Goal: Task Accomplishment & Management: Manage account settings

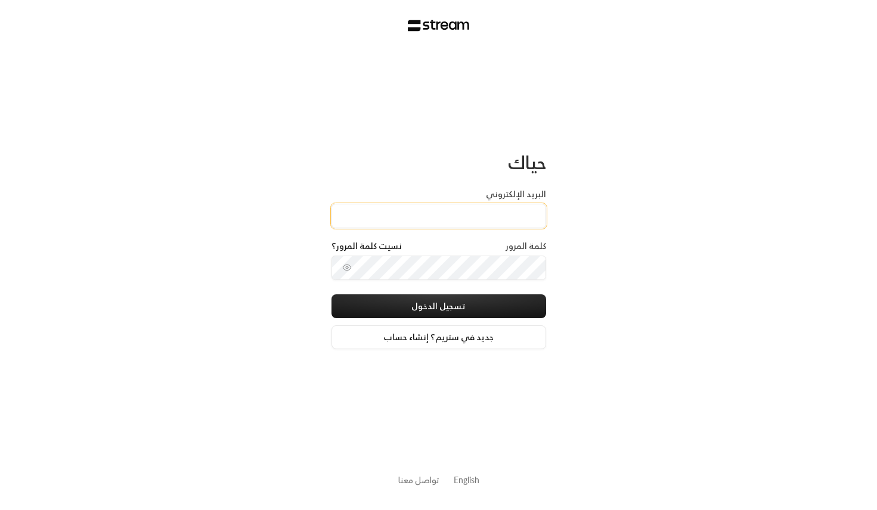
click at [440, 222] on input "البريد الإلكتروني" at bounding box center [438, 216] width 215 height 24
type input "[EMAIL_ADDRESS][DOMAIN_NAME]"
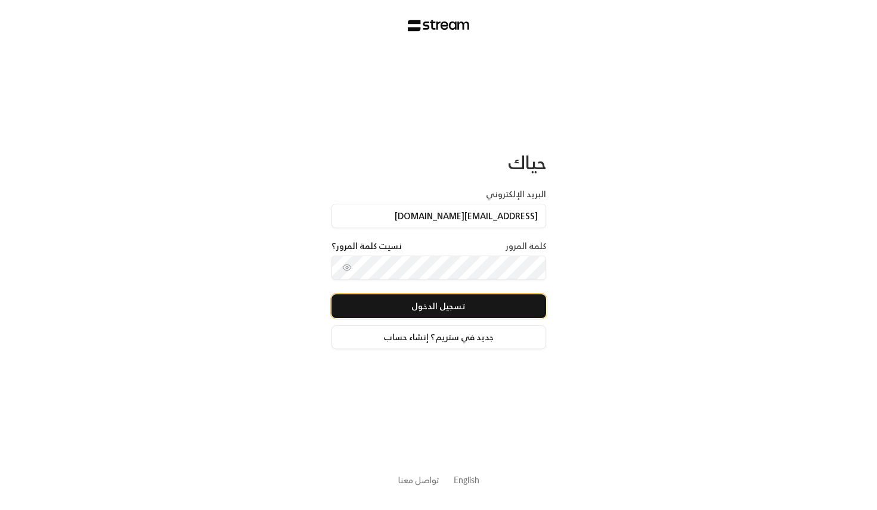
click at [438, 316] on button "تسجيل الدخول" at bounding box center [438, 306] width 215 height 24
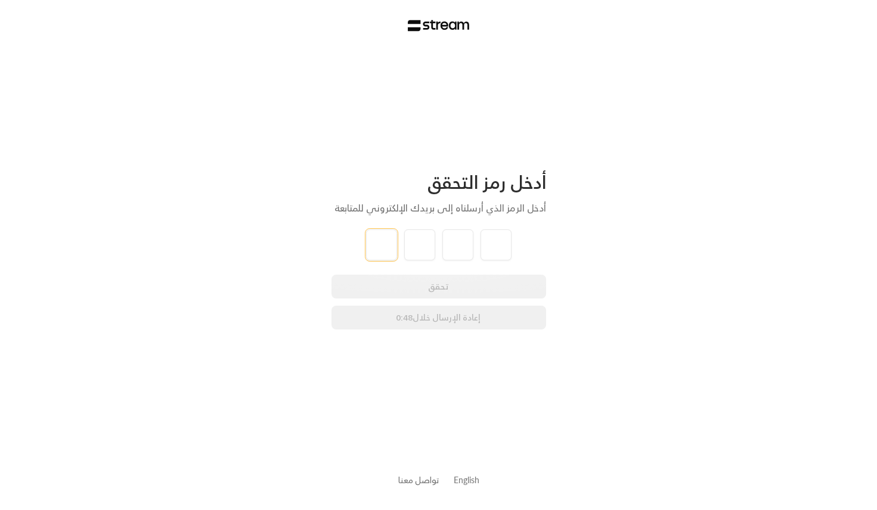
paste input "7"
type input "7"
type input "6"
type input "2"
type input "5"
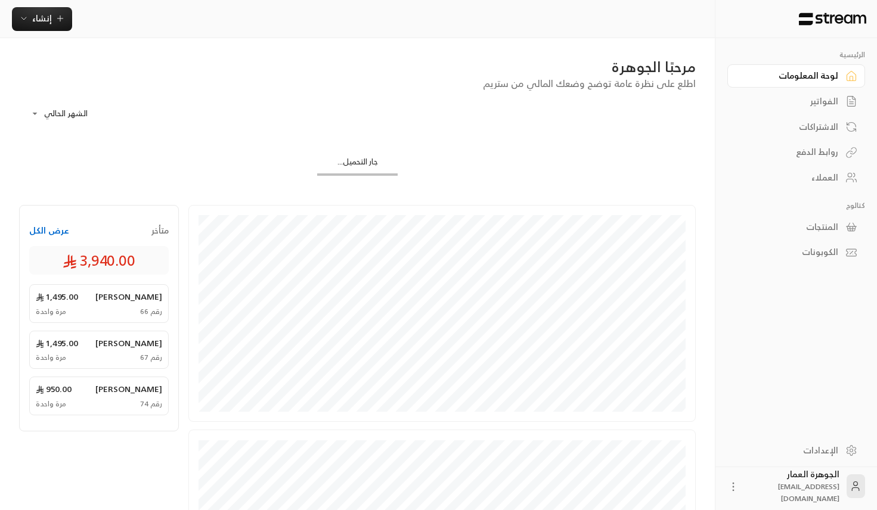
click at [809, 105] on div "الفواتير" at bounding box center [790, 101] width 96 height 12
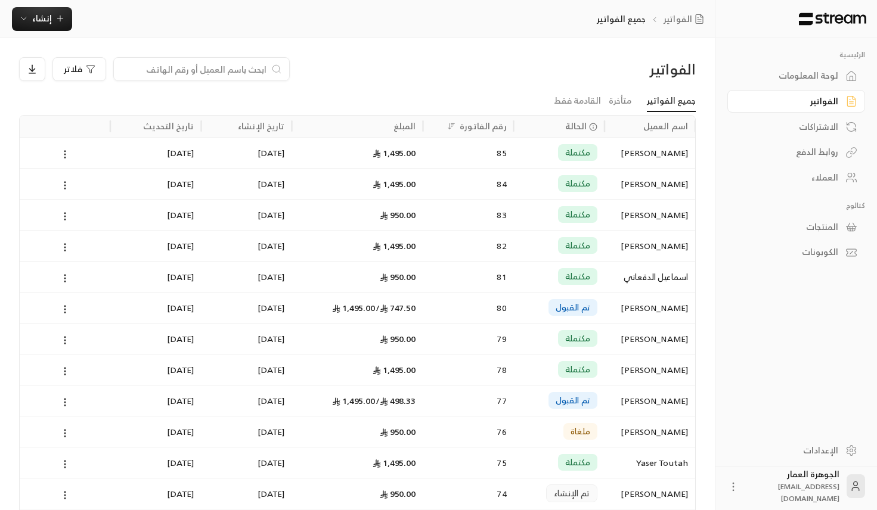
click at [413, 124] on div "المبلغ" at bounding box center [404, 126] width 23 height 15
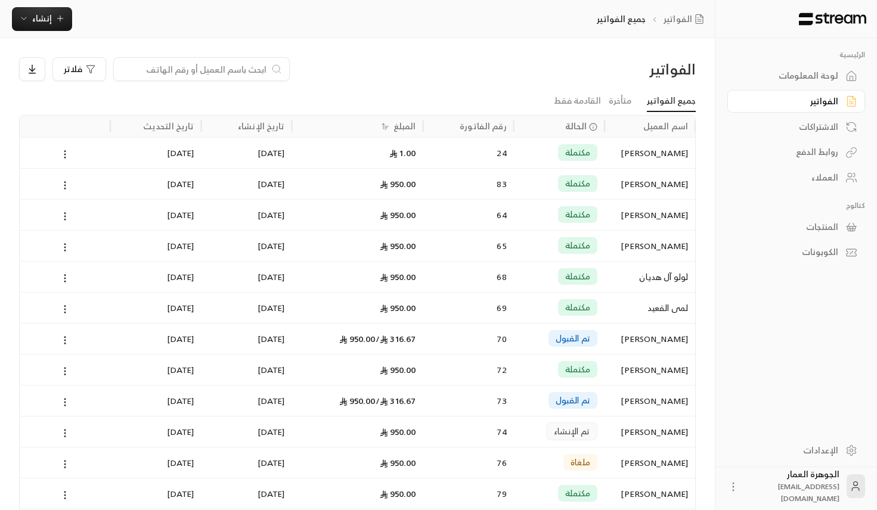
click at [413, 124] on div "المبلغ" at bounding box center [404, 126] width 23 height 15
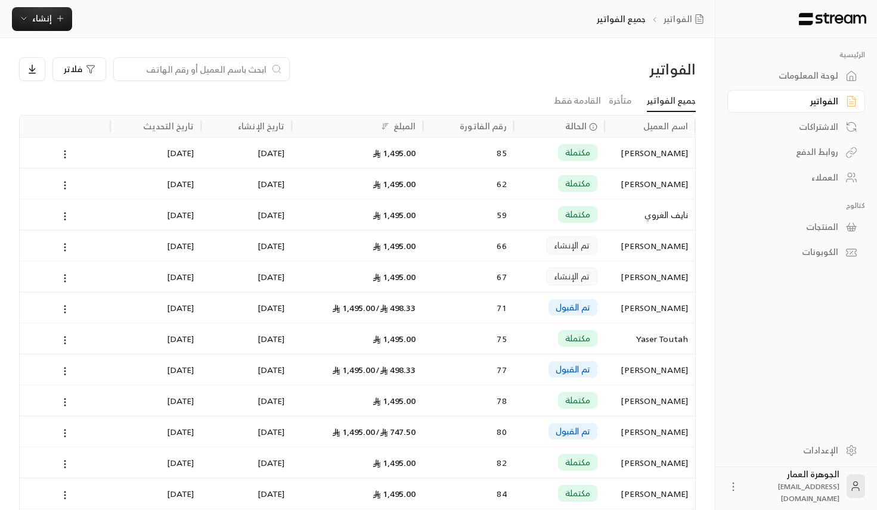
click at [834, 127] on div "الاشتراكات" at bounding box center [790, 127] width 96 height 12
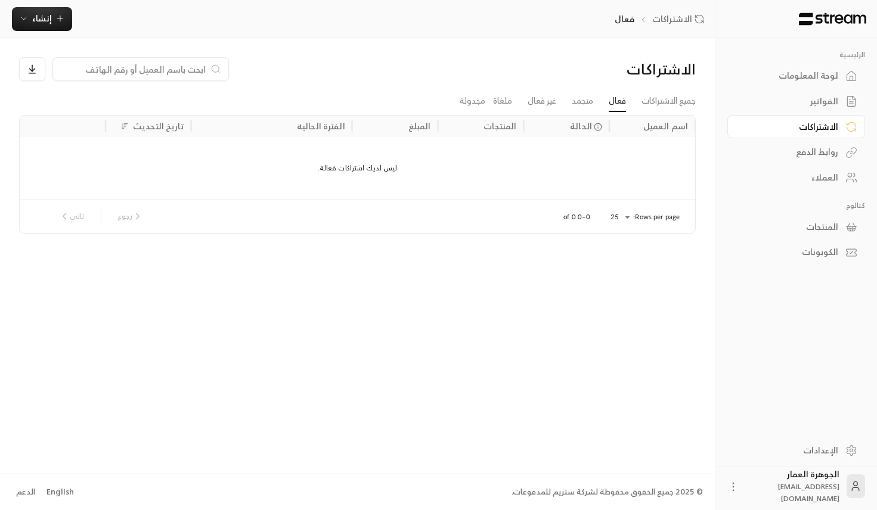
click at [828, 146] on div "روابط الدفع" at bounding box center [790, 152] width 96 height 12
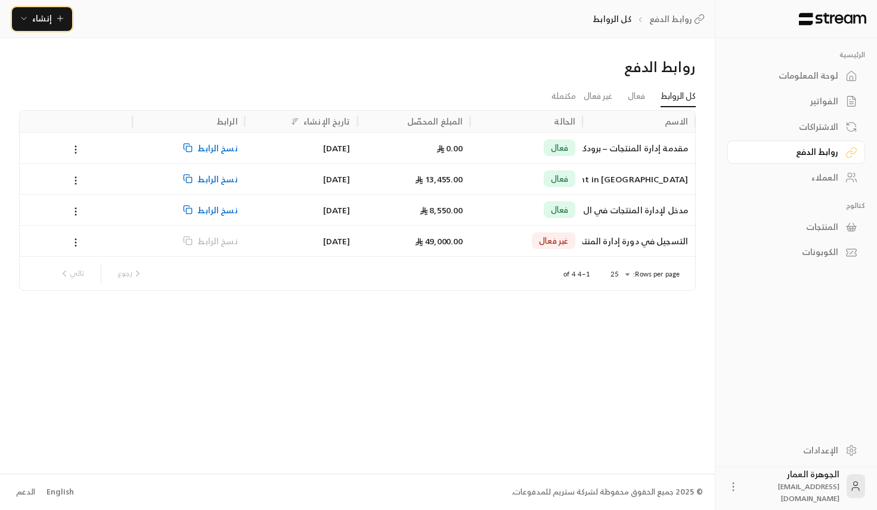
click at [25, 23] on span "إنشاء" at bounding box center [42, 18] width 46 height 15
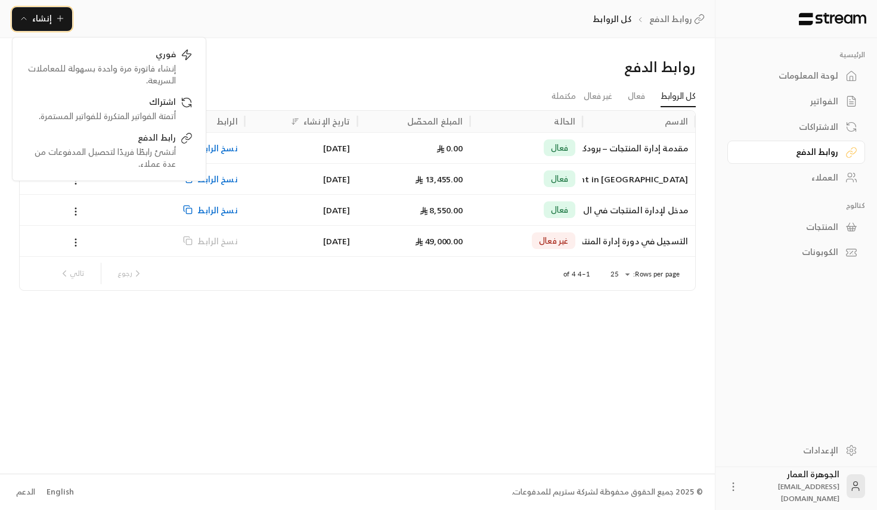
click at [26, 23] on icon "button" at bounding box center [24, 19] width 10 height 10
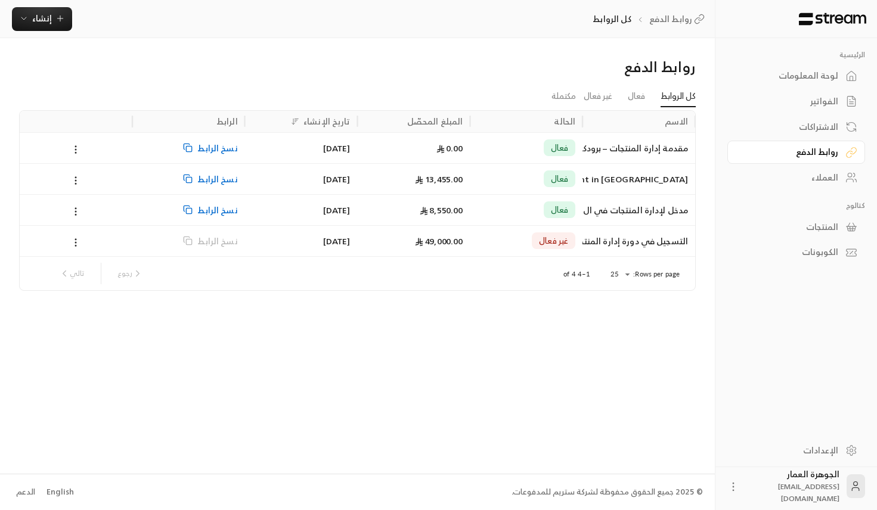
click at [479, 173] on div "فعال" at bounding box center [526, 179] width 98 height 30
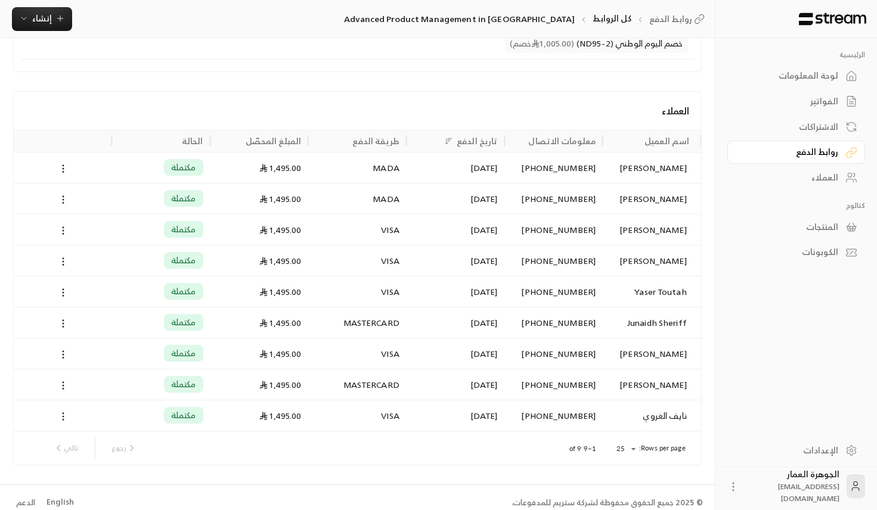
scroll to position [266, 0]
click at [810, 105] on div "الفواتير" at bounding box center [790, 101] width 96 height 12
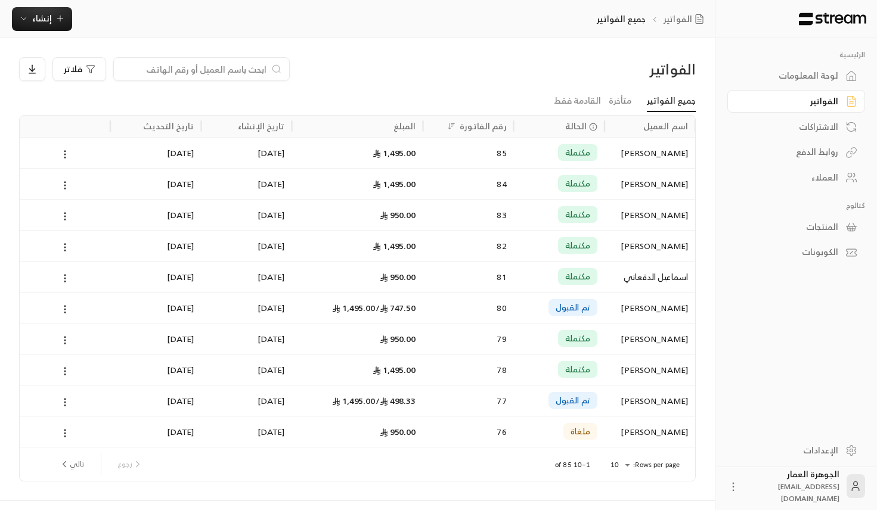
click at [418, 125] on div "المبلغ" at bounding box center [357, 126] width 131 height 21
click at [417, 125] on div "المبلغ" at bounding box center [357, 126] width 131 height 21
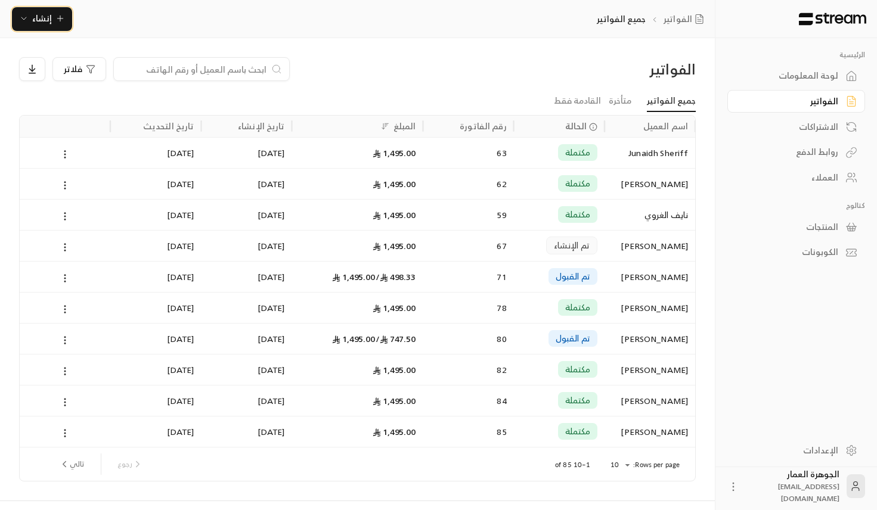
click at [45, 14] on span "إنشاء" at bounding box center [42, 18] width 20 height 15
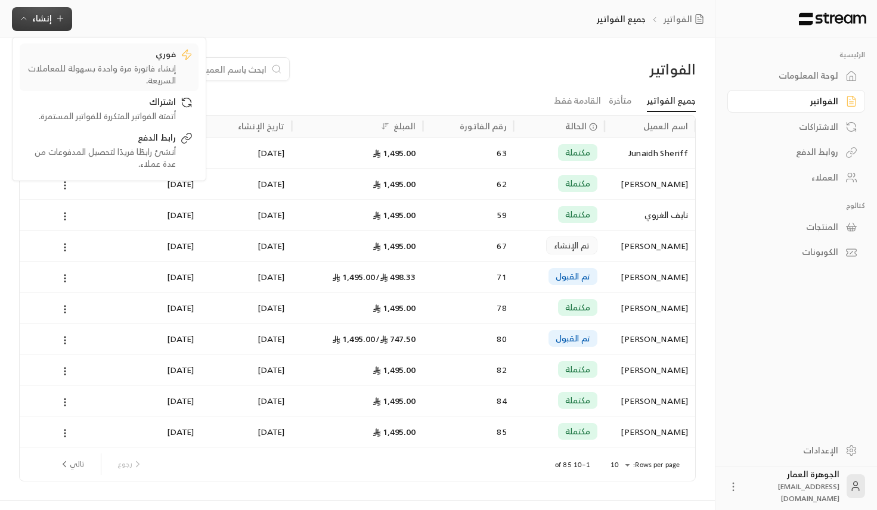
click at [151, 61] on div "فوري" at bounding box center [101, 55] width 150 height 14
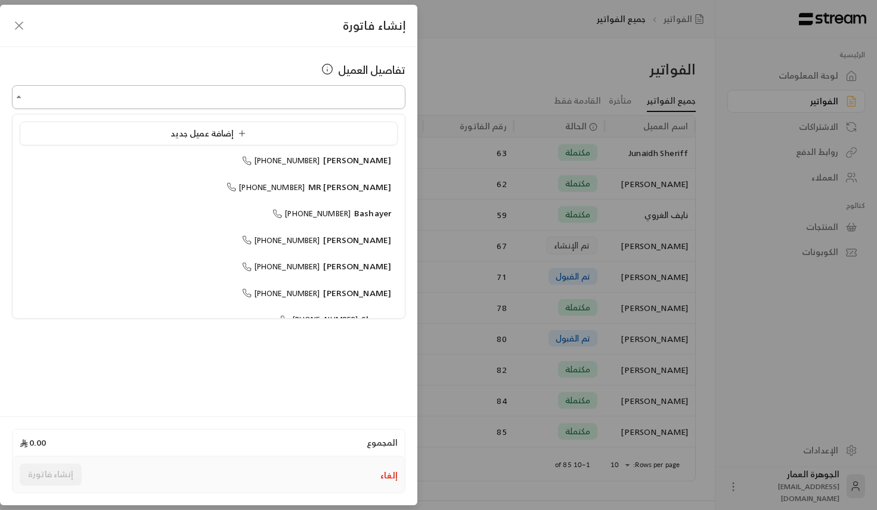
click at [192, 103] on input "اختر العميل" at bounding box center [208, 97] width 393 height 21
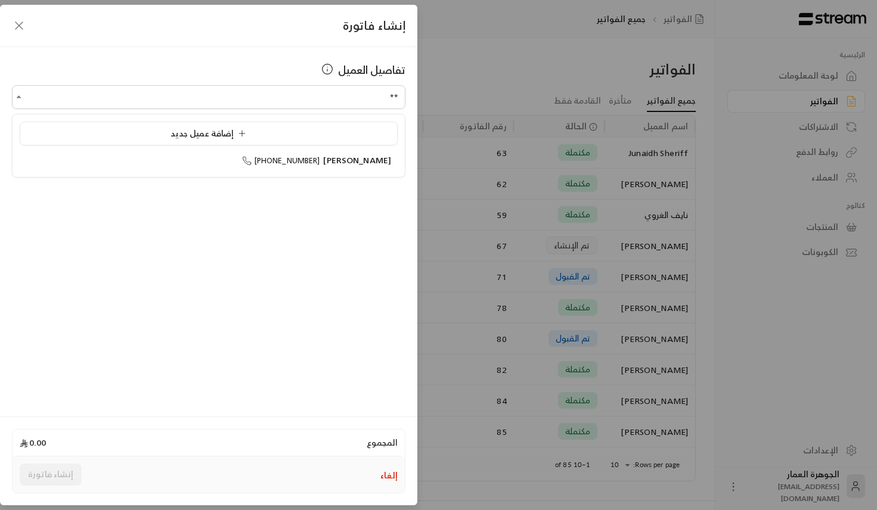
type input "*"
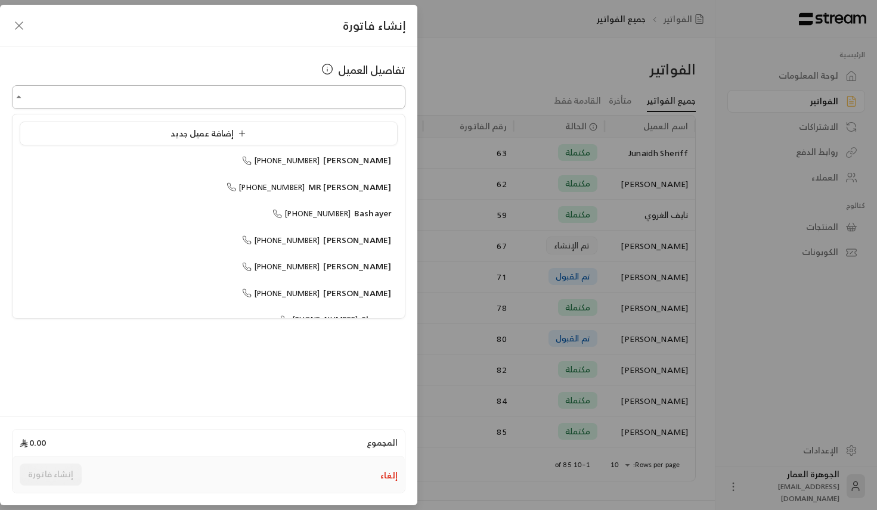
click at [80, 100] on input "اختر العميل" at bounding box center [208, 97] width 393 height 21
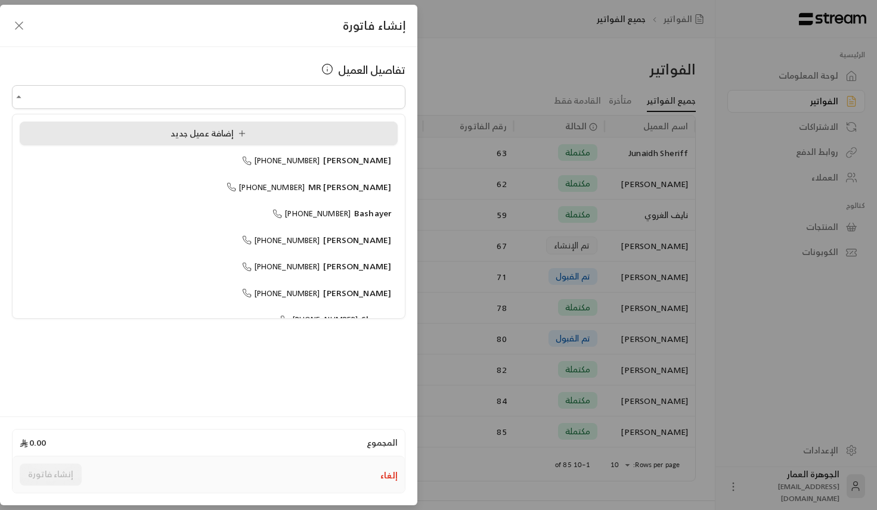
click at [159, 125] on li "إضافة عميل جديد" at bounding box center [209, 134] width 378 height 24
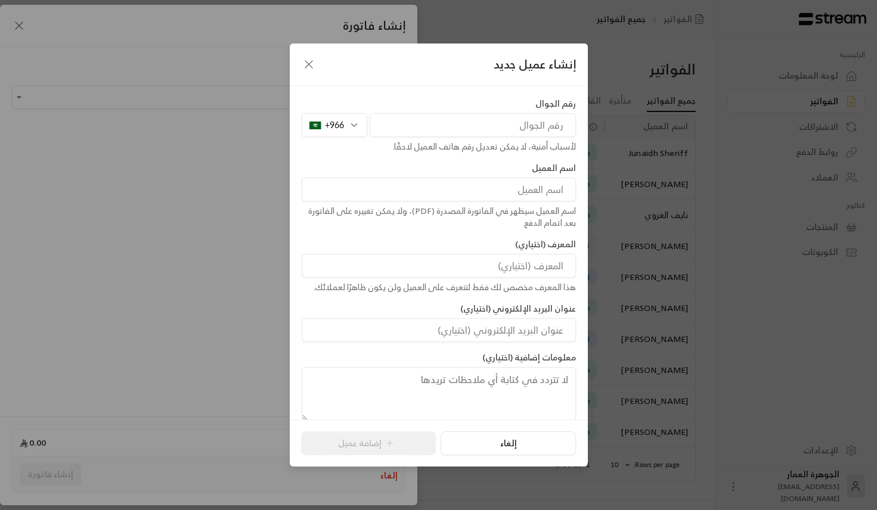
click at [457, 121] on input "tel" at bounding box center [473, 125] width 206 height 24
click at [358, 125] on div "+966" at bounding box center [335, 125] width 66 height 24
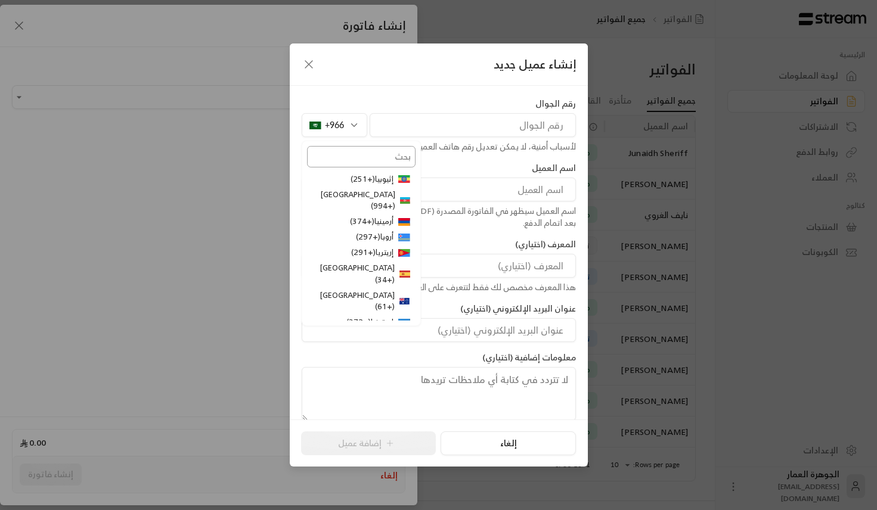
click at [372, 154] on input "text" at bounding box center [361, 156] width 108 height 21
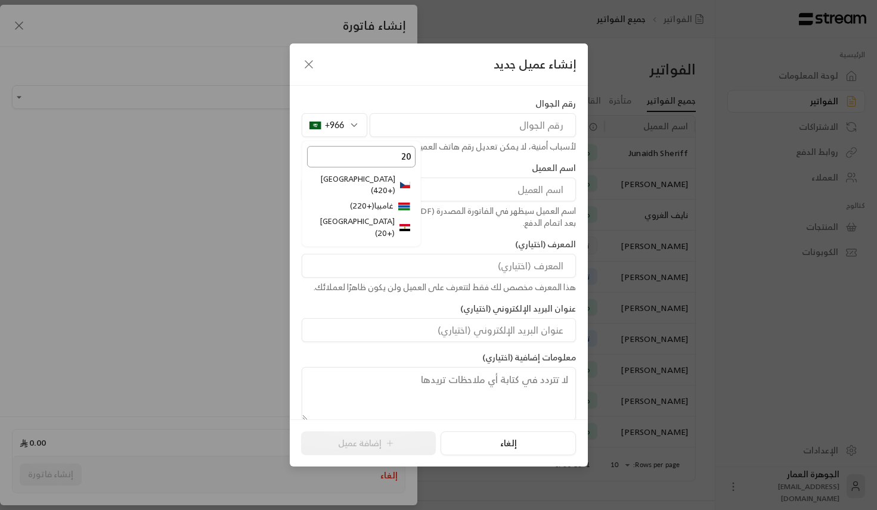
type input "20"
click at [374, 214] on li "مصر ( +20 )" at bounding box center [361, 227] width 108 height 27
click at [489, 117] on input "tel" at bounding box center [473, 125] width 206 height 24
paste input "201096333308"
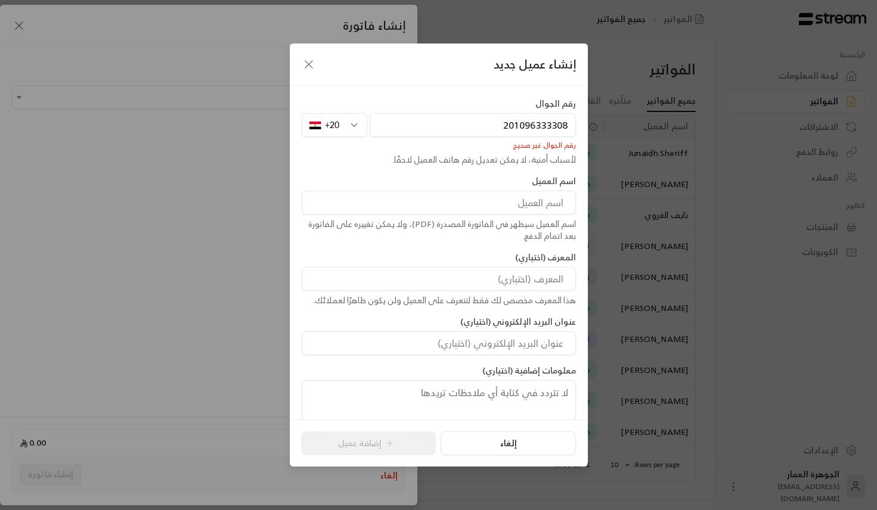
drag, startPoint x: 512, startPoint y: 126, endPoint x: 499, endPoint y: 126, distance: 13.1
click at [499, 126] on input "201096333308" at bounding box center [473, 125] width 206 height 24
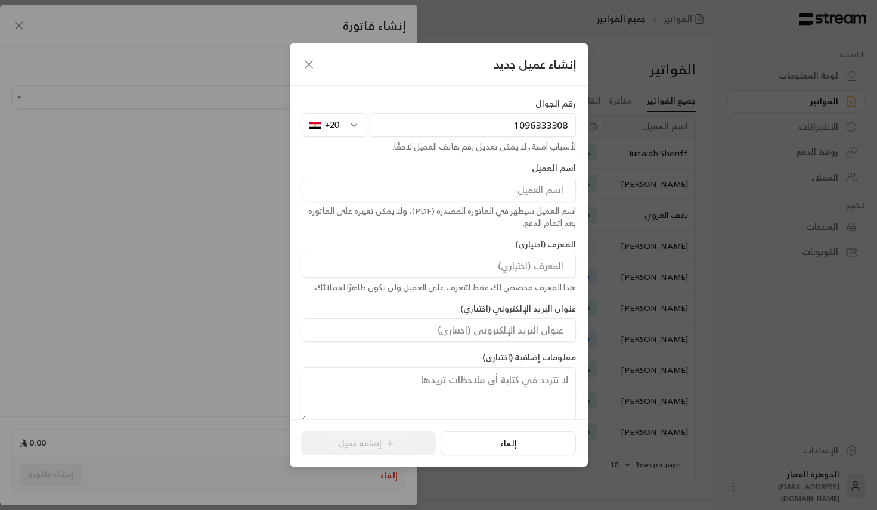
type input "1096333308"
click at [527, 193] on input at bounding box center [439, 190] width 274 height 24
paste input "Moaay"
paste input "Tarek"
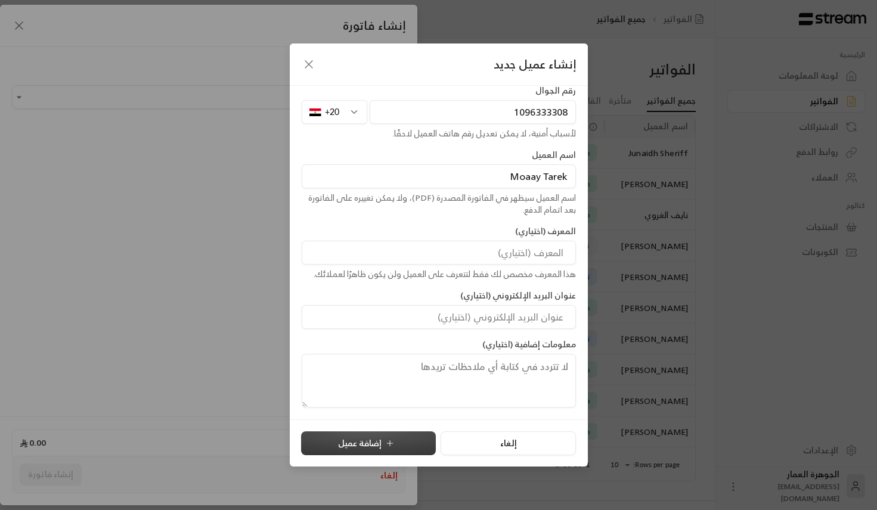
type input "Moaay Tarek"
click at [417, 438] on button "إضافة عميل" at bounding box center [368, 444] width 135 height 24
type input "**********"
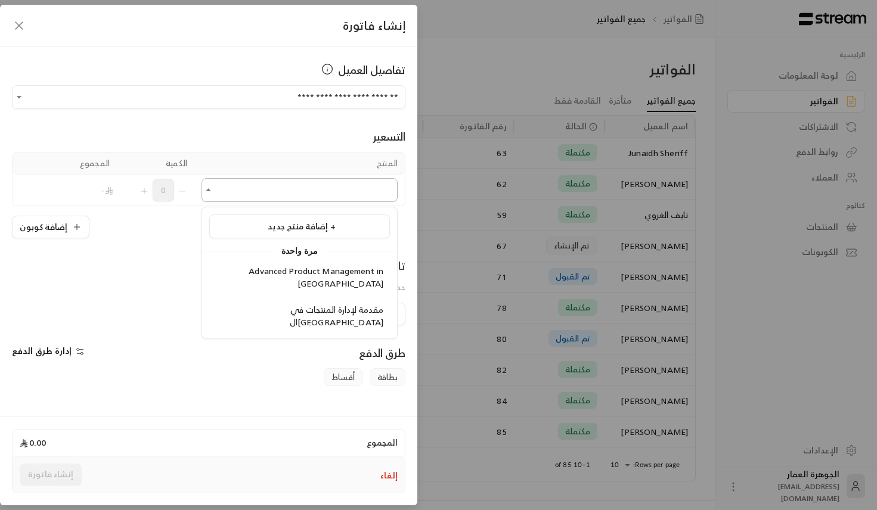
click at [317, 189] on input "اختر العميل" at bounding box center [299, 190] width 196 height 21
click at [298, 278] on span "Advanced Product Management in [GEOGRAPHIC_DATA]" at bounding box center [316, 276] width 135 height 27
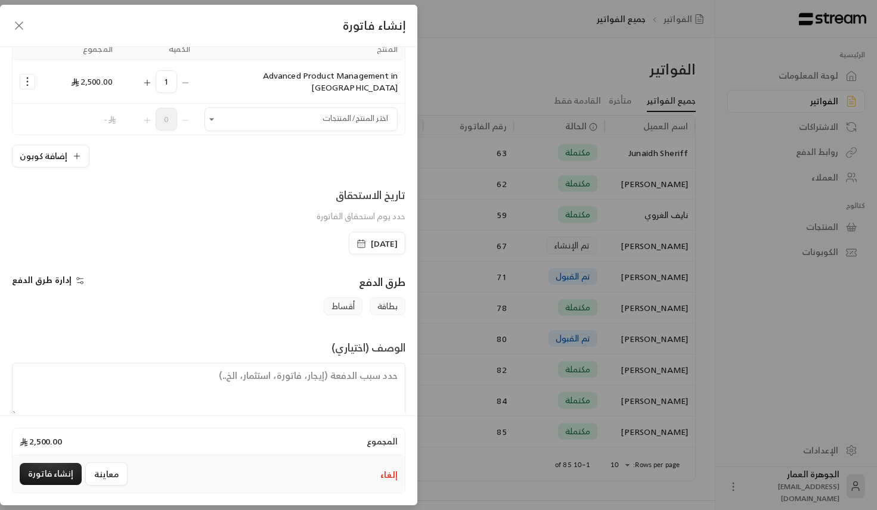
scroll to position [119, 0]
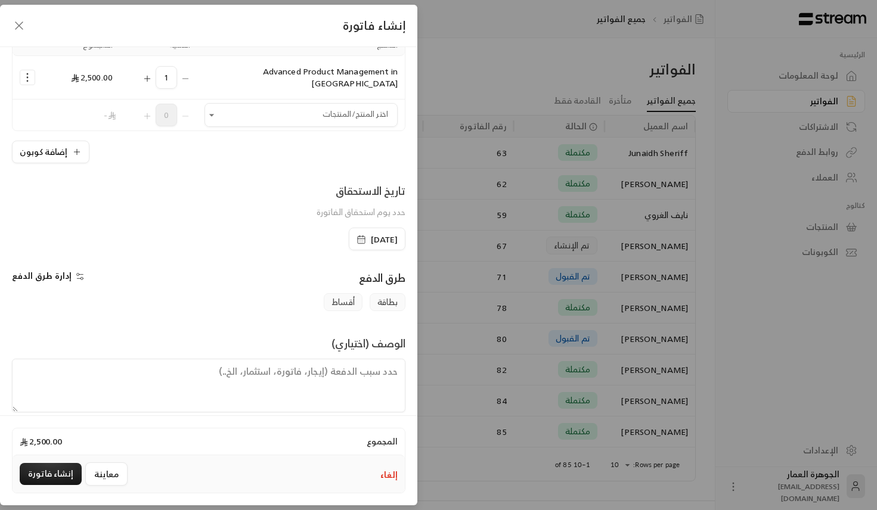
click at [339, 293] on span "أقساط" at bounding box center [343, 302] width 39 height 18
click at [344, 293] on span "أقساط" at bounding box center [343, 302] width 39 height 18
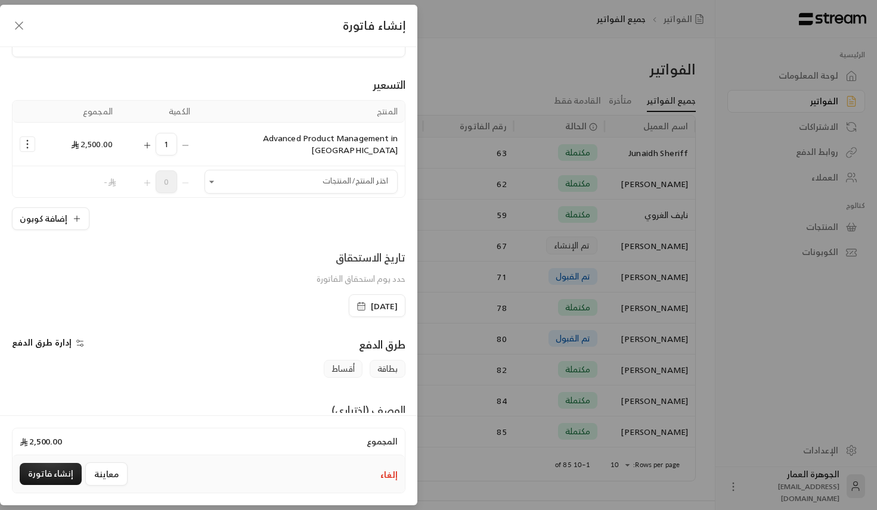
scroll to position [45, 0]
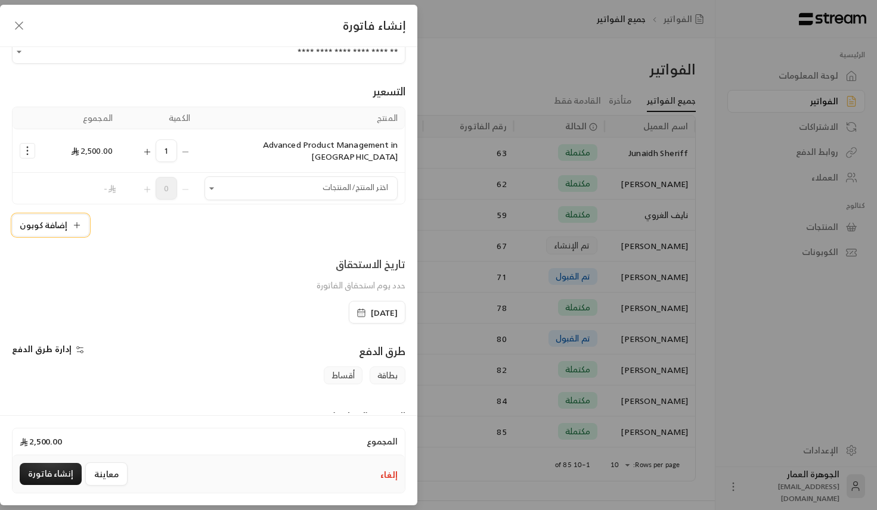
click at [67, 214] on button "إضافة كوبون" at bounding box center [50, 225] width 77 height 23
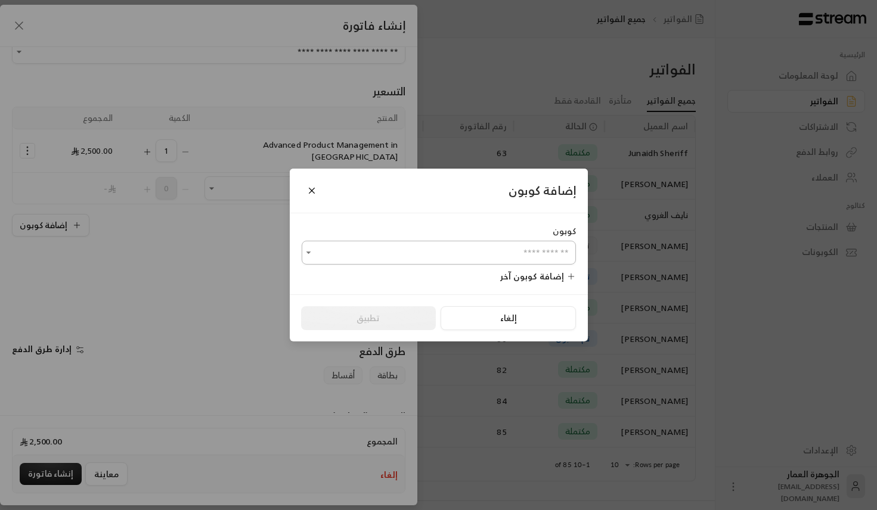
click at [358, 246] on input "اختر العميل" at bounding box center [439, 253] width 274 height 21
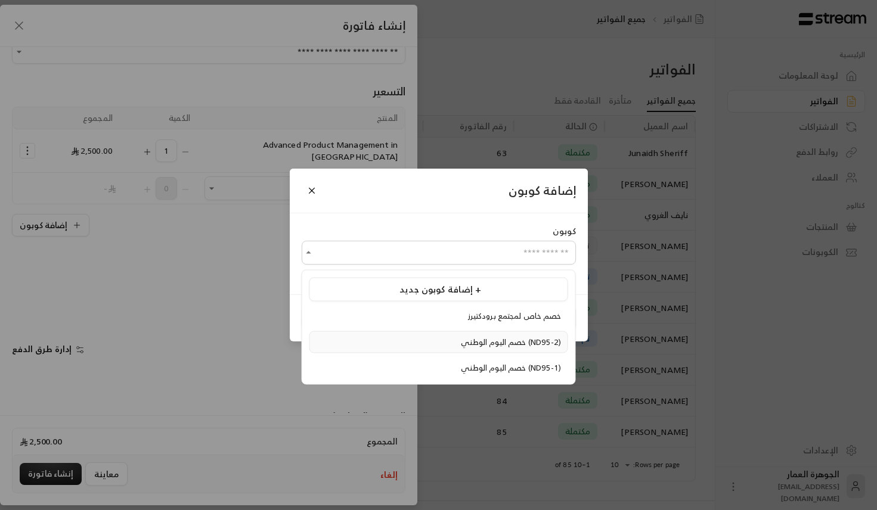
click at [461, 337] on span "خصم اليوم الوطني (ND95-2)" at bounding box center [511, 342] width 100 height 14
type input "**********"
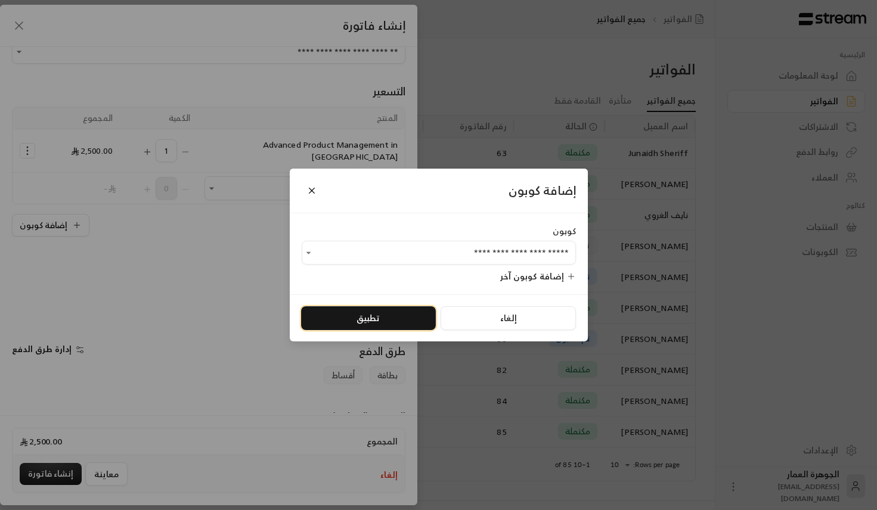
click at [378, 313] on button "تطبيق" at bounding box center [368, 318] width 135 height 24
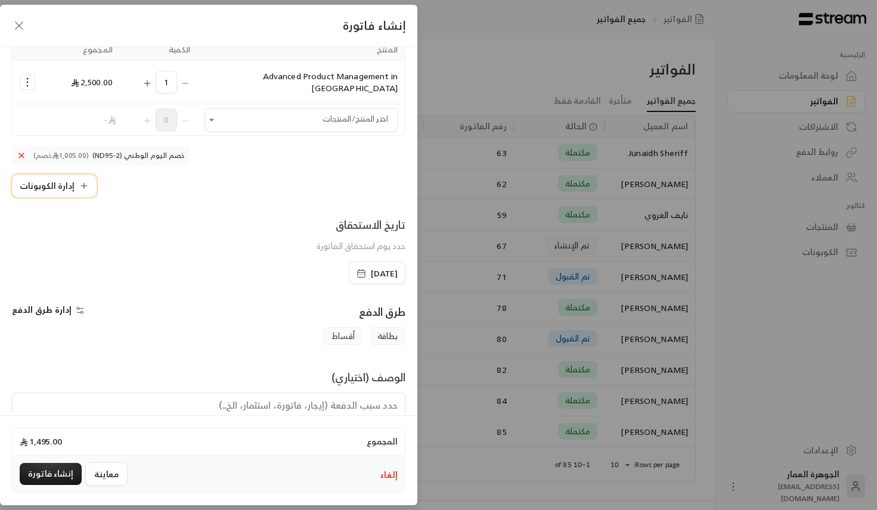
scroll to position [113, 0]
click at [346, 328] on span "أقساط" at bounding box center [343, 337] width 39 height 18
click at [77, 306] on icon "button" at bounding box center [80, 311] width 10 height 10
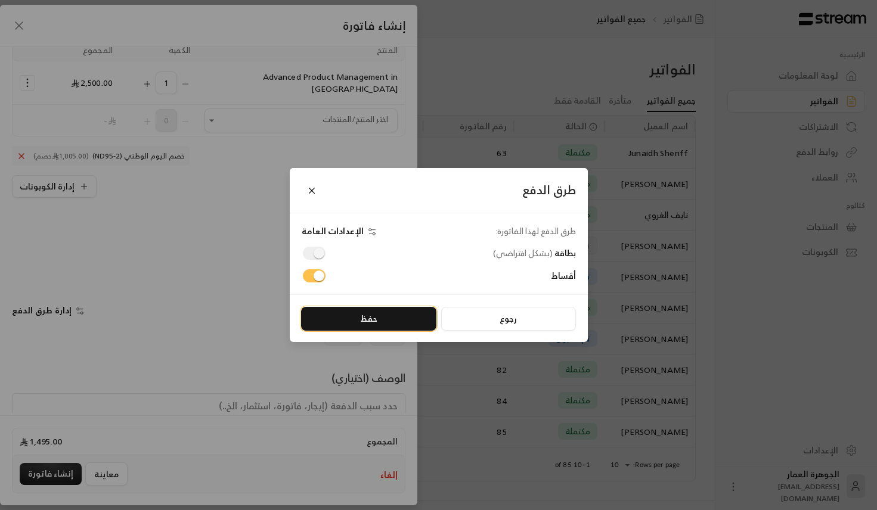
click at [392, 321] on button "حفظ" at bounding box center [368, 319] width 135 height 24
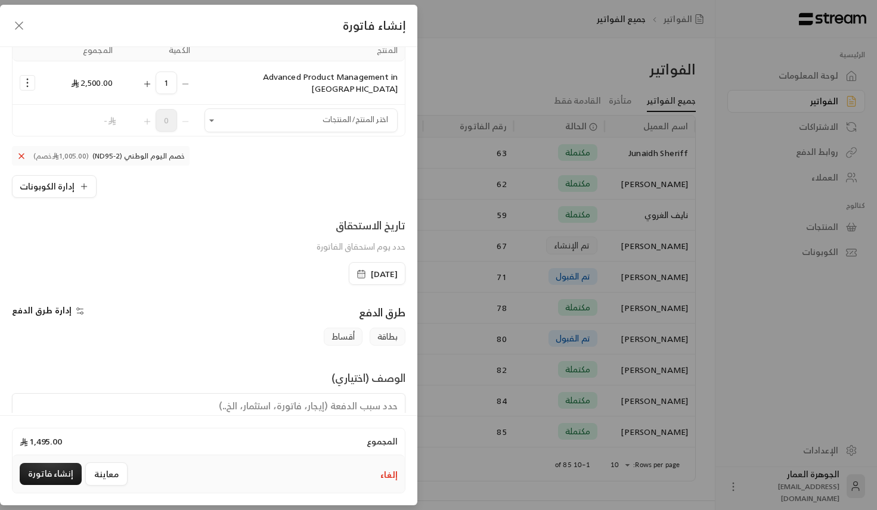
click at [343, 328] on span "أقساط" at bounding box center [343, 337] width 39 height 18
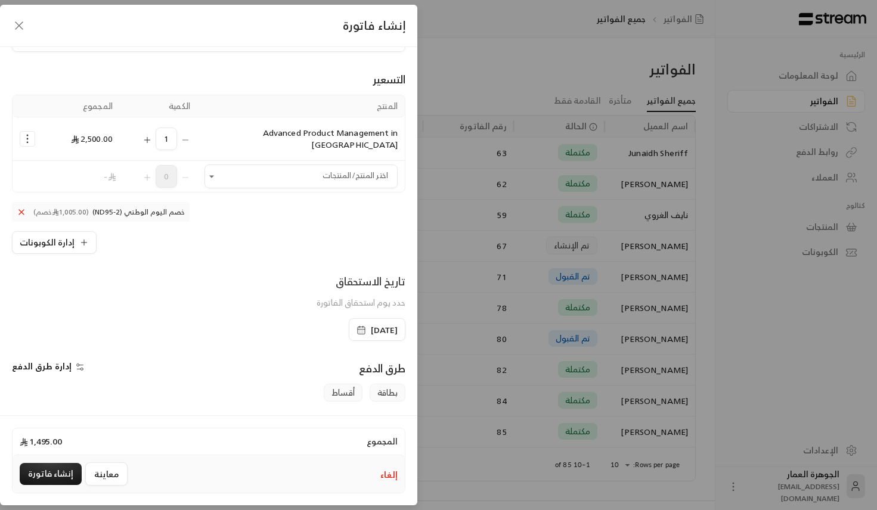
scroll to position [55, 0]
click at [371, 327] on span "[DATE]" at bounding box center [384, 333] width 27 height 12
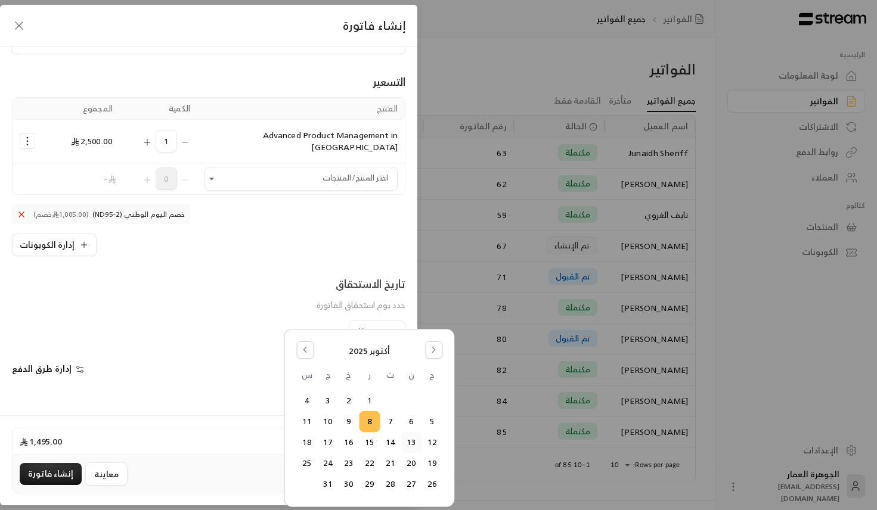
click at [413, 442] on button "13" at bounding box center [411, 443] width 20 height 20
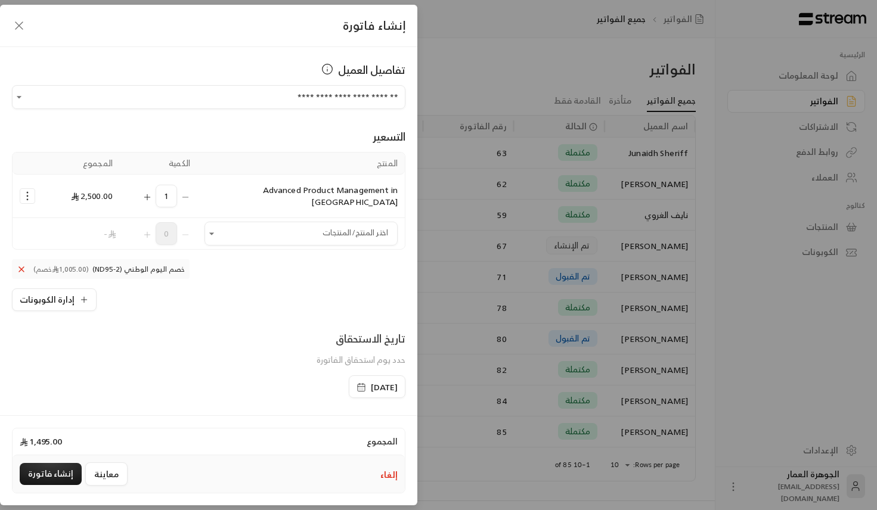
scroll to position [150, 0]
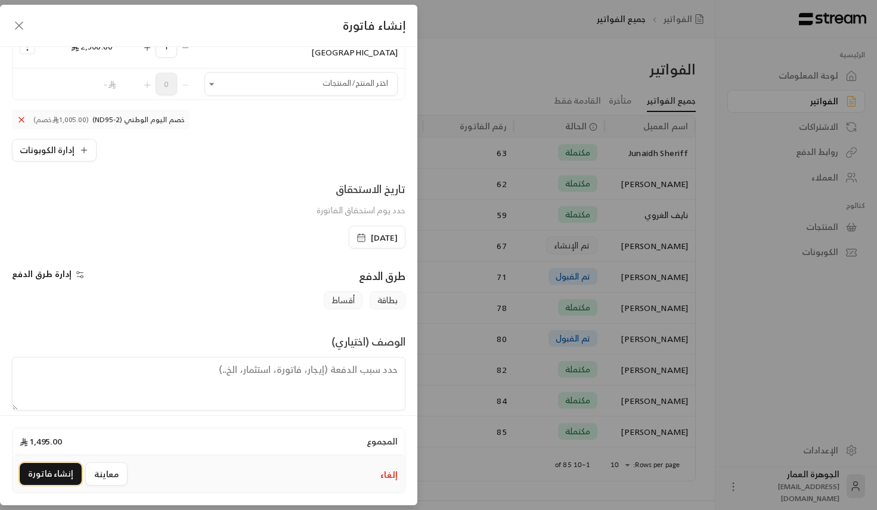
click at [46, 478] on button "إنشاء فاتورة" at bounding box center [51, 474] width 62 height 22
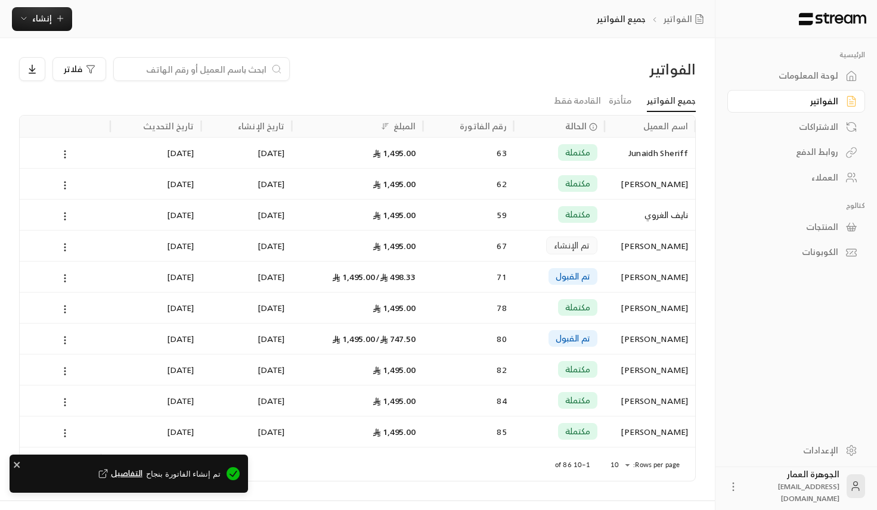
click at [139, 471] on span "التفاصيل" at bounding box center [119, 474] width 46 height 12
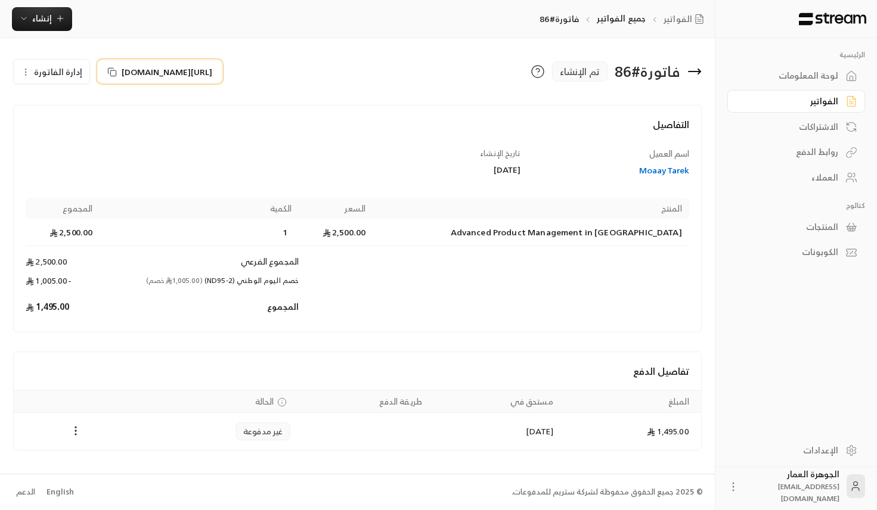
click at [108, 69] on icon at bounding box center [112, 72] width 10 height 10
click at [114, 73] on button "[URL][DOMAIN_NAME]" at bounding box center [159, 72] width 125 height 24
click at [811, 71] on div "لوحة المعلومات" at bounding box center [790, 76] width 96 height 12
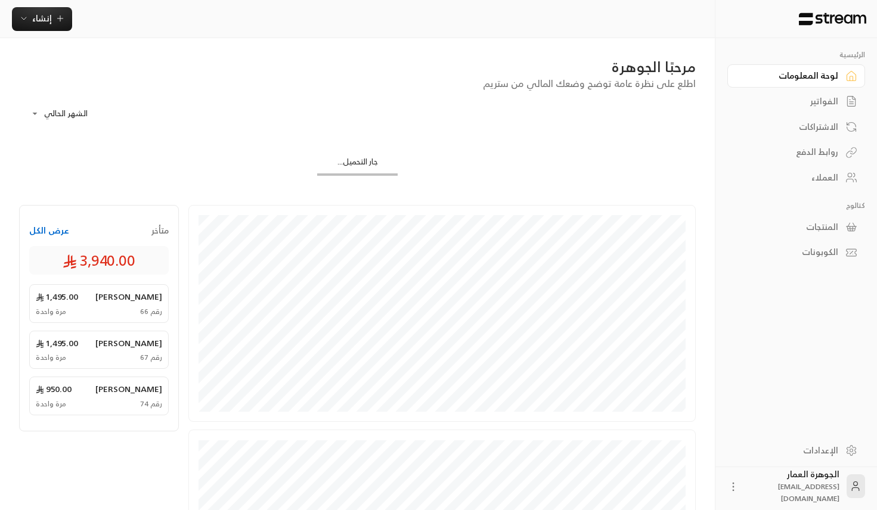
click at [815, 100] on div "الفواتير" at bounding box center [790, 101] width 96 height 12
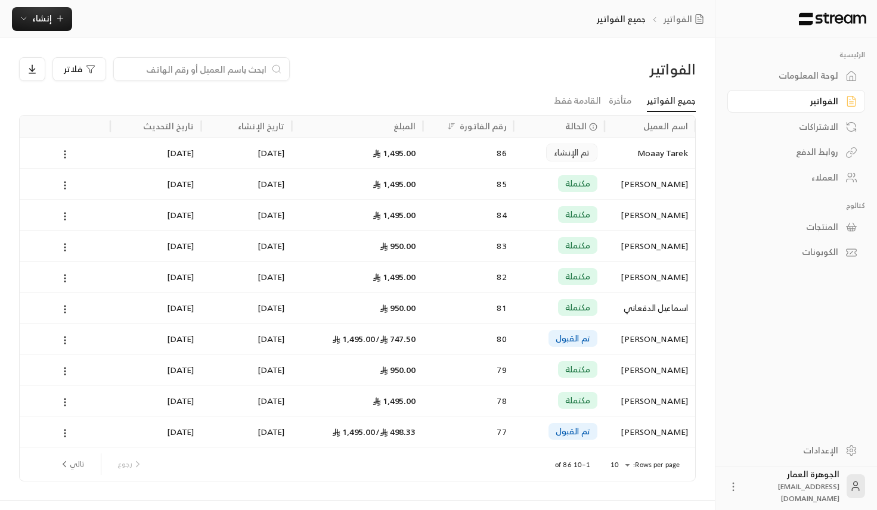
click at [407, 127] on div "المبلغ" at bounding box center [404, 126] width 23 height 15
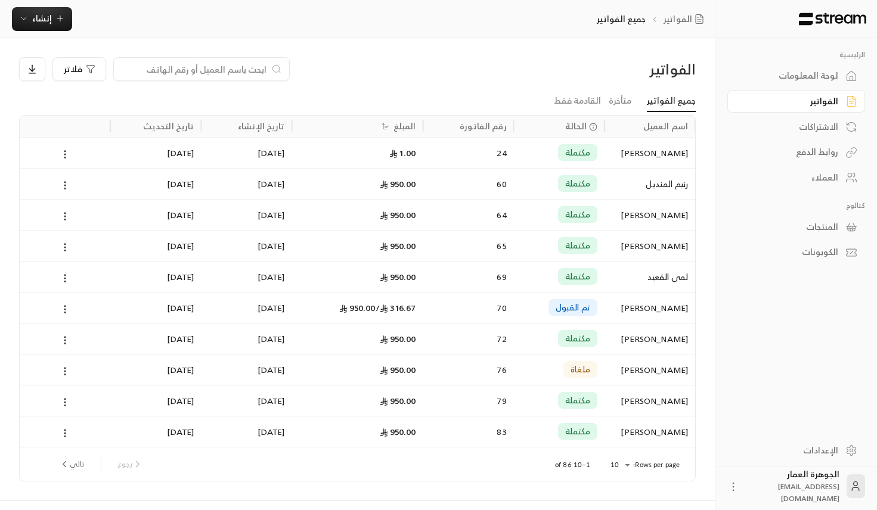
click at [407, 127] on div "المبلغ" at bounding box center [404, 126] width 23 height 15
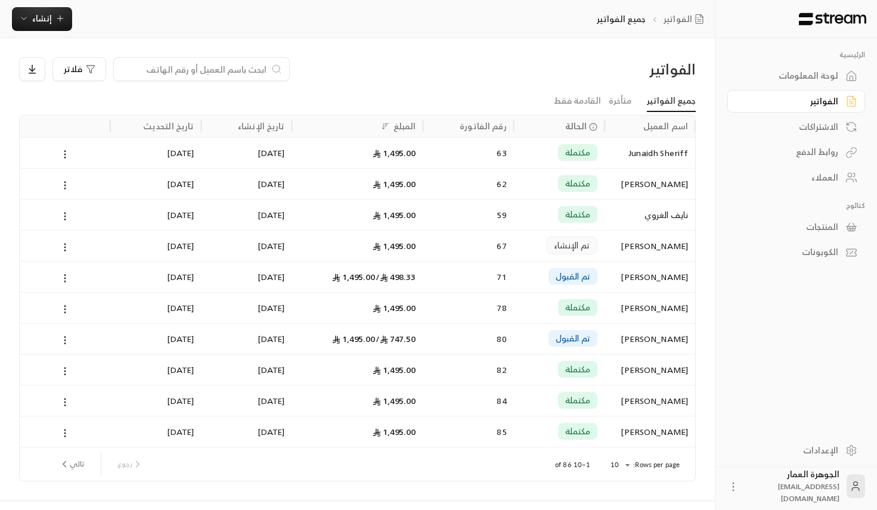
click at [69, 461] on icon "next page" at bounding box center [64, 464] width 11 height 11
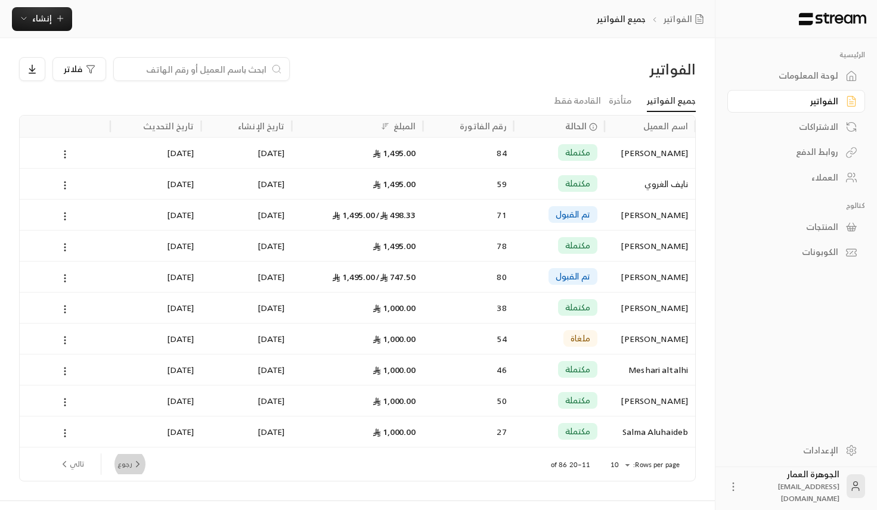
click at [131, 464] on button "رجوع" at bounding box center [130, 464] width 35 height 20
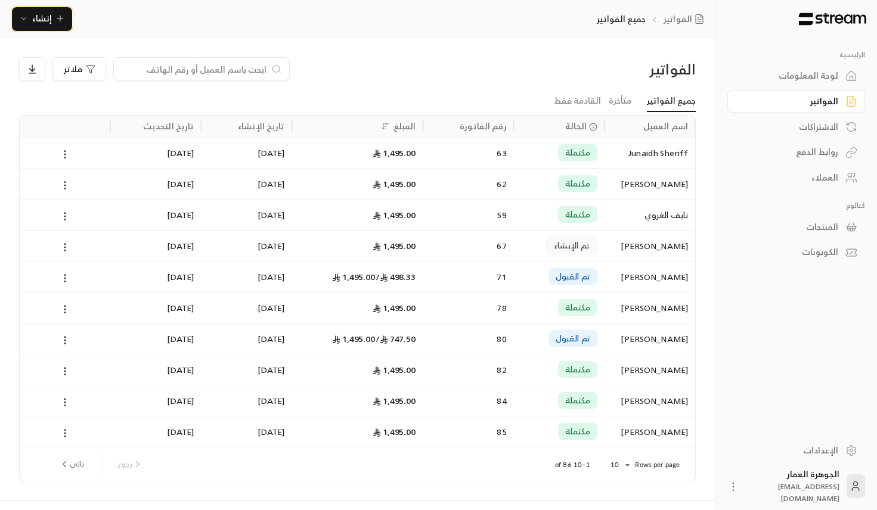
click at [54, 9] on button "إنشاء" at bounding box center [42, 19] width 60 height 24
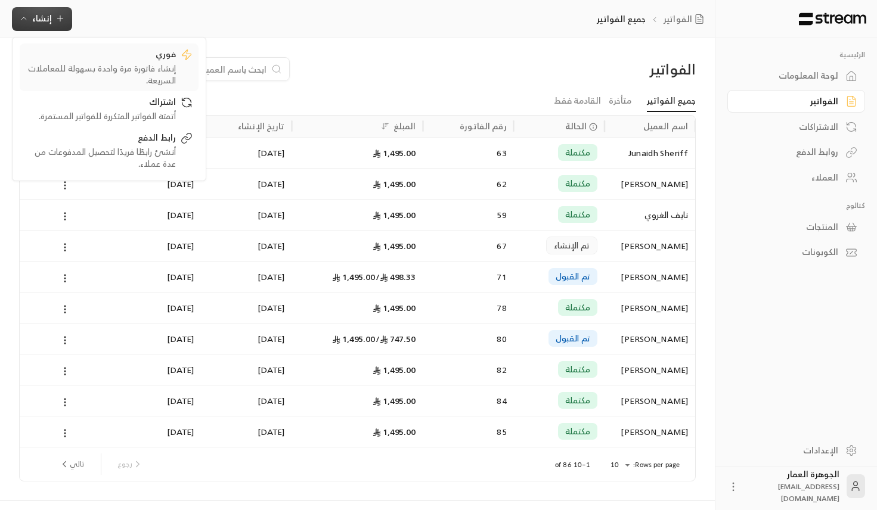
click at [123, 66] on div "إنشاء فاتورة مرة واحدة بسهولة للمعاملات السريعة." at bounding box center [101, 75] width 150 height 24
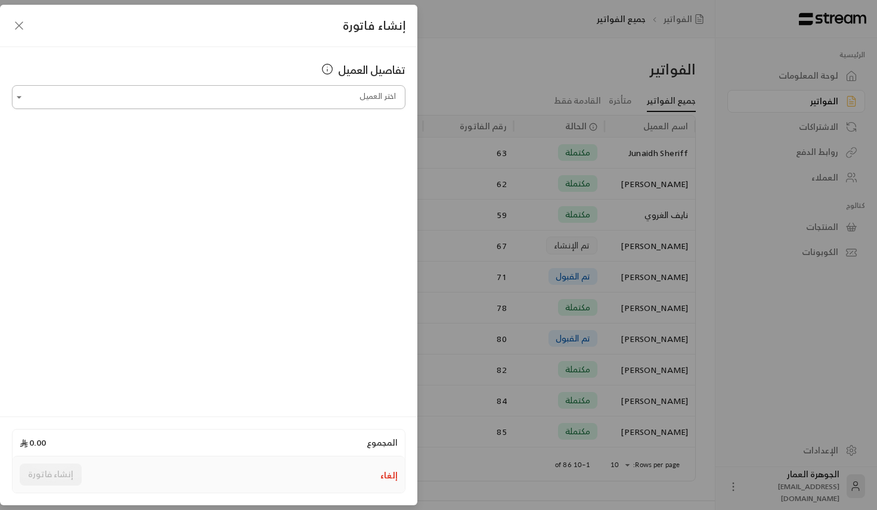
click at [266, 98] on input "اختر العميل" at bounding box center [208, 97] width 393 height 21
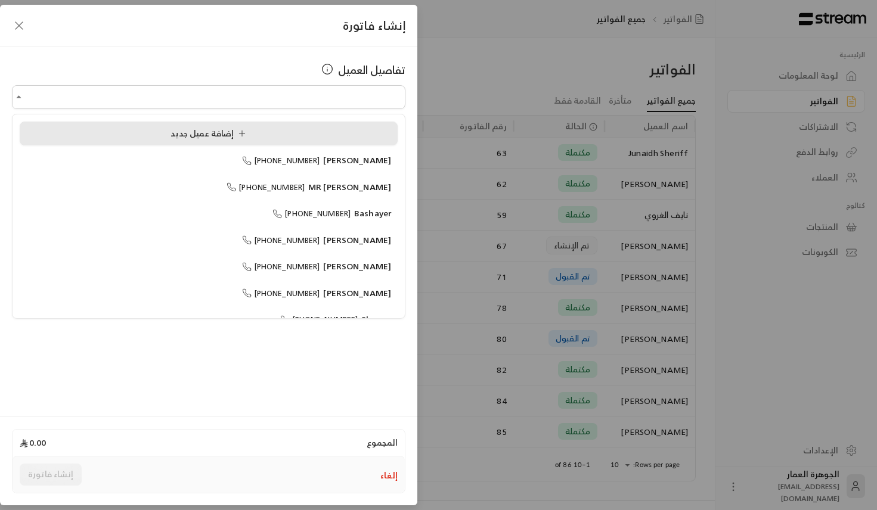
click at [190, 136] on span "إضافة عميل جديد" at bounding box center [210, 133] width 80 height 15
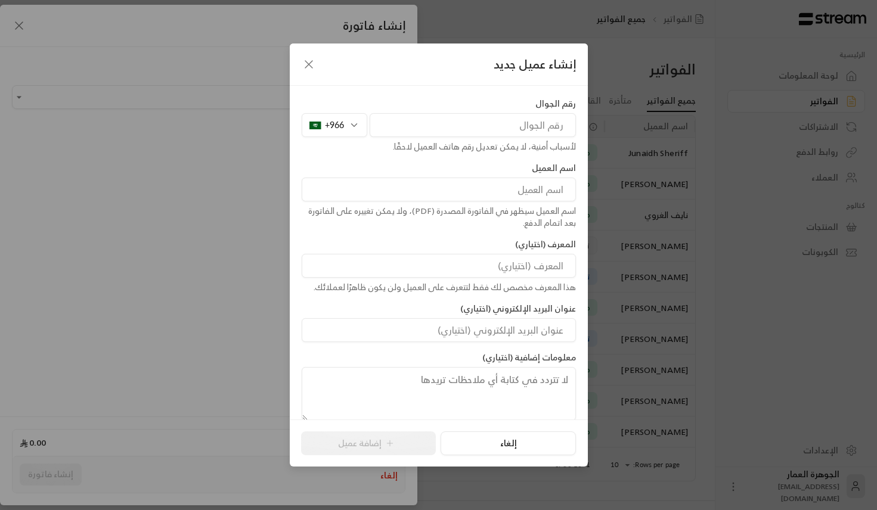
click at [440, 126] on input "tel" at bounding box center [473, 125] width 206 height 24
paste input "786895588"
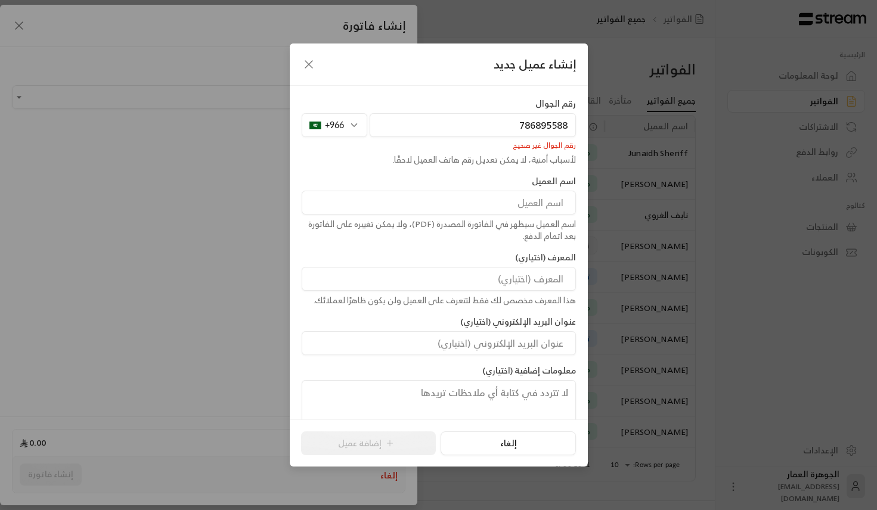
type input "786895588"
click at [339, 126] on div "+966" at bounding box center [335, 125] width 66 height 24
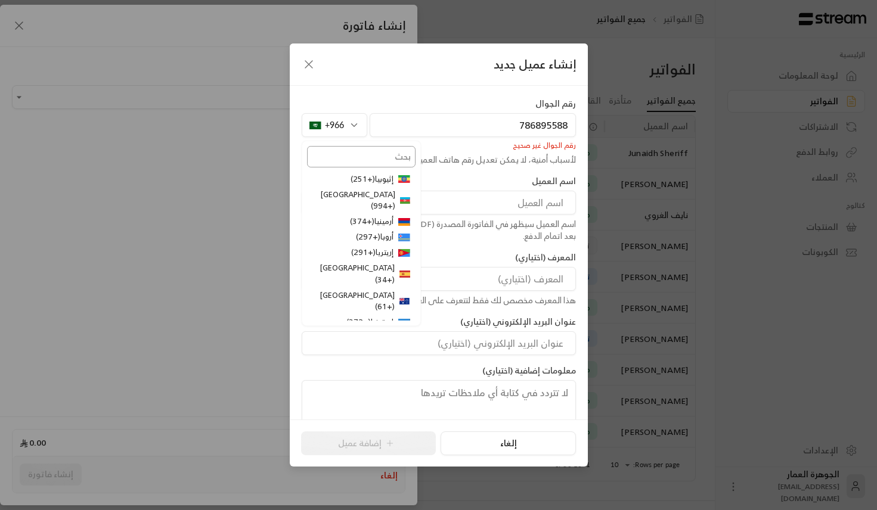
click at [352, 162] on input "text" at bounding box center [361, 156] width 108 height 21
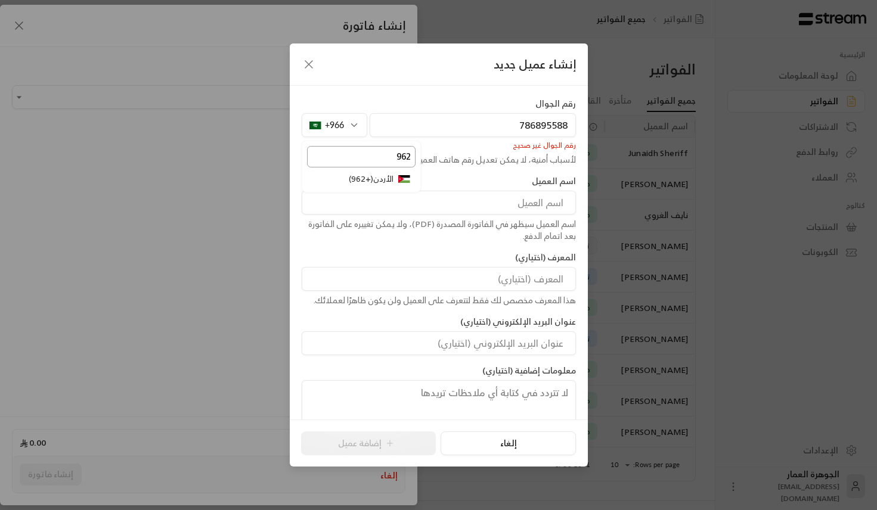
type input "962"
click at [367, 182] on li "الأردن ( +962 )" at bounding box center [361, 179] width 108 height 15
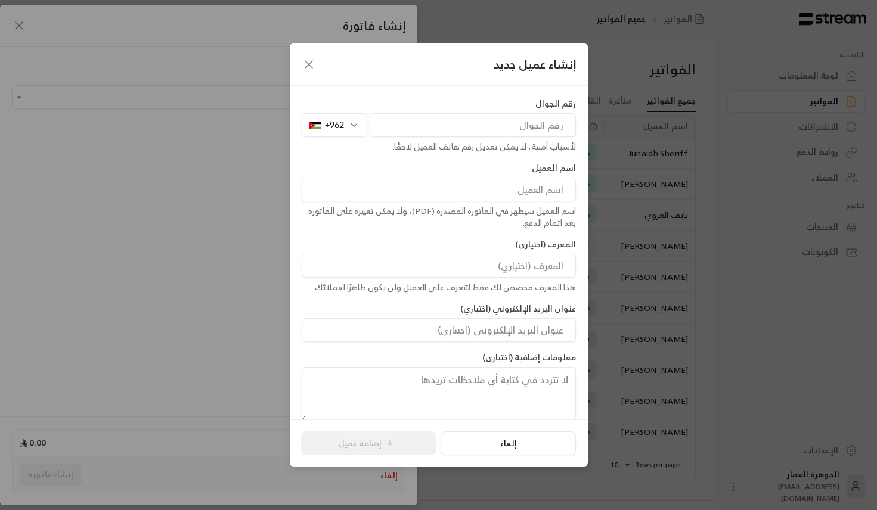
click at [517, 187] on input at bounding box center [439, 190] width 274 height 24
drag, startPoint x: 547, startPoint y: 183, endPoint x: 601, endPoint y: 184, distance: 54.2
click at [601, 184] on div "إنشاء عميل جديد رقم الجوال +962 لأسباب أمنية، لا يمكن تعديل رقم هاتف العميل لاح…" at bounding box center [438, 255] width 877 height 510
type input "Amr Smadi"
click at [513, 136] on input "tel" at bounding box center [473, 125] width 206 height 24
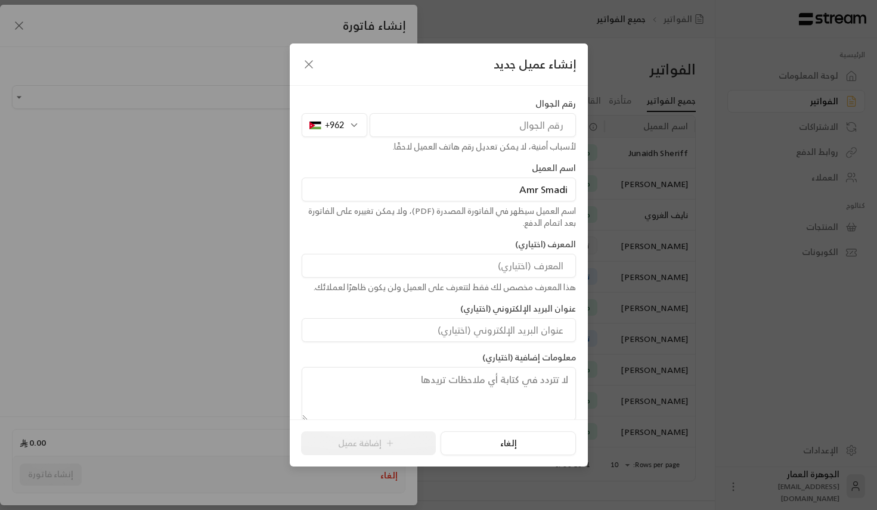
paste input "786895588"
type input "786895588"
click at [383, 436] on button "إضافة عميل" at bounding box center [368, 444] width 135 height 24
type input "**********"
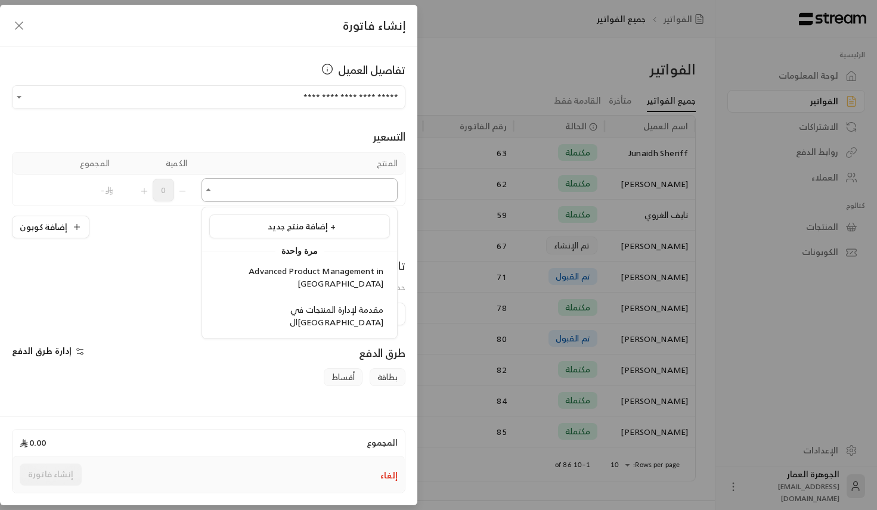
click at [278, 197] on input "اختر العميل" at bounding box center [299, 190] width 196 height 21
click at [286, 276] on span "Advanced Product Management in [GEOGRAPHIC_DATA]" at bounding box center [316, 276] width 135 height 27
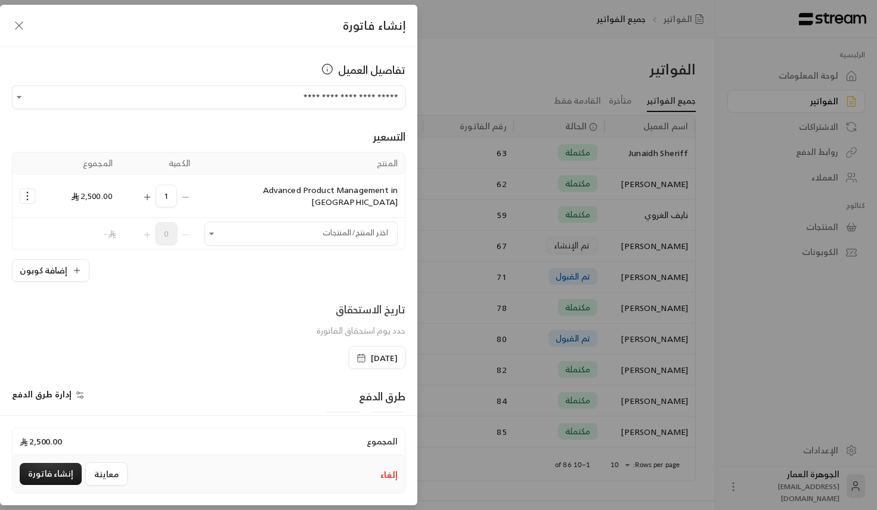
scroll to position [120, 0]
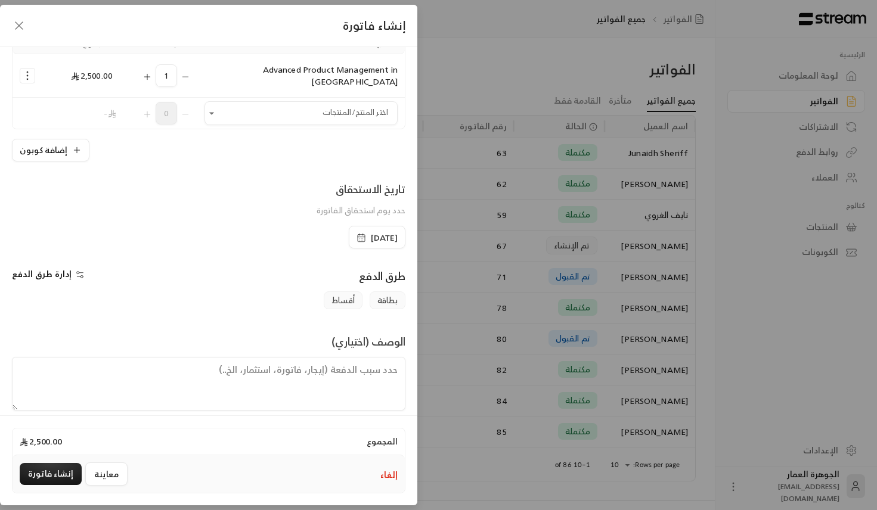
click at [371, 232] on span "[DATE]" at bounding box center [384, 238] width 27 height 12
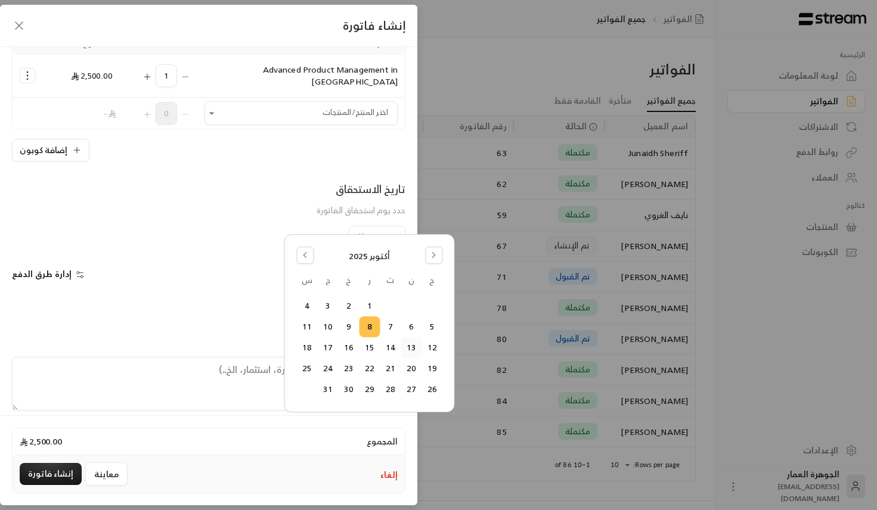
click at [409, 348] on button "13" at bounding box center [411, 348] width 20 height 20
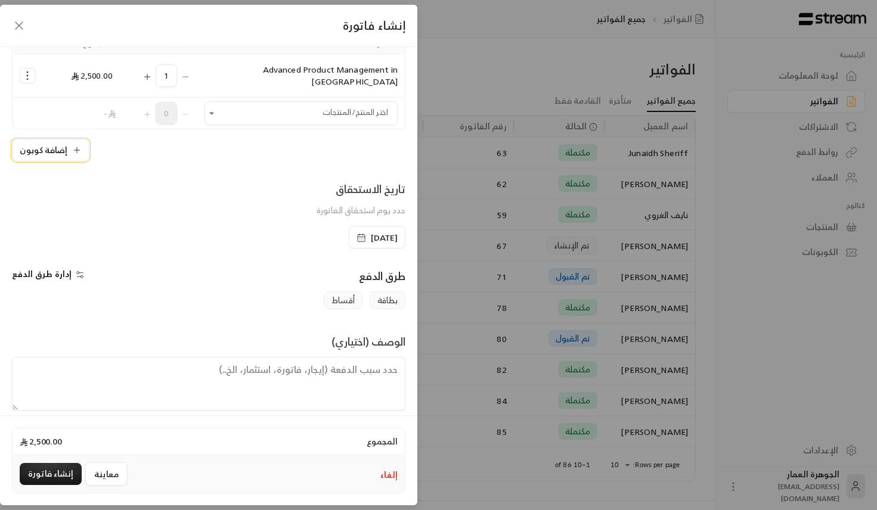
click at [40, 148] on button "إضافة كوبون" at bounding box center [50, 150] width 77 height 23
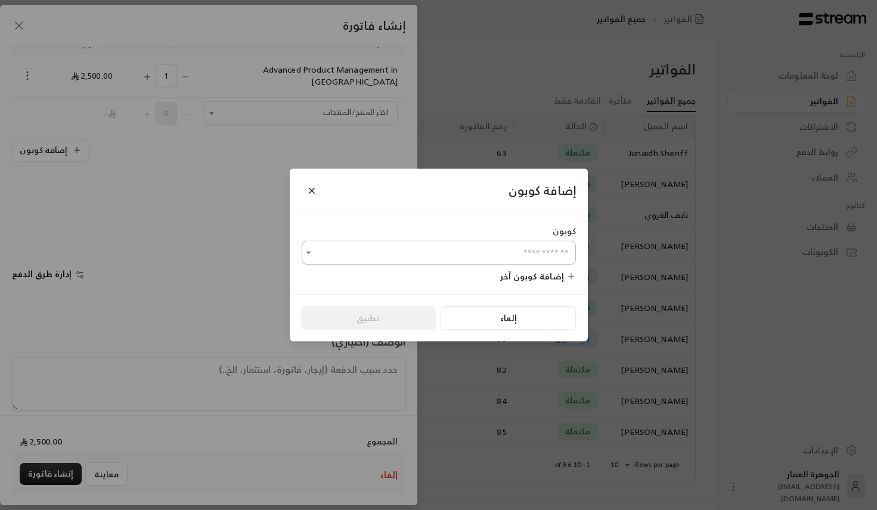
click at [415, 247] on input "اختر العميل" at bounding box center [439, 253] width 274 height 21
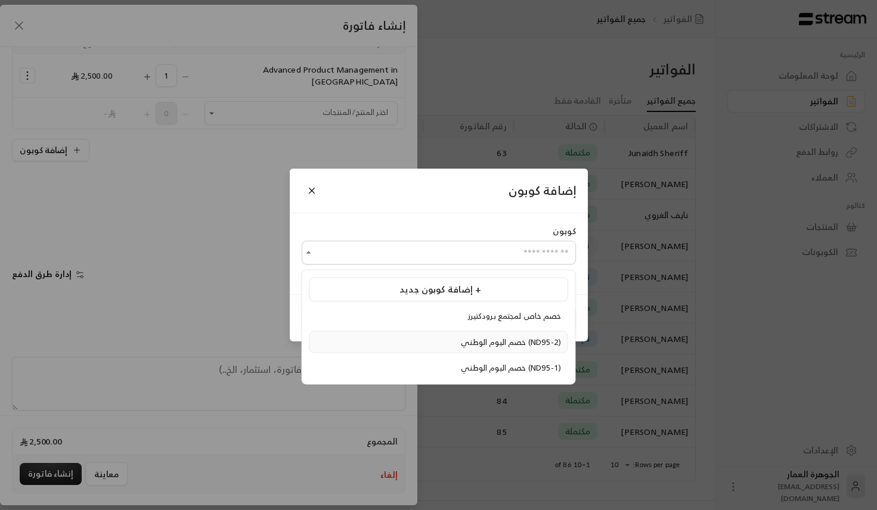
click at [461, 344] on span "خصم اليوم الوطني (ND95-2)" at bounding box center [511, 342] width 100 height 14
type input "**********"
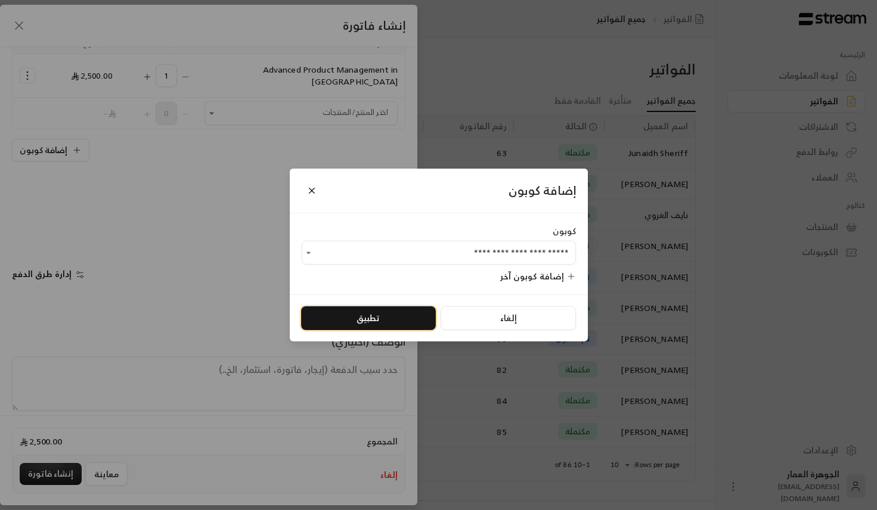
click at [351, 311] on button "تطبيق" at bounding box center [368, 318] width 135 height 24
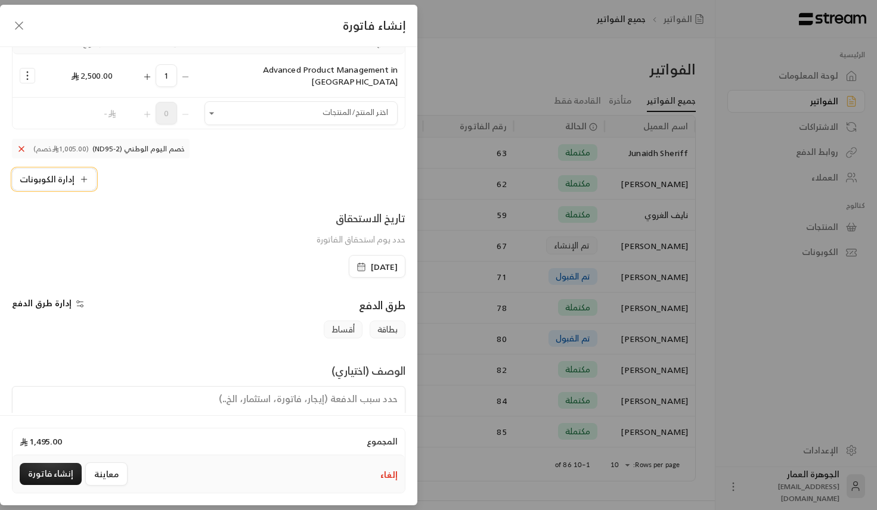
scroll to position [150, 0]
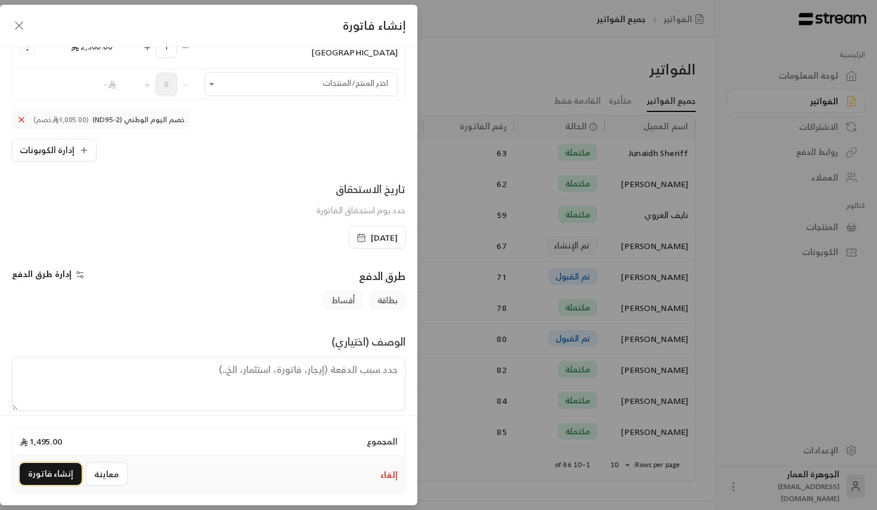
click at [55, 470] on button "إنشاء فاتورة" at bounding box center [51, 474] width 62 height 22
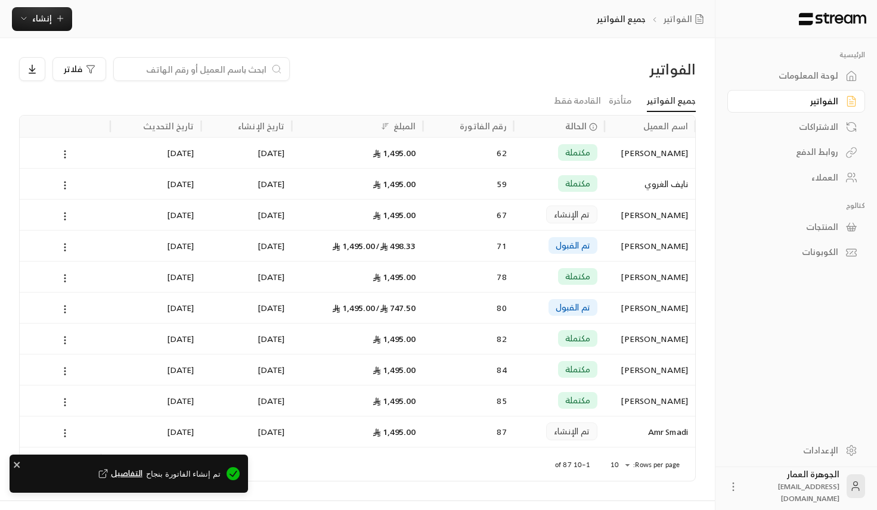
click at [134, 474] on span "التفاصيل" at bounding box center [119, 474] width 46 height 12
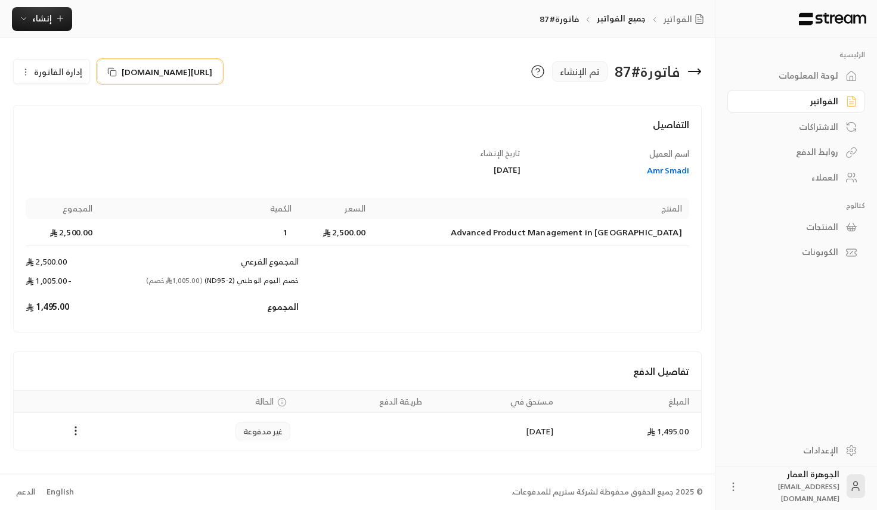
click at [108, 74] on icon at bounding box center [112, 72] width 10 height 10
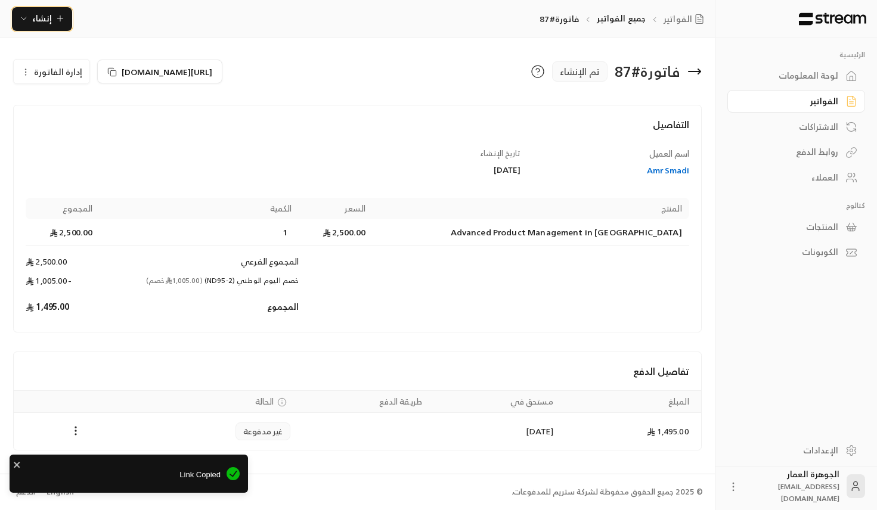
click at [60, 20] on icon "button" at bounding box center [60, 19] width 10 height 10
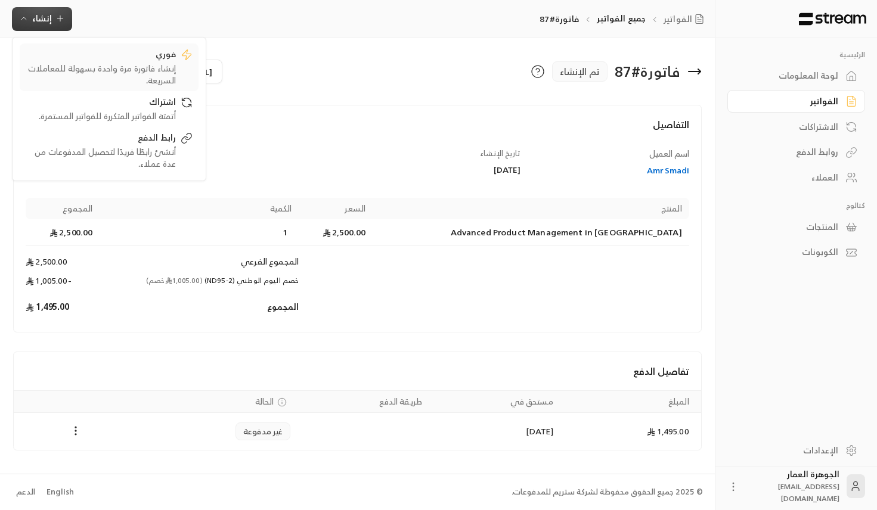
click at [165, 60] on div "فوري" at bounding box center [101, 55] width 150 height 14
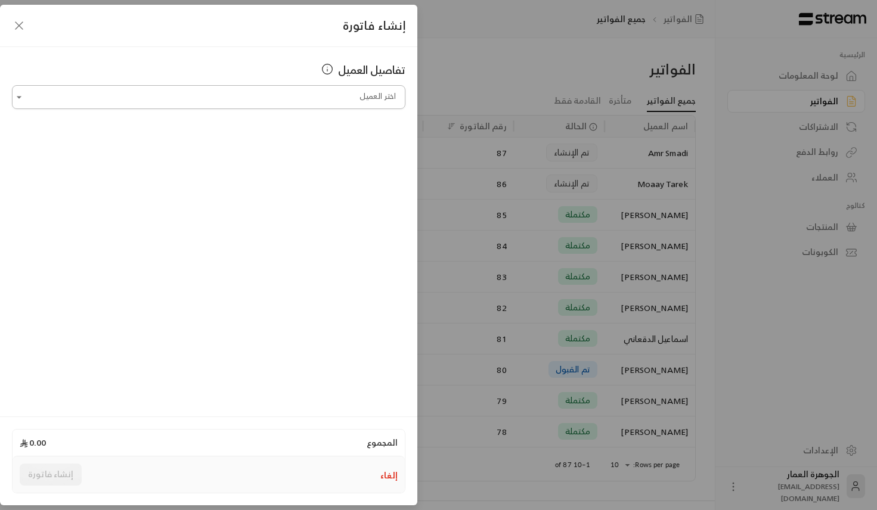
click at [281, 99] on input "اختر العميل" at bounding box center [208, 97] width 393 height 21
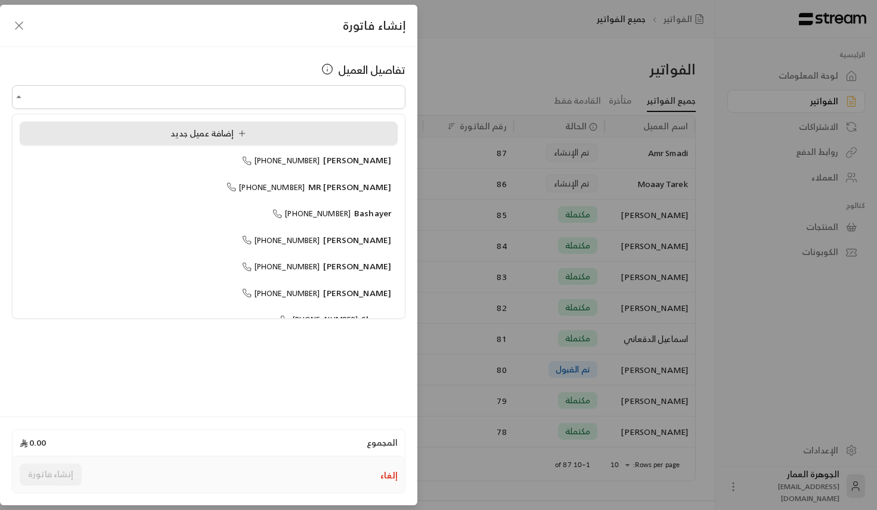
click at [380, 135] on div "إضافة عميل جديد" at bounding box center [208, 134] width 365 height 13
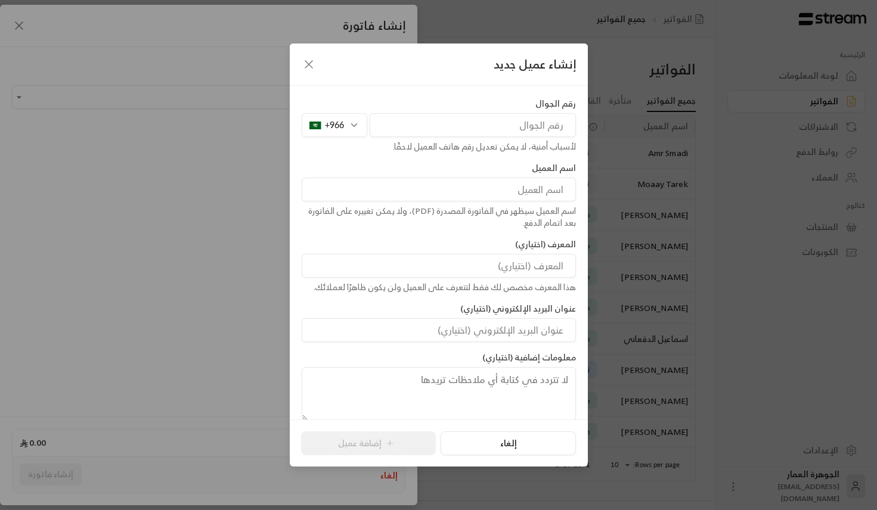
click at [389, 125] on input "tel" at bounding box center [473, 125] width 206 height 24
paste input "536070690"
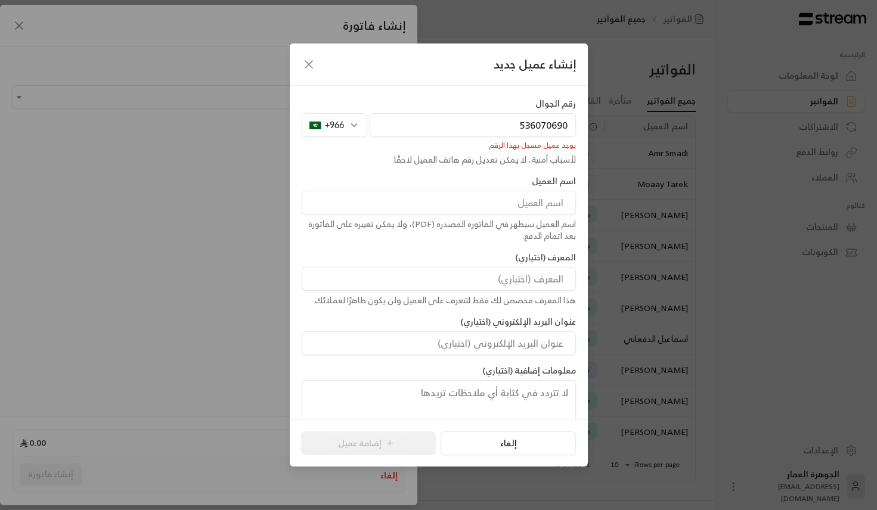
type input "536070690"
click at [522, 191] on input at bounding box center [439, 203] width 274 height 24
click at [311, 61] on icon "button" at bounding box center [308, 64] width 7 height 7
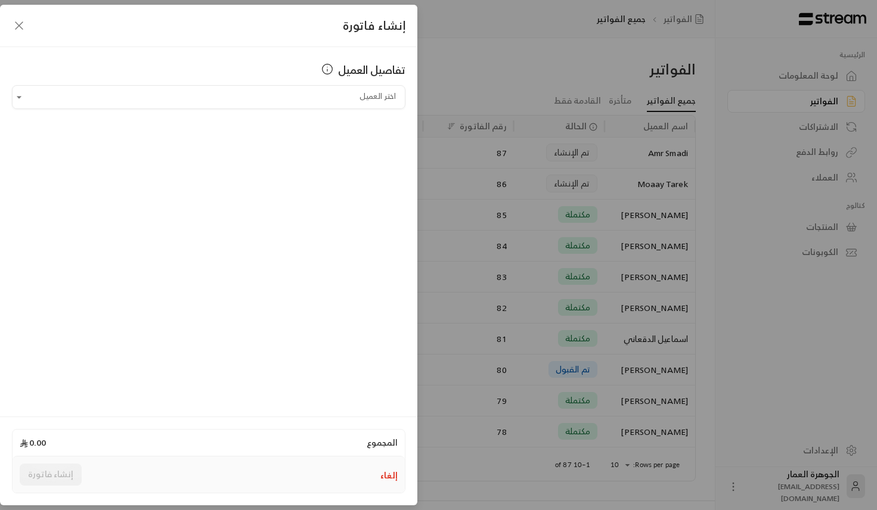
click at [576, 311] on div "إنشاء فاتورة تفاصيل العميل اختر العميل اختر العميل المجموع 0.00 إلغاء إنشاء فات…" at bounding box center [438, 255] width 877 height 510
click at [18, 21] on icon "button" at bounding box center [19, 25] width 14 height 14
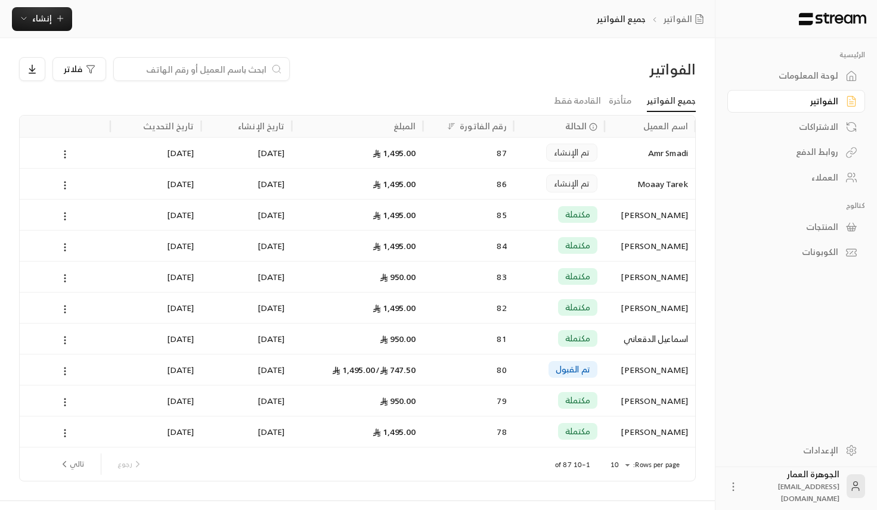
click at [404, 129] on div "المبلغ" at bounding box center [404, 126] width 23 height 15
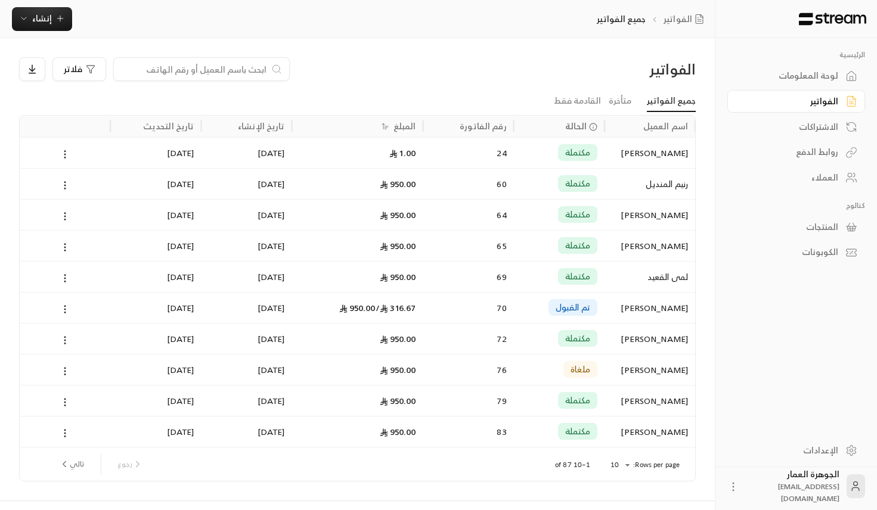
click at [396, 132] on div "المبلغ" at bounding box center [404, 126] width 23 height 15
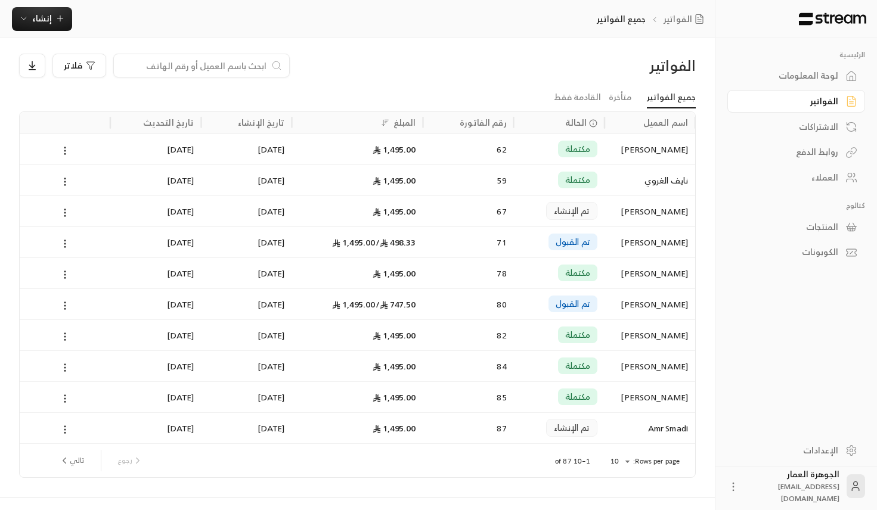
scroll to position [26, 0]
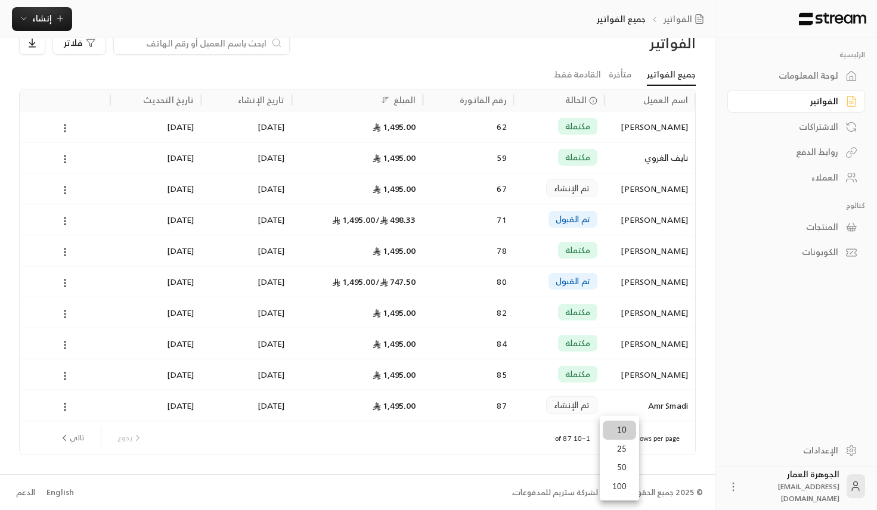
click at [625, 438] on body "الرئيسية لوحة المعلومات الفواتير الاشتراكات روابط الدفع العملاء كتالوج المنتجات…" at bounding box center [438, 229] width 877 height 510
click at [622, 455] on li "25" at bounding box center [619, 449] width 33 height 19
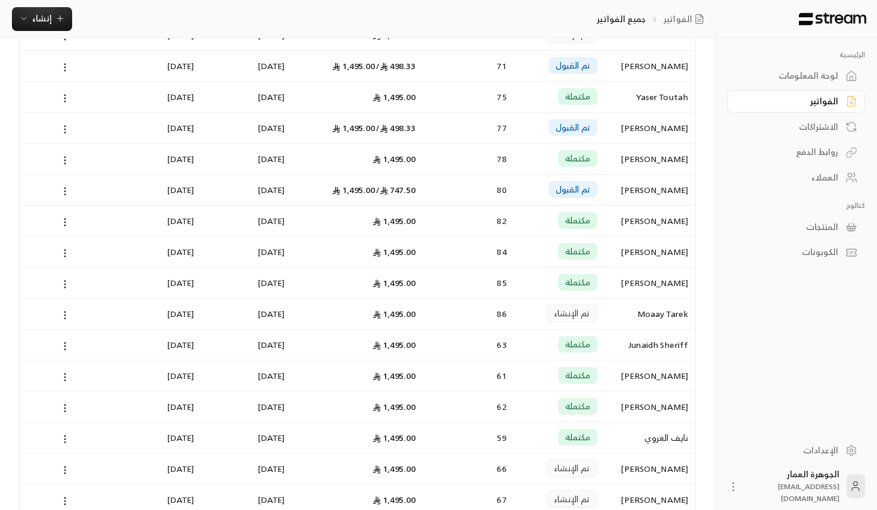
scroll to position [0, 0]
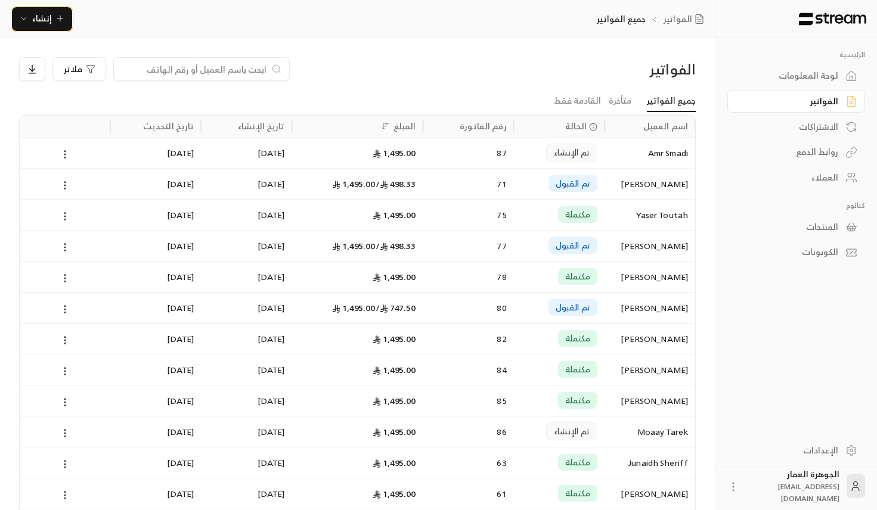
click at [63, 15] on icon "button" at bounding box center [60, 19] width 10 height 10
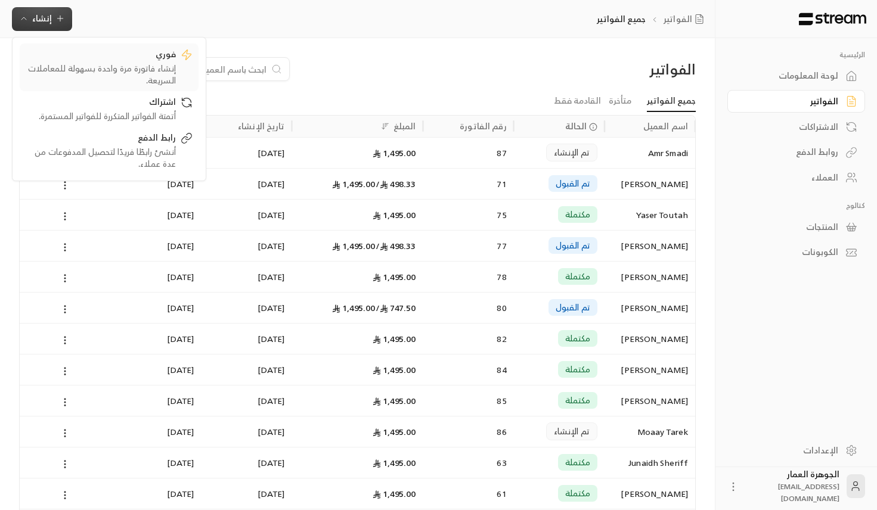
click at [165, 64] on div "إنشاء فاتورة مرة واحدة بسهولة للمعاملات السريعة." at bounding box center [101, 75] width 150 height 24
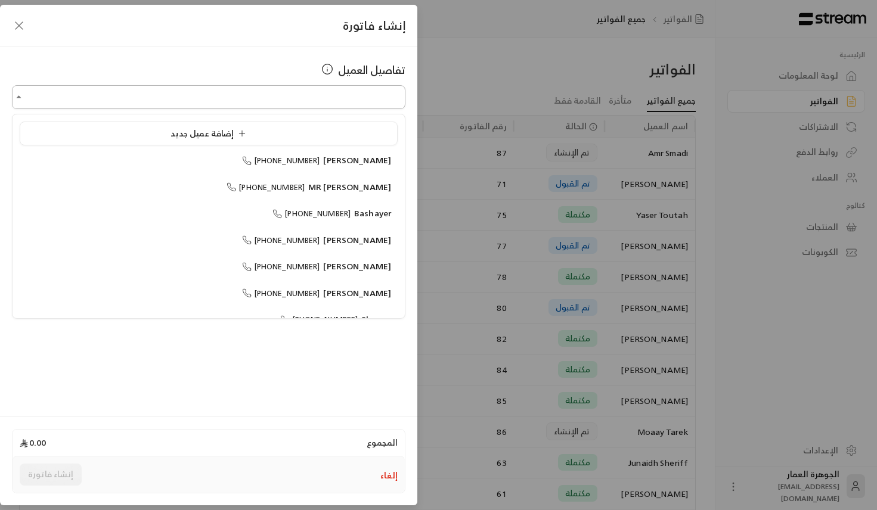
click at [336, 94] on input "اختر العميل" at bounding box center [208, 97] width 393 height 21
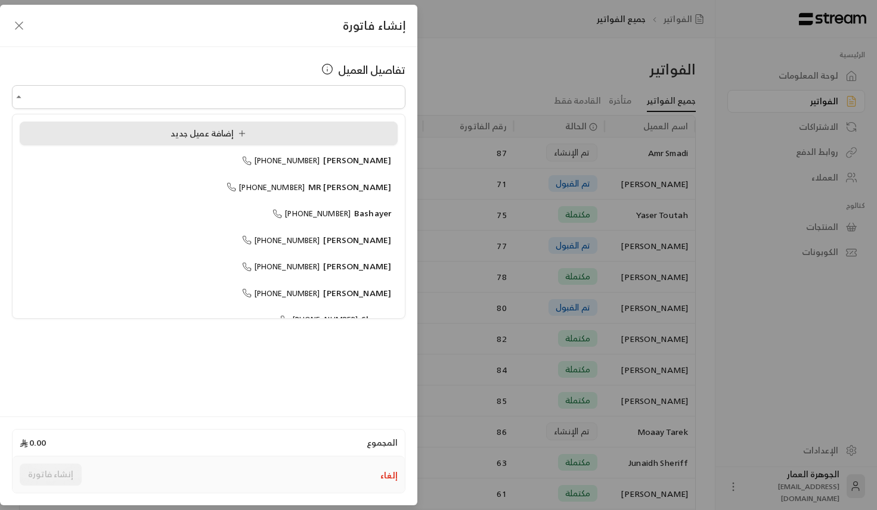
click at [386, 130] on div "إضافة عميل جديد" at bounding box center [208, 134] width 365 height 13
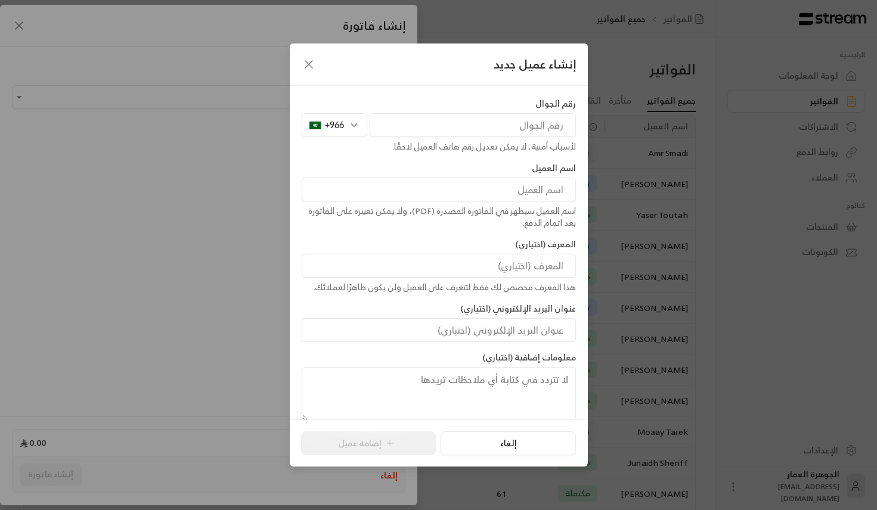
click at [458, 130] on input "tel" at bounding box center [473, 125] width 206 height 24
paste input "0531574865"
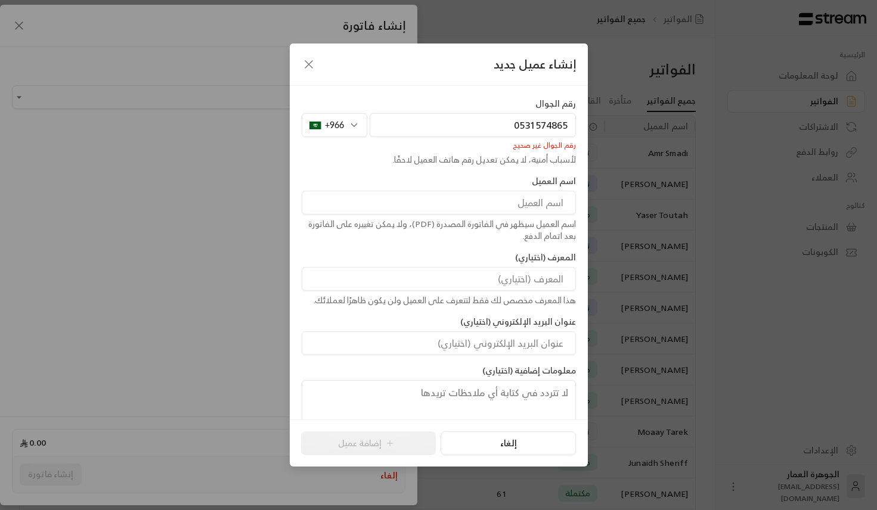
click at [518, 125] on input "0531574865" at bounding box center [473, 125] width 206 height 24
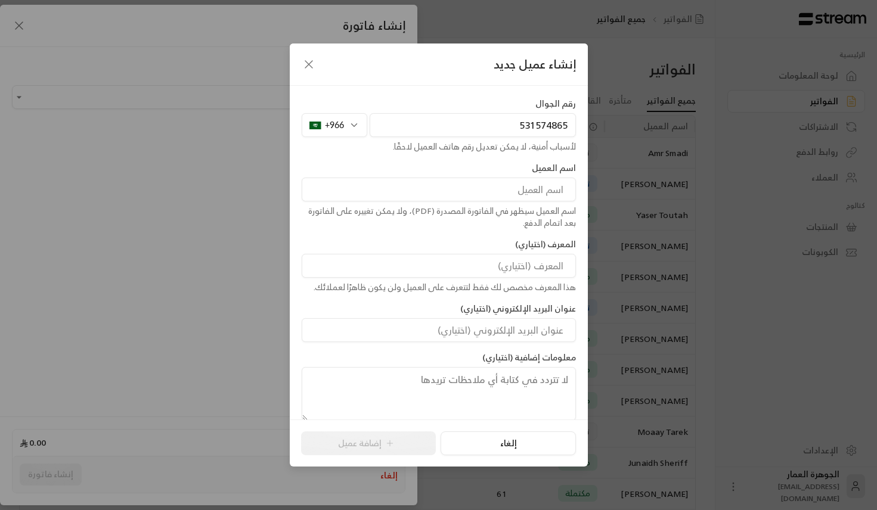
type input "531574865"
click at [545, 185] on input at bounding box center [439, 190] width 274 height 24
type input "Shrooq Althobiti"
click at [403, 440] on button "إضافة عميل" at bounding box center [368, 444] width 135 height 24
type input "**********"
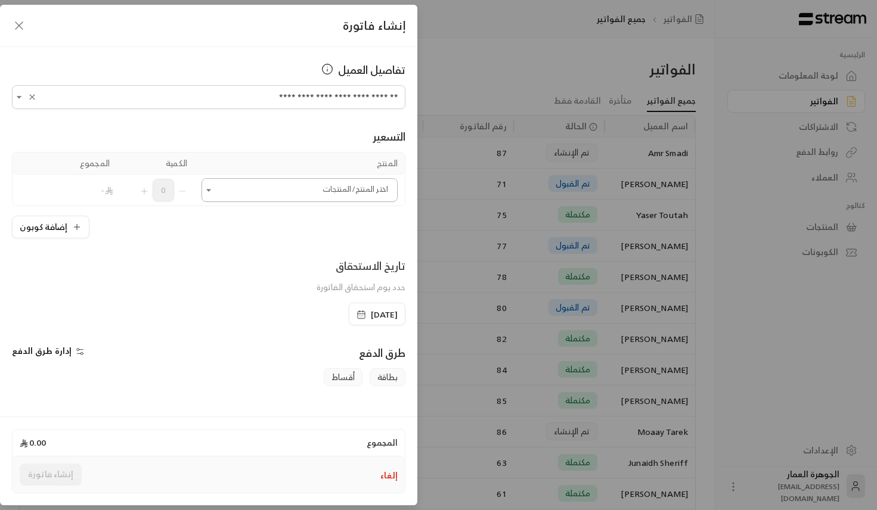
click at [312, 195] on input "اختر العميل" at bounding box center [299, 190] width 196 height 21
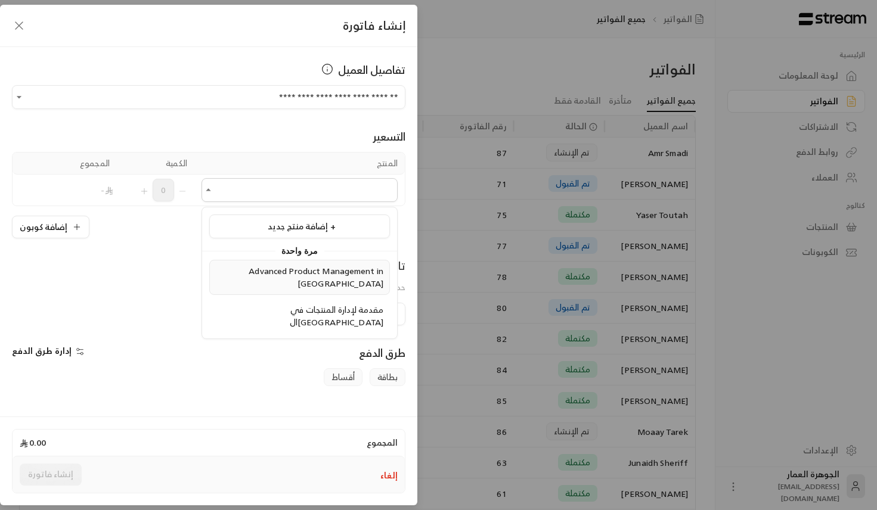
click at [300, 270] on span "Advanced Product Management in [GEOGRAPHIC_DATA]" at bounding box center [316, 276] width 135 height 27
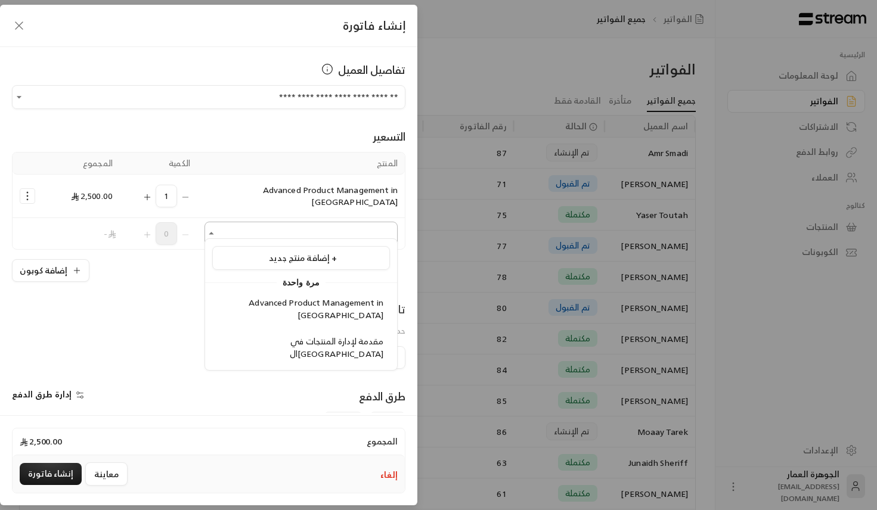
click at [275, 224] on input "اختر العميل" at bounding box center [300, 234] width 193 height 21
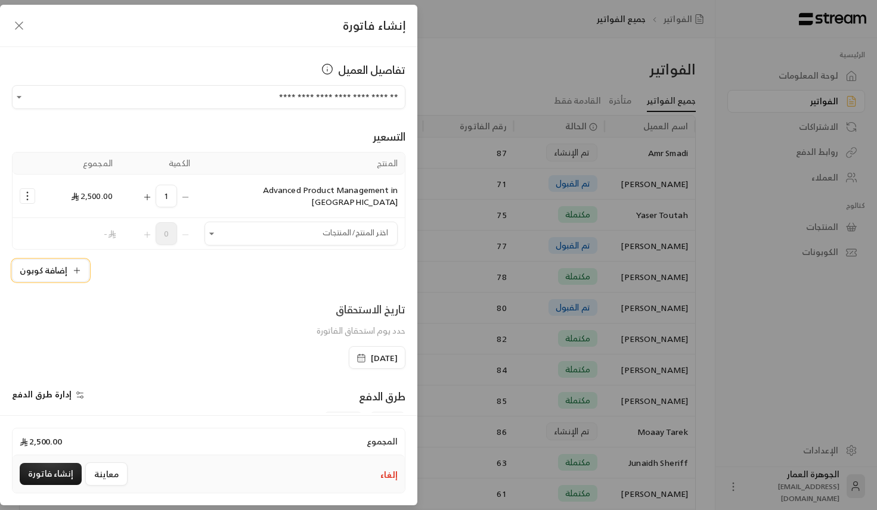
click at [59, 259] on button "إضافة كوبون" at bounding box center [50, 270] width 77 height 23
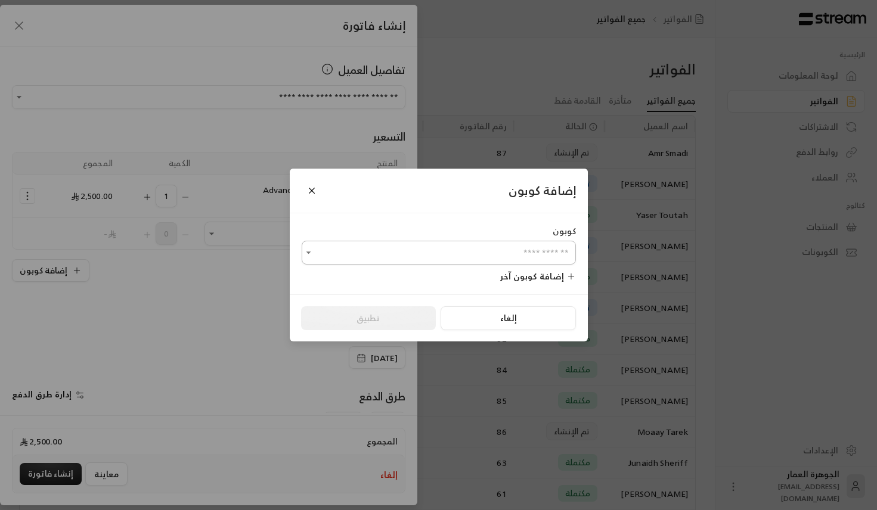
click at [414, 261] on input "اختر العميل" at bounding box center [439, 253] width 274 height 21
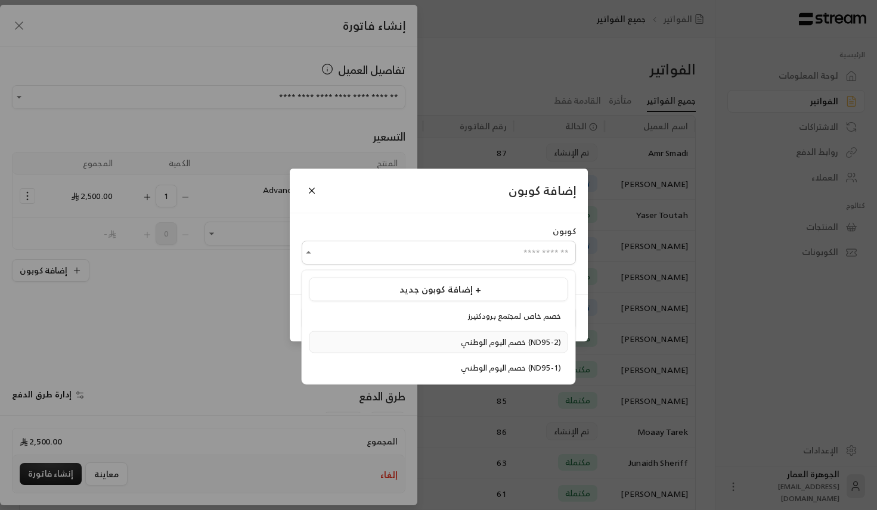
click at [461, 344] on span "خصم اليوم الوطني (ND95-2)" at bounding box center [511, 342] width 100 height 14
type input "**********"
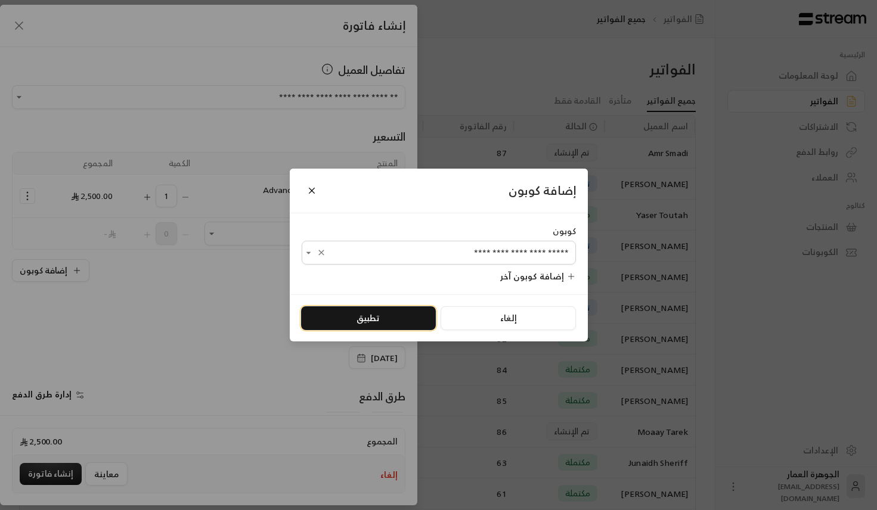
click at [393, 307] on button "تطبيق" at bounding box center [368, 318] width 135 height 24
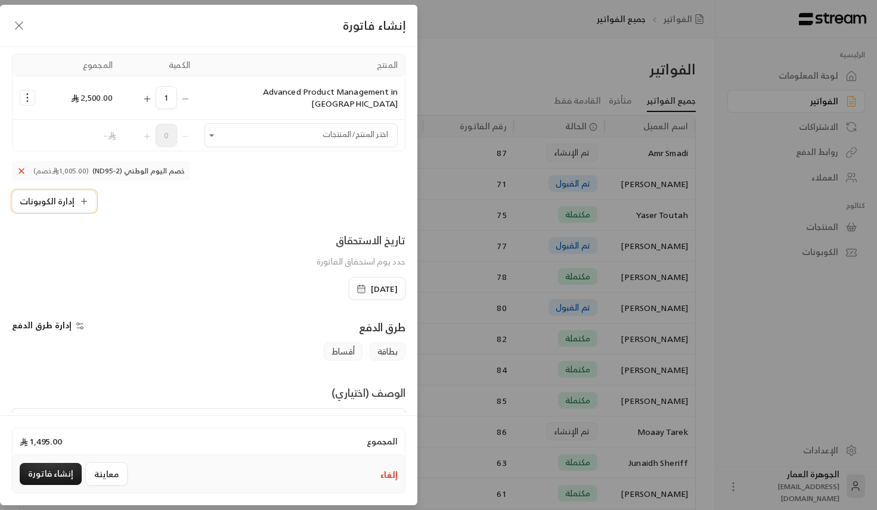
scroll to position [150, 0]
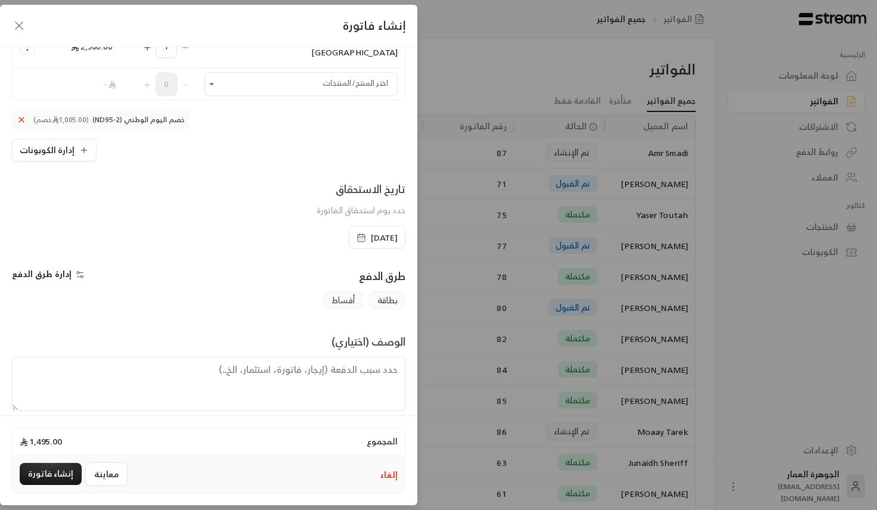
click at [371, 232] on span "[DATE]" at bounding box center [384, 238] width 27 height 12
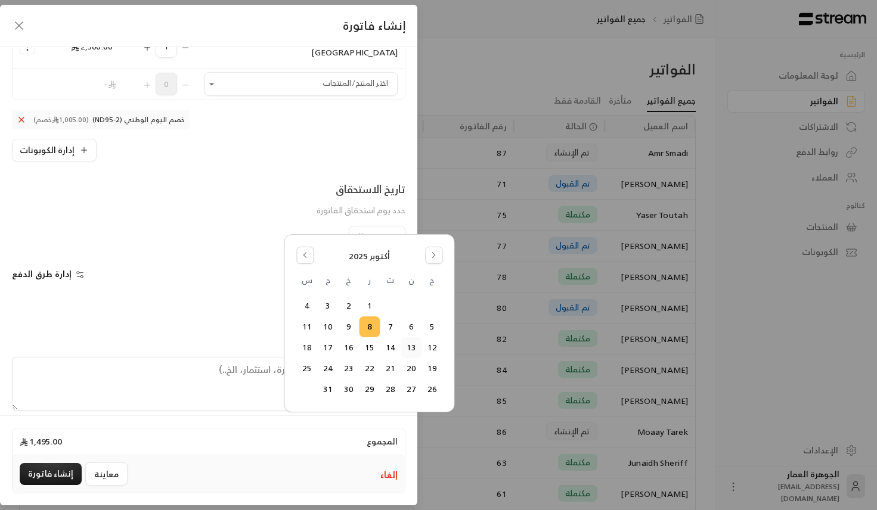
click at [414, 350] on button "13" at bounding box center [411, 348] width 20 height 20
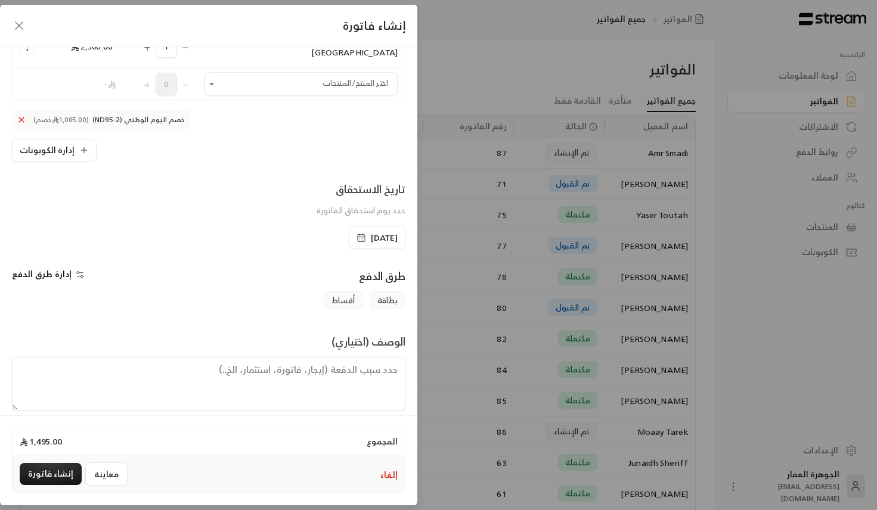
click at [75, 270] on icon "button" at bounding box center [80, 275] width 10 height 10
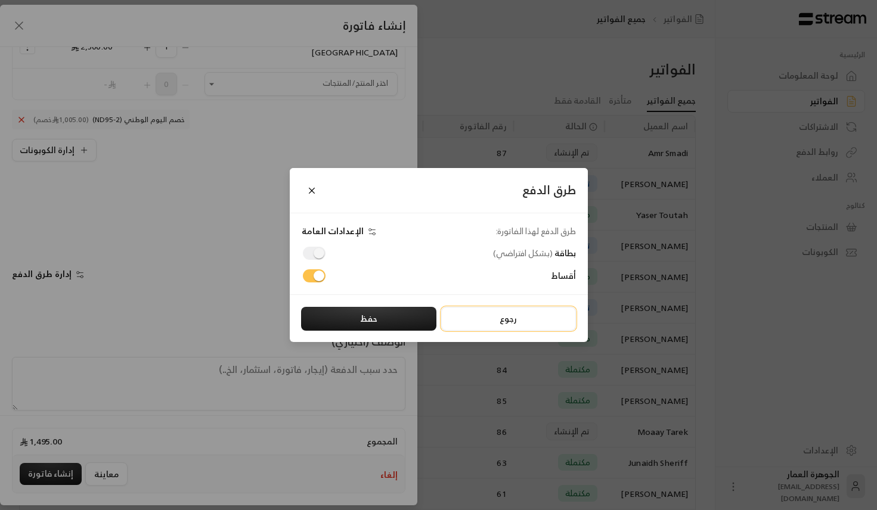
click at [474, 320] on button "رجوع" at bounding box center [508, 319] width 135 height 24
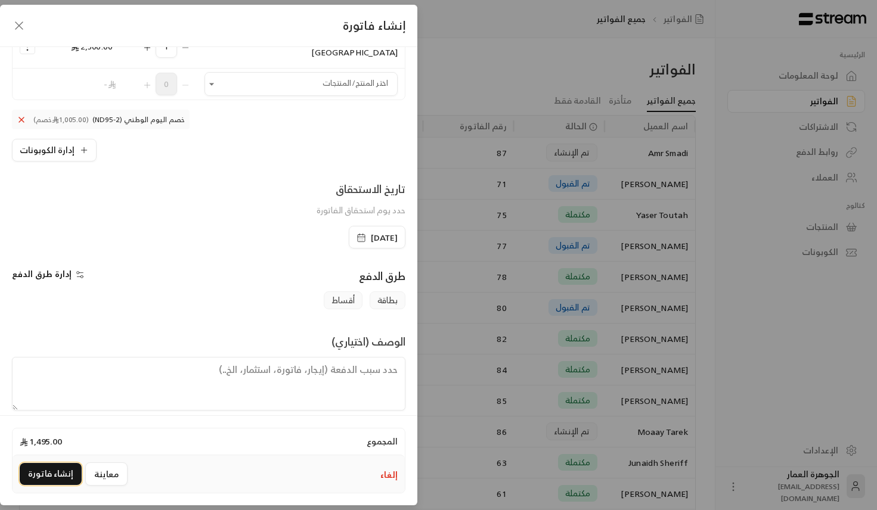
click at [64, 473] on button "إنشاء فاتورة" at bounding box center [51, 474] width 62 height 22
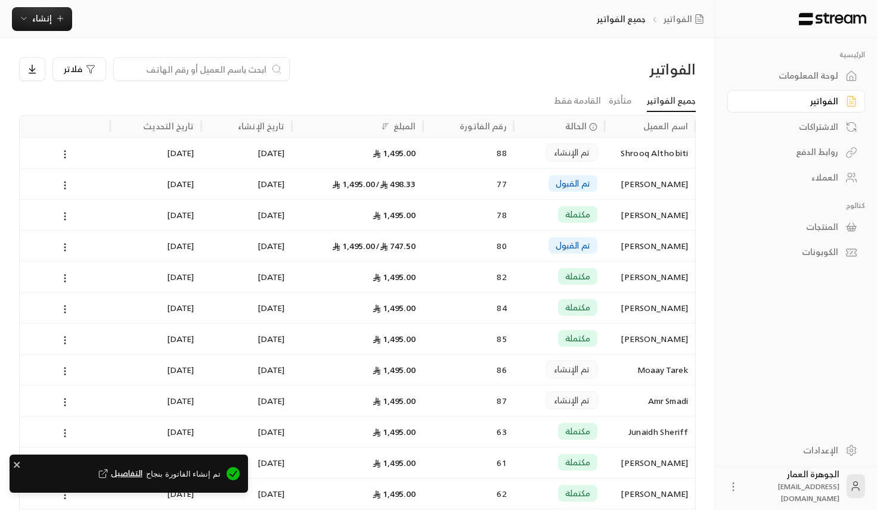
click at [138, 474] on span "التفاصيل" at bounding box center [119, 474] width 46 height 12
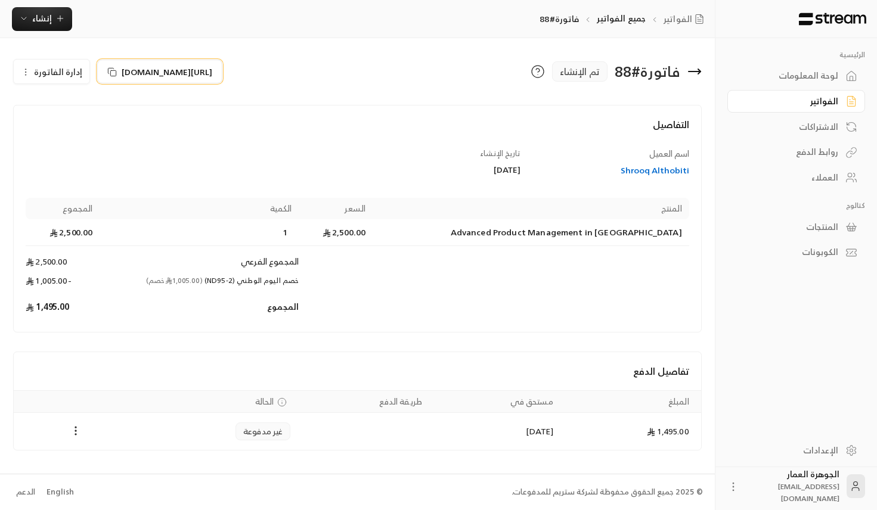
click at [178, 72] on span "[URL][DOMAIN_NAME]" at bounding box center [167, 72] width 91 height 13
click at [65, 25] on button "إنشاء" at bounding box center [42, 19] width 60 height 24
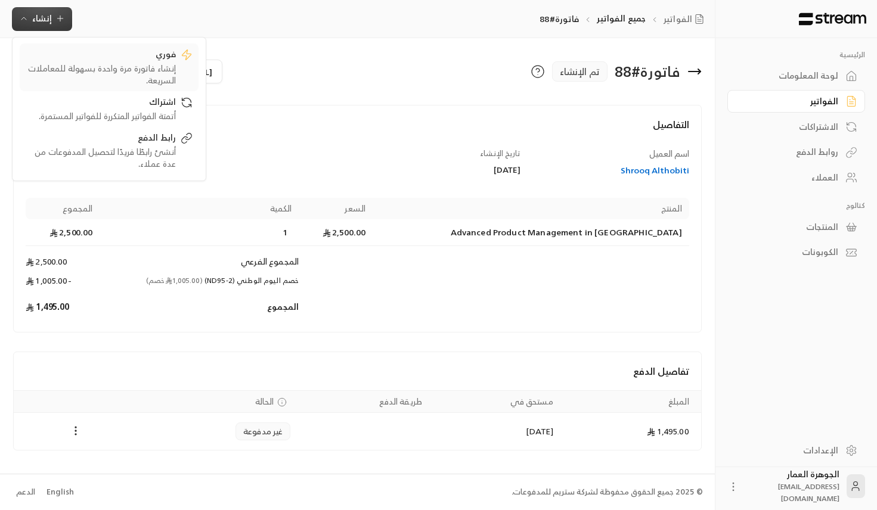
click at [131, 61] on div "فوري" at bounding box center [101, 55] width 150 height 14
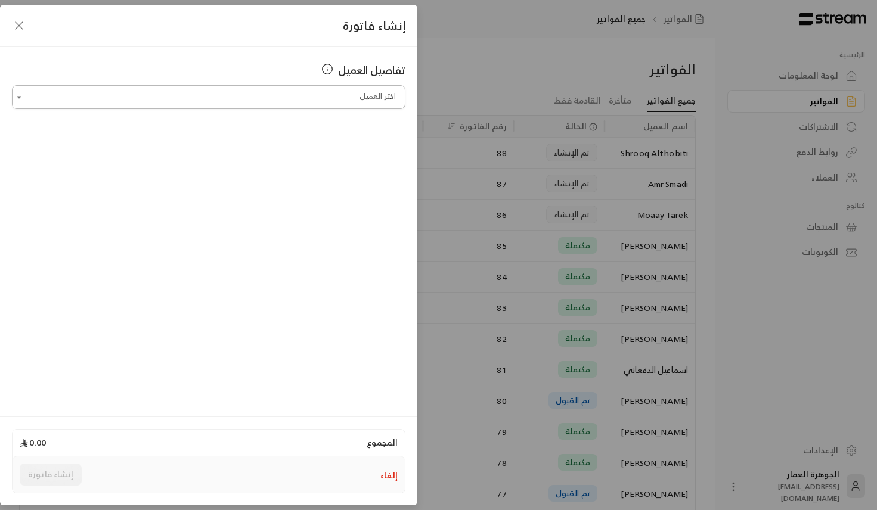
click at [249, 90] on input "اختر العميل" at bounding box center [208, 97] width 393 height 21
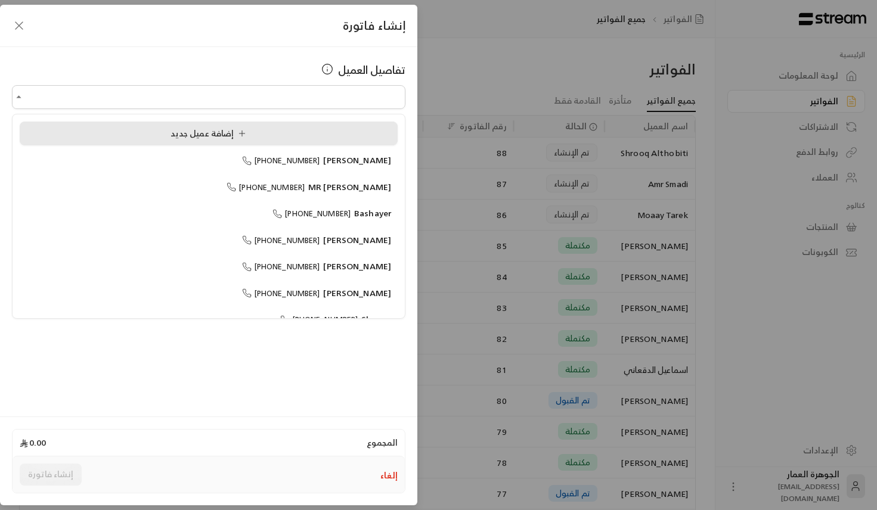
click at [157, 132] on div "إضافة عميل جديد" at bounding box center [208, 134] width 365 height 13
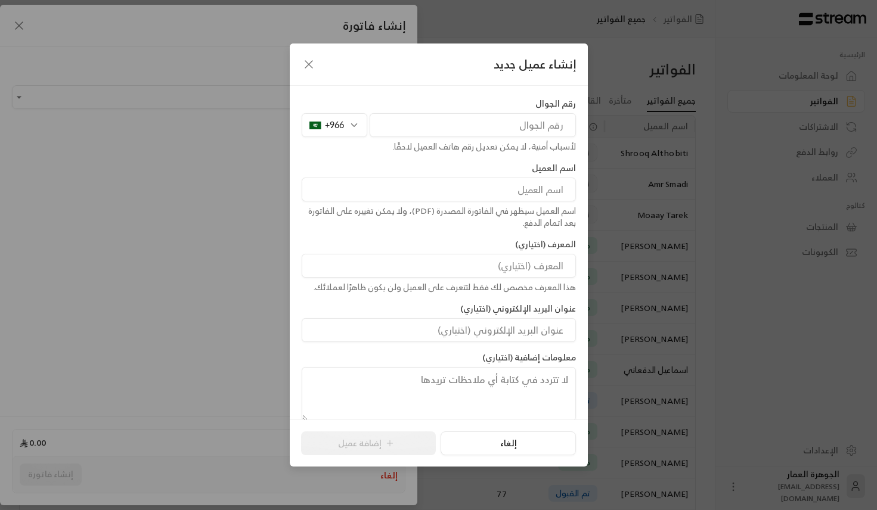
click at [385, 133] on input "tel" at bounding box center [473, 125] width 206 height 24
paste input "530103636"
type input "530103636"
click at [414, 191] on input at bounding box center [439, 190] width 274 height 24
paste input "Aleairy"
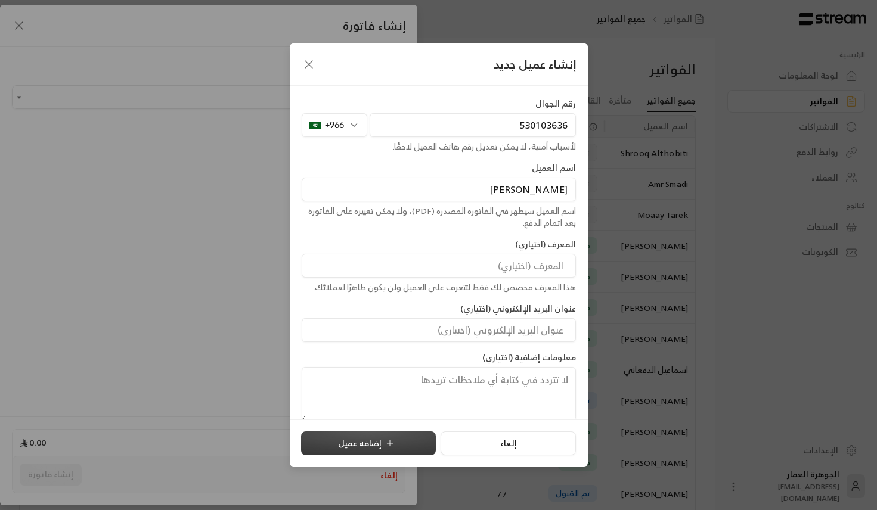
type input "[PERSON_NAME]"
click at [393, 438] on button "إضافة عميل" at bounding box center [368, 444] width 135 height 24
type input "**********"
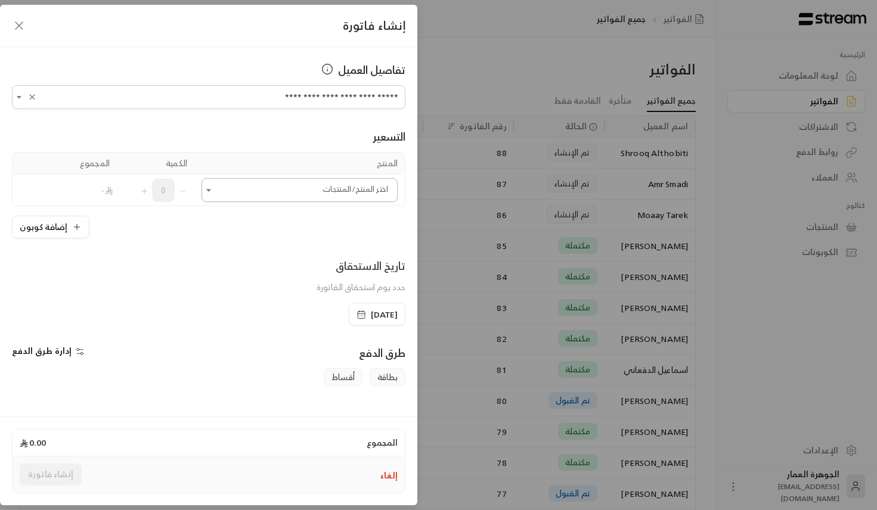
click at [347, 185] on input "اختر العميل" at bounding box center [299, 190] width 196 height 21
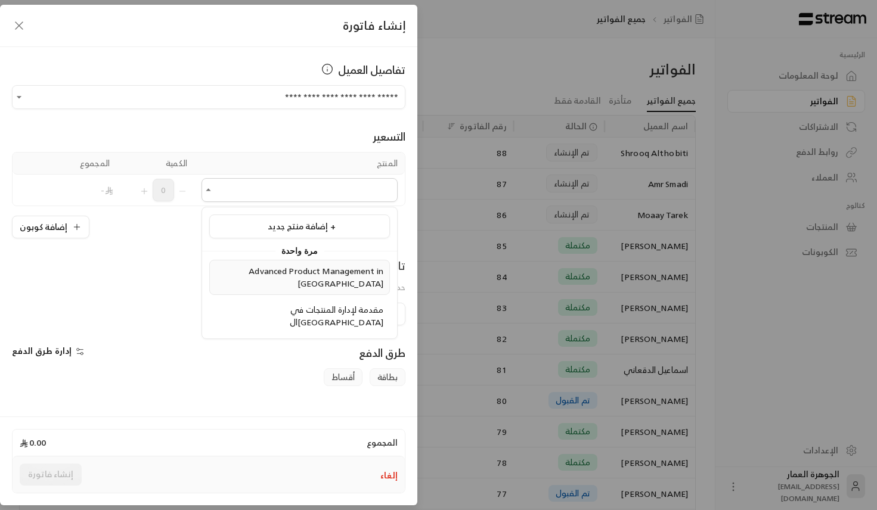
click at [311, 273] on span "Advanced Product Management in [GEOGRAPHIC_DATA]" at bounding box center [316, 276] width 135 height 27
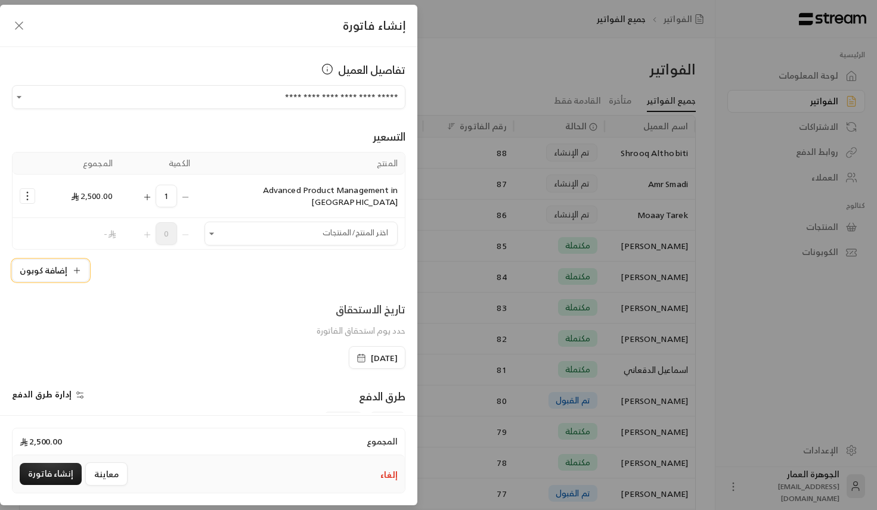
click at [78, 266] on icon "button" at bounding box center [77, 271] width 10 height 10
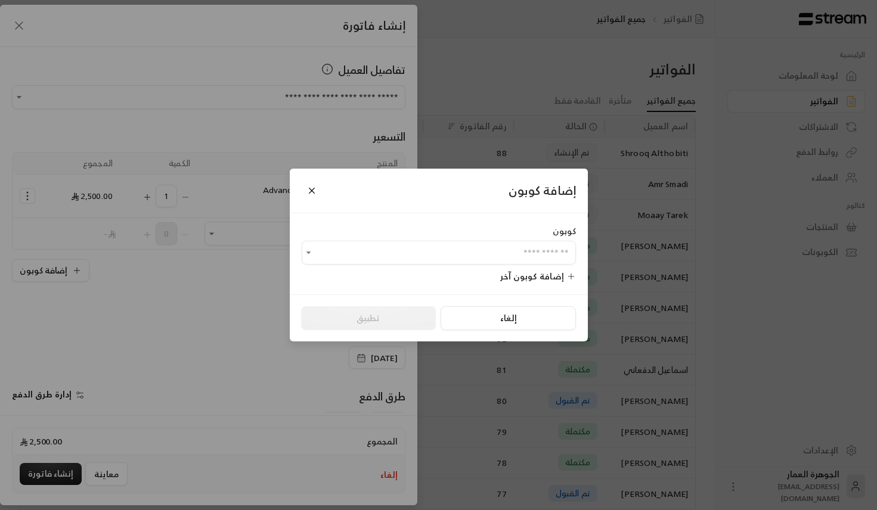
click at [416, 266] on div "كوبون ​ إضافة كوبون آخر" at bounding box center [439, 253] width 298 height 80
click at [416, 238] on div "كوبون ​" at bounding box center [439, 244] width 274 height 39
click at [416, 256] on input "اختر العميل" at bounding box center [439, 253] width 274 height 21
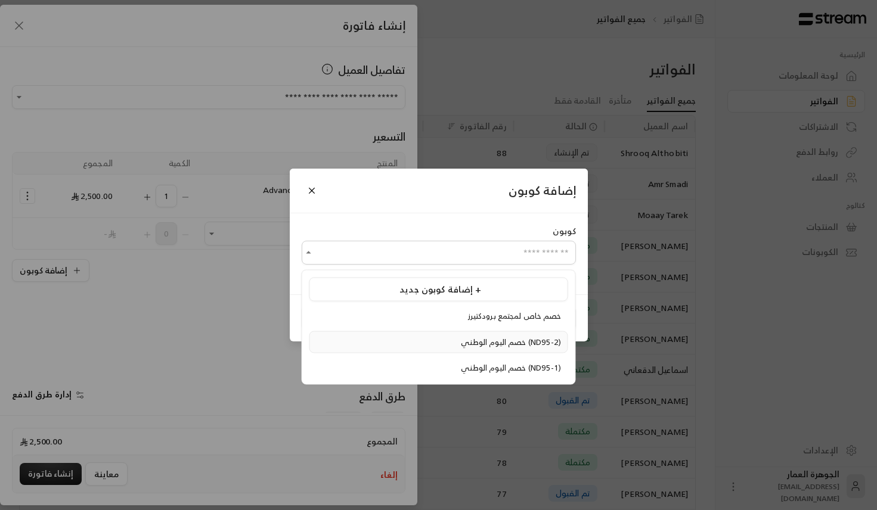
click at [461, 343] on span "خصم اليوم الوطني (ND95-2)" at bounding box center [511, 342] width 100 height 14
type input "**********"
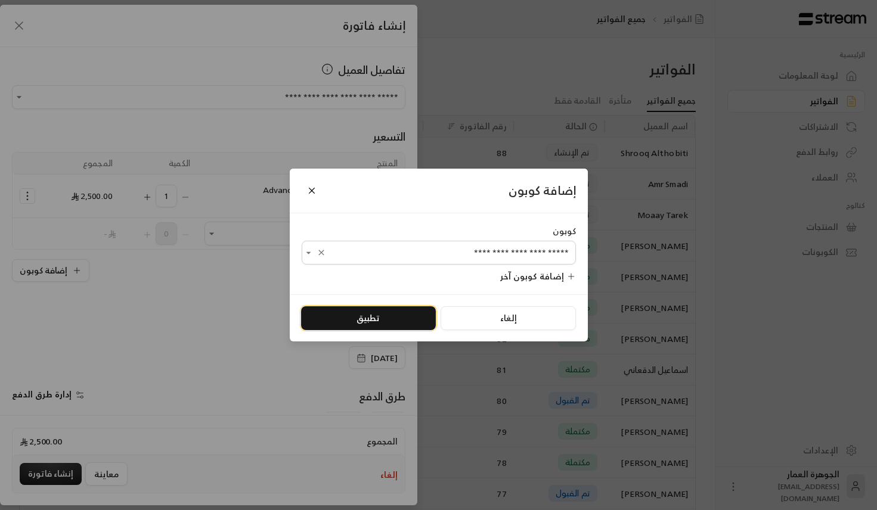
click at [350, 314] on button "تطبيق" at bounding box center [368, 318] width 135 height 24
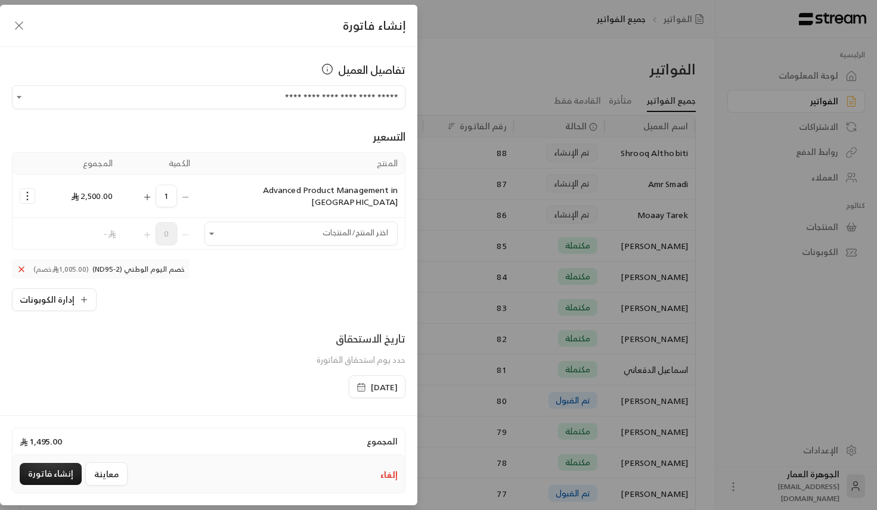
click at [356, 383] on icon "button" at bounding box center [361, 388] width 10 height 10
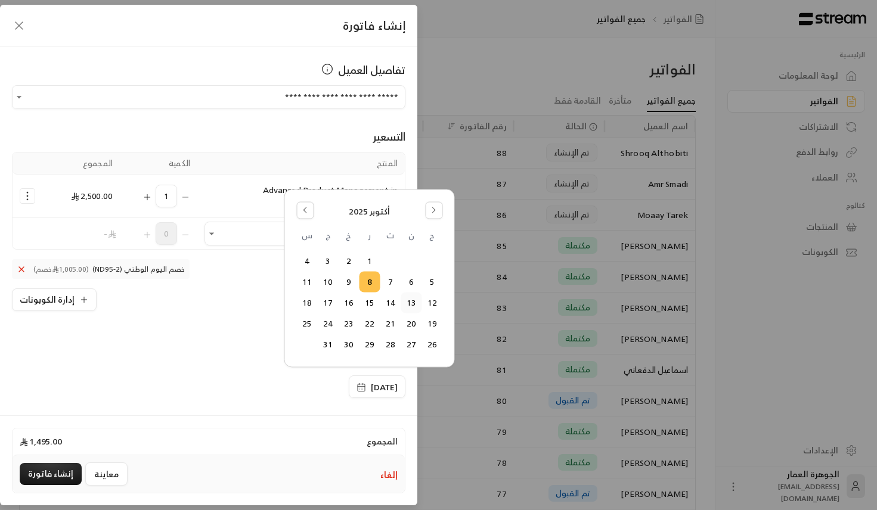
click at [412, 298] on button "13" at bounding box center [411, 303] width 20 height 20
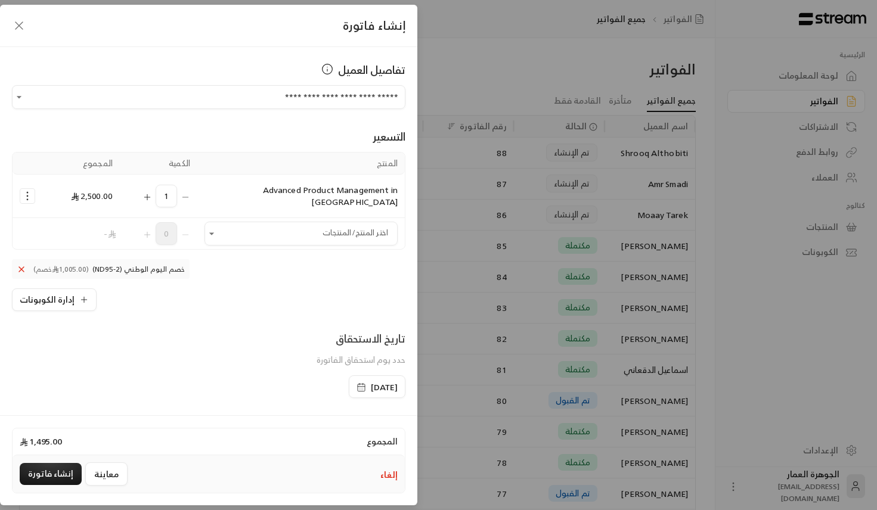
scroll to position [150, 0]
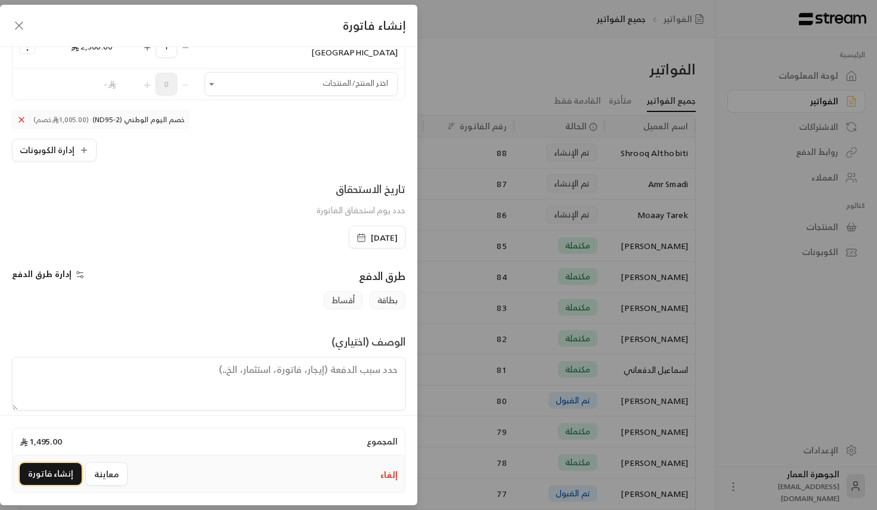
click at [50, 472] on button "إنشاء فاتورة" at bounding box center [51, 474] width 62 height 22
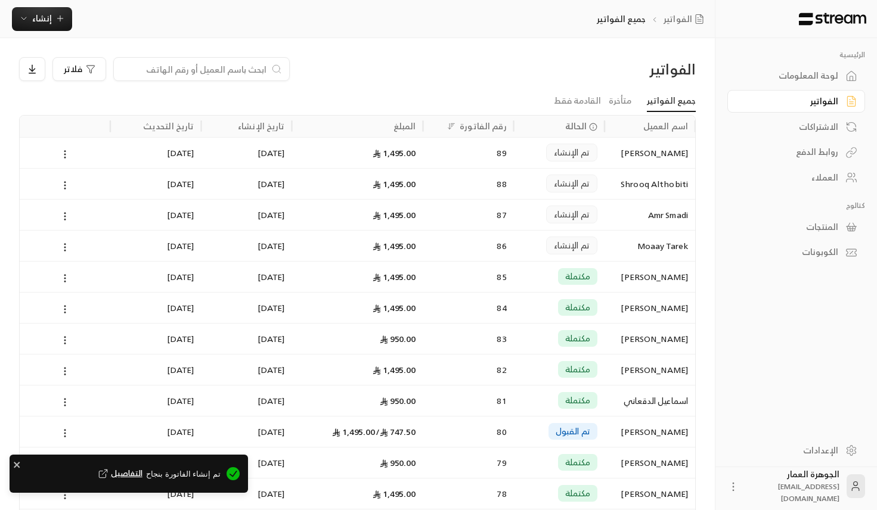
click at [142, 477] on span "التفاصيل" at bounding box center [119, 474] width 46 height 12
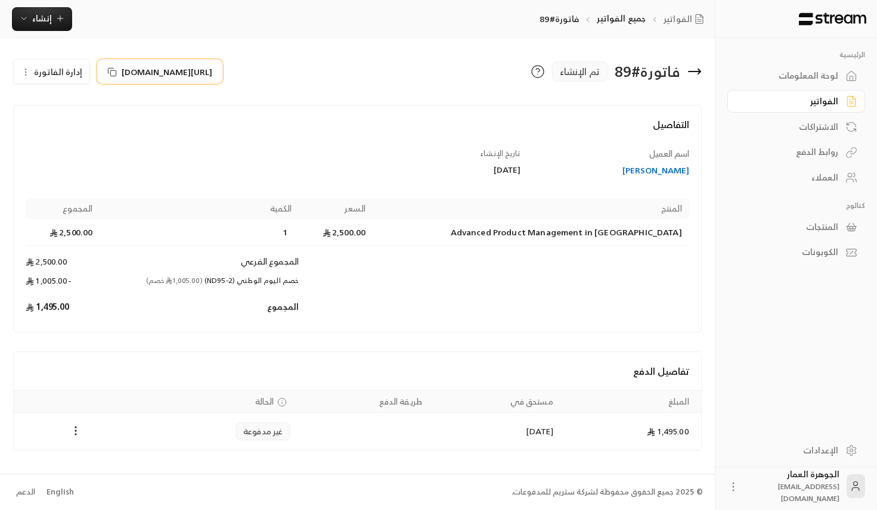
click at [210, 76] on span "[URL][DOMAIN_NAME]" at bounding box center [167, 72] width 91 height 13
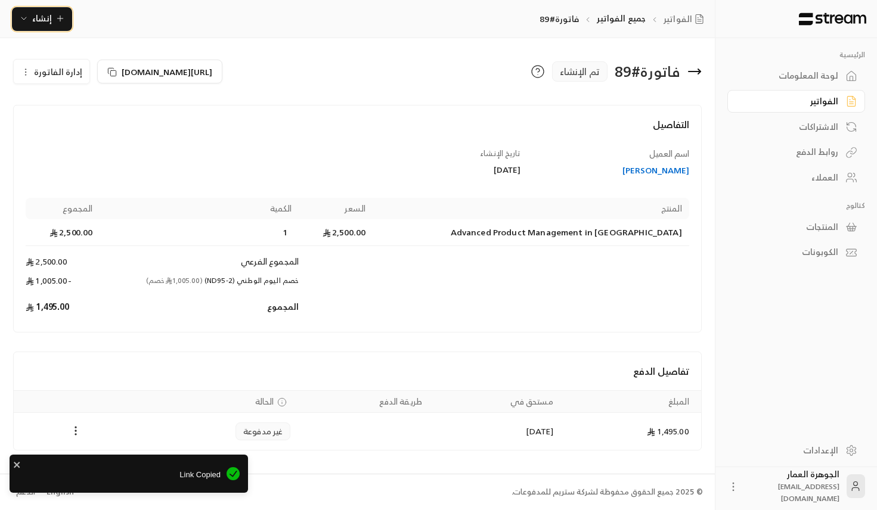
click at [52, 14] on span "إنشاء" at bounding box center [42, 18] width 46 height 15
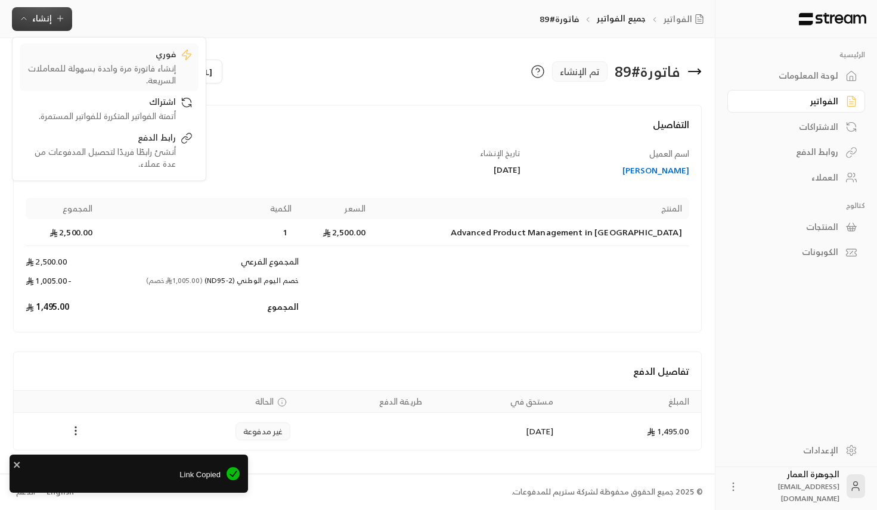
click at [147, 55] on div "فوري" at bounding box center [101, 55] width 150 height 14
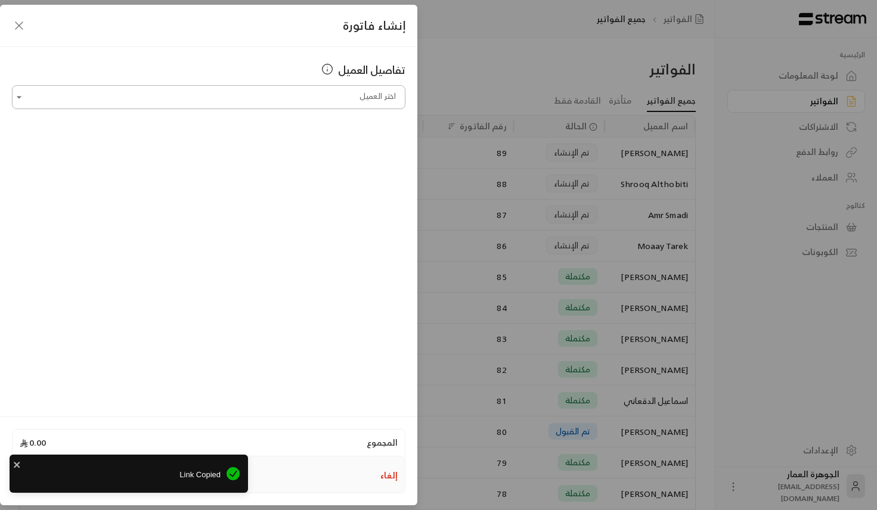
click at [244, 101] on input "اختر العميل" at bounding box center [208, 97] width 393 height 21
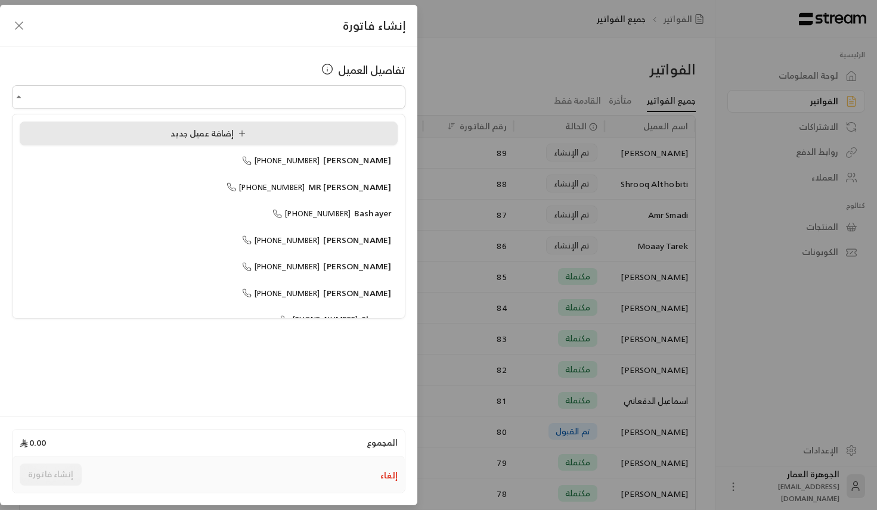
click at [168, 142] on li "إضافة عميل جديد" at bounding box center [209, 134] width 378 height 24
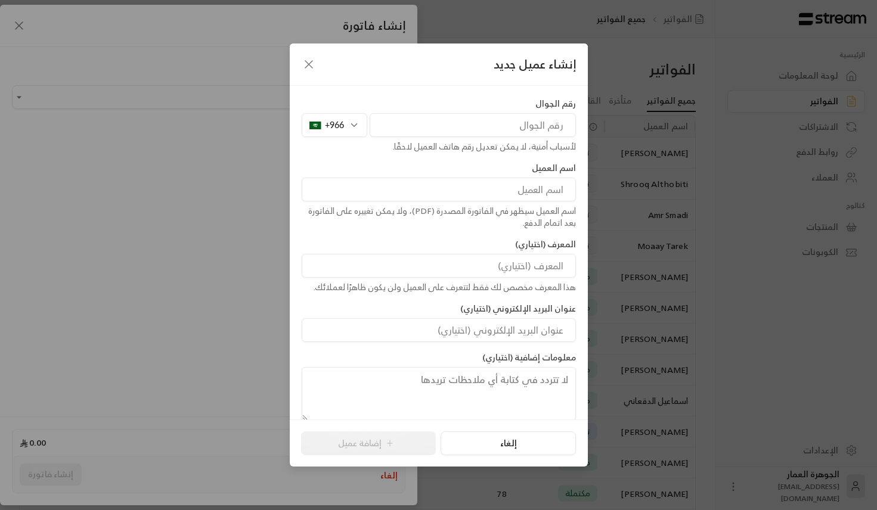
click at [346, 122] on div "+966" at bounding box center [335, 125] width 66 height 24
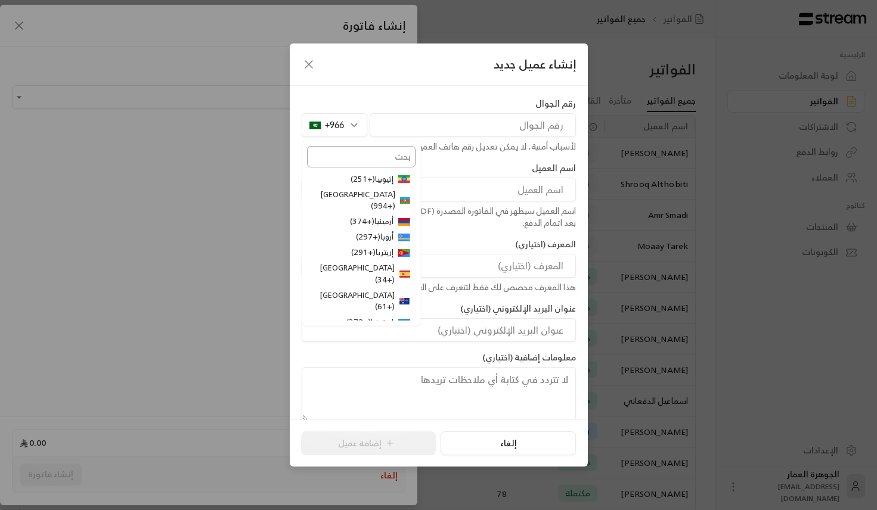
click at [368, 149] on input "text" at bounding box center [361, 156] width 108 height 21
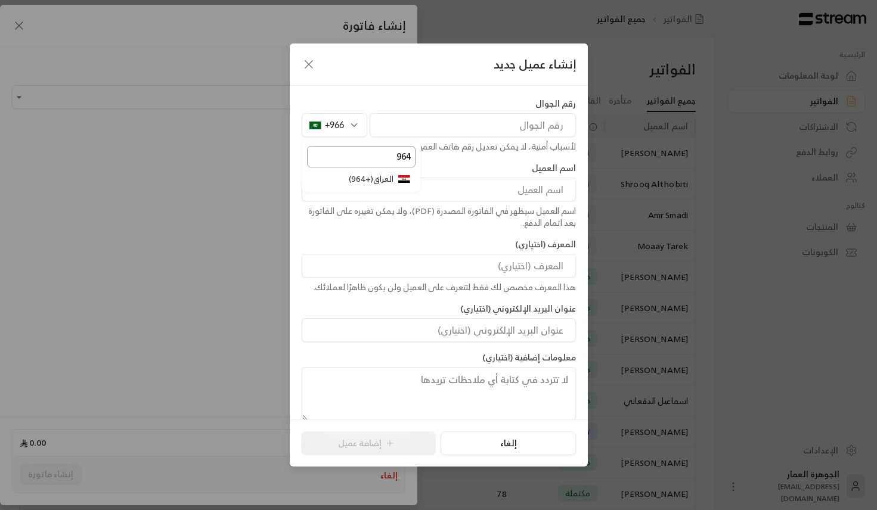
type input "964"
click at [393, 186] on li "العراق ( +964 )" at bounding box center [361, 179] width 108 height 15
click at [444, 123] on input "tel" at bounding box center [473, 125] width 206 height 24
paste input "7722912122"
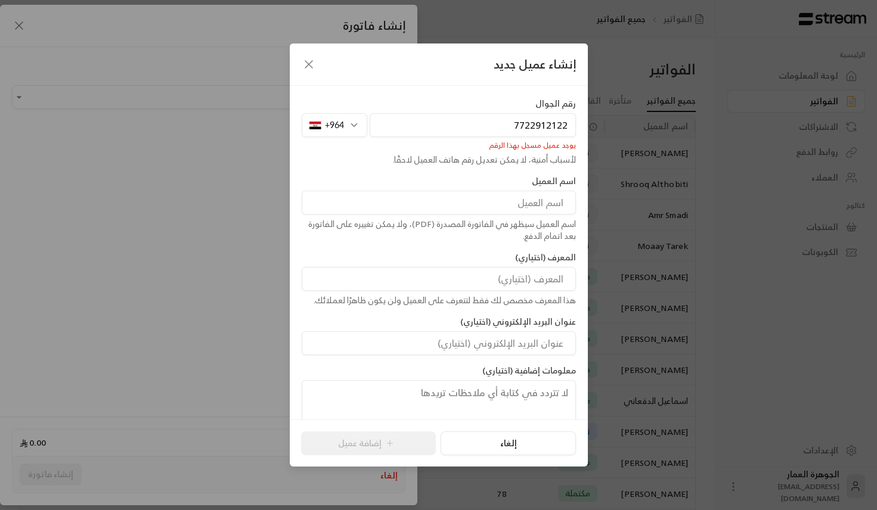
type input "7722912122"
click at [305, 55] on div "إنشاء عميل جديد" at bounding box center [439, 65] width 298 height 42
click at [305, 66] on icon "button" at bounding box center [309, 64] width 14 height 14
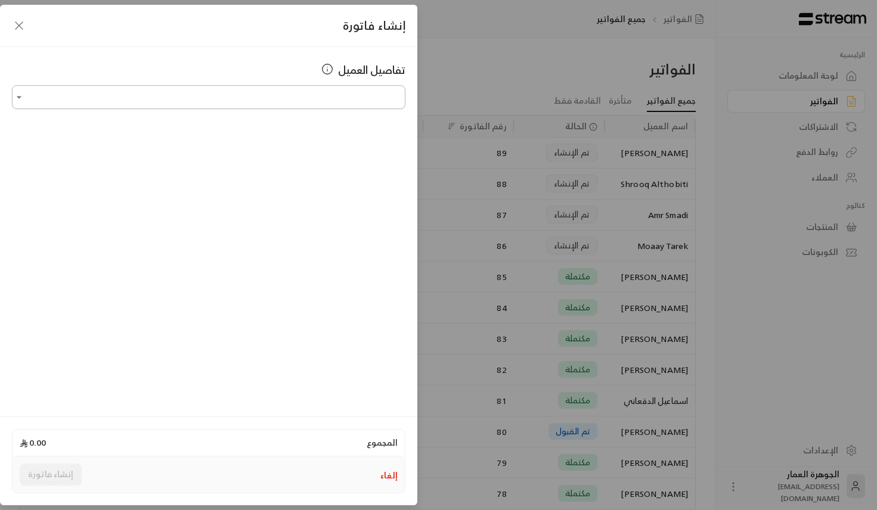
paste input "**********"
click at [356, 167] on li "[PERSON_NAME] [PHONE_NUMBER]" at bounding box center [209, 160] width 378 height 23
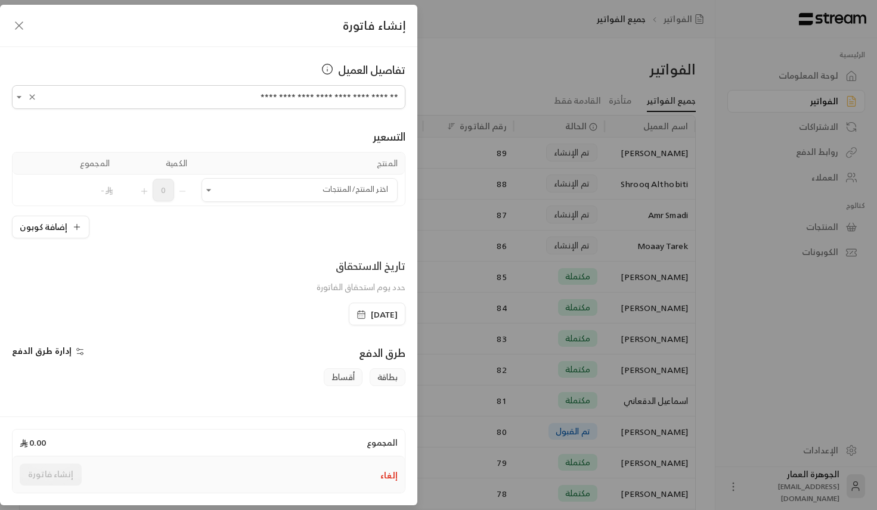
type input "**********"
click at [471, 199] on div "**********" at bounding box center [438, 255] width 877 height 510
click at [20, 32] on icon "button" at bounding box center [19, 25] width 14 height 14
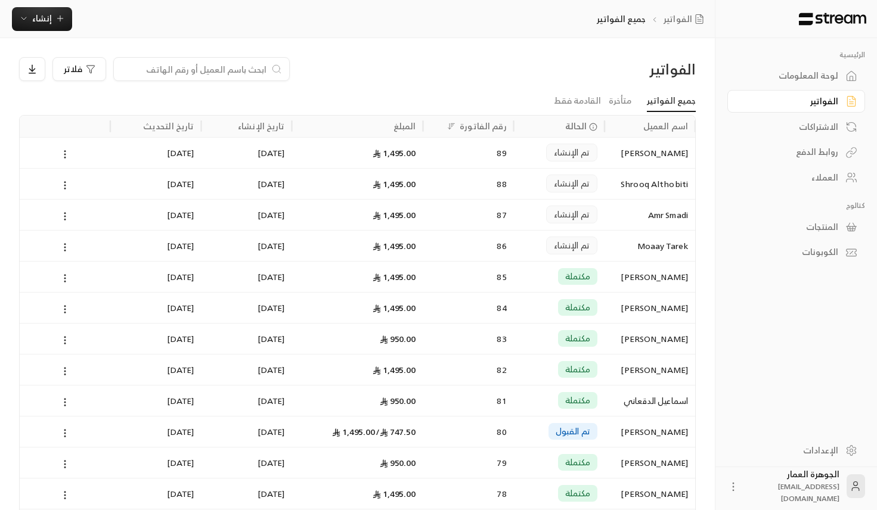
click at [247, 71] on input at bounding box center [193, 69] width 145 height 13
paste input "7722912122"
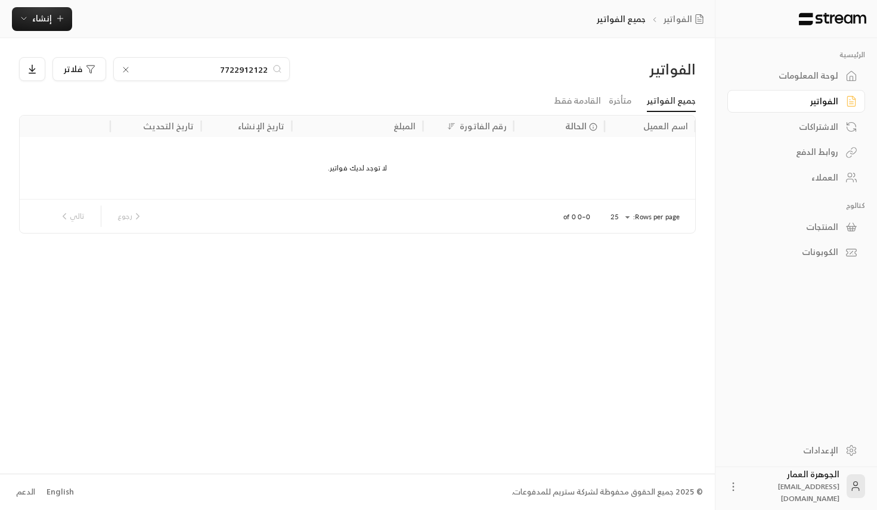
click at [245, 69] on input "7722912122" at bounding box center [201, 69] width 132 height 13
click at [204, 67] on input "7722912122" at bounding box center [201, 69] width 132 height 13
click at [263, 70] on input "7722912122" at bounding box center [201, 69] width 132 height 13
click at [266, 71] on input "7722912122" at bounding box center [201, 69] width 132 height 13
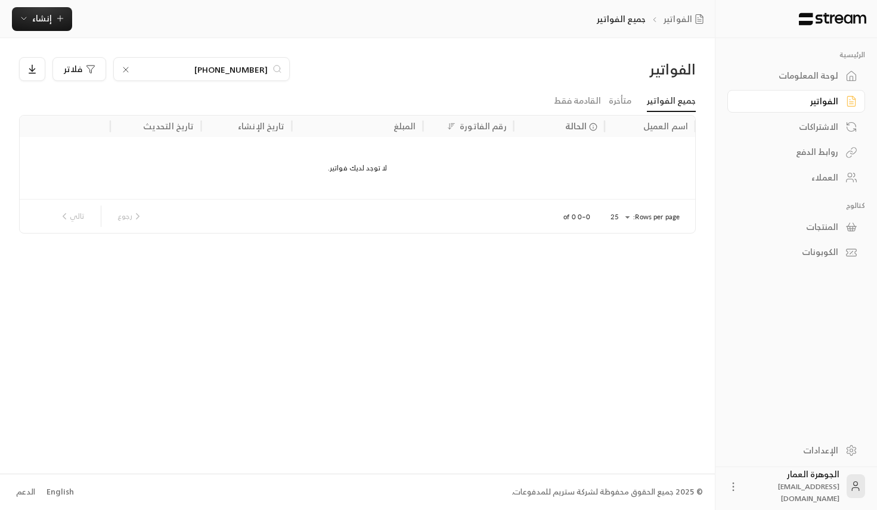
click at [221, 68] on input "[PHONE_NUMBER]" at bounding box center [201, 69] width 132 height 13
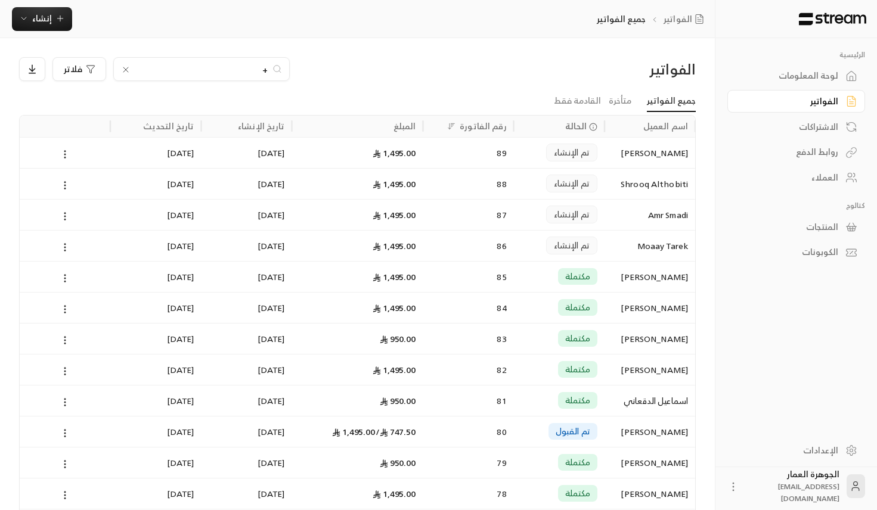
type input "+"
click at [774, 184] on div "العملاء" at bounding box center [790, 178] width 96 height 12
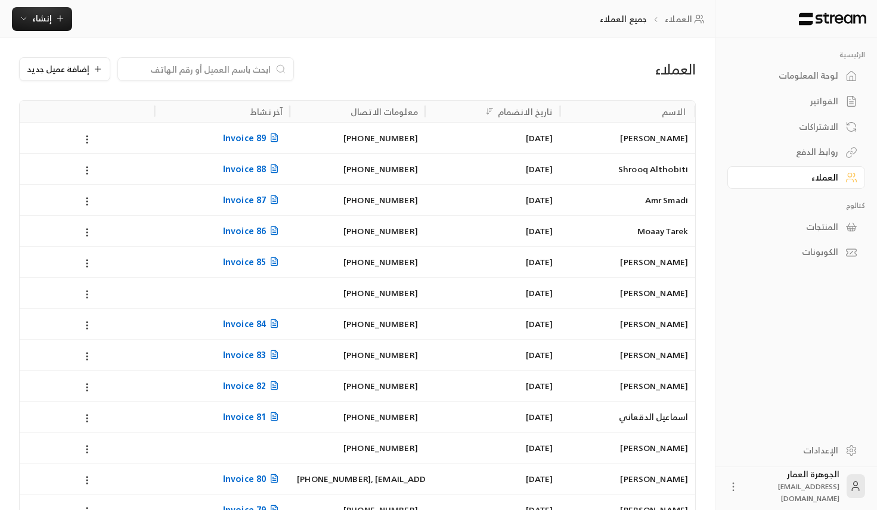
click at [86, 292] on icon at bounding box center [87, 294] width 11 height 11
click at [242, 291] on div at bounding box center [438, 255] width 877 height 510
click at [844, 70] on link "لوحة المعلومات" at bounding box center [796, 75] width 138 height 23
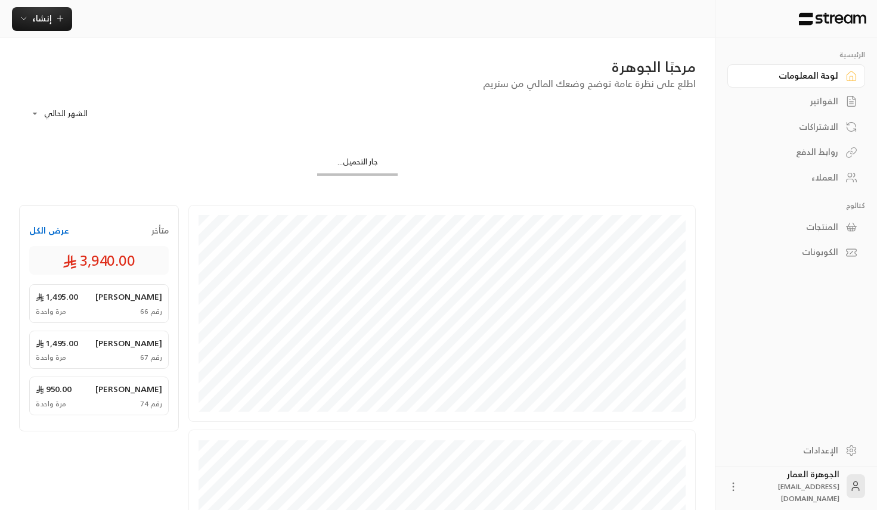
click at [821, 172] on div "العملاء" at bounding box center [790, 178] width 96 height 12
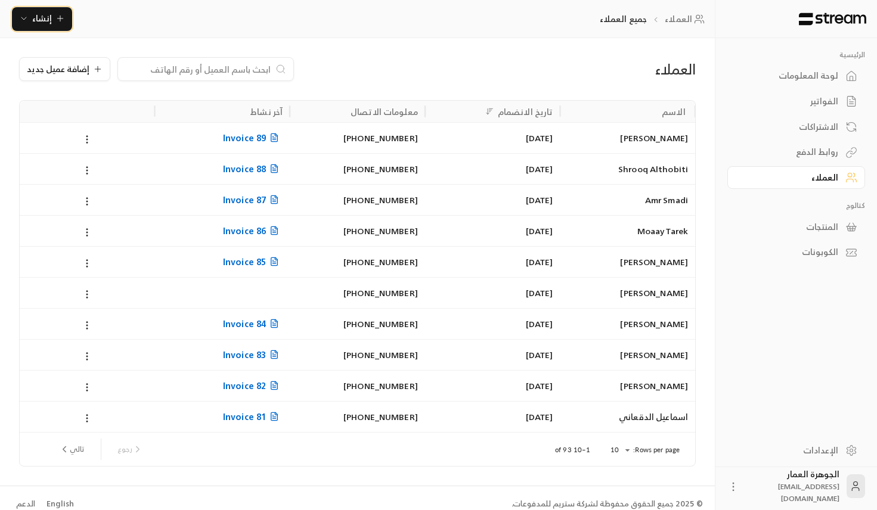
click at [49, 27] on button "إنشاء" at bounding box center [42, 19] width 60 height 24
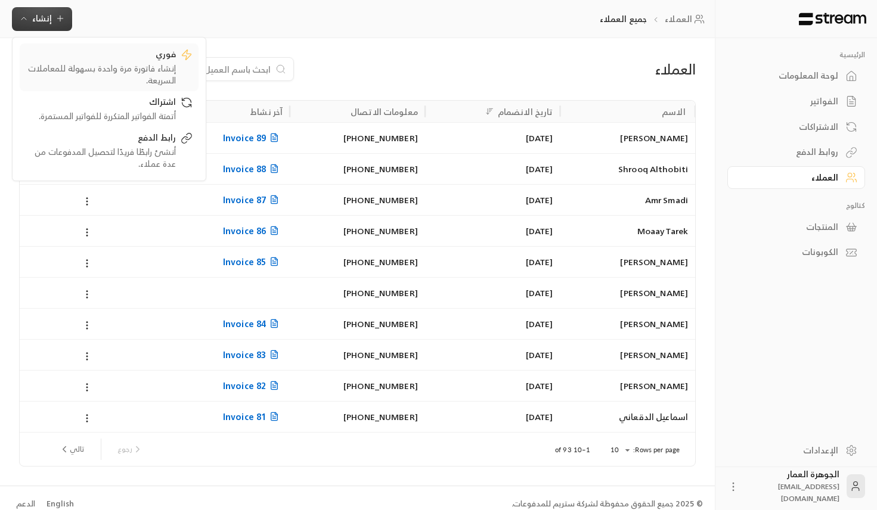
click at [145, 67] on div "إنشاء فاتورة مرة واحدة بسهولة للمعاملات السريعة." at bounding box center [101, 75] width 150 height 24
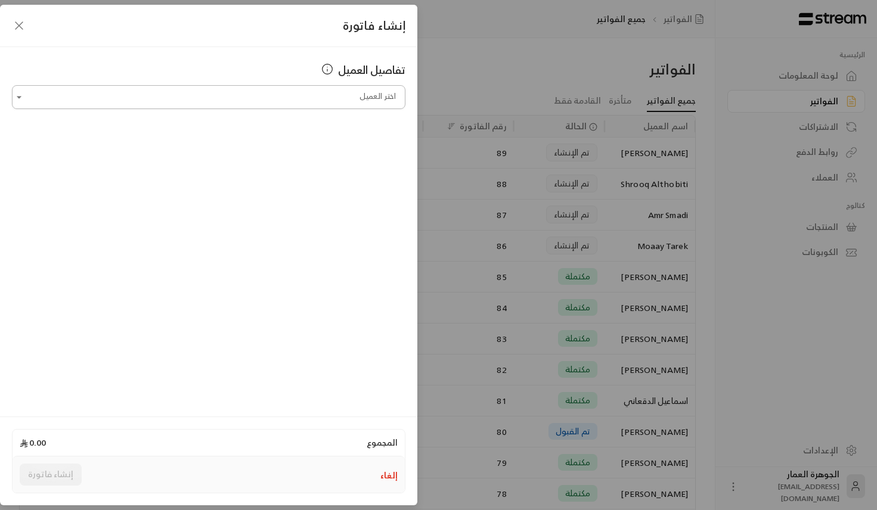
click at [249, 92] on input "اختر العميل" at bounding box center [208, 97] width 393 height 21
click at [338, 164] on span "[PERSON_NAME]" at bounding box center [357, 160] width 68 height 15
type input "**********"
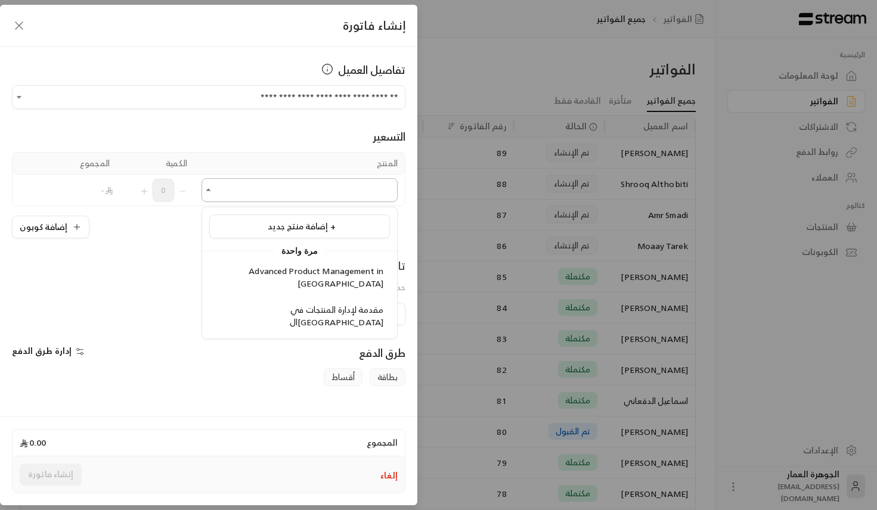
click at [325, 185] on input "اختر العميل" at bounding box center [299, 190] width 196 height 21
click at [294, 266] on span "Advanced Product Management in [GEOGRAPHIC_DATA]" at bounding box center [316, 276] width 135 height 27
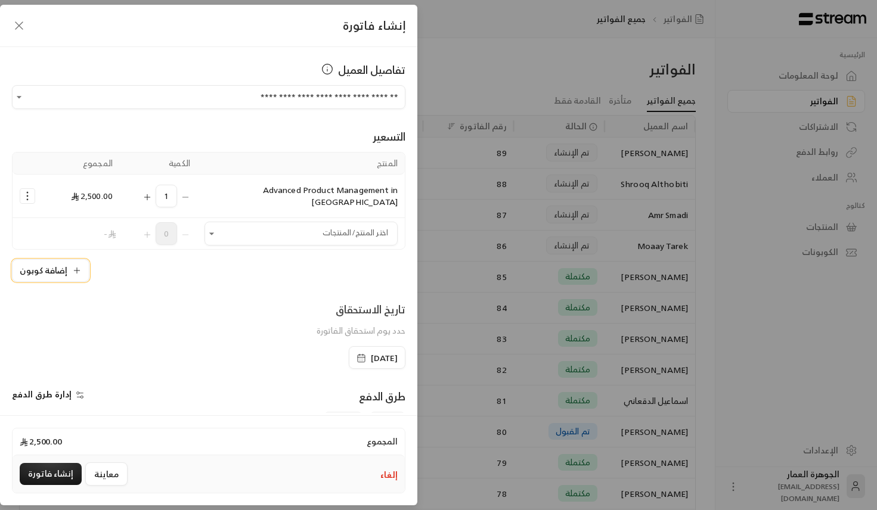
click at [73, 266] on icon "button" at bounding box center [77, 271] width 10 height 10
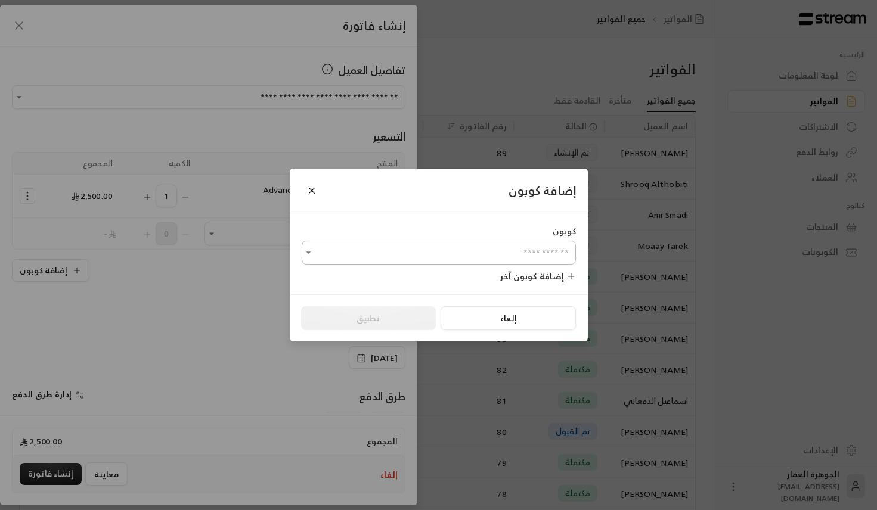
click at [406, 264] on div "​" at bounding box center [439, 253] width 274 height 24
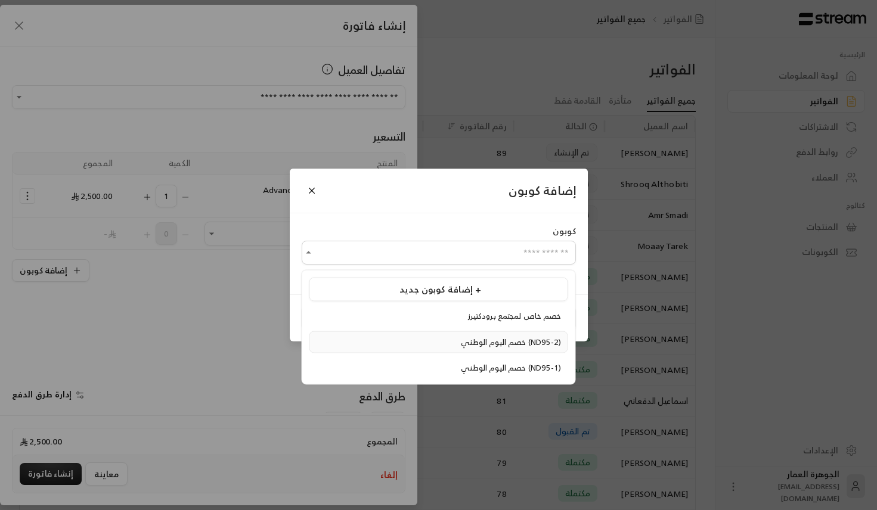
click at [461, 343] on span "خصم اليوم الوطني (ND95-2)" at bounding box center [511, 342] width 100 height 14
type input "**********"
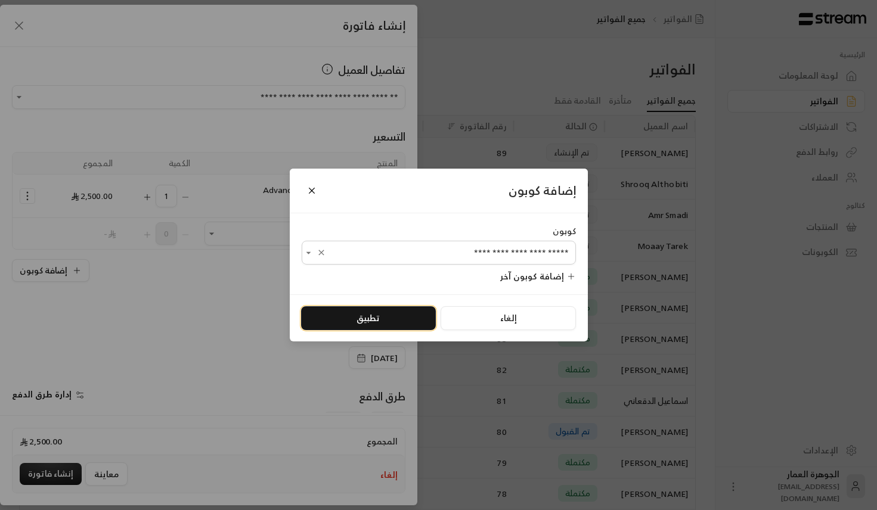
click at [352, 317] on button "تطبيق" at bounding box center [368, 318] width 135 height 24
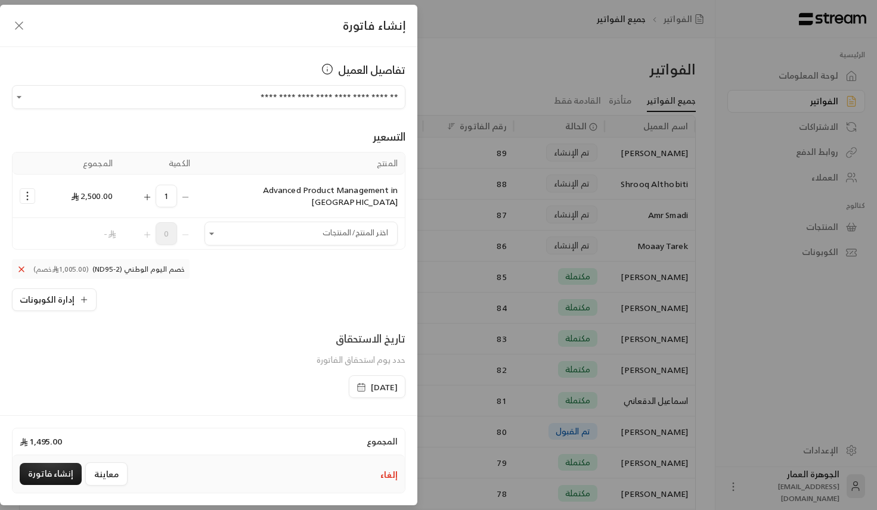
click at [371, 381] on span "[DATE]" at bounding box center [384, 387] width 27 height 12
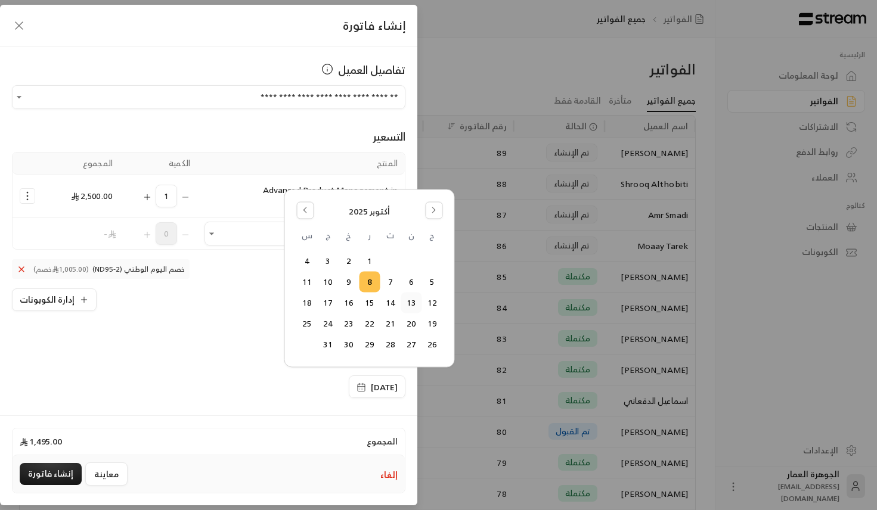
click at [414, 304] on button "13" at bounding box center [411, 303] width 20 height 20
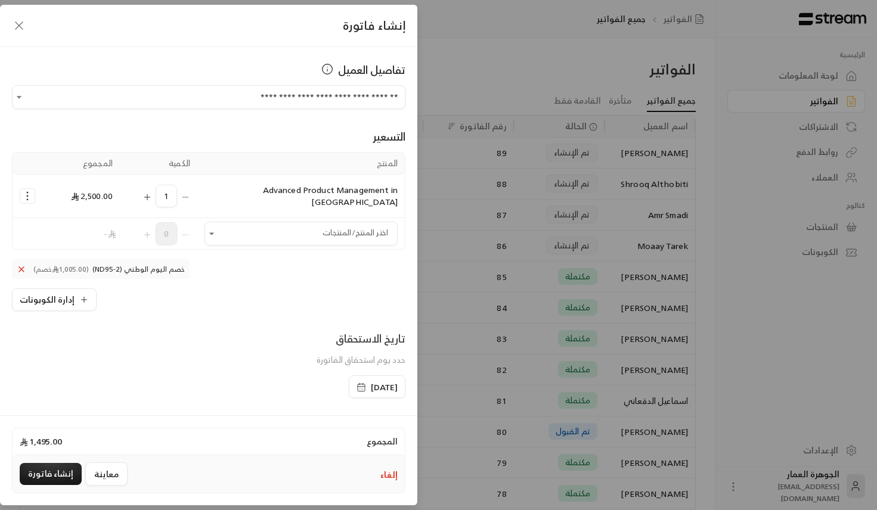
scroll to position [150, 0]
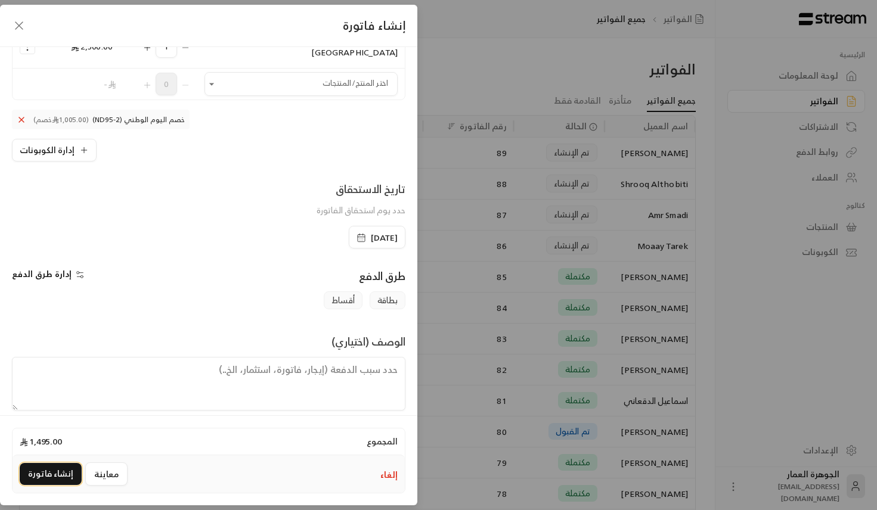
click at [54, 473] on button "إنشاء فاتورة" at bounding box center [51, 474] width 62 height 22
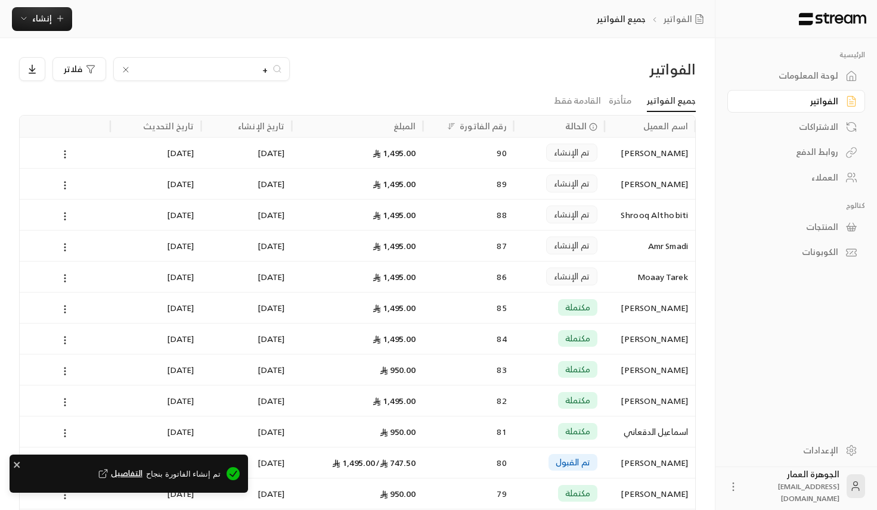
click at [140, 480] on span "التفاصيل" at bounding box center [119, 474] width 46 height 12
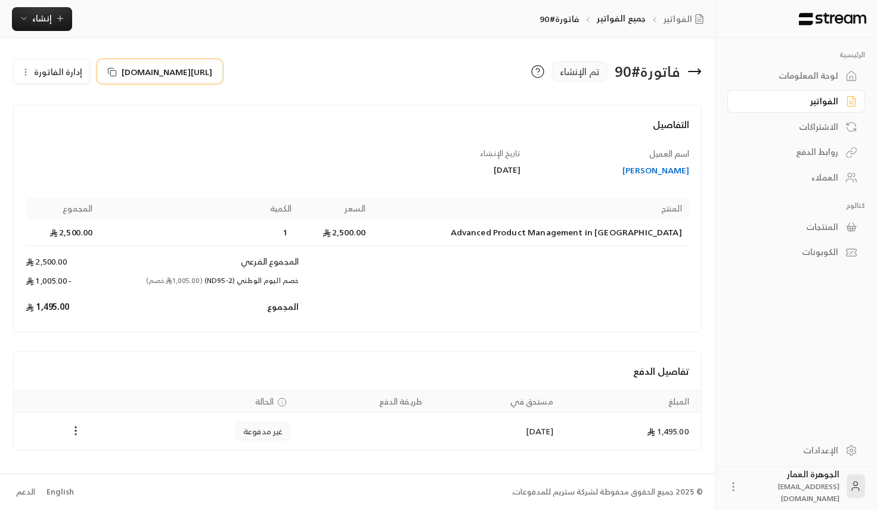
click at [198, 66] on span "[URL][DOMAIN_NAME]" at bounding box center [167, 72] width 91 height 13
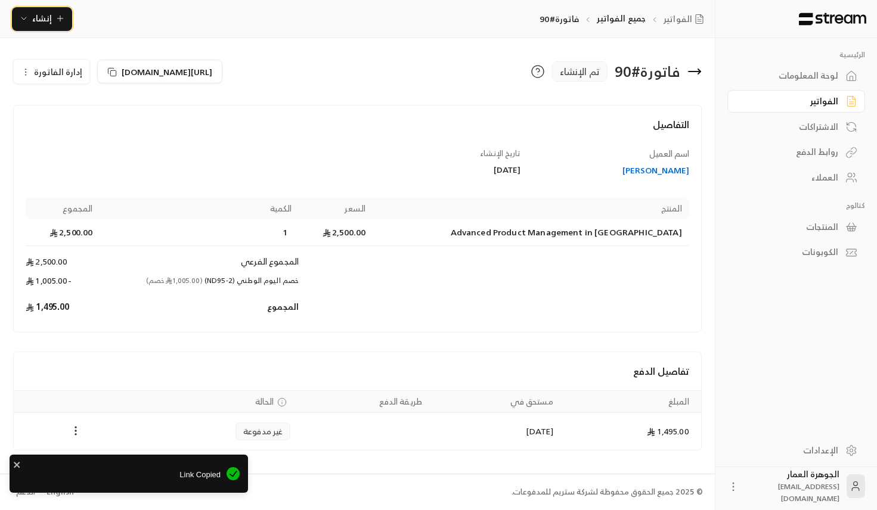
click at [55, 23] on icon "button" at bounding box center [60, 19] width 10 height 10
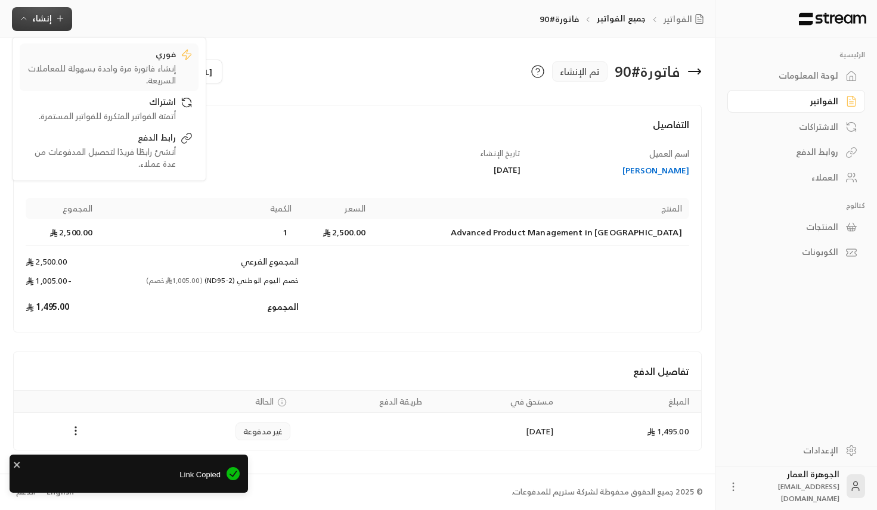
click at [150, 60] on div "فوري" at bounding box center [101, 55] width 150 height 14
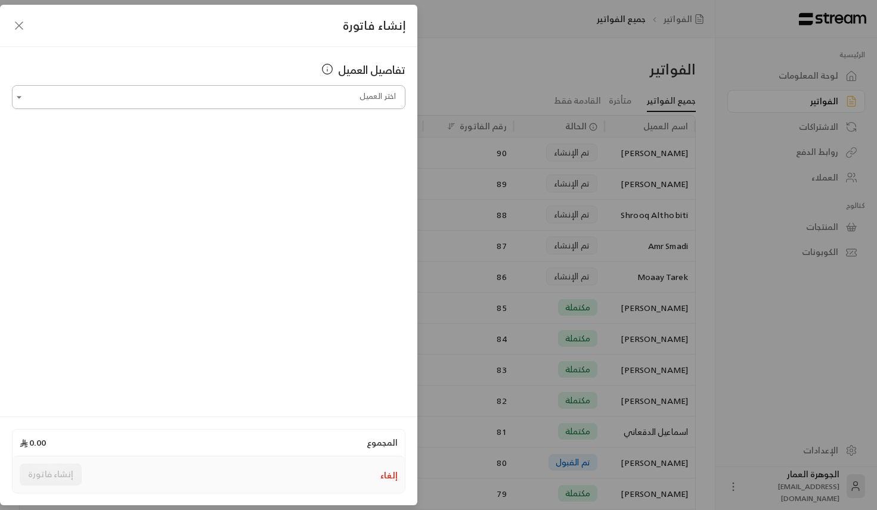
click at [293, 96] on input "اختر العميل" at bounding box center [208, 97] width 393 height 21
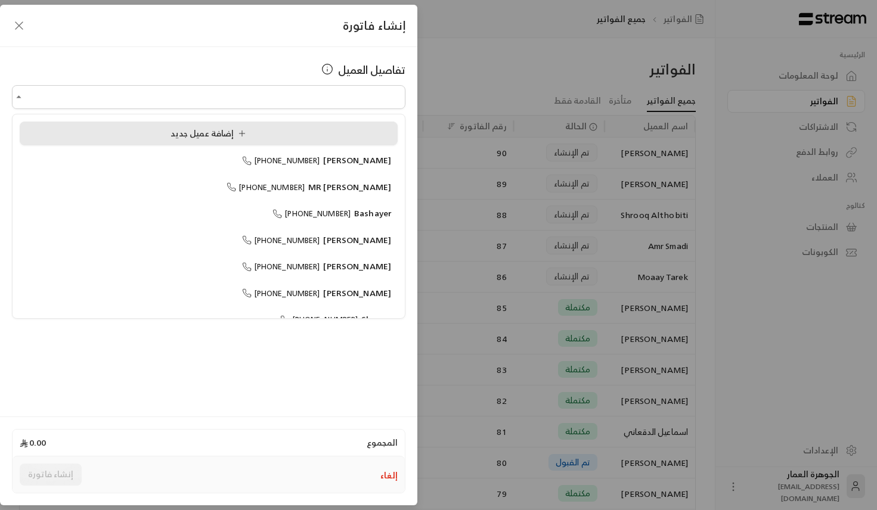
click at [164, 132] on div "إضافة عميل جديد" at bounding box center [208, 134] width 365 height 13
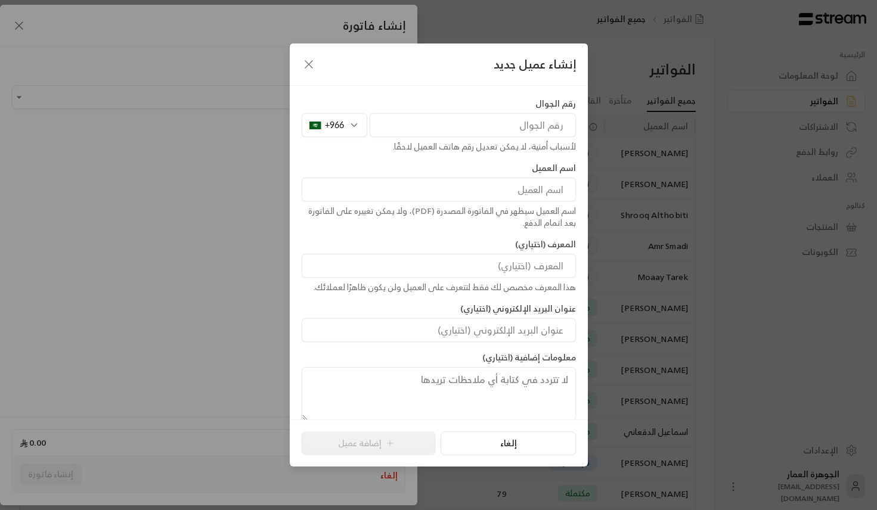
click at [353, 124] on div "+966" at bounding box center [335, 125] width 66 height 24
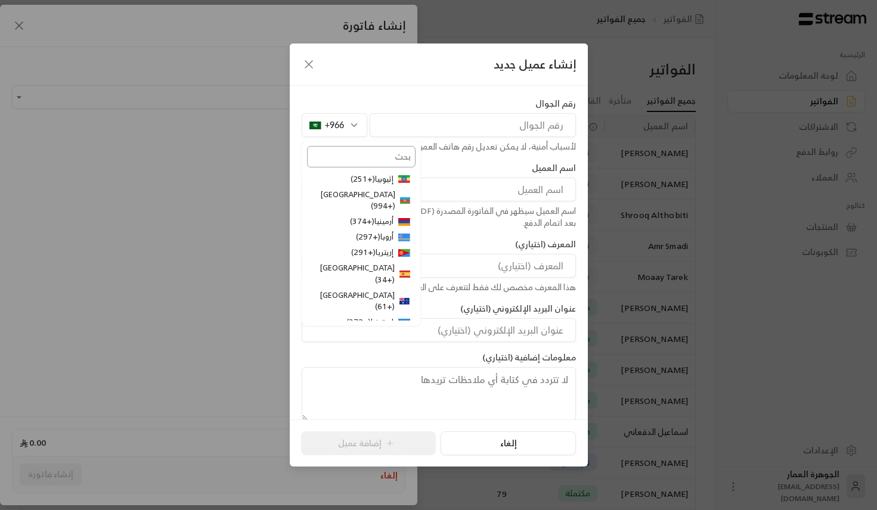
click at [356, 166] on input "text" at bounding box center [361, 156] width 108 height 21
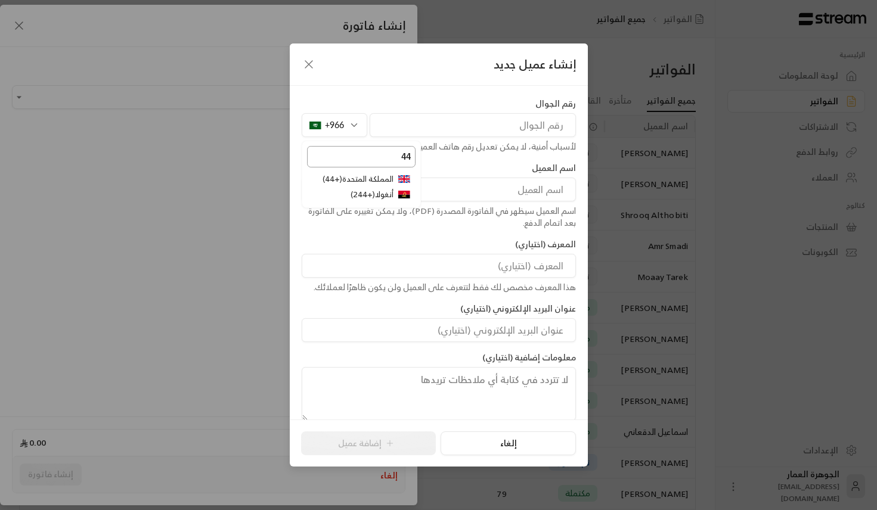
type input "44"
click at [369, 176] on li "المملكة المتحدة ( +44 )" at bounding box center [361, 179] width 108 height 15
click at [474, 128] on input "tel" at bounding box center [473, 125] width 206 height 24
paste input "07748970036"
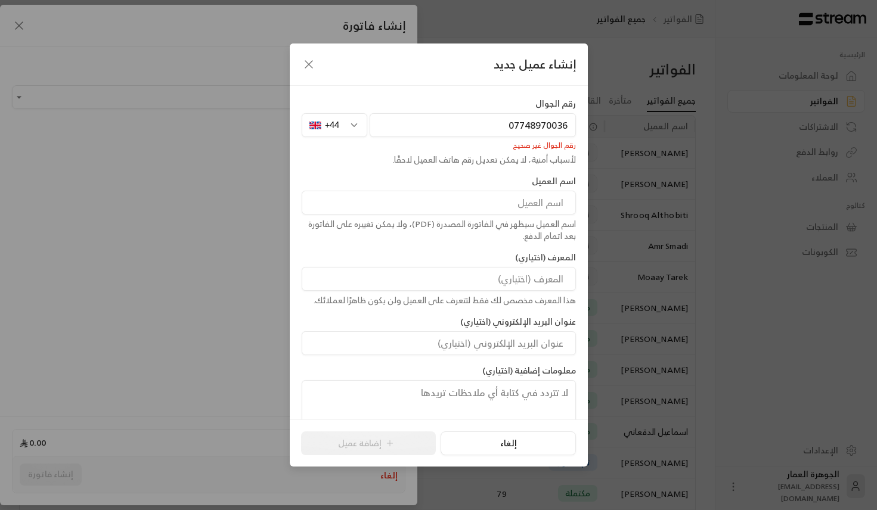
click at [514, 130] on input "07748970036" at bounding box center [473, 125] width 206 height 24
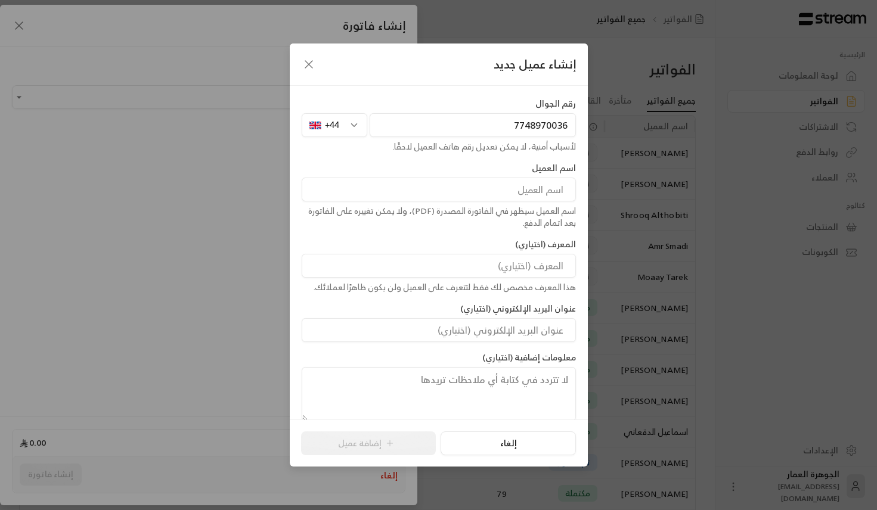
type input "7748970036"
click at [524, 195] on input at bounding box center [439, 190] width 274 height 24
paste input "Shahbaz"
paste input "Khan"
type input "[PERSON_NAME]"
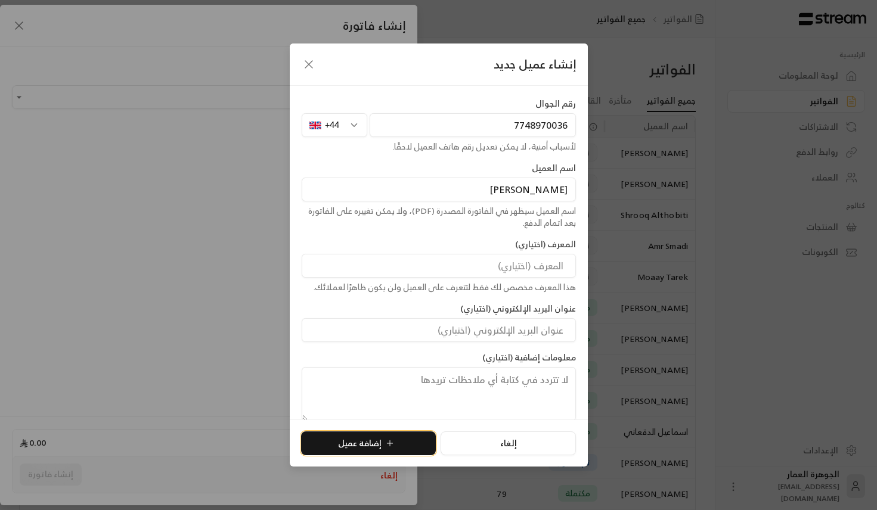
click at [393, 443] on icon "submit" at bounding box center [390, 444] width 10 height 10
type input "**********"
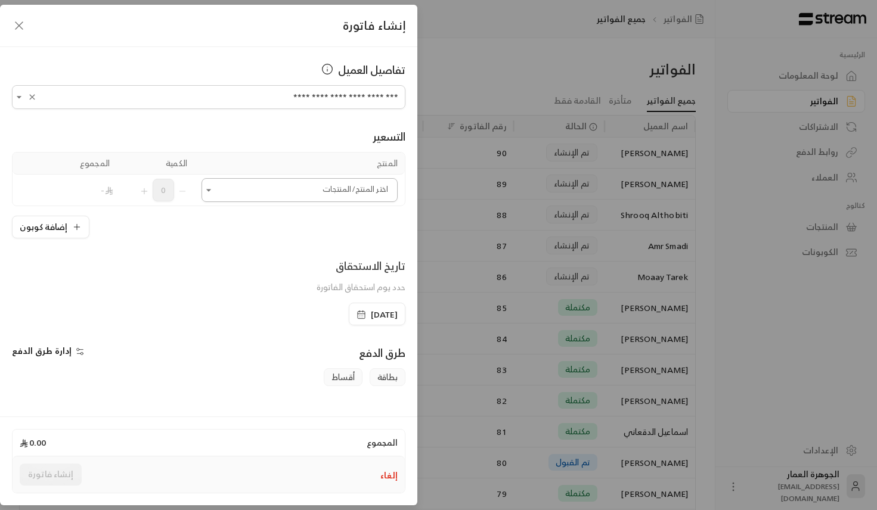
click at [318, 193] on input "اختر العميل" at bounding box center [299, 190] width 196 height 21
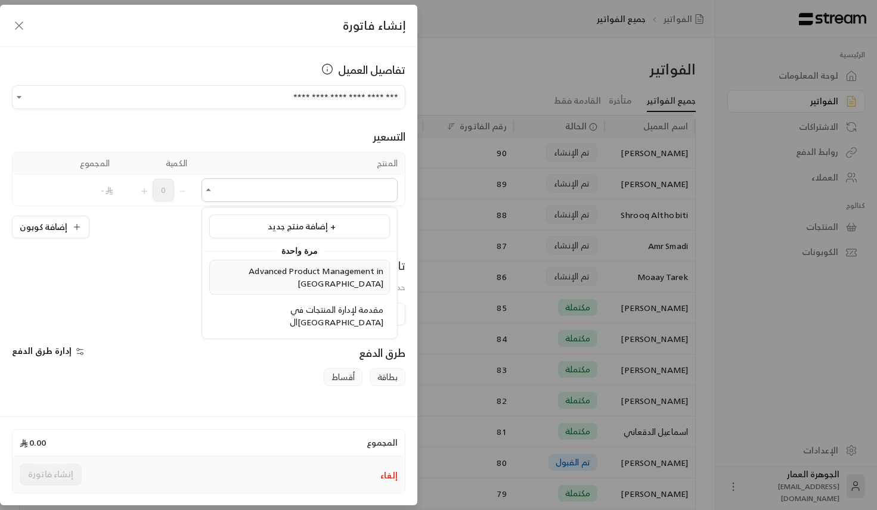
click at [317, 278] on li "Advanced Product Management in [GEOGRAPHIC_DATA]" at bounding box center [299, 277] width 181 height 35
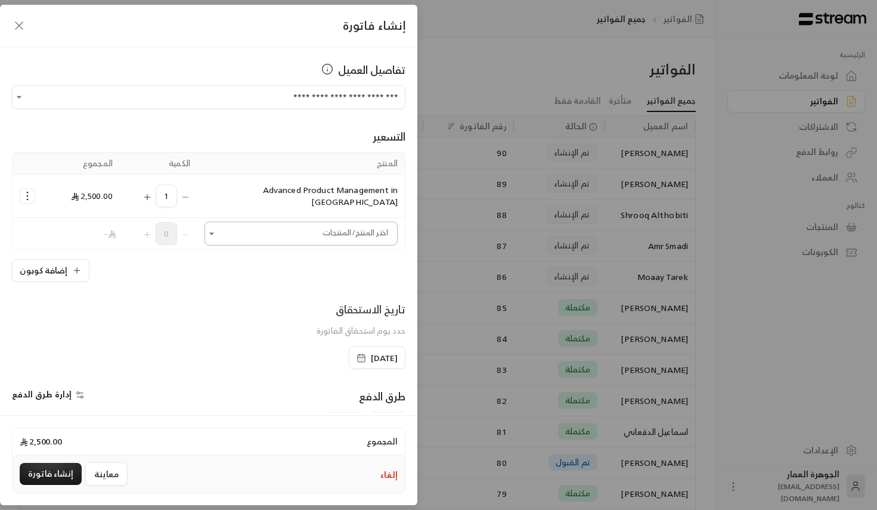
click at [224, 224] on input "اختر العميل" at bounding box center [300, 234] width 193 height 21
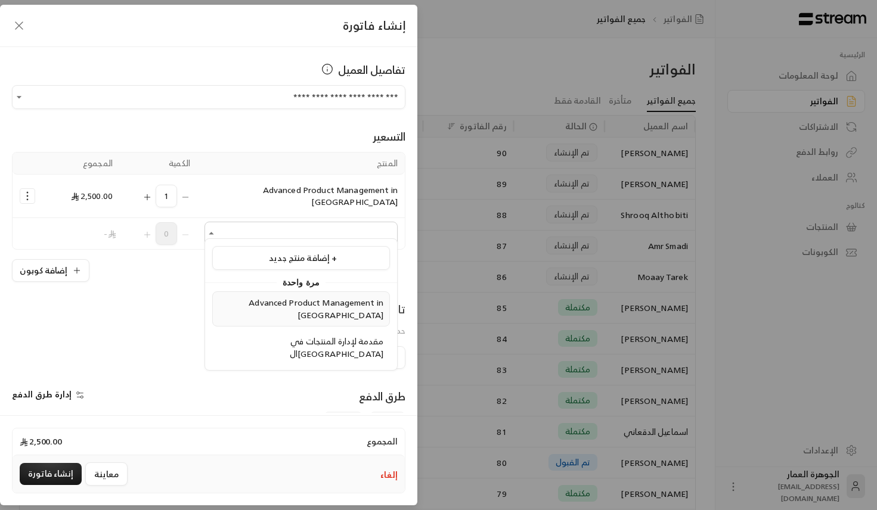
click at [274, 306] on span "Advanced Product Management in [GEOGRAPHIC_DATA]" at bounding box center [316, 308] width 135 height 27
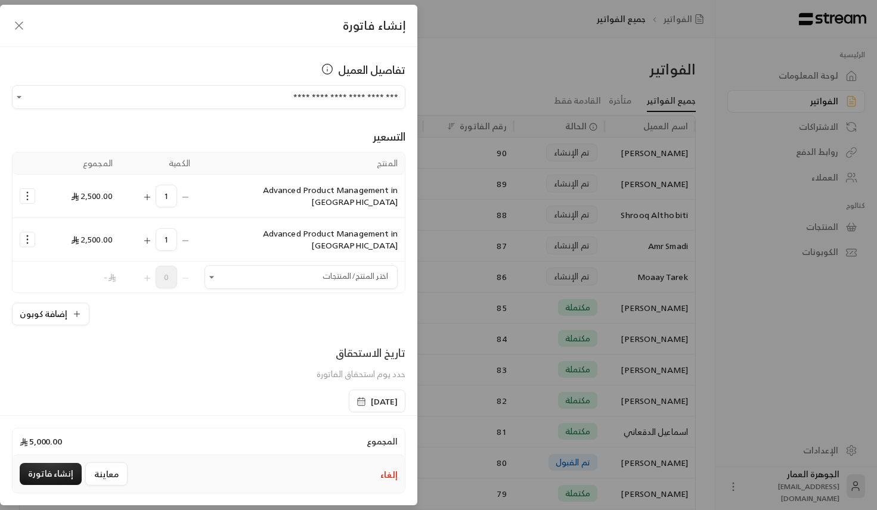
click at [32, 234] on icon "Selected Products" at bounding box center [27, 240] width 12 height 12
click at [63, 283] on span "إزالة المنتج" at bounding box center [78, 290] width 35 height 14
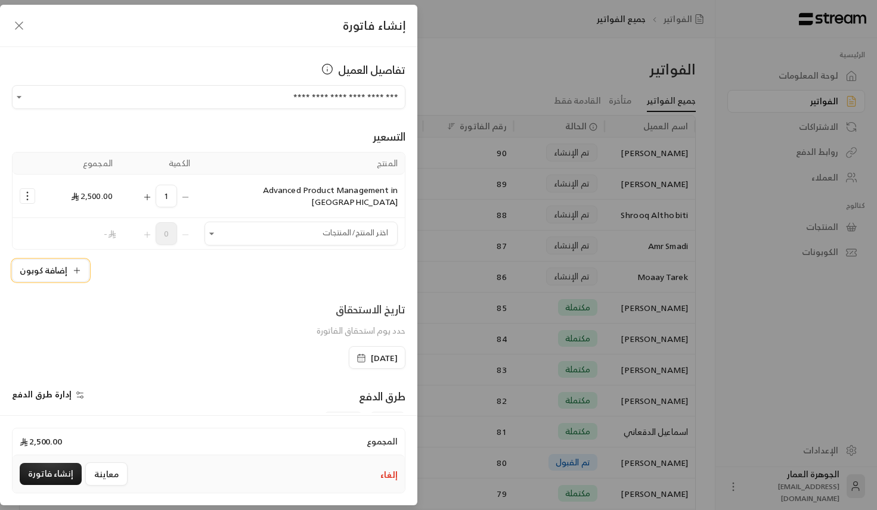
click at [61, 260] on button "إضافة كوبون" at bounding box center [50, 270] width 77 height 23
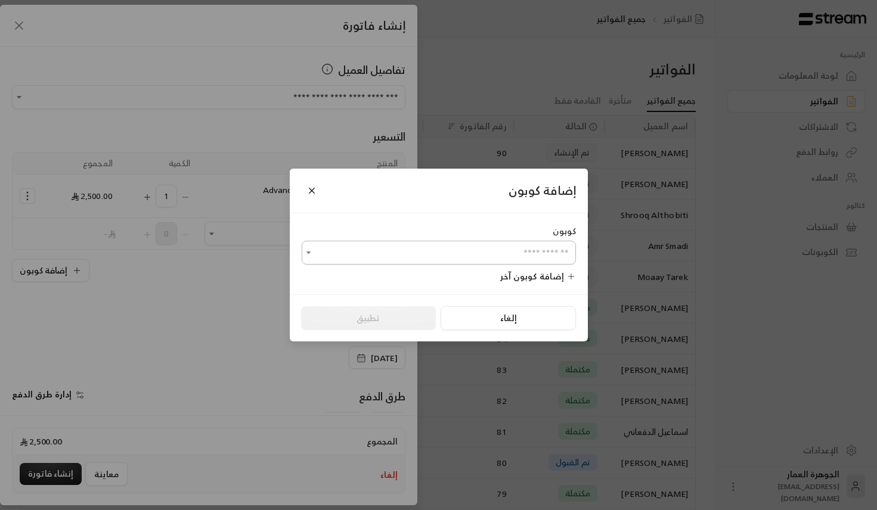
click at [392, 262] on input "اختر العميل" at bounding box center [439, 253] width 274 height 21
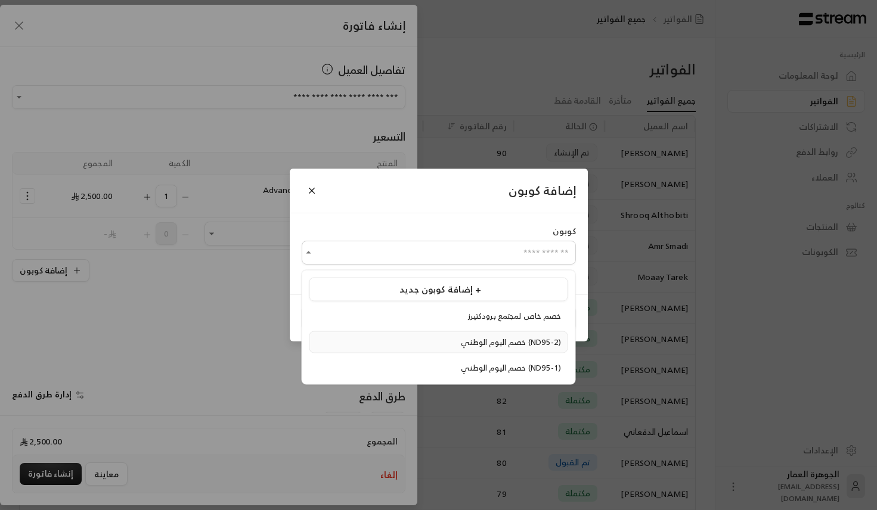
click at [461, 342] on span "خصم اليوم الوطني (ND95-2)" at bounding box center [511, 342] width 100 height 14
type input "**********"
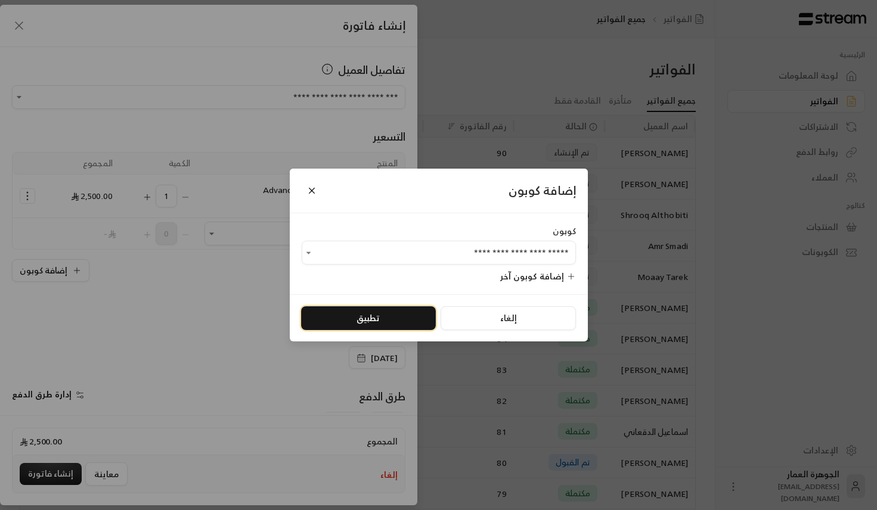
click at [356, 310] on button "تطبيق" at bounding box center [368, 318] width 135 height 24
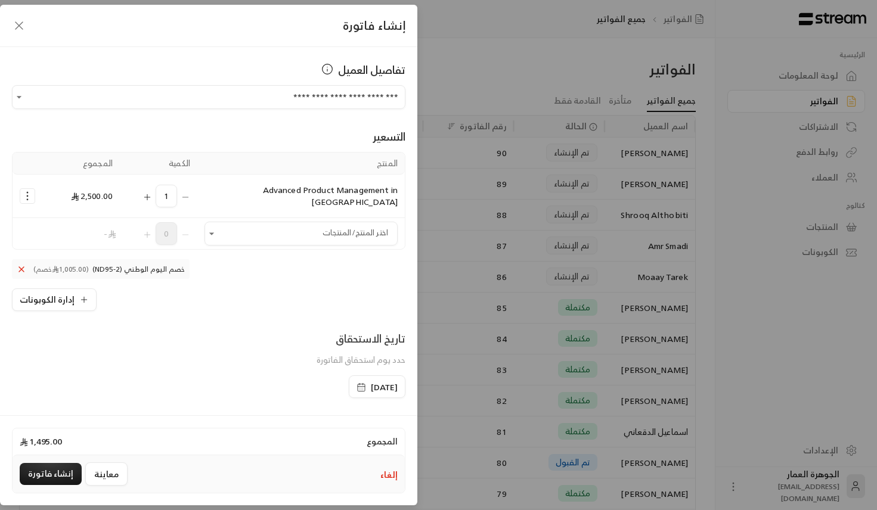
click at [349, 385] on div "[DATE]" at bounding box center [377, 386] width 57 height 23
click at [356, 383] on icon "button" at bounding box center [361, 388] width 10 height 10
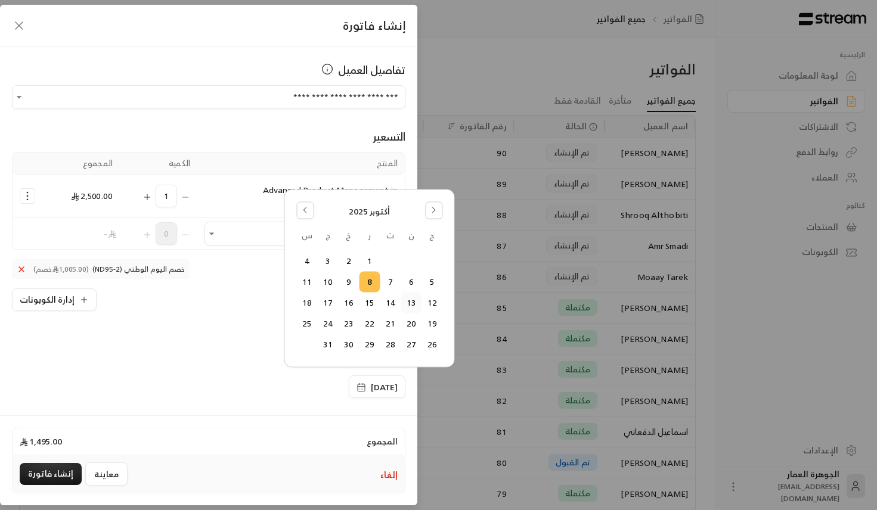
click at [418, 303] on button "13" at bounding box center [411, 303] width 20 height 20
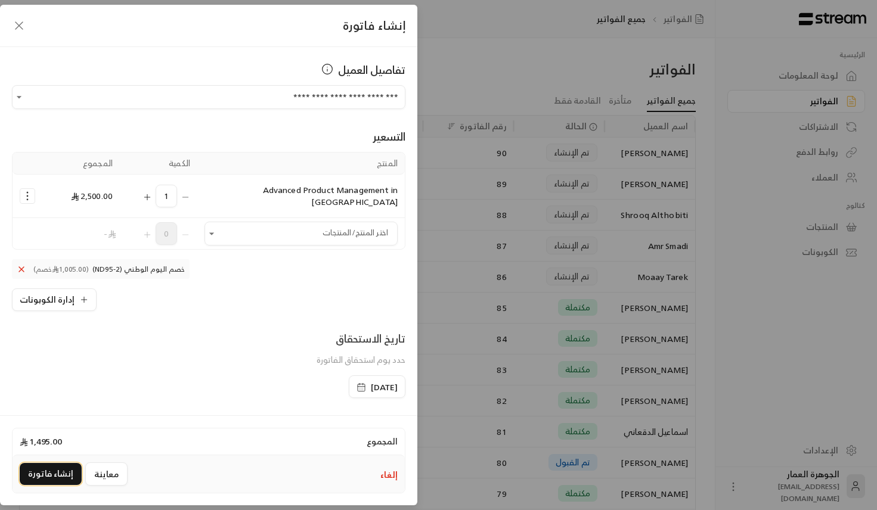
click at [29, 469] on button "إنشاء فاتورة" at bounding box center [51, 474] width 62 height 22
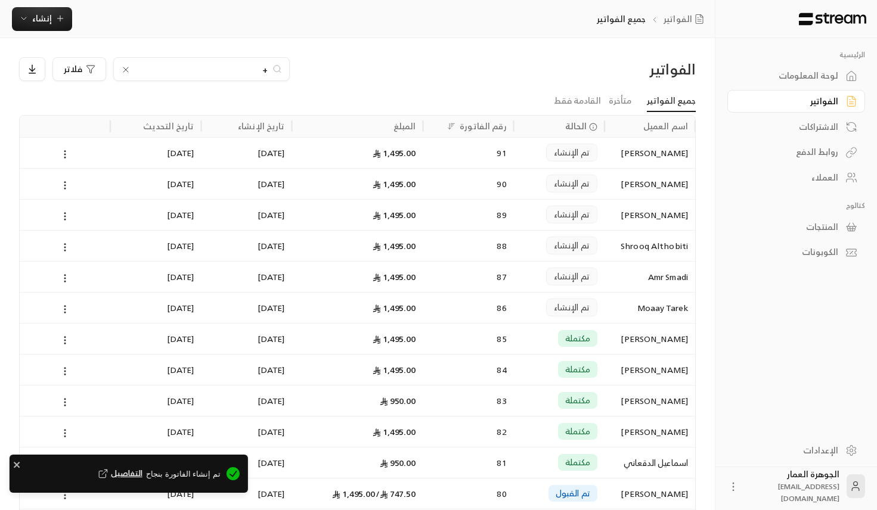
click at [141, 476] on span "التفاصيل" at bounding box center [119, 474] width 46 height 12
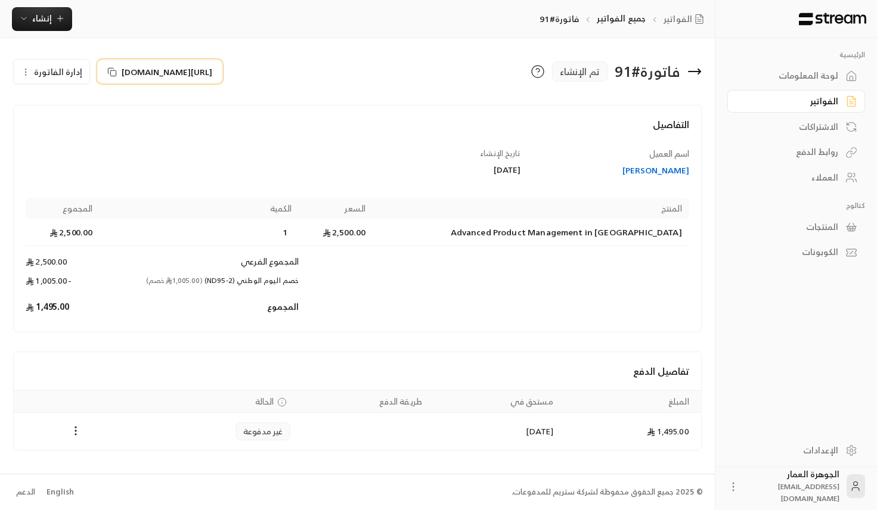
click at [170, 71] on span "[URL][DOMAIN_NAME]" at bounding box center [167, 72] width 91 height 13
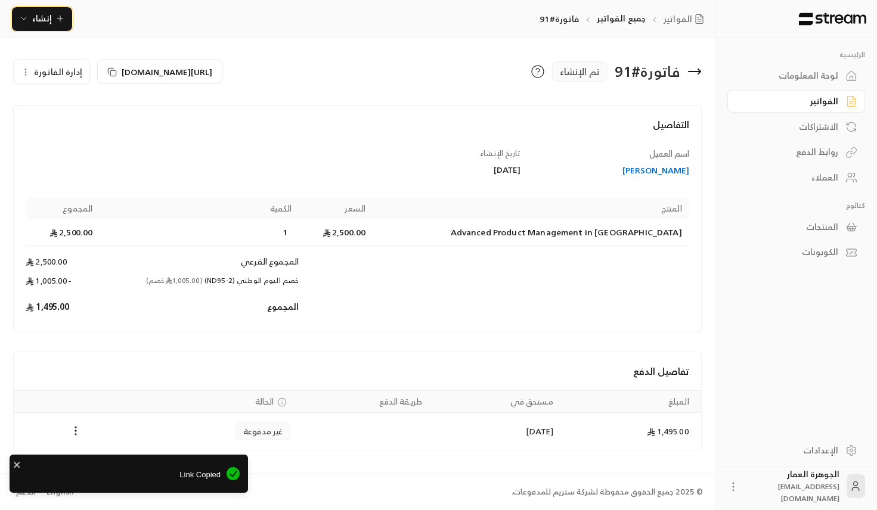
click at [46, 11] on span "إنشاء" at bounding box center [42, 18] width 20 height 15
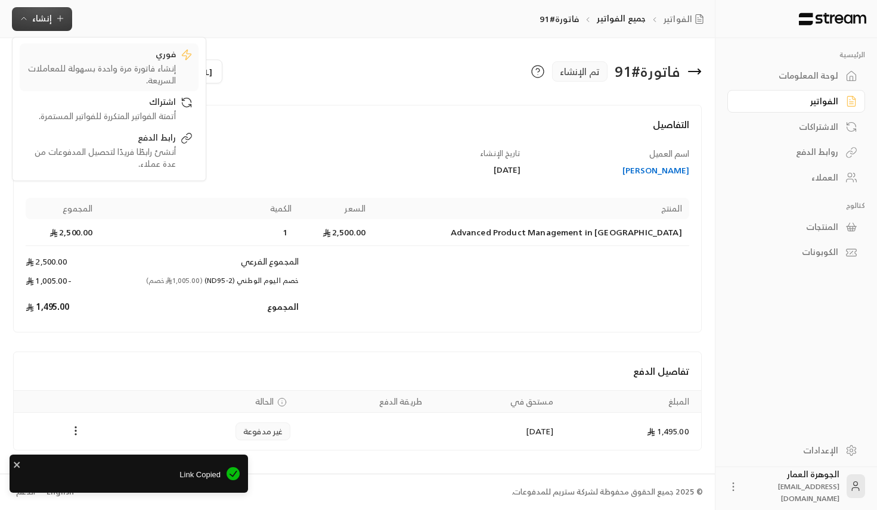
click at [136, 59] on div "فوري" at bounding box center [101, 55] width 150 height 14
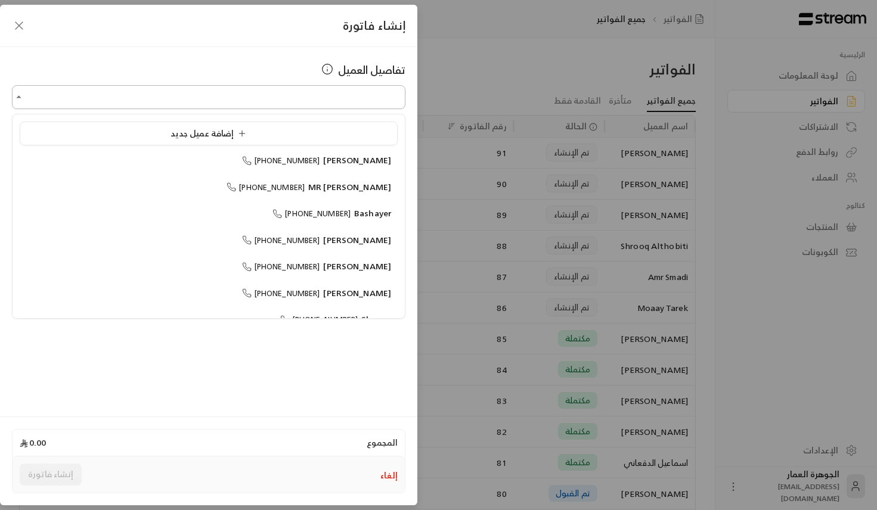
click at [280, 95] on input "اختر العميل" at bounding box center [208, 97] width 393 height 21
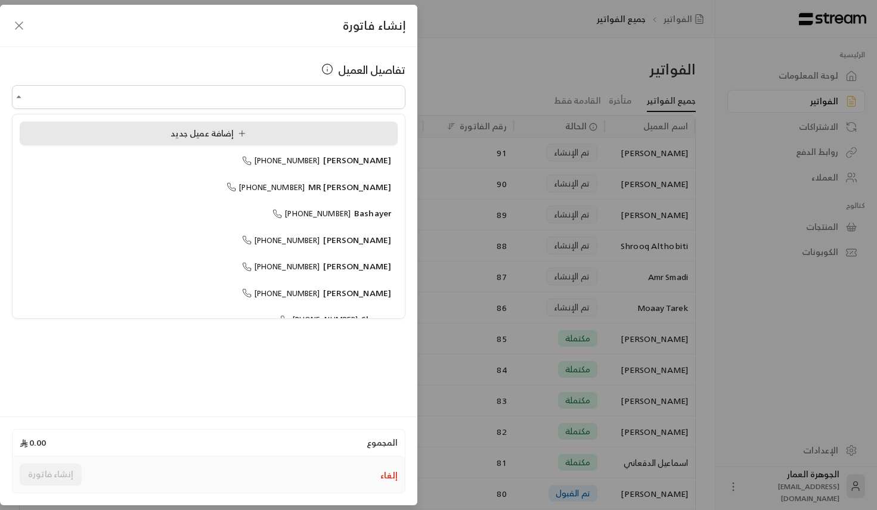
click at [183, 138] on span "إضافة عميل جديد" at bounding box center [210, 133] width 80 height 15
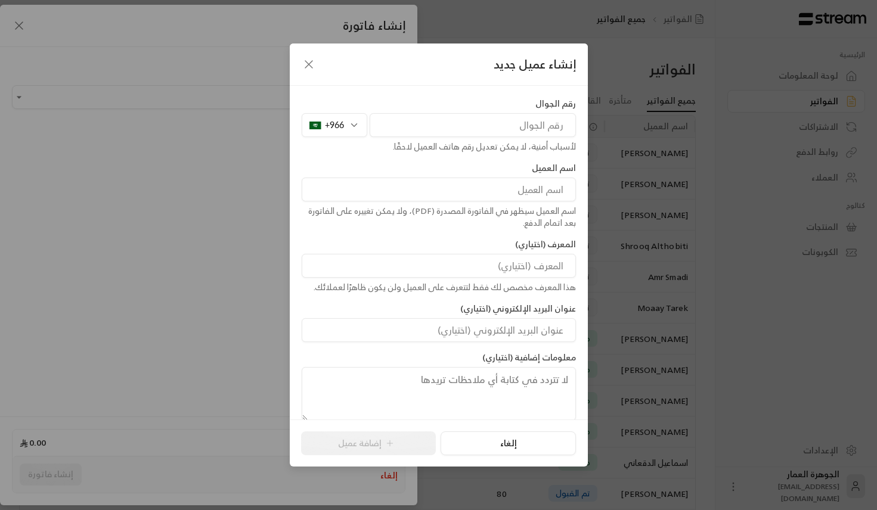
click at [341, 122] on div "+966" at bounding box center [335, 125] width 66 height 24
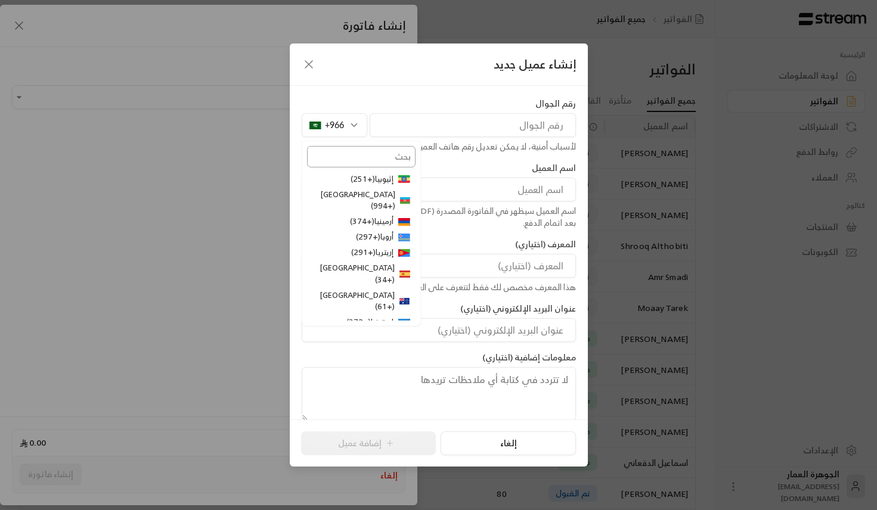
click at [358, 159] on input "text" at bounding box center [361, 156] width 108 height 21
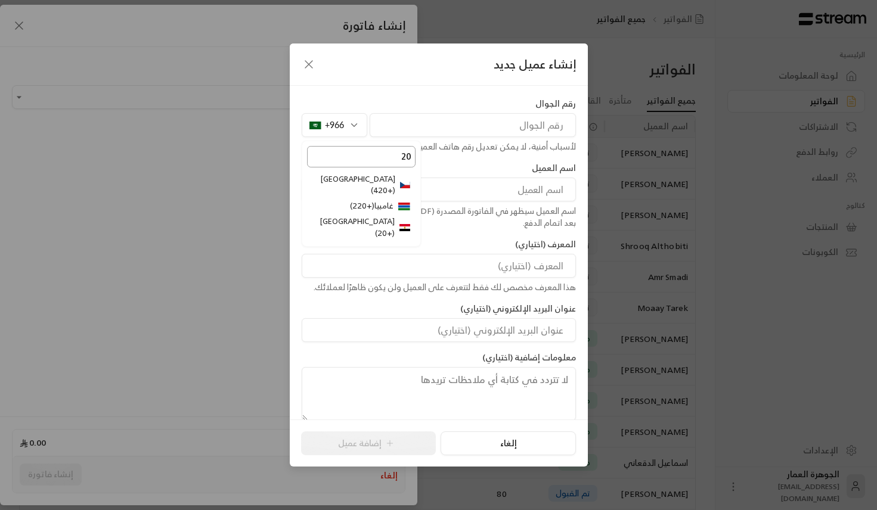
type input "20"
click at [373, 214] on li "مصر ( +20 )" at bounding box center [361, 227] width 108 height 27
click at [455, 114] on input "tel" at bounding box center [473, 125] width 206 height 24
paste input "1221463780"
type input "1221463780"
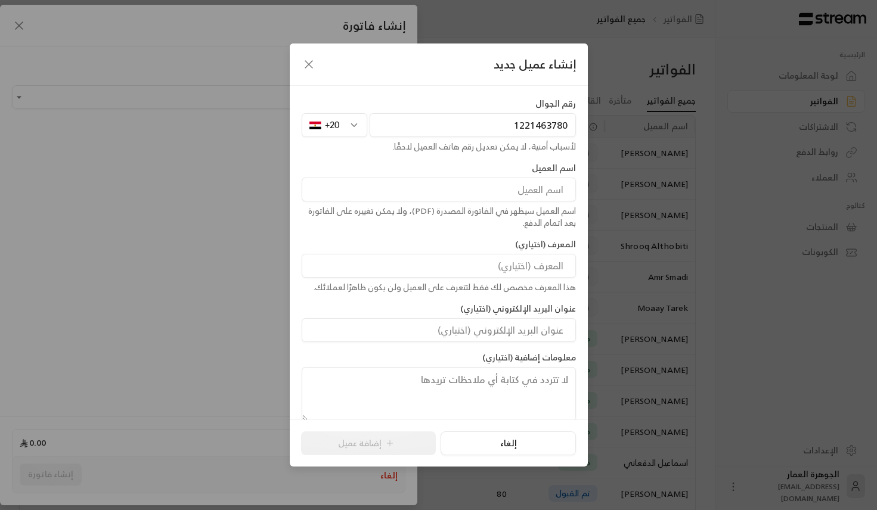
click at [481, 187] on input at bounding box center [439, 190] width 274 height 24
paste input "[PERSON_NAME]"
type input "[PERSON_NAME]"
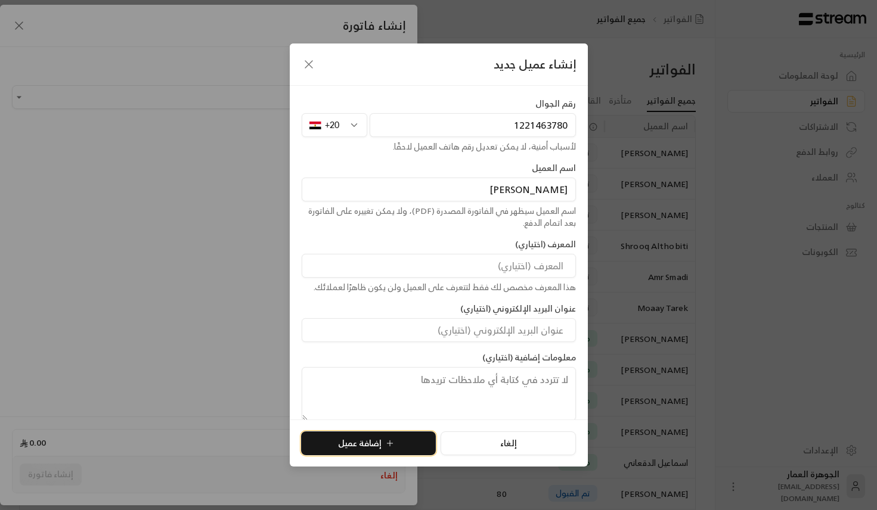
click at [409, 432] on button "إضافة عميل" at bounding box center [368, 444] width 135 height 24
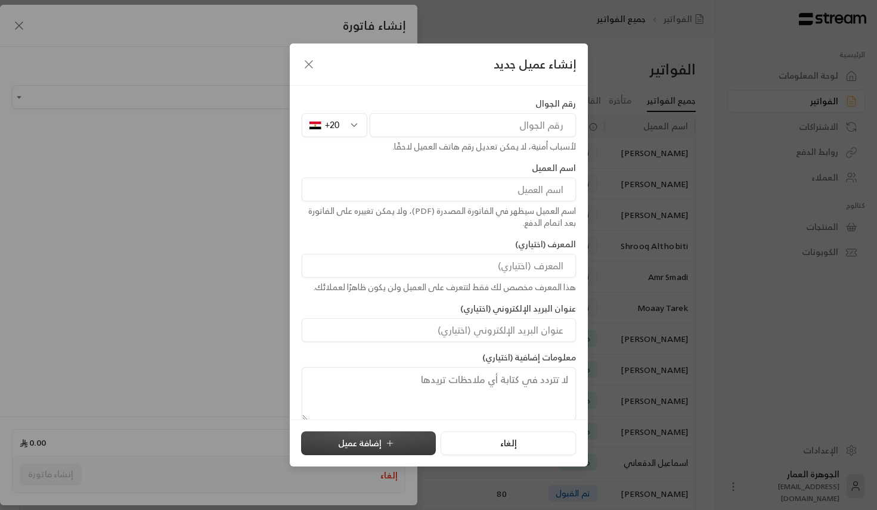
type input "**********"
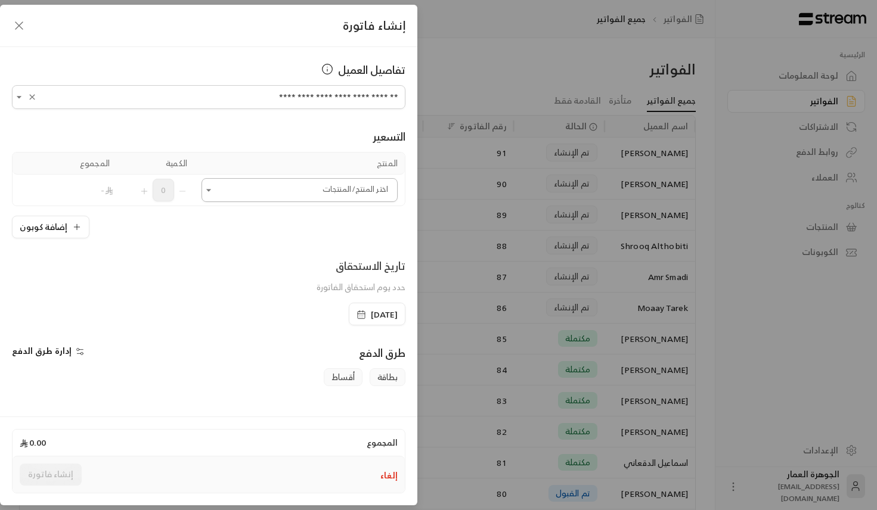
click at [343, 190] on input "اختر العميل" at bounding box center [299, 190] width 196 height 21
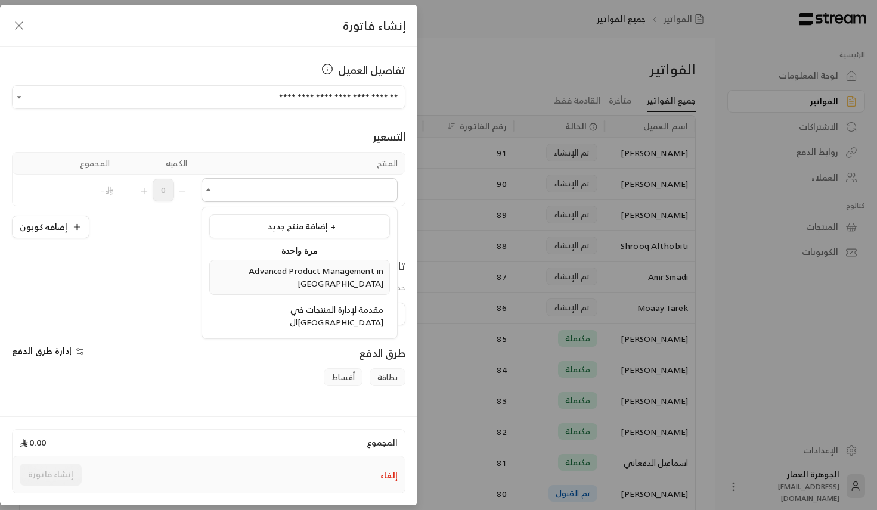
click at [315, 269] on span "Advanced Product Management in [GEOGRAPHIC_DATA]" at bounding box center [316, 276] width 135 height 27
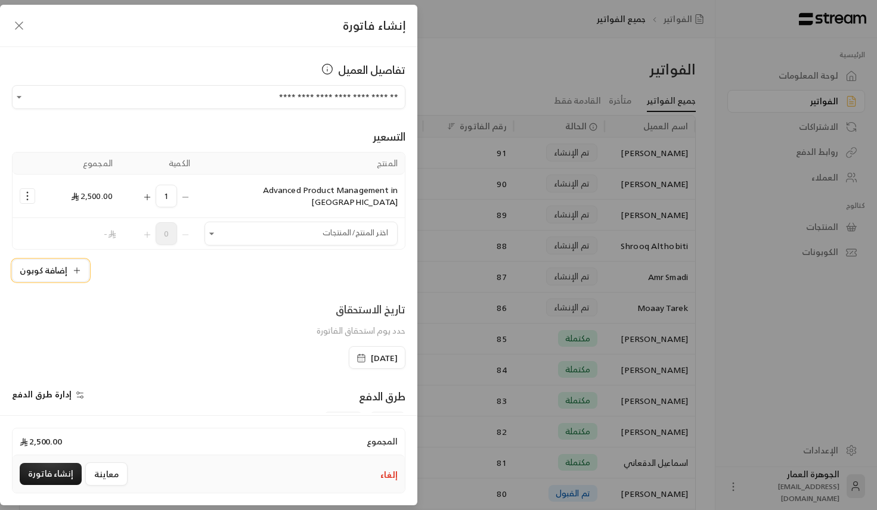
click at [54, 262] on button "إضافة كوبون" at bounding box center [50, 270] width 77 height 23
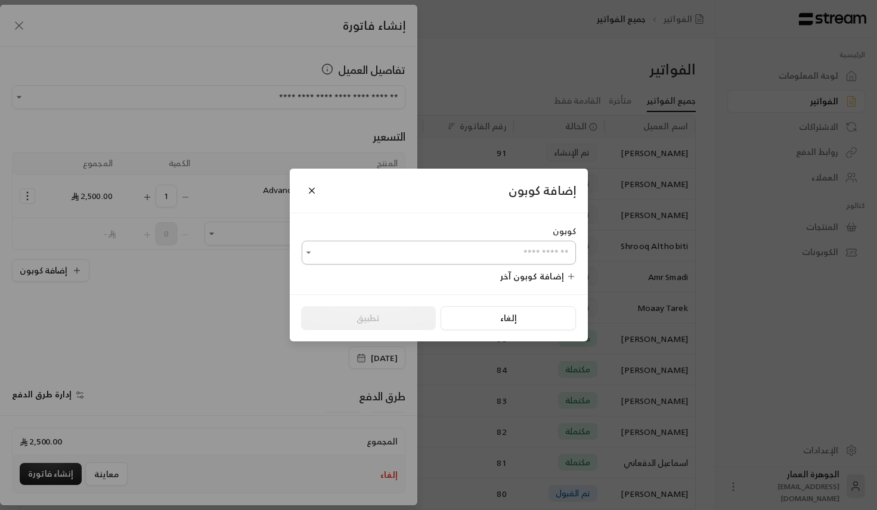
click at [490, 250] on input "اختر العميل" at bounding box center [439, 253] width 274 height 21
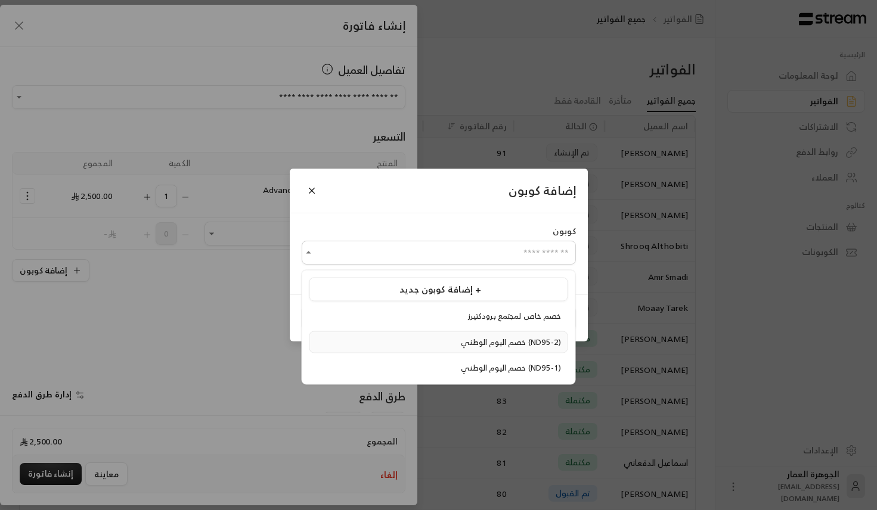
click at [415, 333] on li "خصم اليوم الوطني (ND95-2)" at bounding box center [438, 342] width 259 height 23
type input "**********"
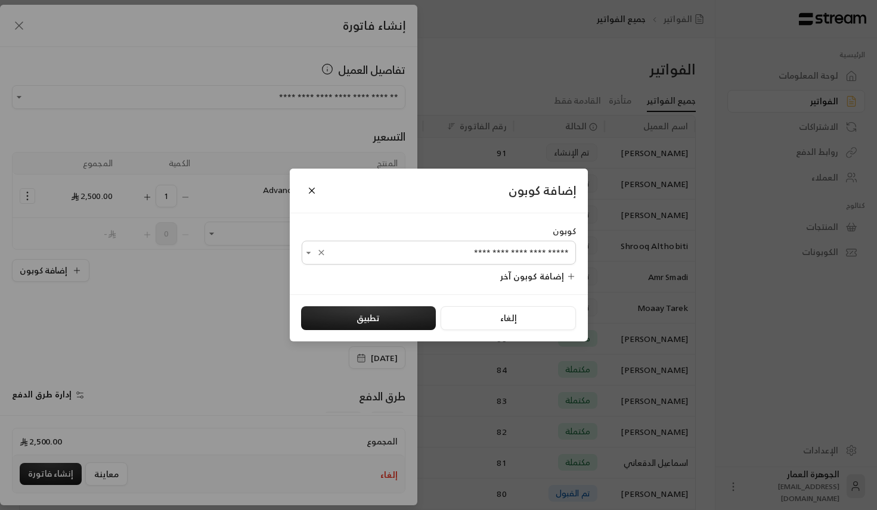
click at [397, 300] on div "إلغاء تطبيق" at bounding box center [439, 318] width 298 height 48
click at [392, 318] on button "تطبيق" at bounding box center [368, 318] width 135 height 24
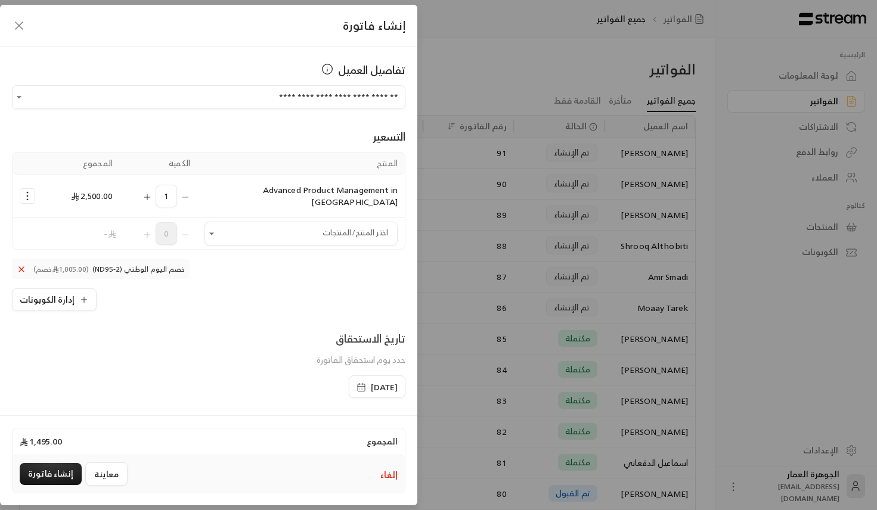
click at [371, 381] on span "[DATE]" at bounding box center [384, 387] width 27 height 12
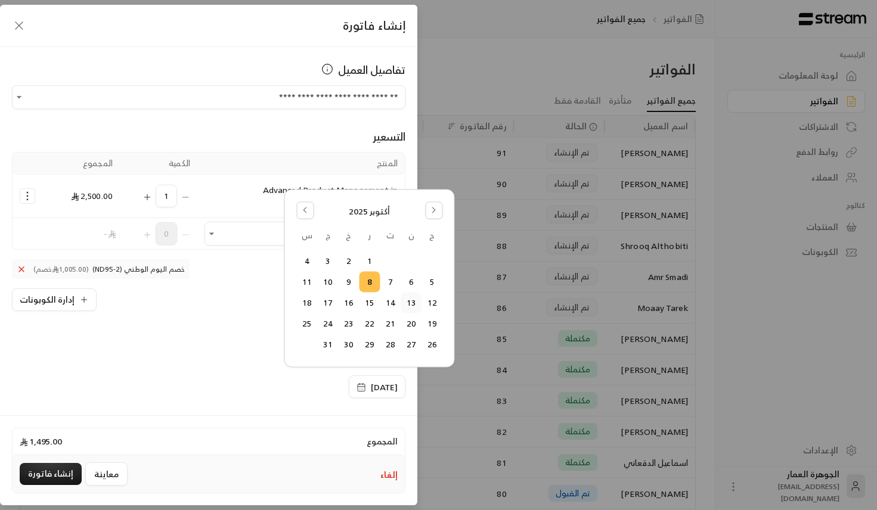
click at [412, 303] on button "13" at bounding box center [411, 303] width 20 height 20
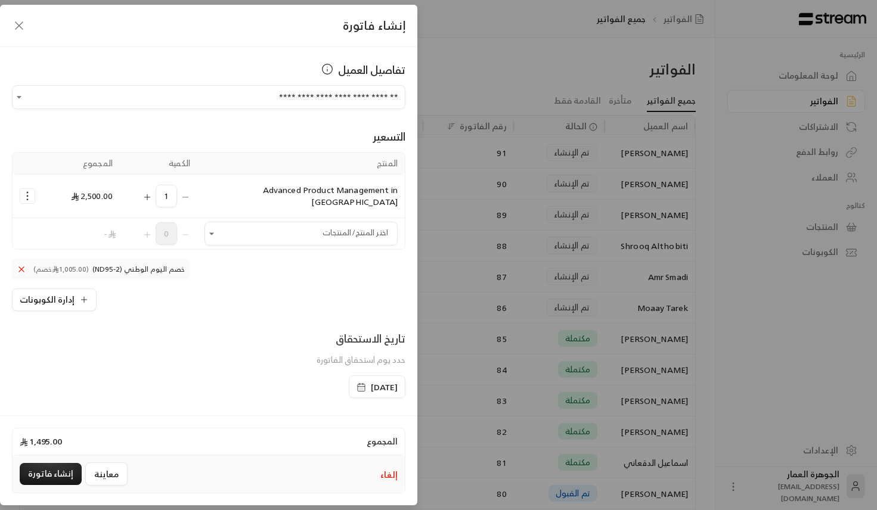
scroll to position [150, 0]
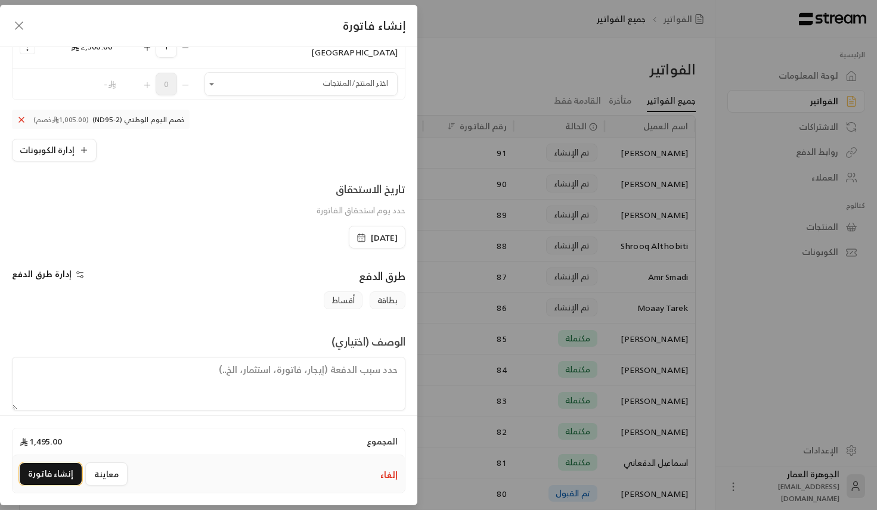
click at [53, 471] on button "إنشاء فاتورة" at bounding box center [51, 474] width 62 height 22
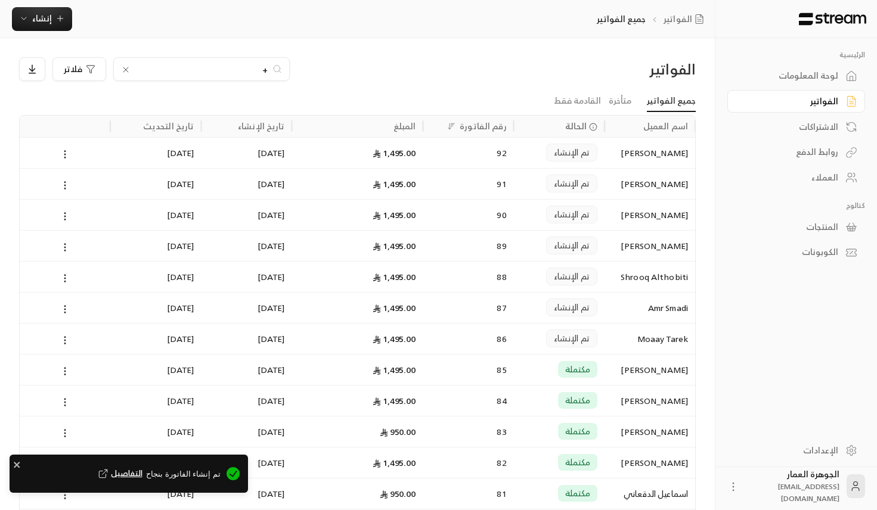
click at [142, 468] on span "التفاصيل" at bounding box center [119, 474] width 46 height 12
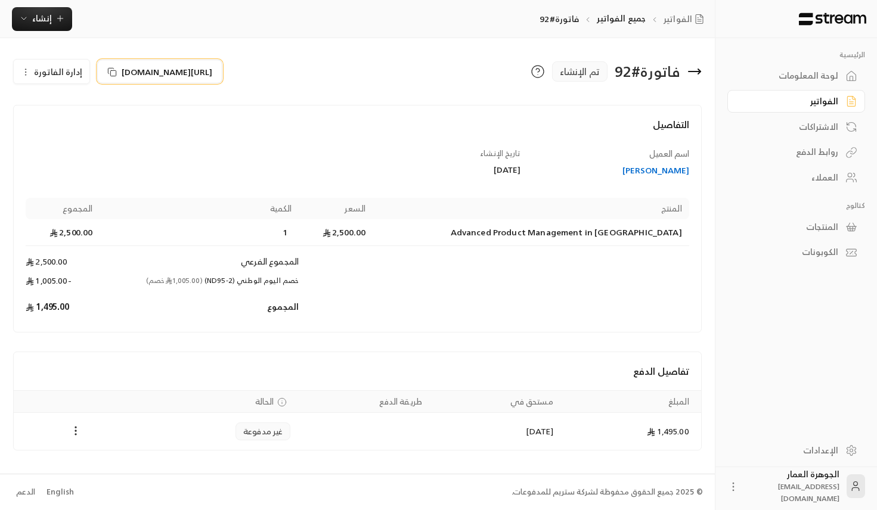
click at [135, 72] on span "[URL][DOMAIN_NAME]" at bounding box center [167, 72] width 91 height 13
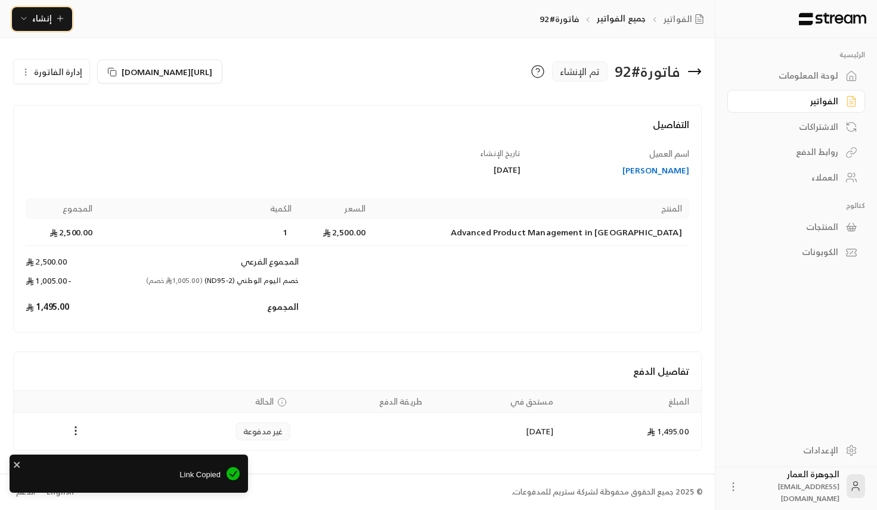
click at [44, 21] on span "إنشاء" at bounding box center [42, 18] width 20 height 15
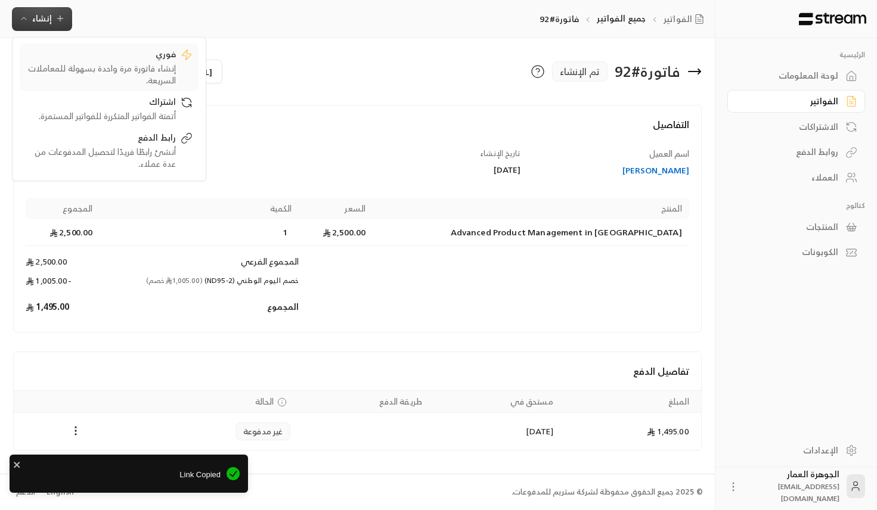
click at [148, 64] on div "إنشاء فاتورة مرة واحدة بسهولة للمعاملات السريعة." at bounding box center [101, 75] width 150 height 24
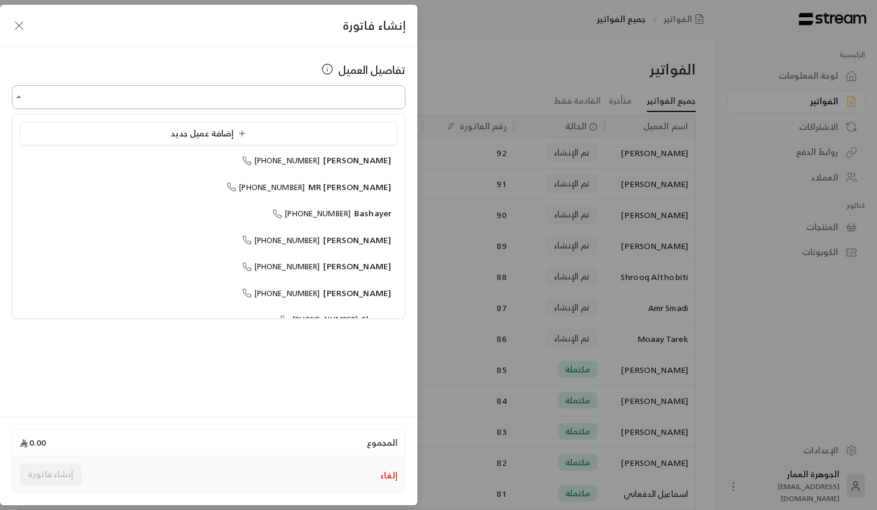
click at [330, 97] on input "اختر العميل" at bounding box center [208, 97] width 393 height 21
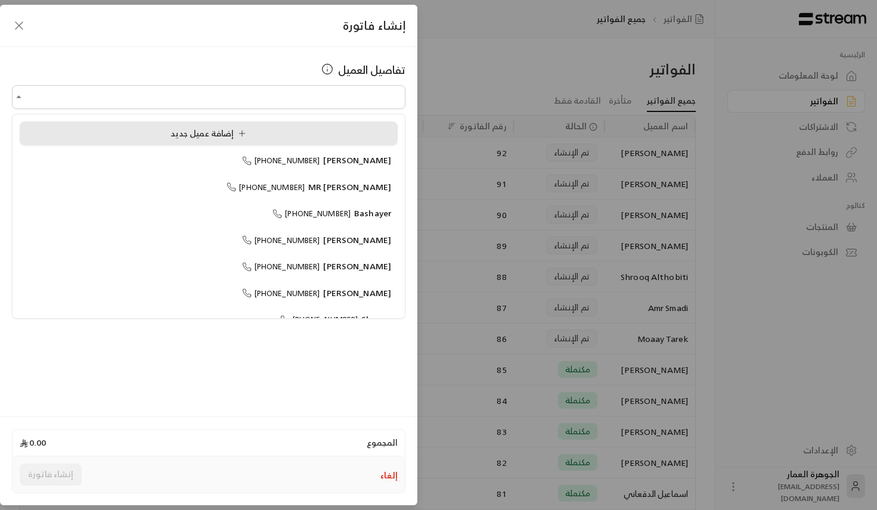
click at [170, 140] on span "إضافة عميل جديد" at bounding box center [209, 134] width 84 height 14
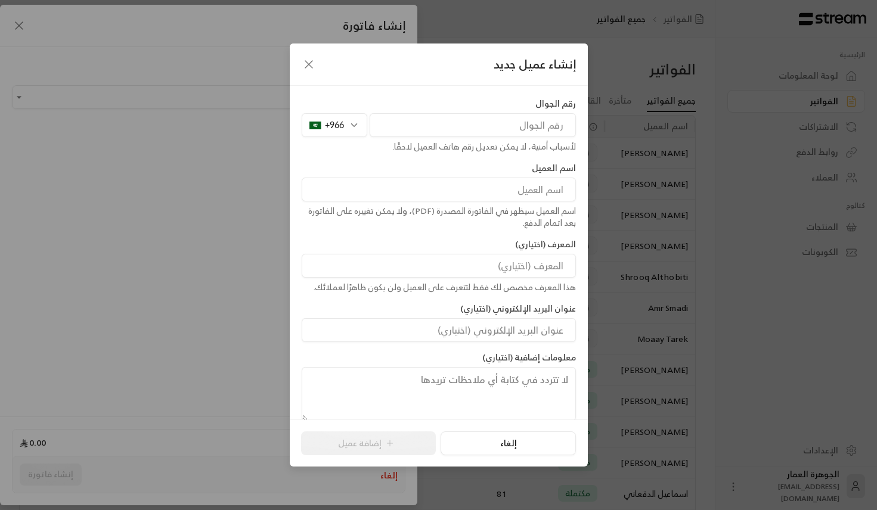
click at [482, 124] on input "tel" at bounding box center [473, 125] width 206 height 24
paste input "541176777"
type input "541176777"
click at [501, 201] on div "اسم العميل اسم العميل سيظهر في الفاتورة المصدرة (PDF)، ولا يمكن تغييره على الفا…" at bounding box center [439, 195] width 286 height 67
paste input "Nourah"
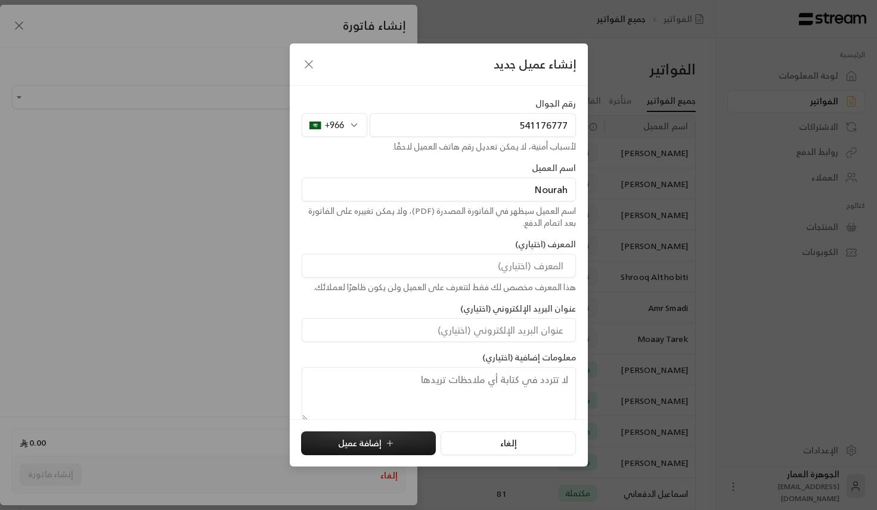
paste input "Alsaif"
type input "[PERSON_NAME]"
click at [387, 439] on icon "submit" at bounding box center [390, 444] width 10 height 10
type input "**********"
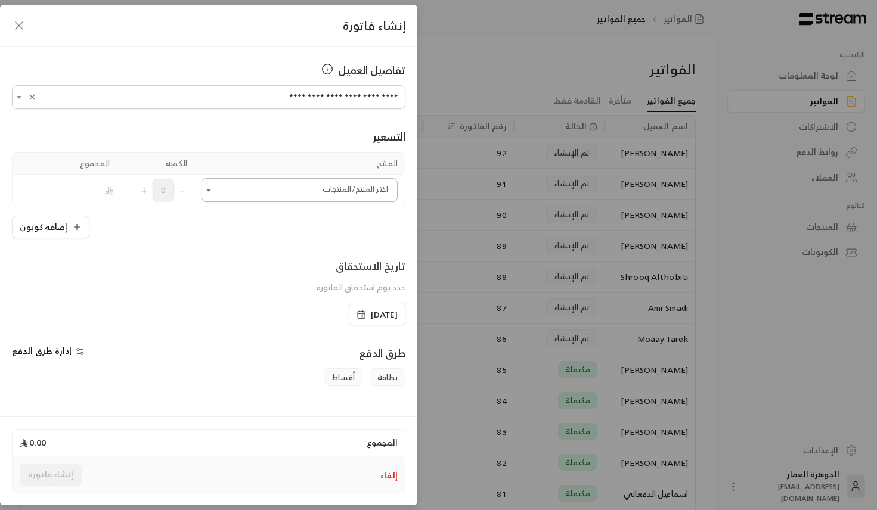
click at [321, 189] on input "اختر العميل" at bounding box center [299, 190] width 196 height 21
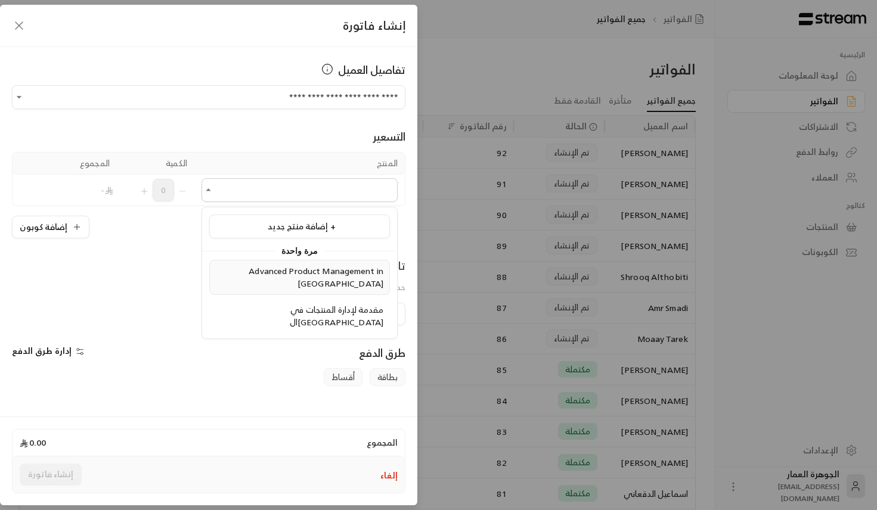
click at [289, 270] on span "Advanced Product Management in [GEOGRAPHIC_DATA]" at bounding box center [316, 276] width 135 height 27
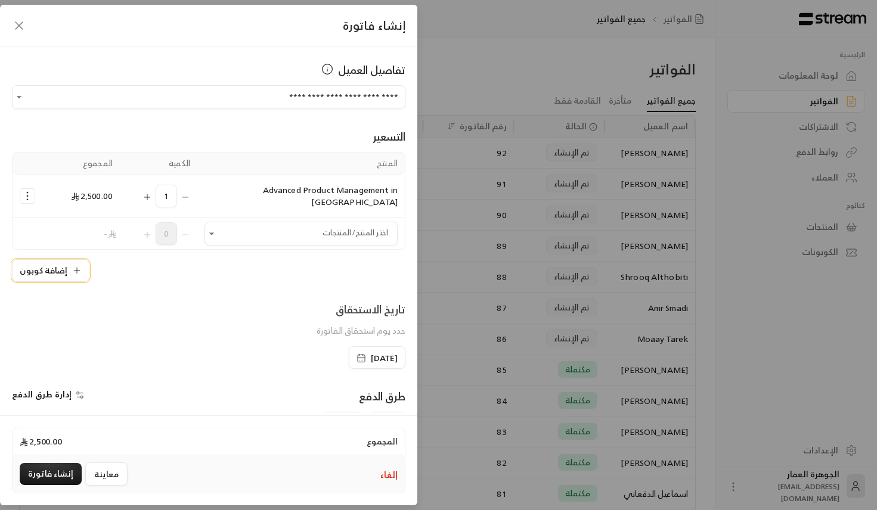
click at [79, 259] on button "إضافة كوبون" at bounding box center [50, 270] width 77 height 23
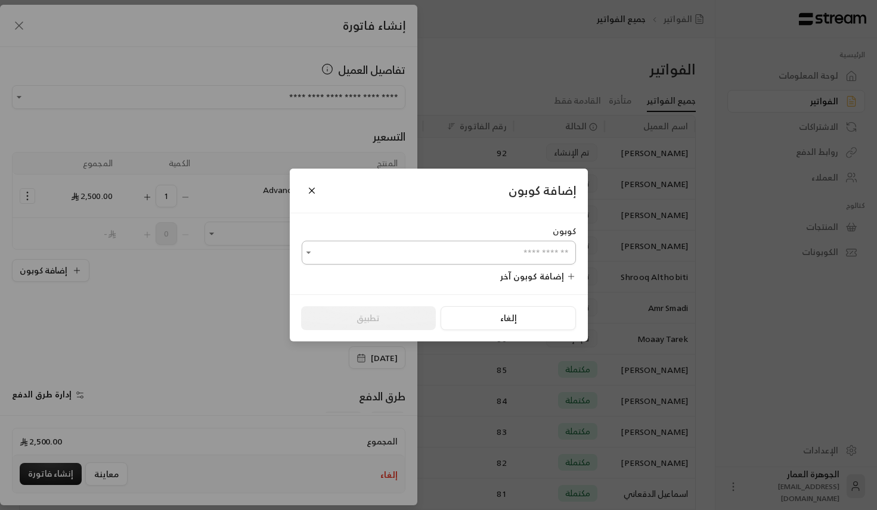
click at [443, 259] on input "اختر العميل" at bounding box center [439, 253] width 274 height 21
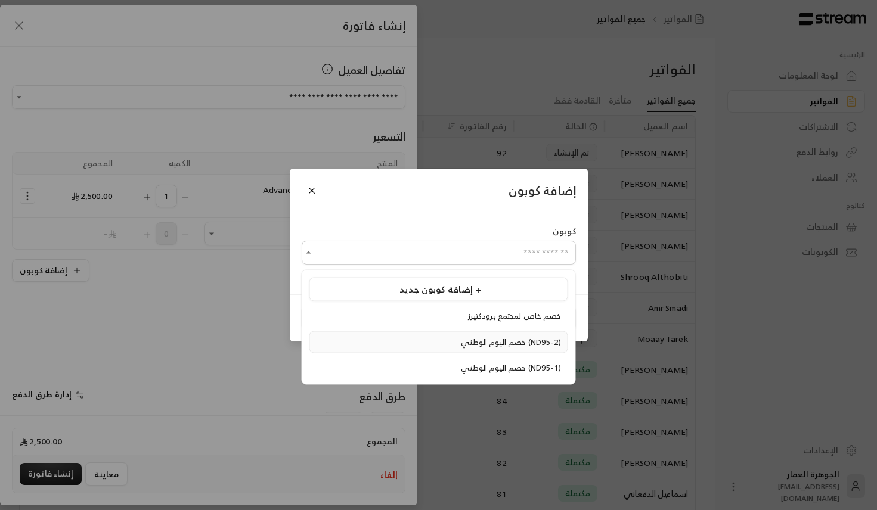
click at [461, 340] on span "خصم اليوم الوطني (ND95-2)" at bounding box center [511, 342] width 100 height 14
type input "**********"
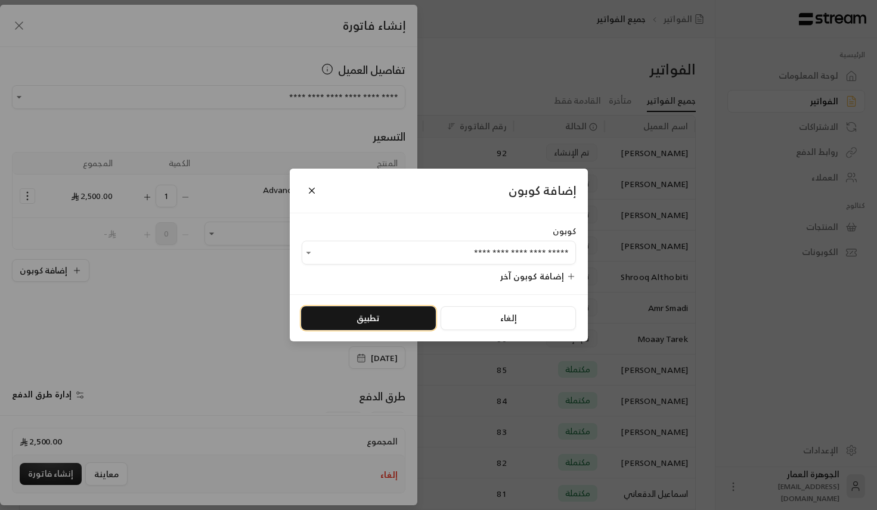
click at [336, 320] on button "تطبيق" at bounding box center [368, 318] width 135 height 24
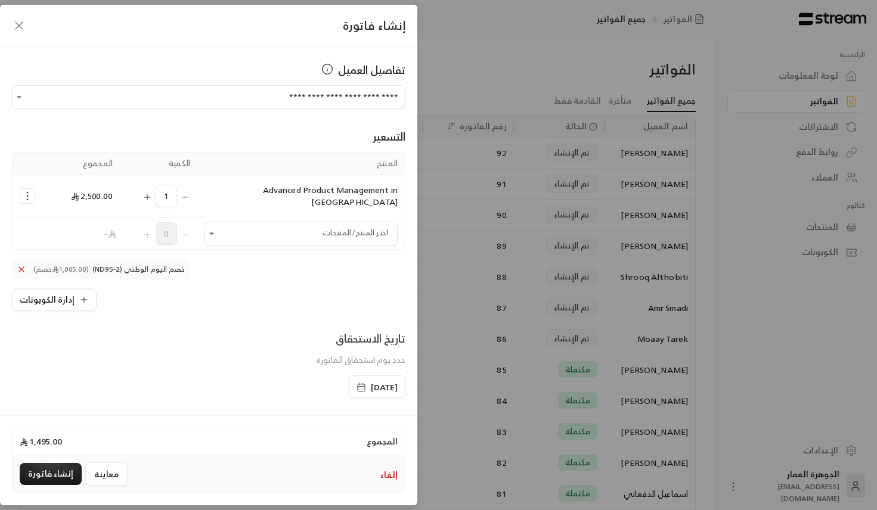
click at [359, 375] on div "[DATE]" at bounding box center [377, 386] width 57 height 23
click at [371, 381] on span "[DATE]" at bounding box center [384, 387] width 27 height 12
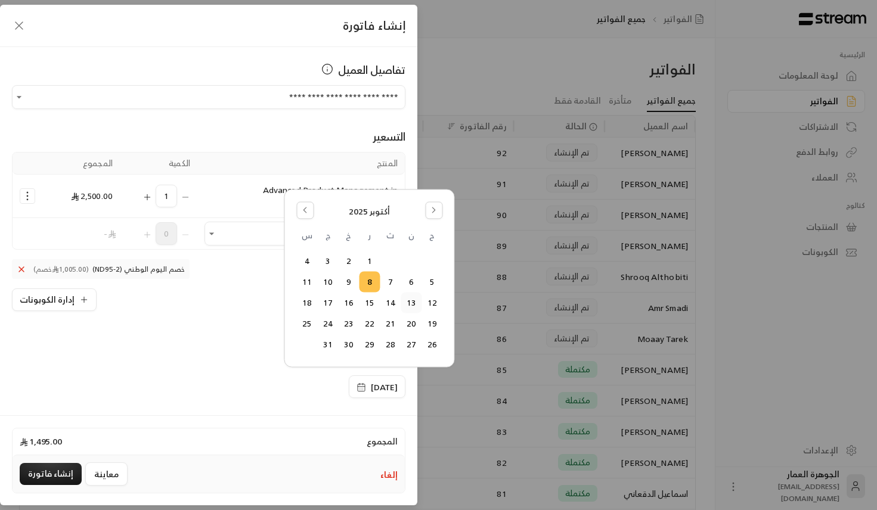
click at [406, 302] on button "13" at bounding box center [411, 303] width 20 height 20
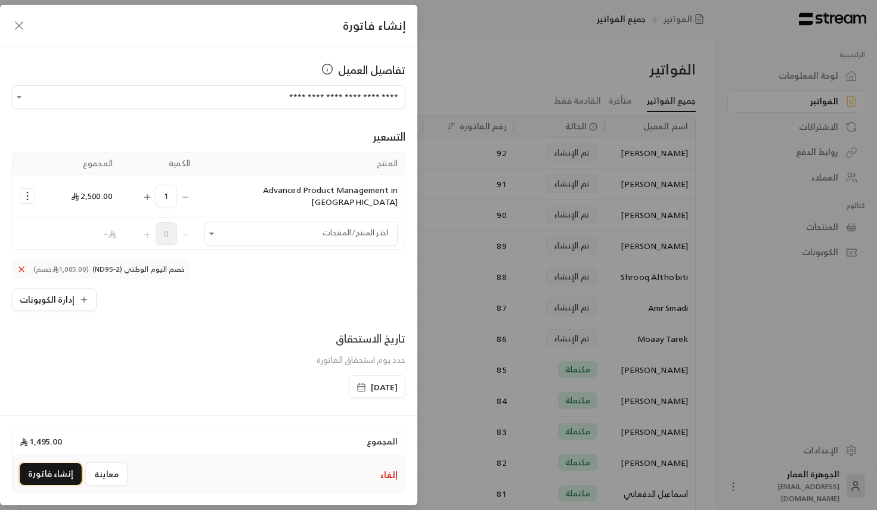
click at [58, 468] on button "إنشاء فاتورة" at bounding box center [51, 474] width 62 height 22
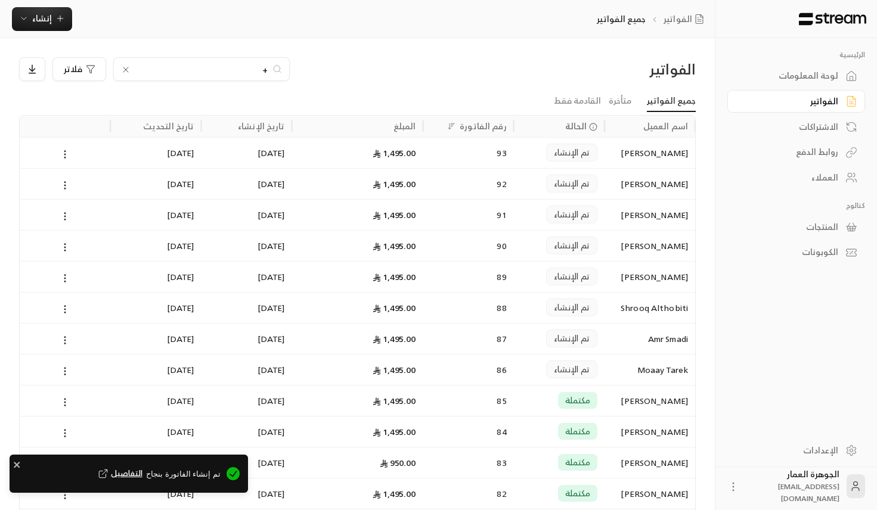
click at [108, 473] on icon "Notifications Alt+T" at bounding box center [103, 473] width 11 height 11
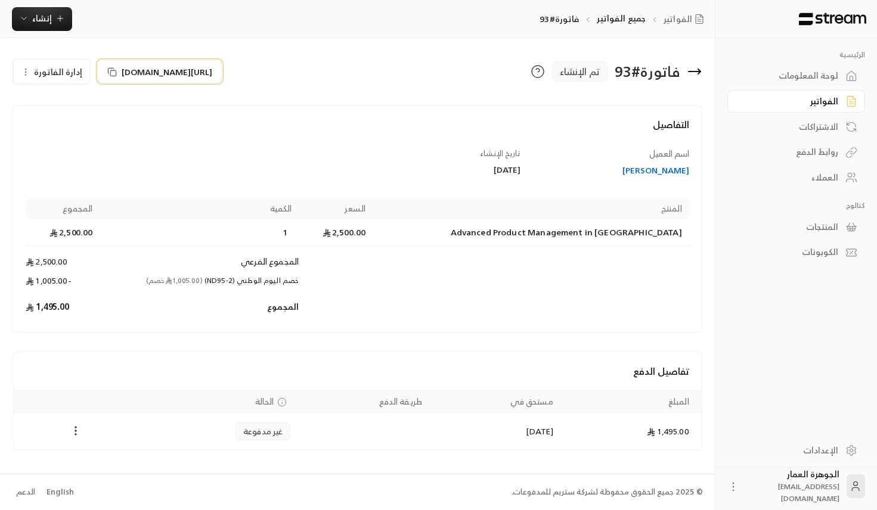
click at [212, 75] on span "[URL][DOMAIN_NAME]" at bounding box center [167, 72] width 91 height 13
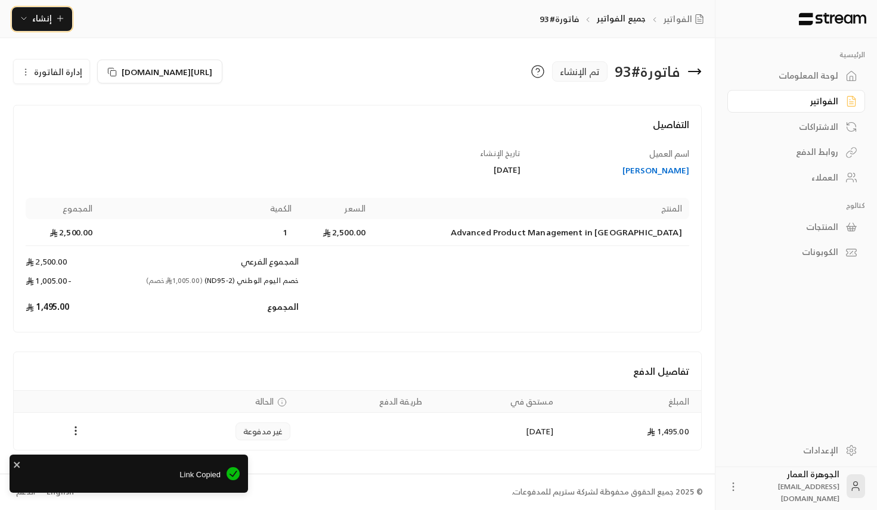
click at [39, 13] on span "إنشاء" at bounding box center [42, 18] width 20 height 15
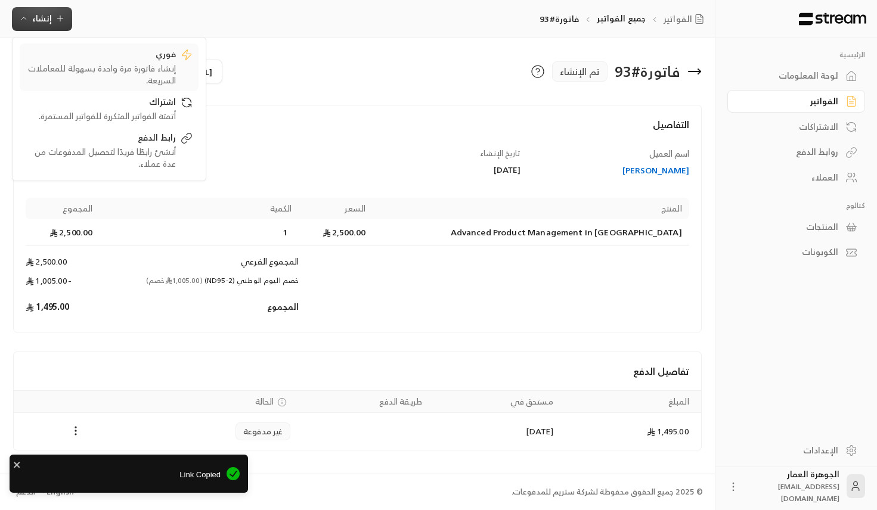
click at [131, 60] on div "فوري" at bounding box center [101, 55] width 150 height 14
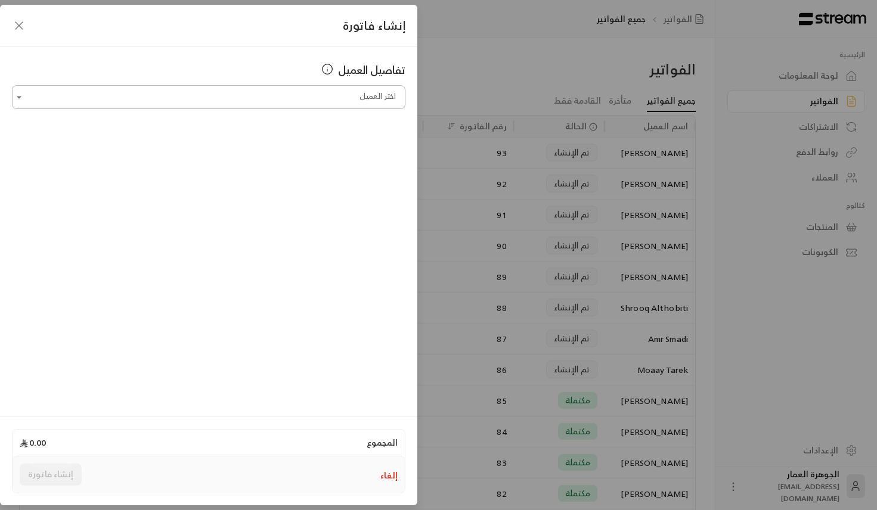
click at [312, 100] on input "اختر العميل" at bounding box center [208, 97] width 393 height 21
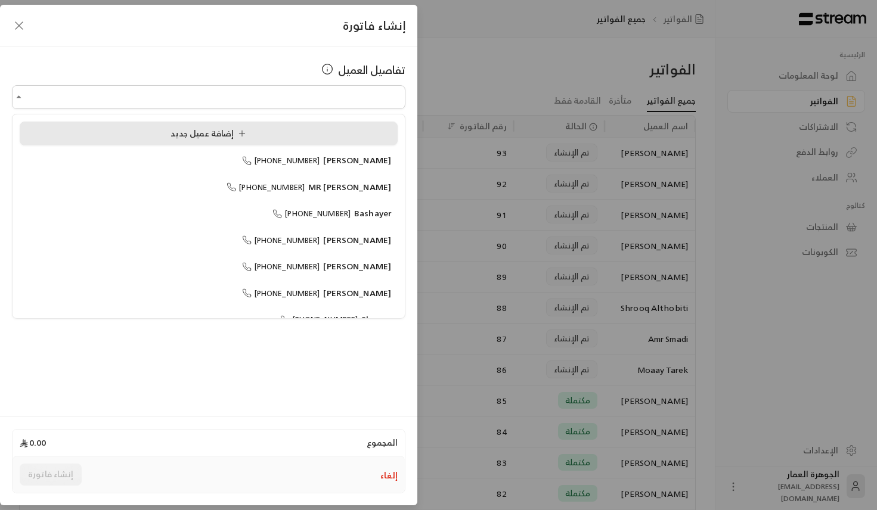
click at [160, 134] on div "إضافة عميل جديد" at bounding box center [208, 134] width 365 height 13
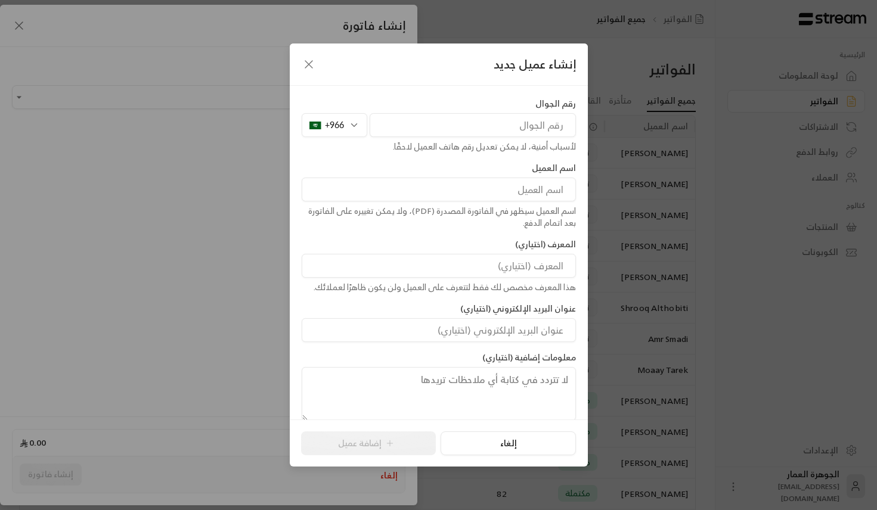
click at [334, 119] on div "+966" at bounding box center [335, 125] width 66 height 24
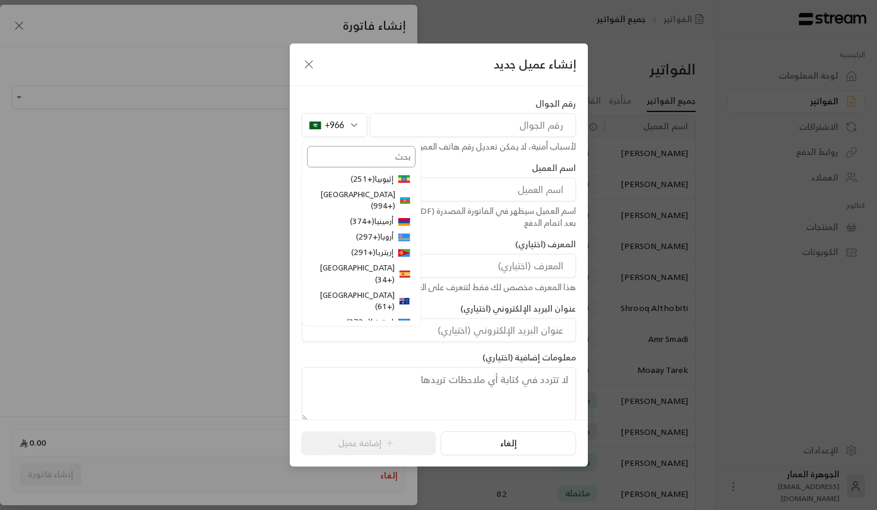
click at [369, 159] on input "text" at bounding box center [361, 156] width 108 height 21
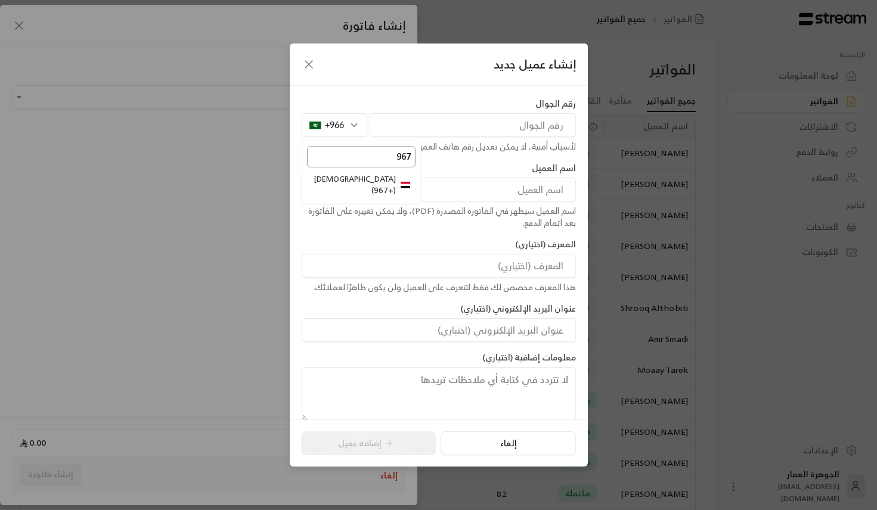
type input "967"
click at [387, 180] on li "[DEMOGRAPHIC_DATA] ( +967 )" at bounding box center [361, 185] width 108 height 27
click at [440, 123] on input "tel" at bounding box center [473, 125] width 206 height 24
paste input "0770440431"
type input "0770440431"
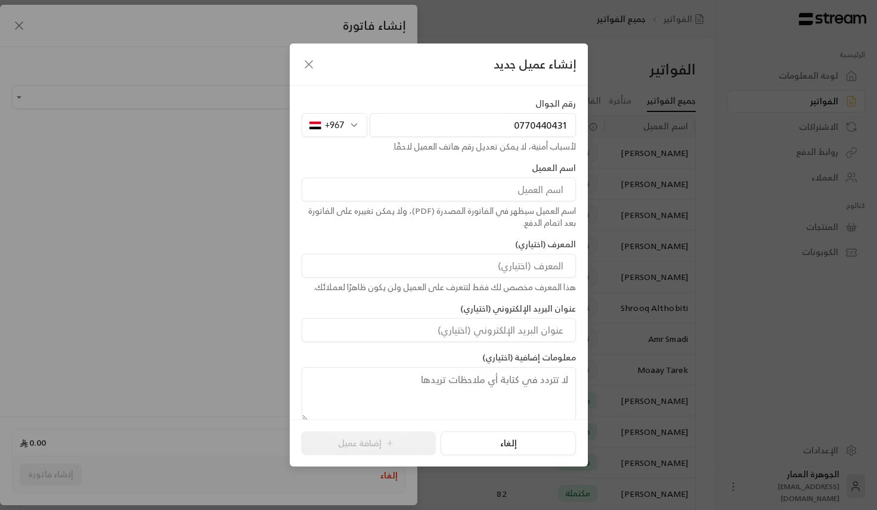
click at [477, 193] on input at bounding box center [439, 190] width 274 height 24
paste input "Afraa"
paste input "Asker"
type input "Afraa Asker"
click at [379, 443] on button "إضافة عميل" at bounding box center [368, 444] width 135 height 24
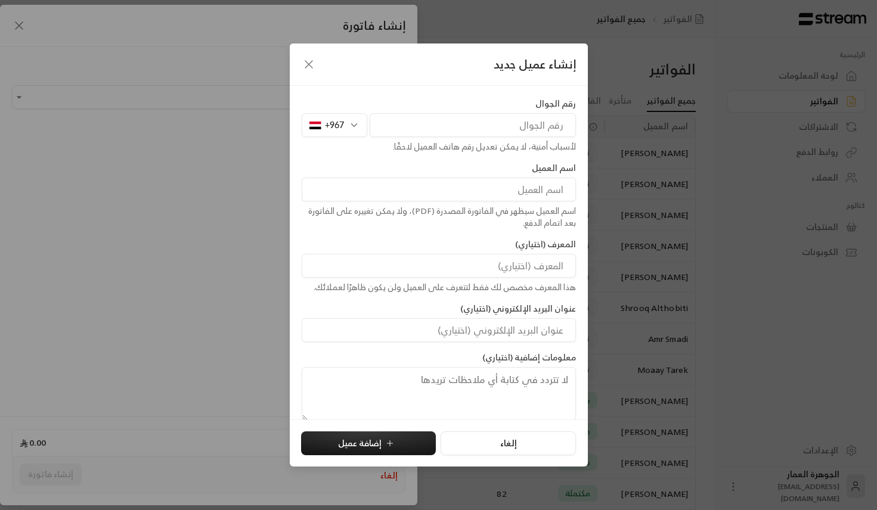
type input "**********"
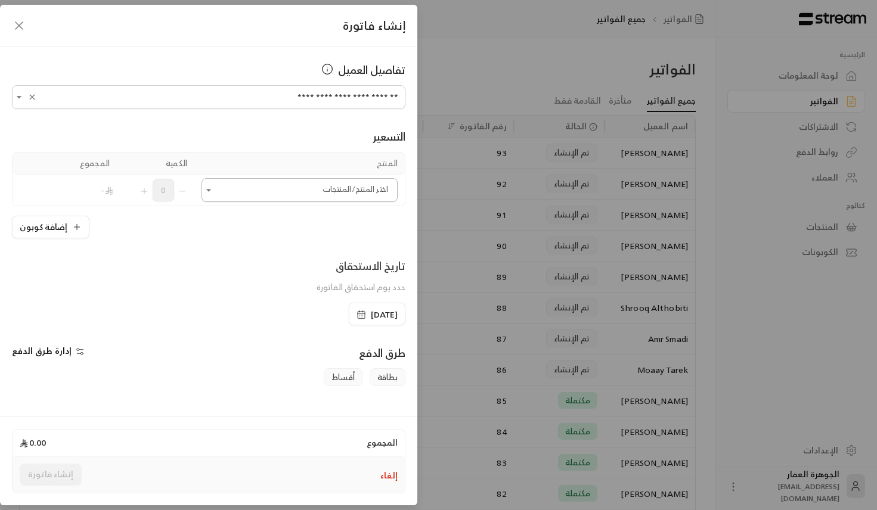
click at [260, 181] on input "اختر العميل" at bounding box center [299, 190] width 196 height 21
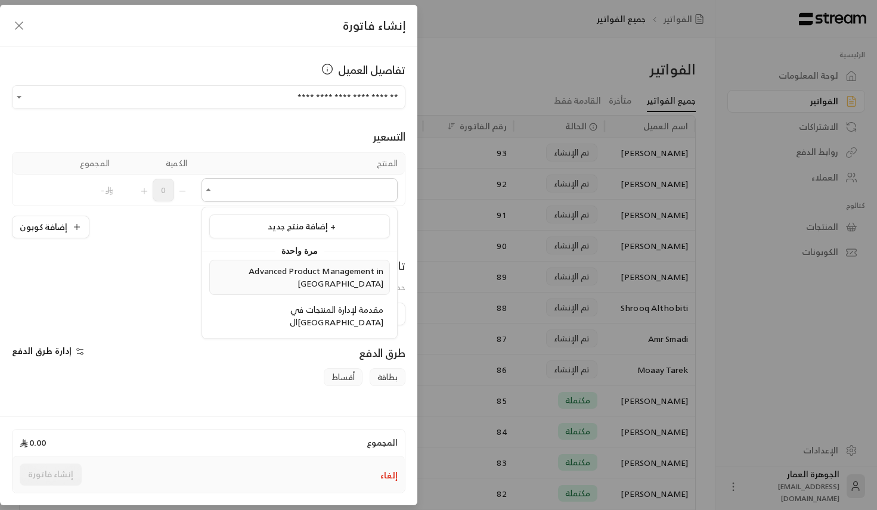
click at [264, 271] on span "Advanced Product Management in [GEOGRAPHIC_DATA]" at bounding box center [316, 276] width 135 height 27
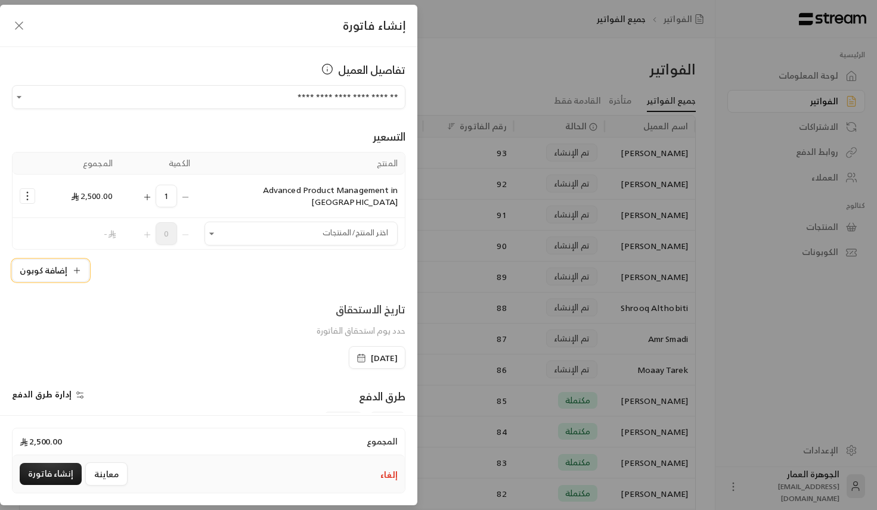
click at [58, 265] on button "إضافة كوبون" at bounding box center [50, 270] width 77 height 23
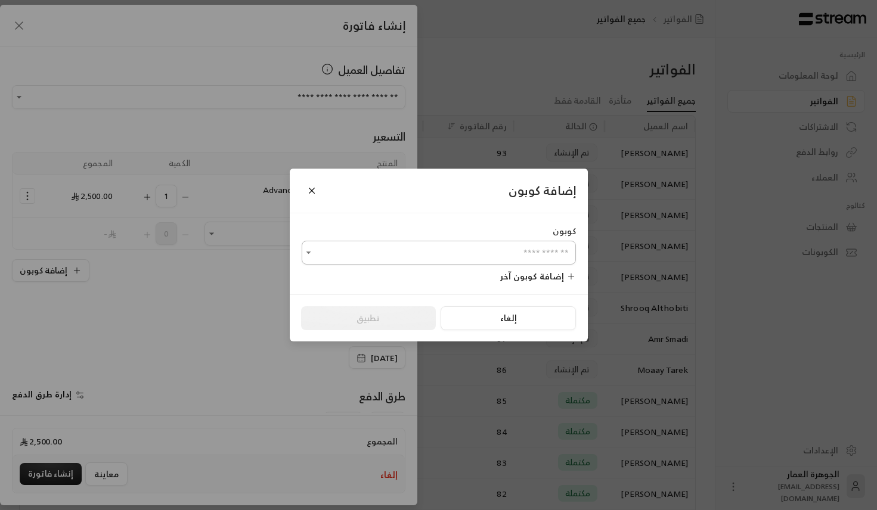
click at [396, 255] on input "اختر العميل" at bounding box center [439, 253] width 274 height 21
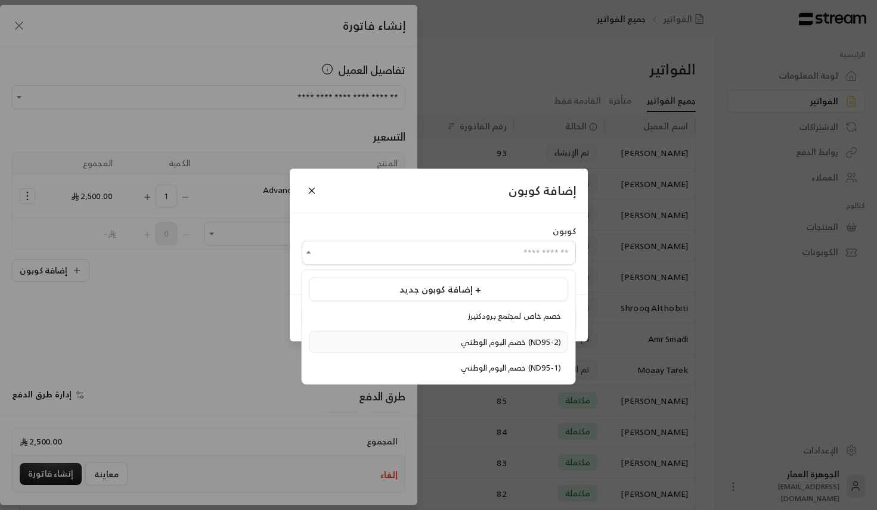
click at [461, 346] on span "خصم اليوم الوطني (ND95-2)" at bounding box center [511, 342] width 100 height 14
type input "**********"
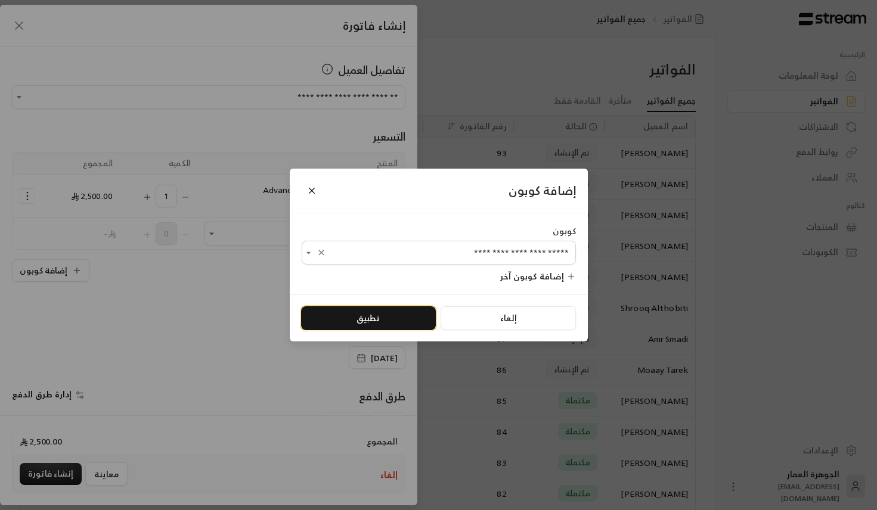
click at [365, 314] on button "تطبيق" at bounding box center [368, 318] width 135 height 24
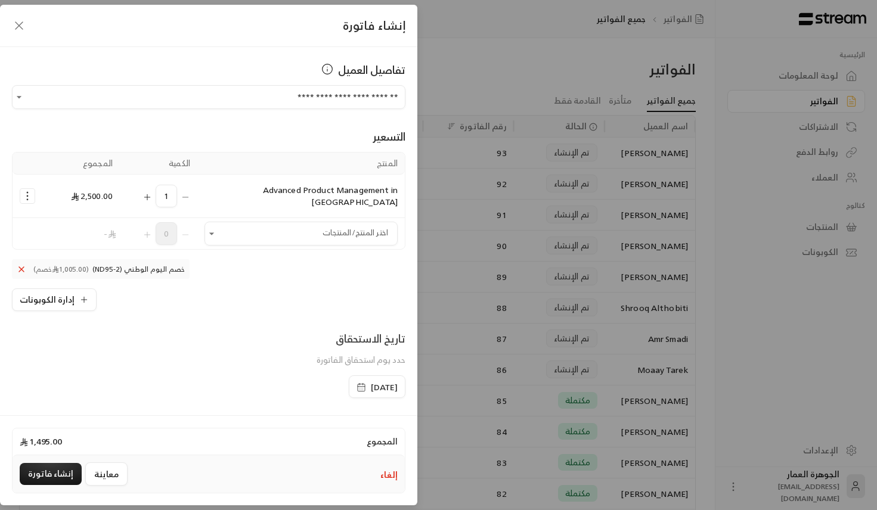
click at [356, 381] on span "[DATE]" at bounding box center [376, 387] width 41 height 12
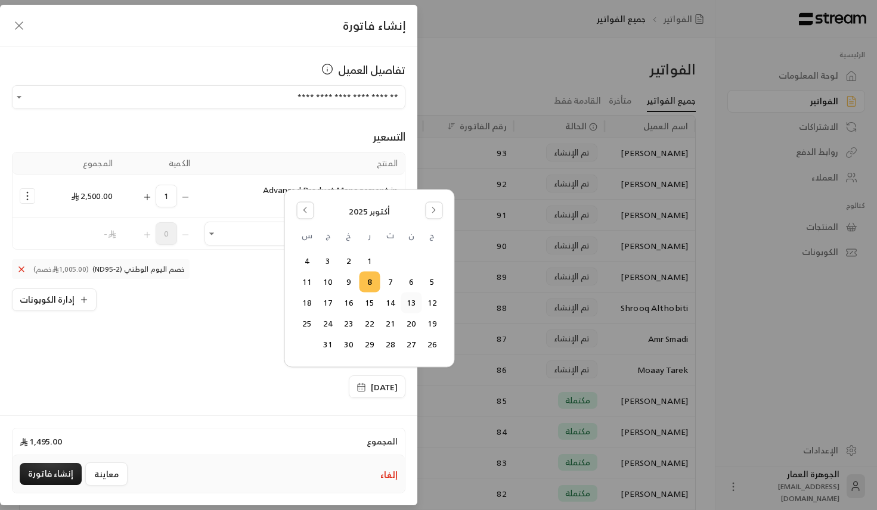
click at [411, 297] on button "13" at bounding box center [411, 303] width 20 height 20
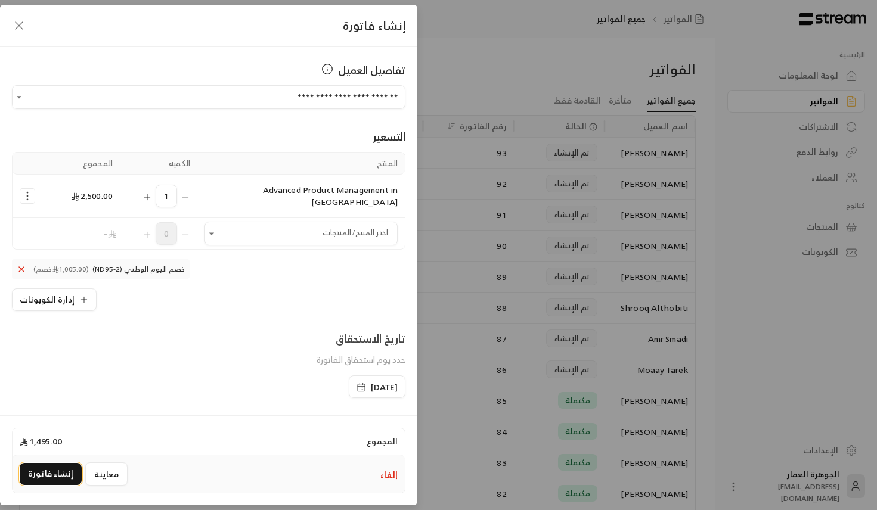
click at [63, 470] on button "إنشاء فاتورة" at bounding box center [51, 474] width 62 height 22
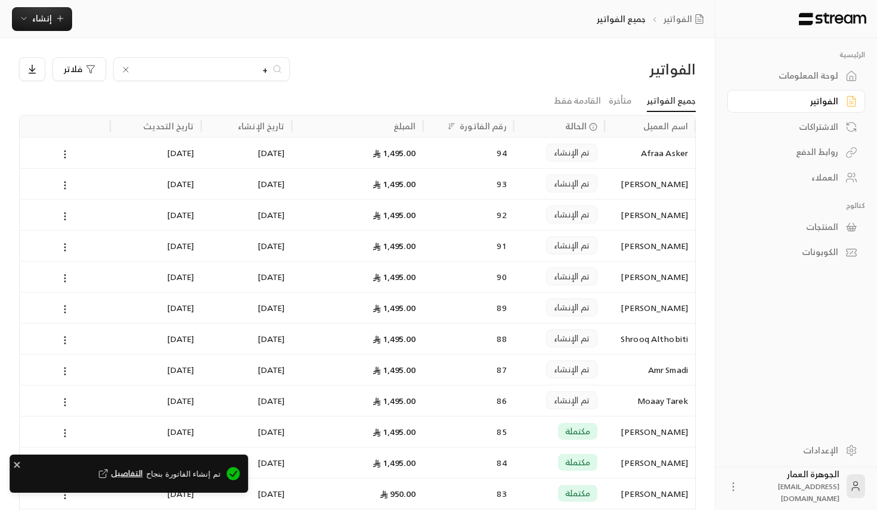
click at [142, 473] on span "التفاصيل" at bounding box center [119, 474] width 46 height 12
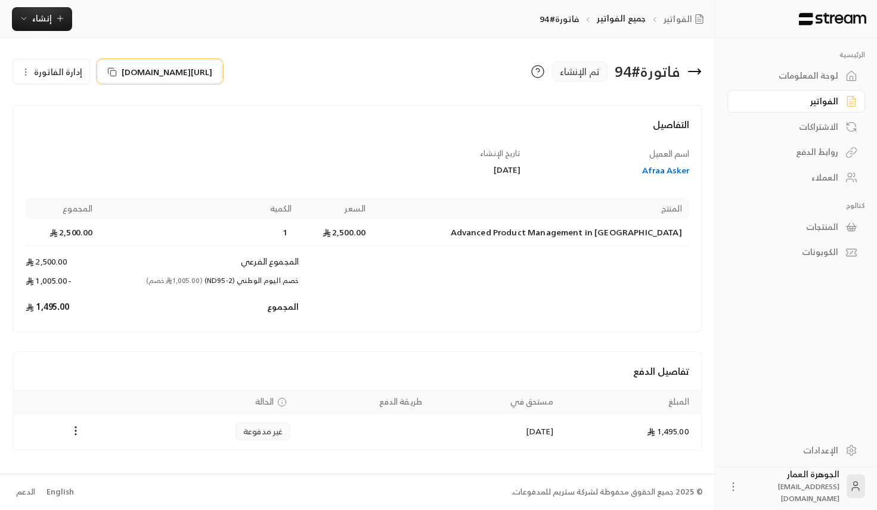
click at [170, 69] on span "[URL][DOMAIN_NAME]" at bounding box center [167, 72] width 91 height 13
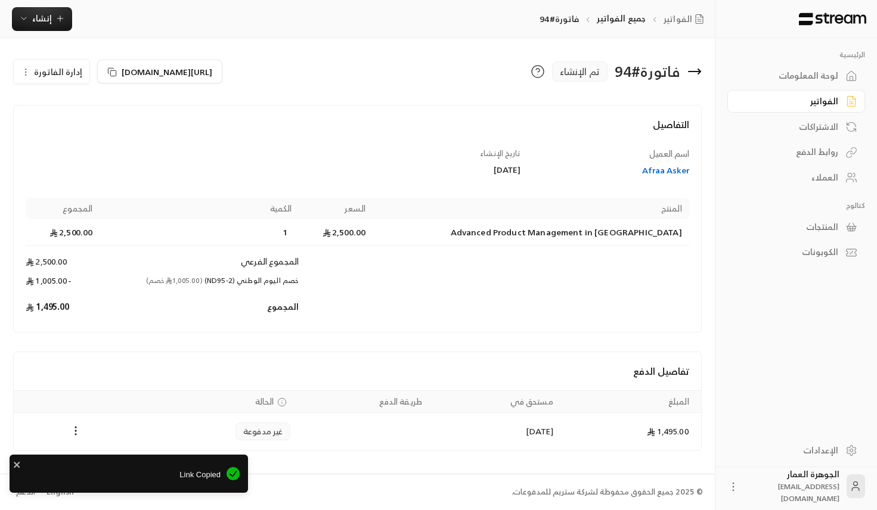
click at [694, 75] on icon at bounding box center [694, 71] width 14 height 14
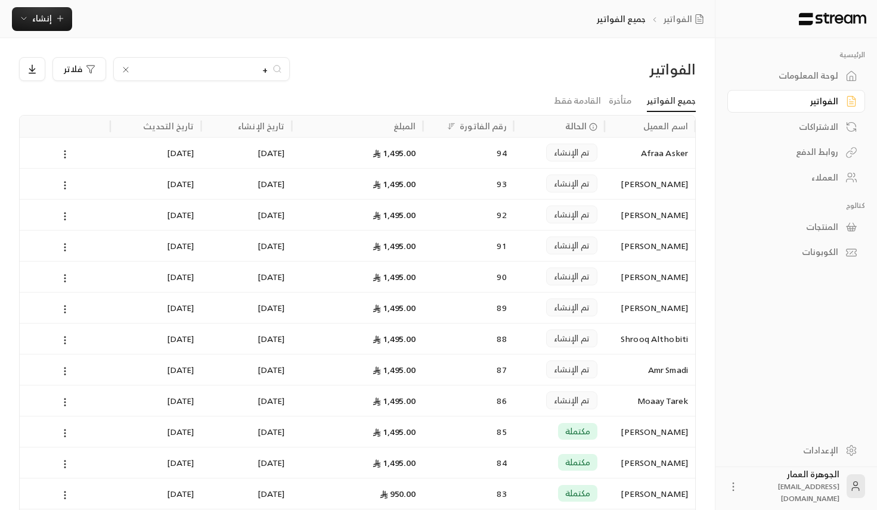
click at [817, 156] on div "روابط الدفع" at bounding box center [790, 152] width 96 height 12
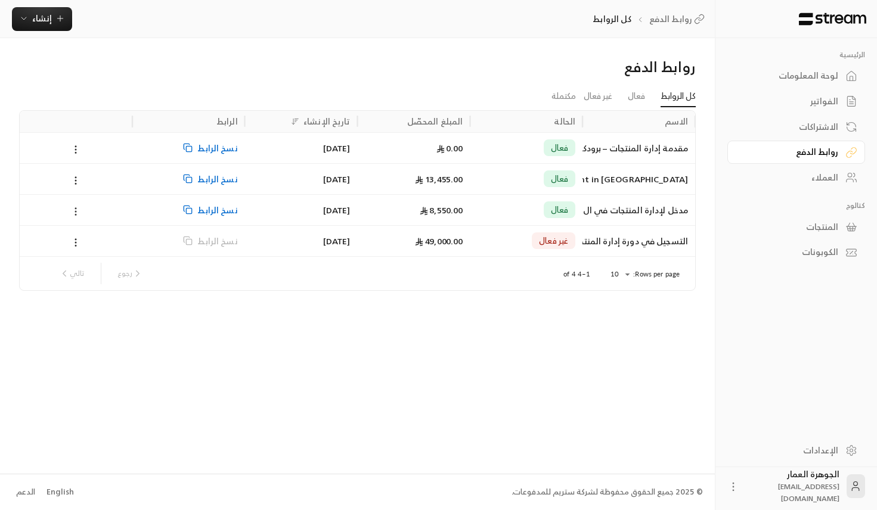
click at [80, 207] on icon at bounding box center [75, 211] width 11 height 11
click at [408, 205] on div at bounding box center [438, 255] width 877 height 510
click at [280, 209] on div "[DATE]" at bounding box center [301, 210] width 98 height 30
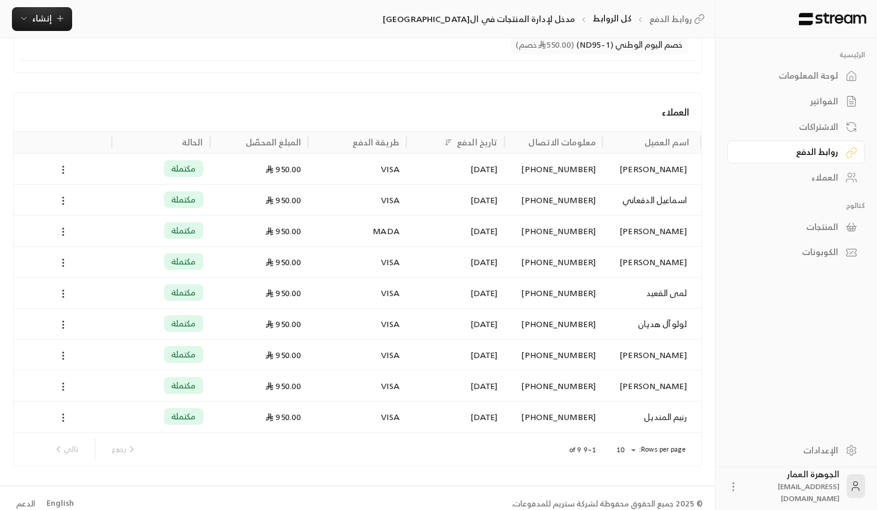
scroll to position [266, 0]
click at [836, 72] on div "لوحة المعلومات" at bounding box center [790, 76] width 96 height 12
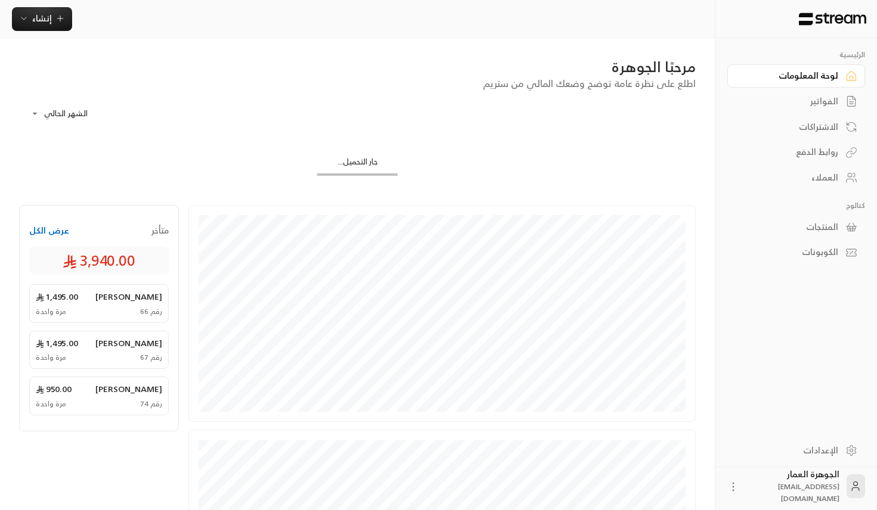
click at [825, 95] on div "الفواتير" at bounding box center [790, 101] width 96 height 12
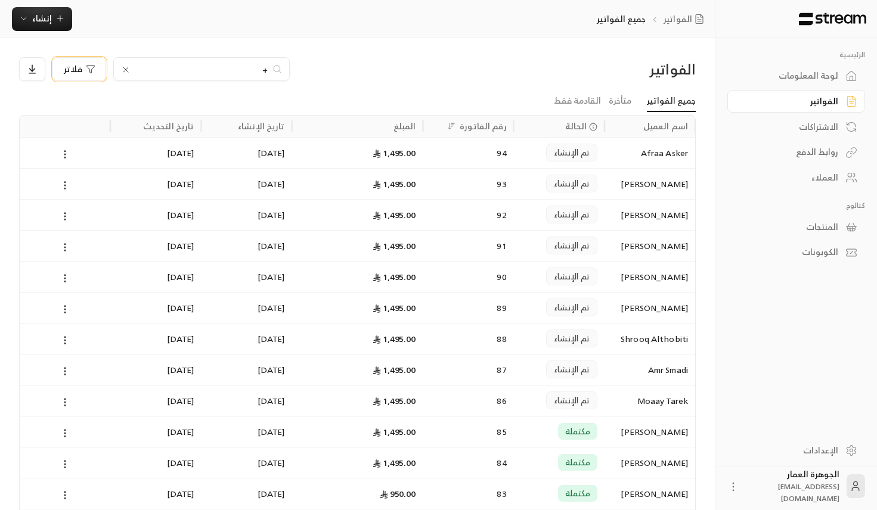
click at [83, 68] on div "فلاتر" at bounding box center [80, 69] width 32 height 10
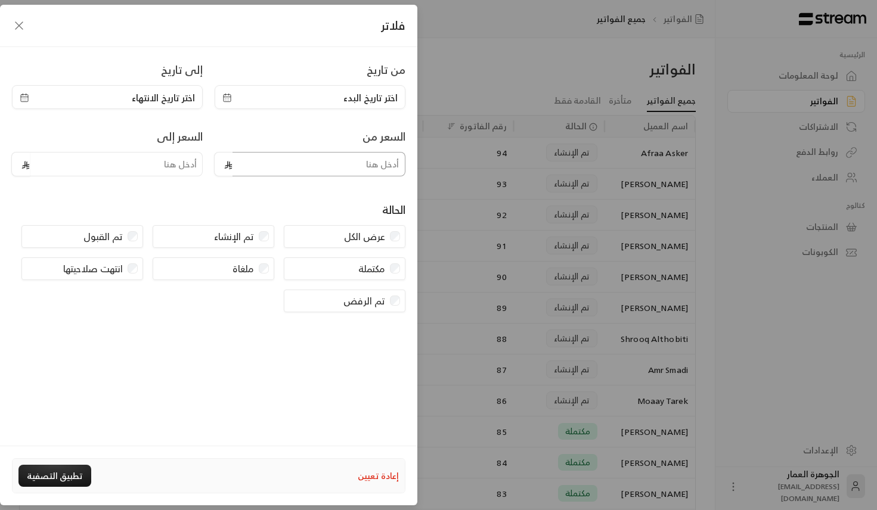
click at [254, 166] on input "tel" at bounding box center [318, 164] width 173 height 24
type input "1000"
click at [59, 480] on button "تطبيق التصفية" at bounding box center [54, 476] width 73 height 22
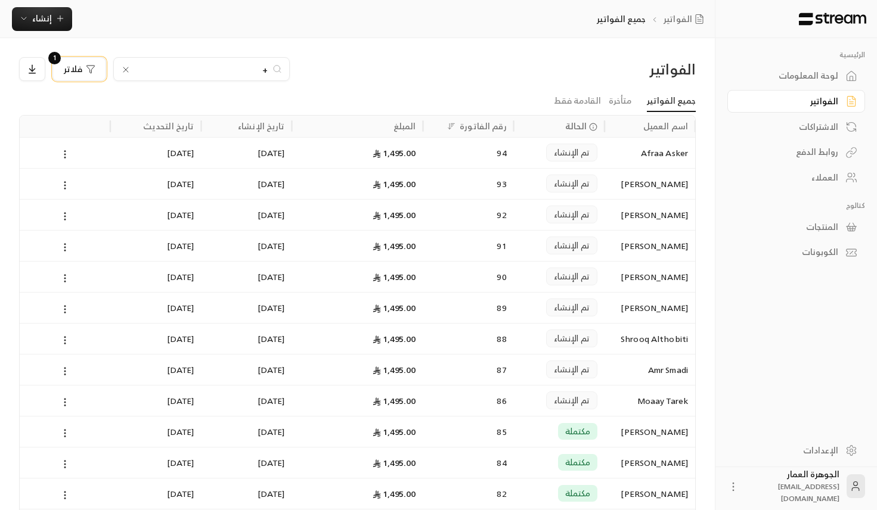
click at [86, 70] on icon "button" at bounding box center [91, 69] width 10 height 10
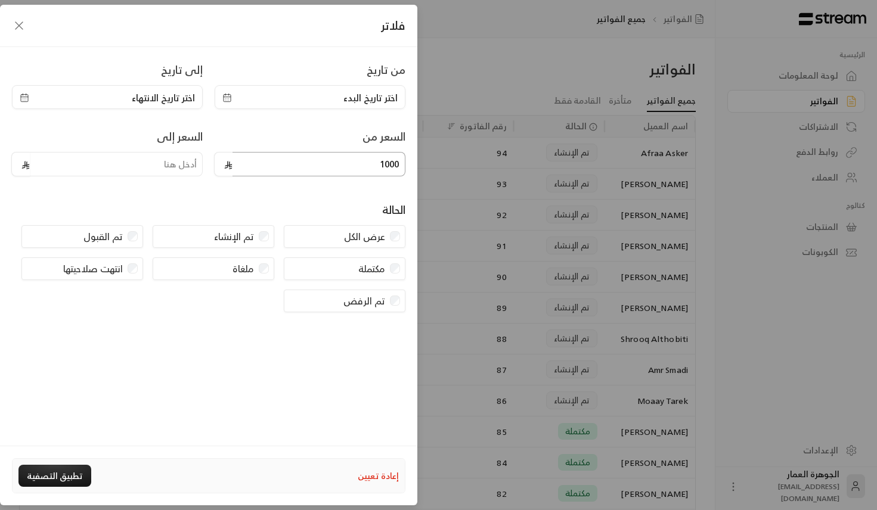
click at [309, 167] on input "1000" at bounding box center [318, 164] width 173 height 24
type input "1"
click at [175, 164] on input "tel" at bounding box center [116, 164] width 173 height 24
type input "1000"
click at [57, 476] on button "تطبيق التصفية" at bounding box center [54, 476] width 73 height 22
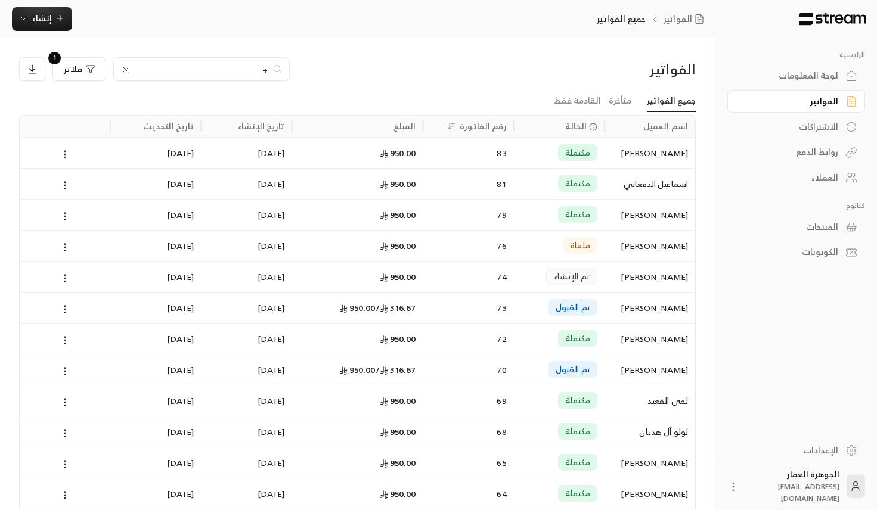
click at [69, 150] on icon at bounding box center [65, 154] width 11 height 11
click at [75, 185] on li "عرض" at bounding box center [78, 185] width 30 height 21
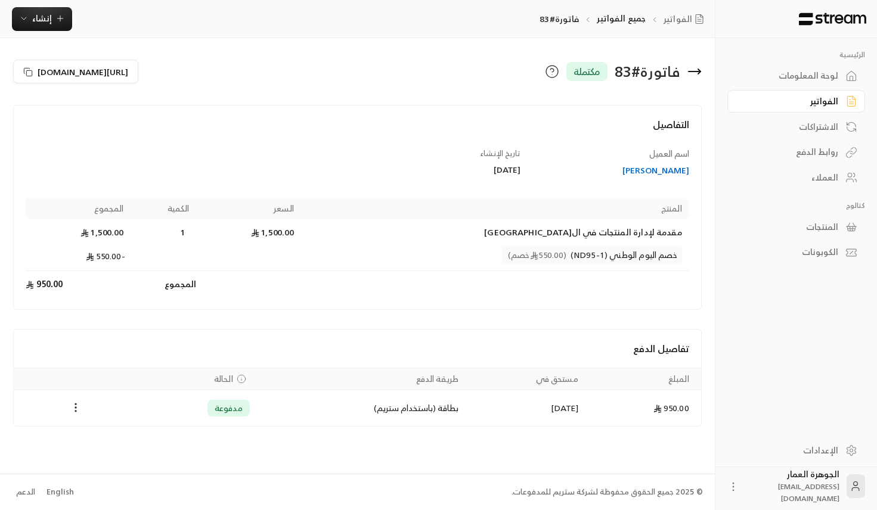
click at [664, 176] on div "[PERSON_NAME]" at bounding box center [610, 170] width 157 height 12
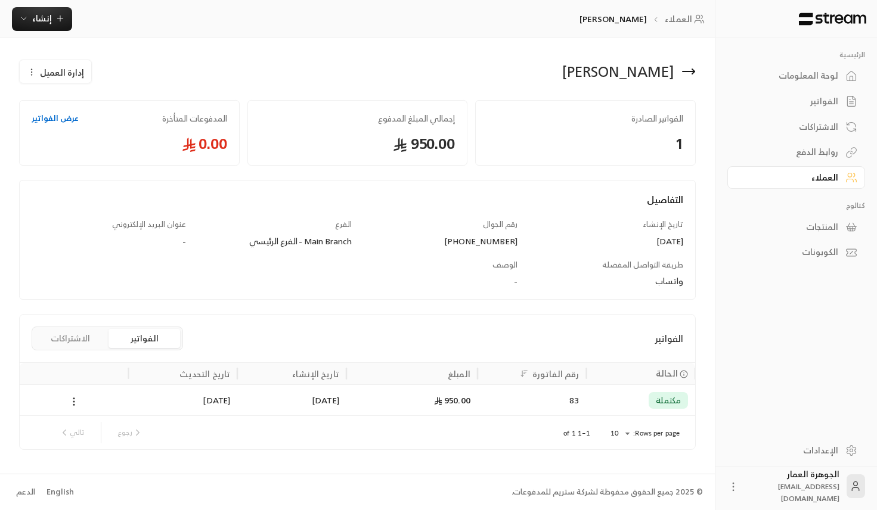
click at [812, 102] on div "الفواتير" at bounding box center [790, 101] width 96 height 12
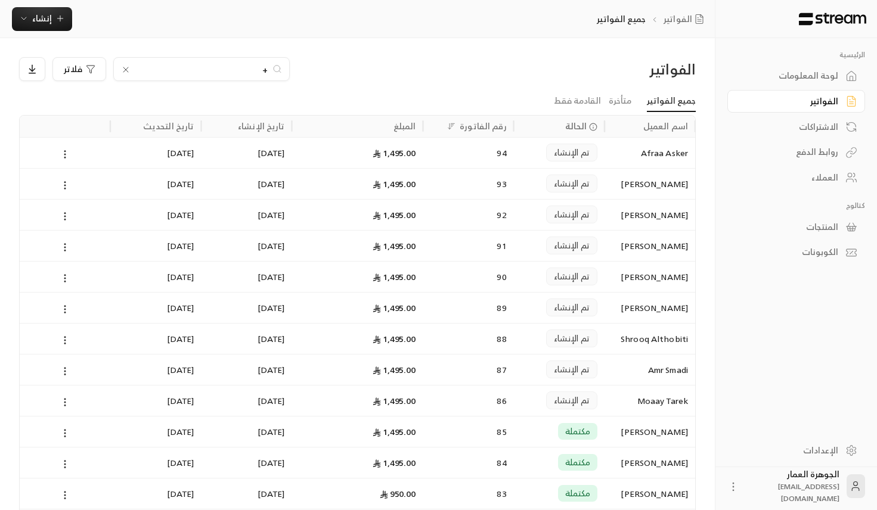
click at [128, 68] on icon at bounding box center [126, 70] width 10 height 10
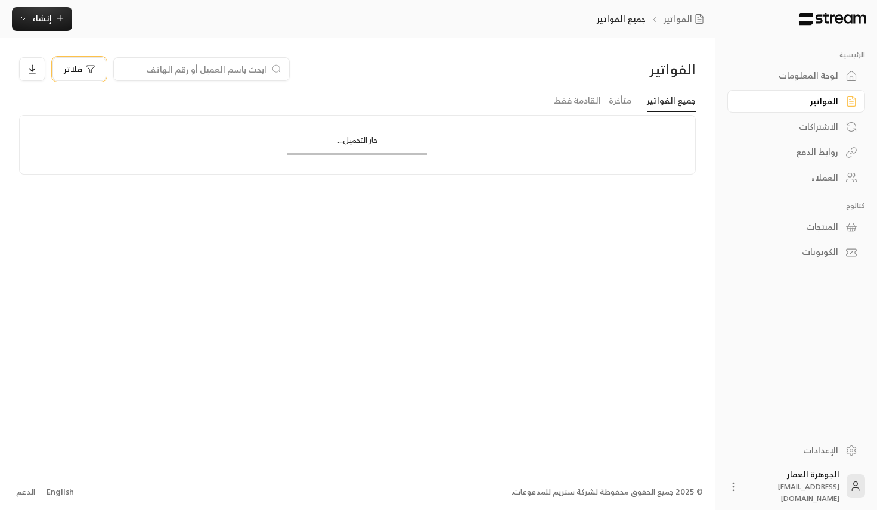
click at [82, 69] on div "فلاتر" at bounding box center [80, 69] width 32 height 10
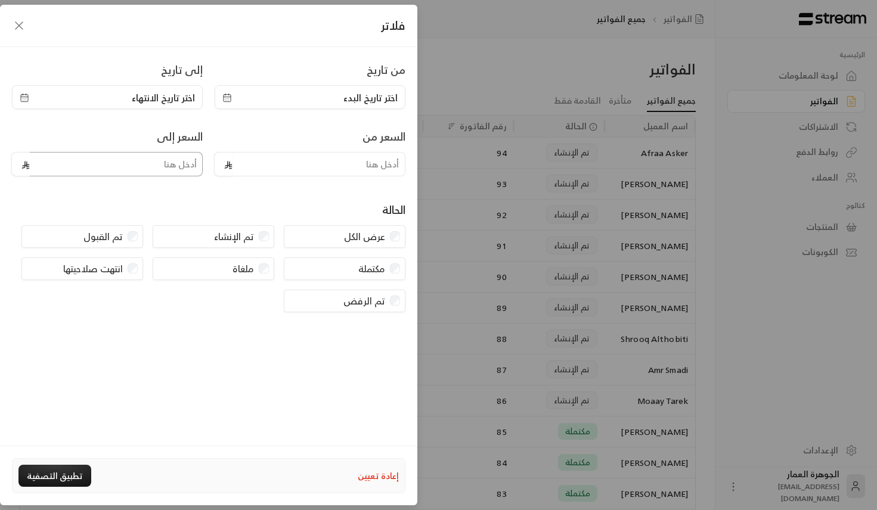
click at [188, 167] on input "tel" at bounding box center [116, 164] width 173 height 24
type input "1000"
click at [47, 476] on button "تطبيق التصفية" at bounding box center [54, 476] width 73 height 22
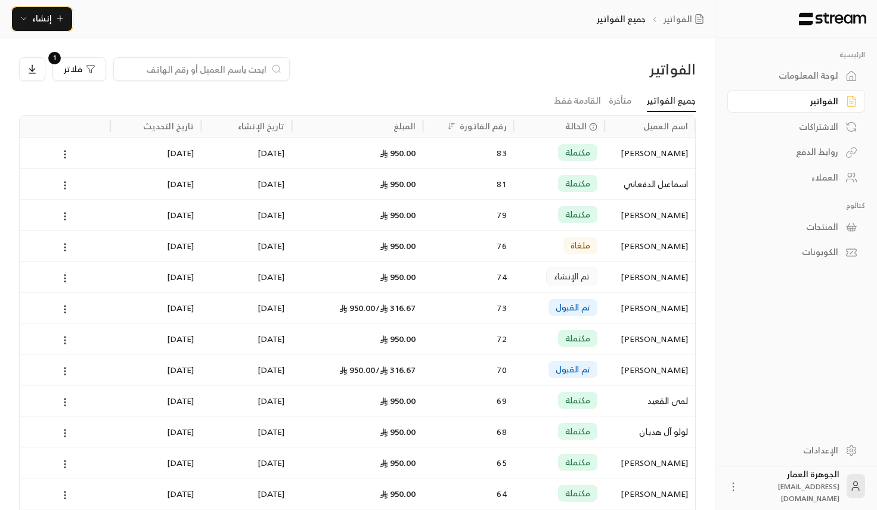
click at [63, 23] on icon "button" at bounding box center [60, 19] width 10 height 10
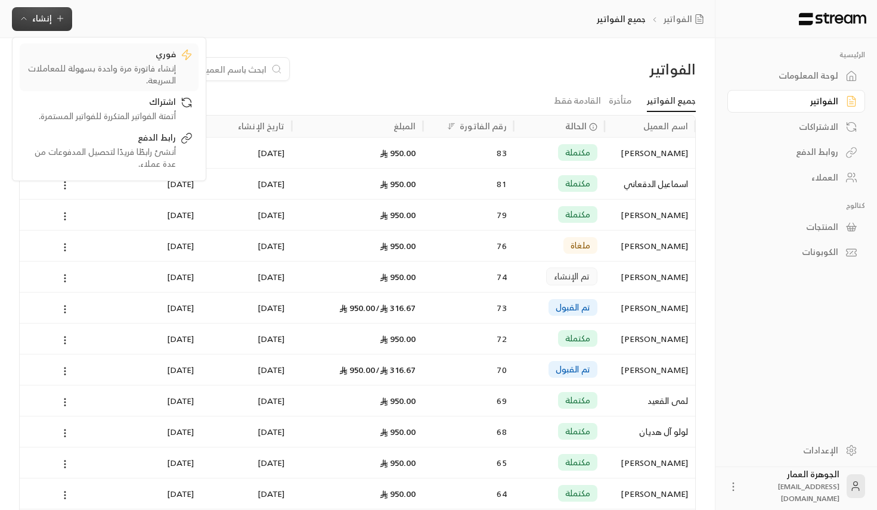
click at [154, 72] on div "إنشاء فاتورة مرة واحدة بسهولة للمعاملات السريعة." at bounding box center [101, 75] width 150 height 24
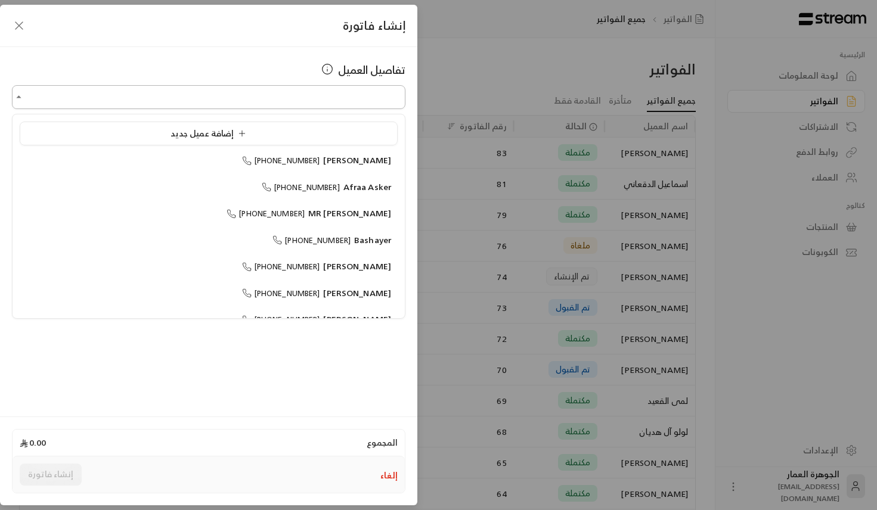
click at [254, 105] on input "اختر العميل" at bounding box center [208, 97] width 393 height 21
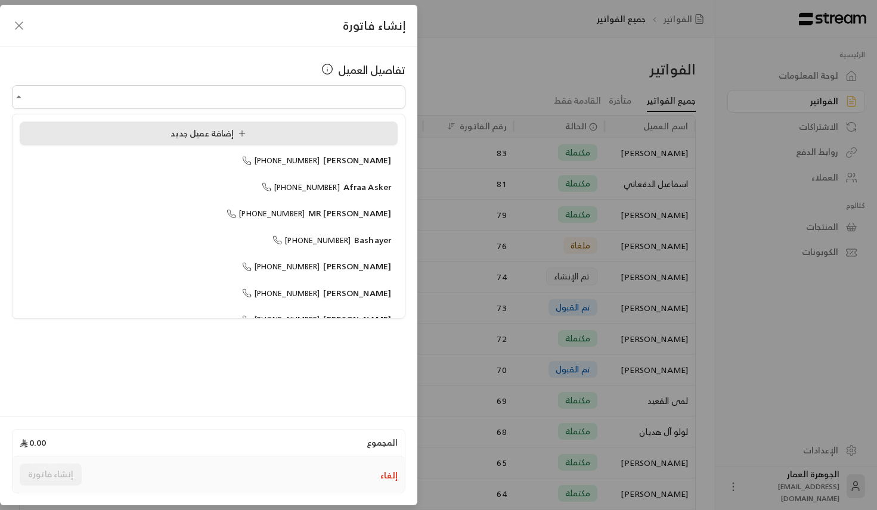
click at [167, 129] on div "إضافة عميل جديد" at bounding box center [208, 134] width 365 height 13
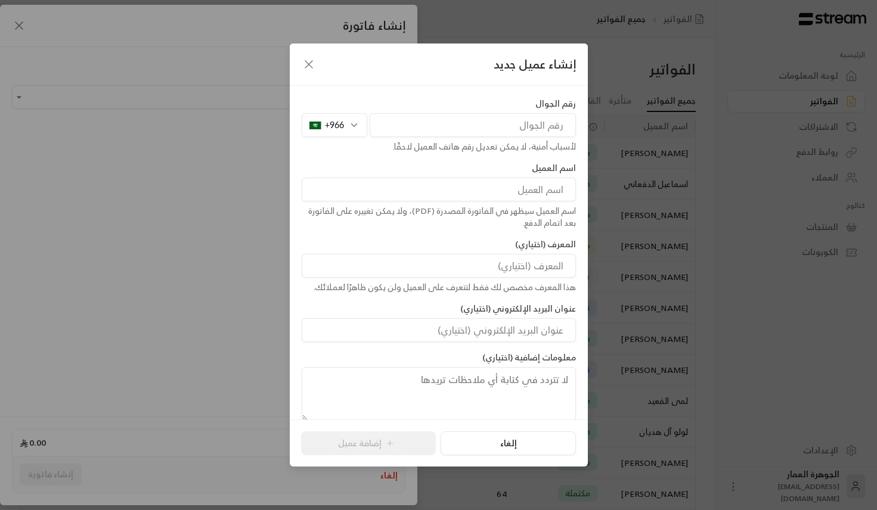
click at [390, 129] on input "tel" at bounding box center [473, 125] width 206 height 24
paste input "13202583"
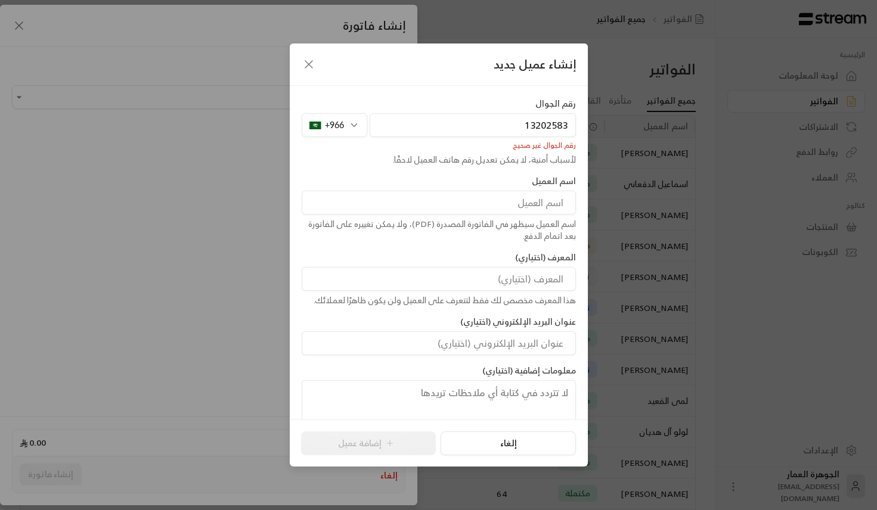
click at [470, 128] on input "13202583" at bounding box center [473, 125] width 206 height 24
paste input "50304246"
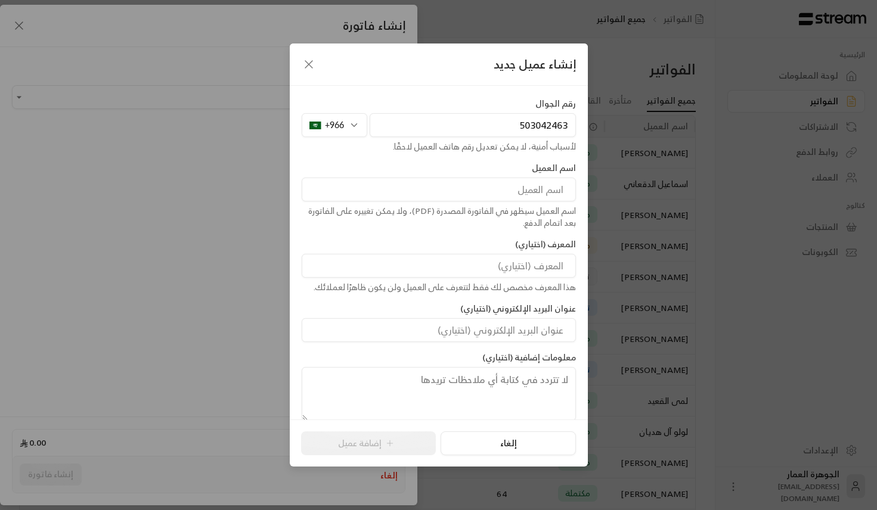
type input "503042463"
click at [535, 195] on input at bounding box center [439, 190] width 274 height 24
click at [485, 125] on input "503042463" at bounding box center [473, 125] width 206 height 24
click at [510, 191] on input at bounding box center [439, 190] width 274 height 24
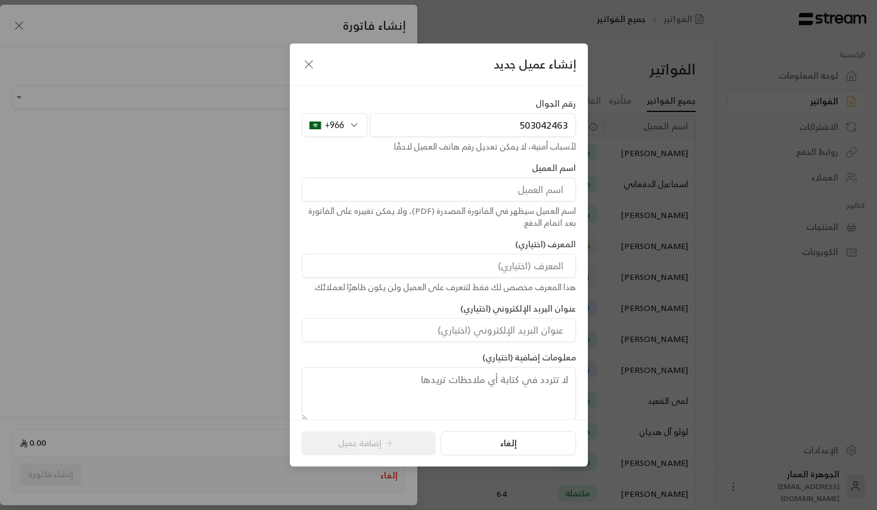
paste input "Asif"
paste input "[PERSON_NAME]"
type input "[PERSON_NAME]"
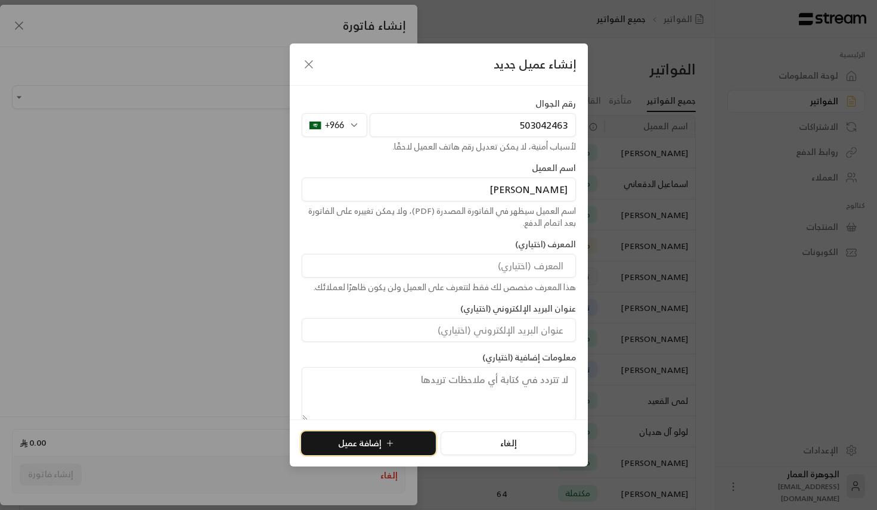
click at [374, 437] on button "إضافة عميل" at bounding box center [368, 444] width 135 height 24
type input "**********"
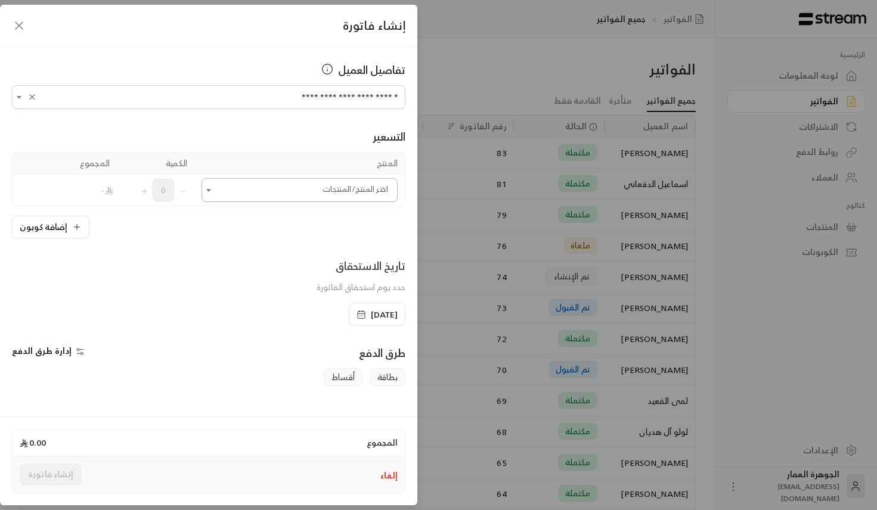
click at [366, 190] on input "اختر العميل" at bounding box center [299, 190] width 196 height 21
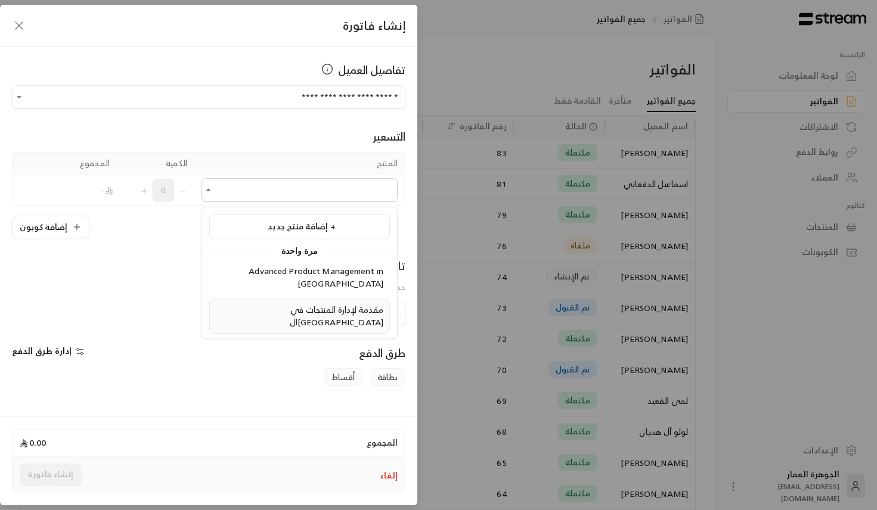
click at [322, 302] on span "مقدمة لإدارة المنتجات في ال[GEOGRAPHIC_DATA]" at bounding box center [337, 315] width 94 height 27
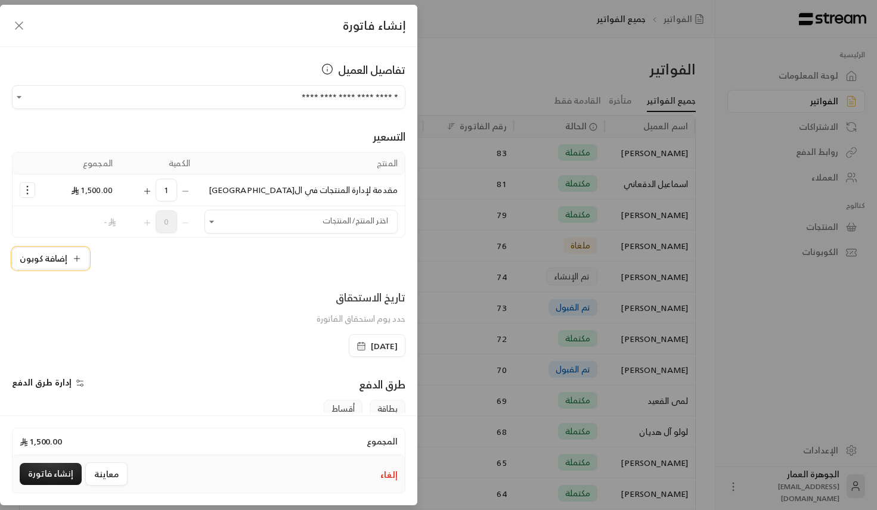
click at [76, 260] on icon "button" at bounding box center [77, 259] width 10 height 10
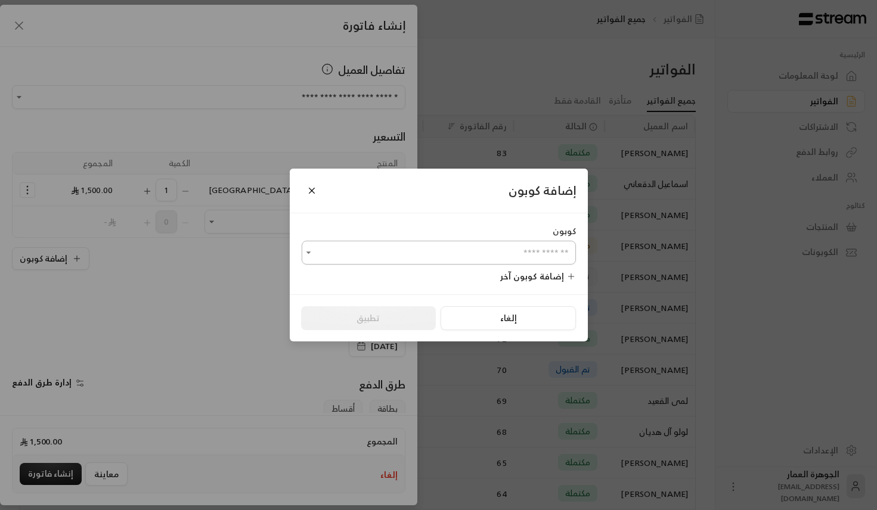
click at [493, 252] on input "اختر العميل" at bounding box center [439, 253] width 274 height 21
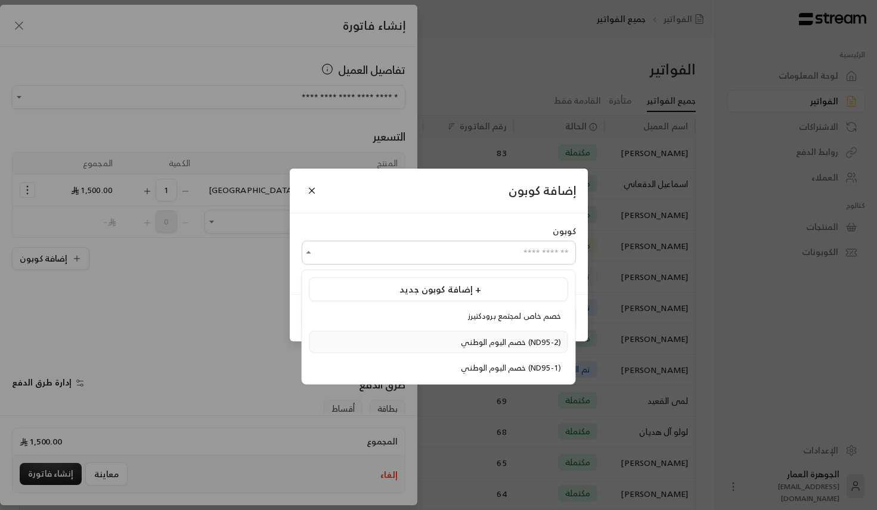
click at [461, 336] on span "خصم اليوم الوطني (ND95-2)" at bounding box center [511, 342] width 100 height 14
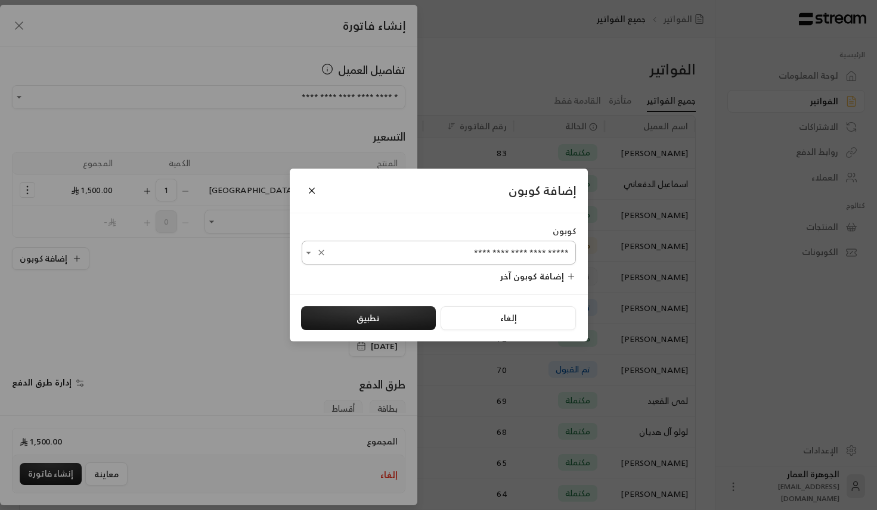
click at [417, 263] on input "**********" at bounding box center [439, 253] width 274 height 21
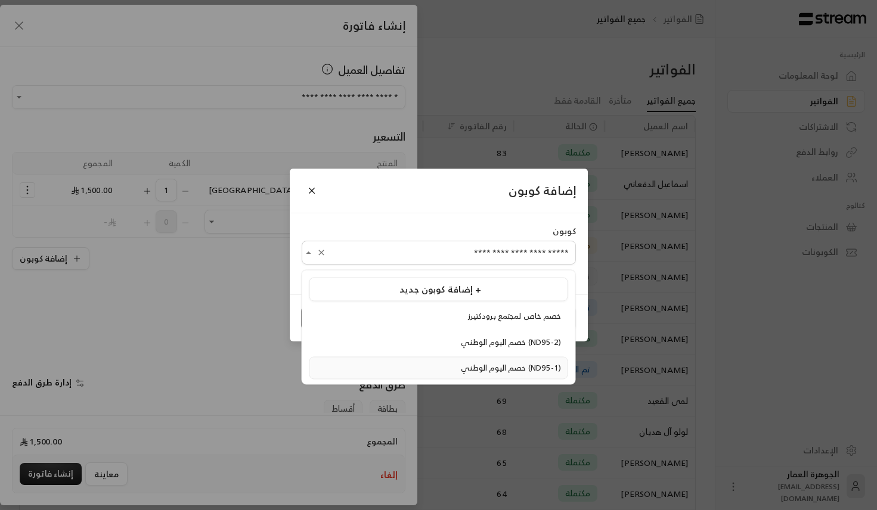
click at [385, 359] on li "خصم اليوم الوطني (ND95-1)" at bounding box center [438, 368] width 259 height 23
type input "**********"
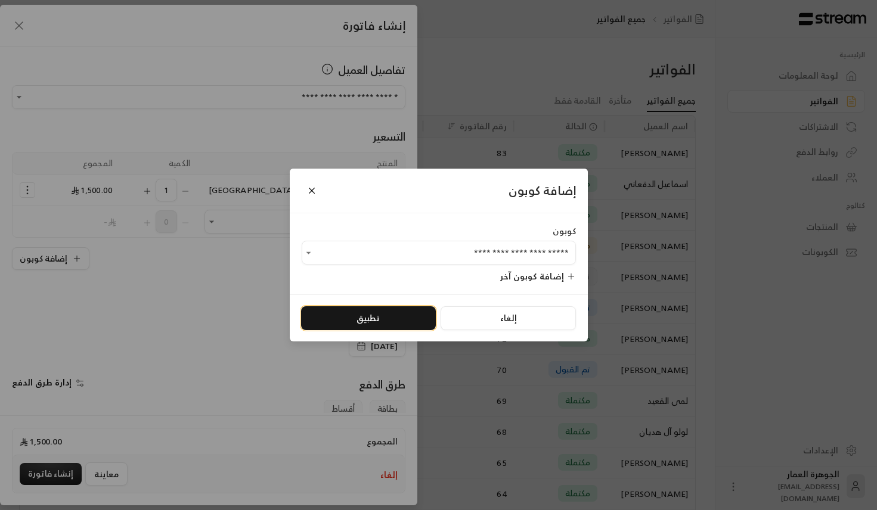
click at [396, 313] on button "تطبيق" at bounding box center [368, 318] width 135 height 24
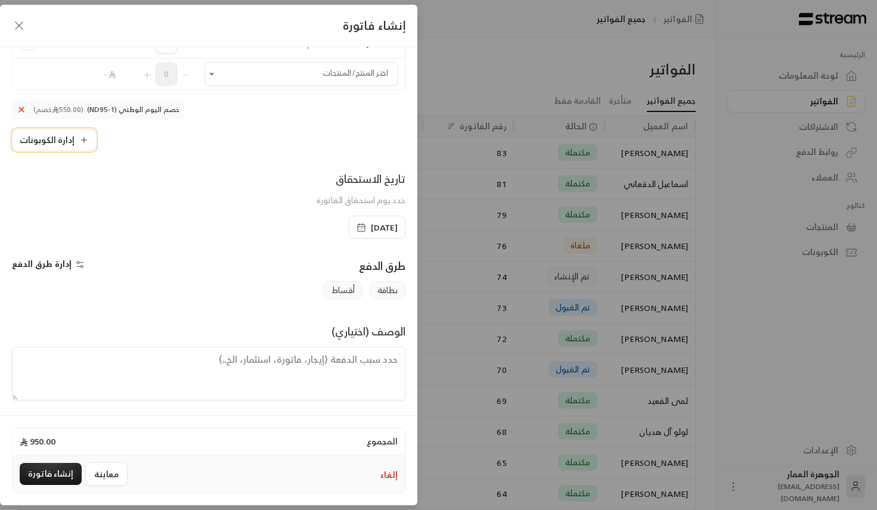
scroll to position [150, 0]
click at [371, 232] on span "[DATE]" at bounding box center [384, 226] width 27 height 12
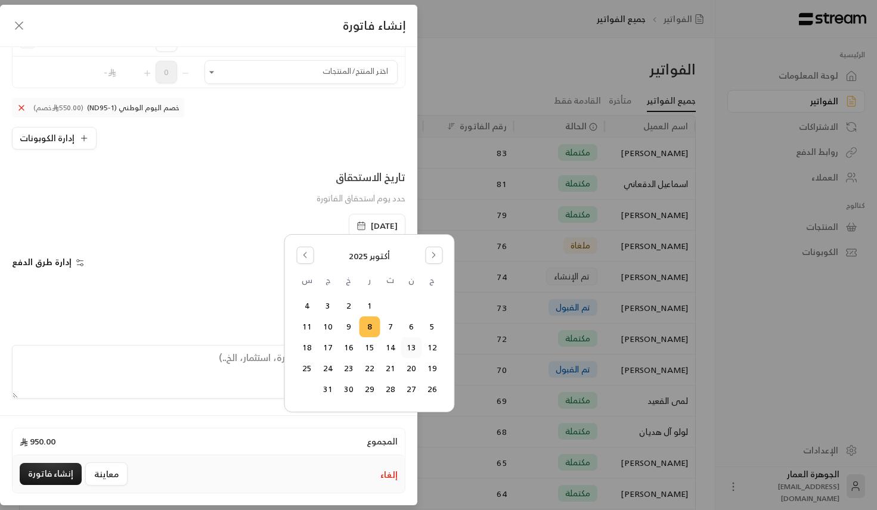
click at [409, 347] on button "13" at bounding box center [411, 348] width 20 height 20
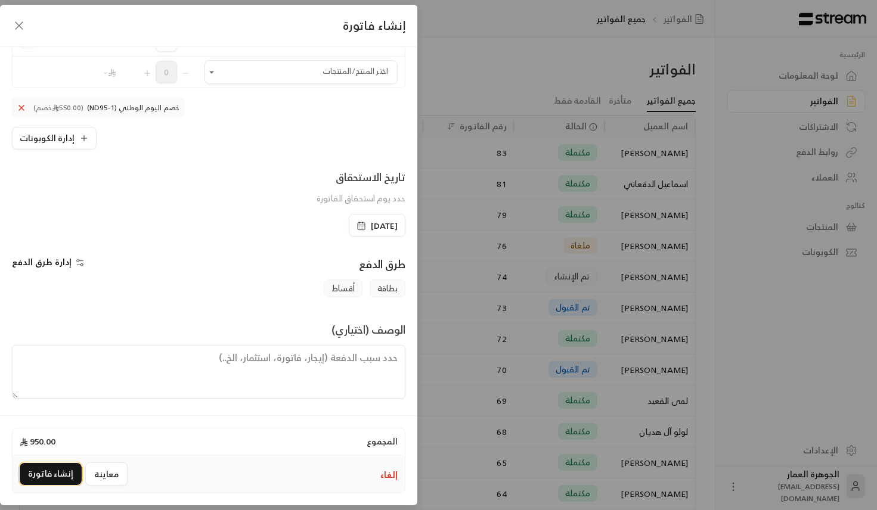
click at [58, 475] on button "إنشاء فاتورة" at bounding box center [51, 474] width 62 height 22
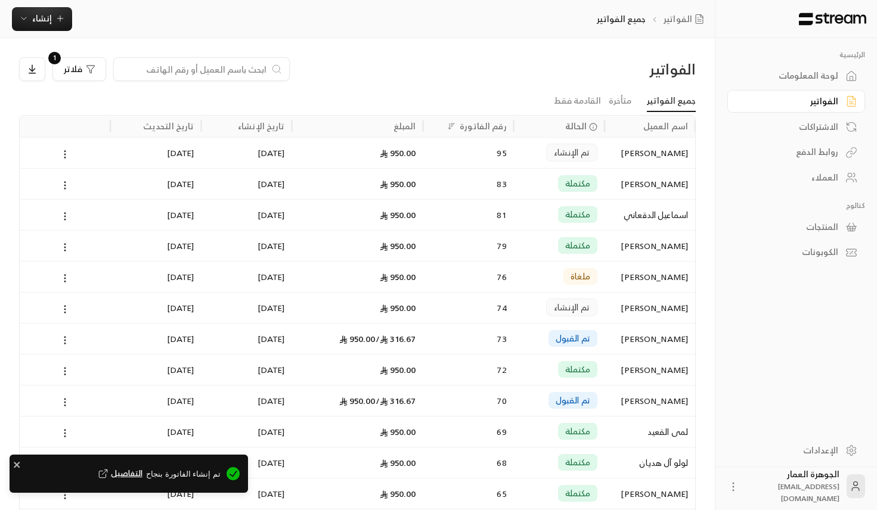
click at [141, 471] on span "التفاصيل" at bounding box center [119, 474] width 46 height 12
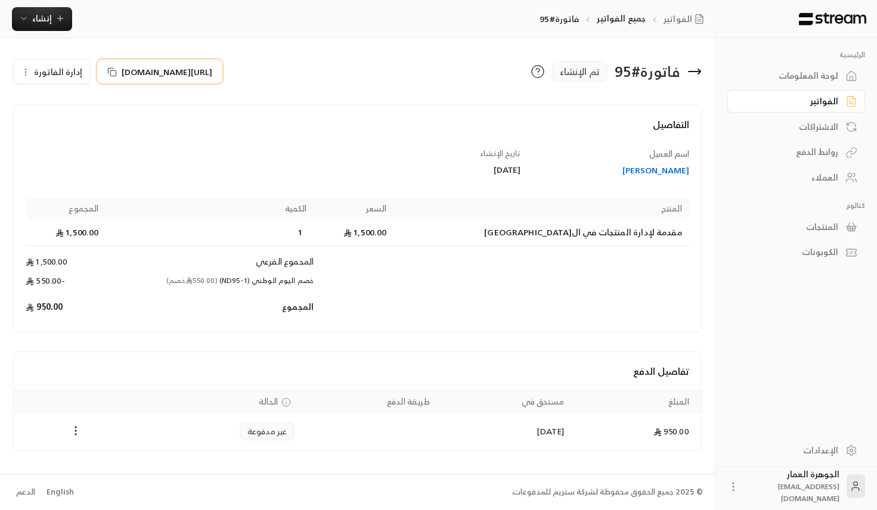
click at [212, 70] on span "[URL][DOMAIN_NAME]" at bounding box center [167, 72] width 91 height 13
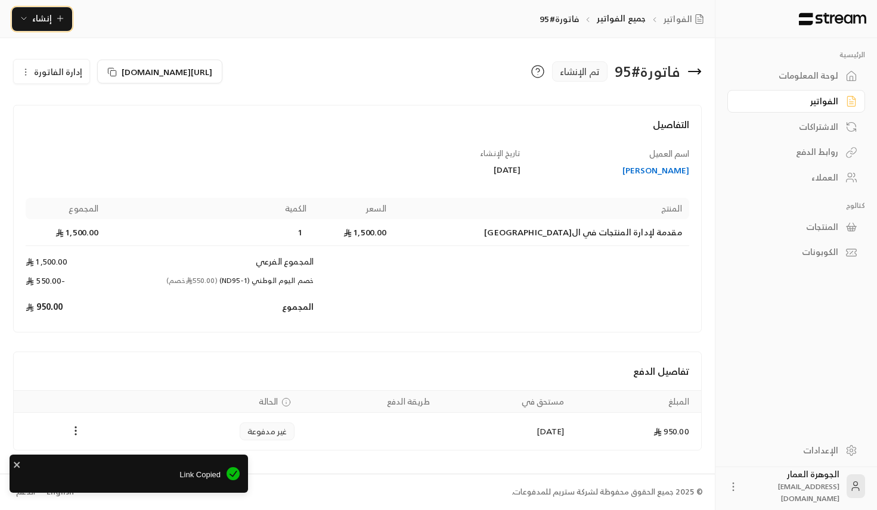
click at [45, 20] on span "إنشاء" at bounding box center [42, 18] width 20 height 15
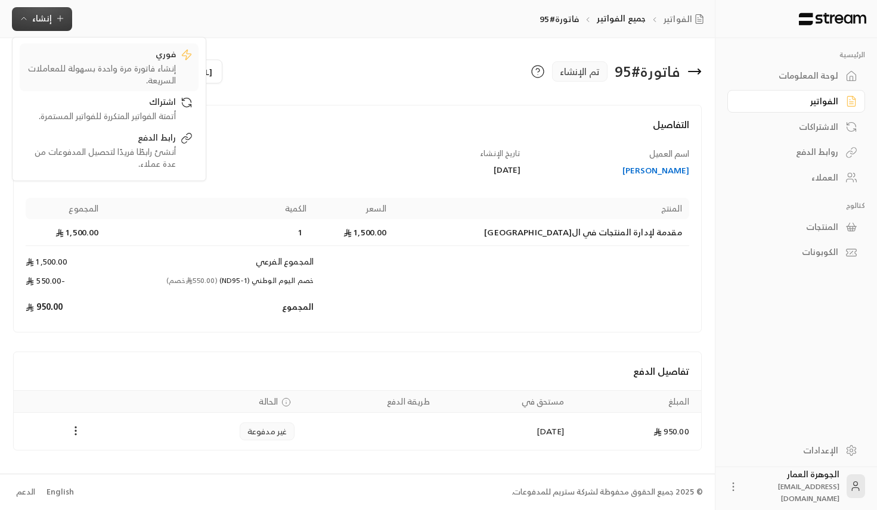
click at [136, 49] on div "فوري" at bounding box center [101, 55] width 150 height 14
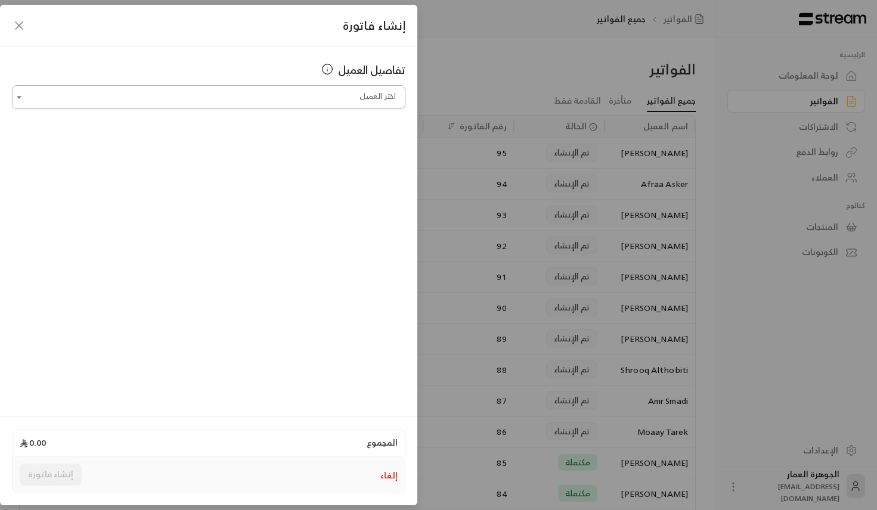
click at [337, 98] on input "اختر العميل" at bounding box center [208, 97] width 393 height 21
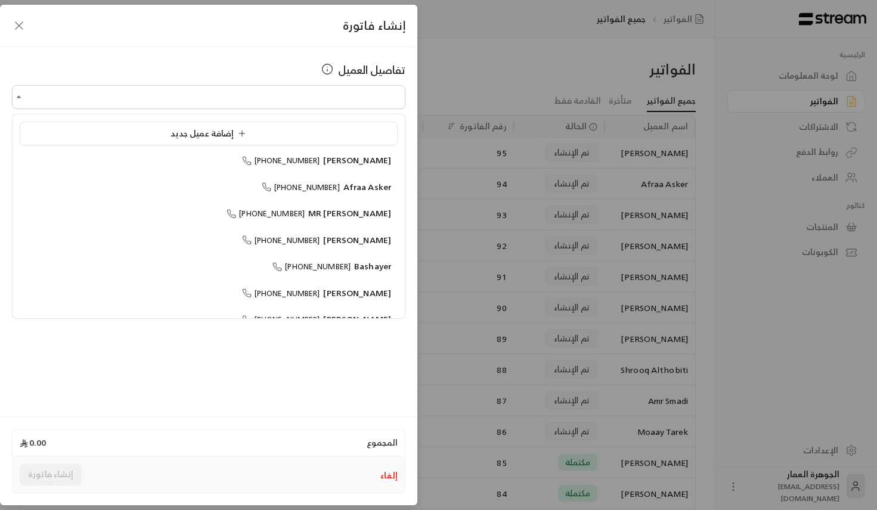
click at [191, 146] on ul "إضافة عميل جديد [PERSON_NAME] [PHONE_NUMBER] [PERSON_NAME] [PHONE_NUMBER] MR [P…" at bounding box center [209, 216] width 392 height 204
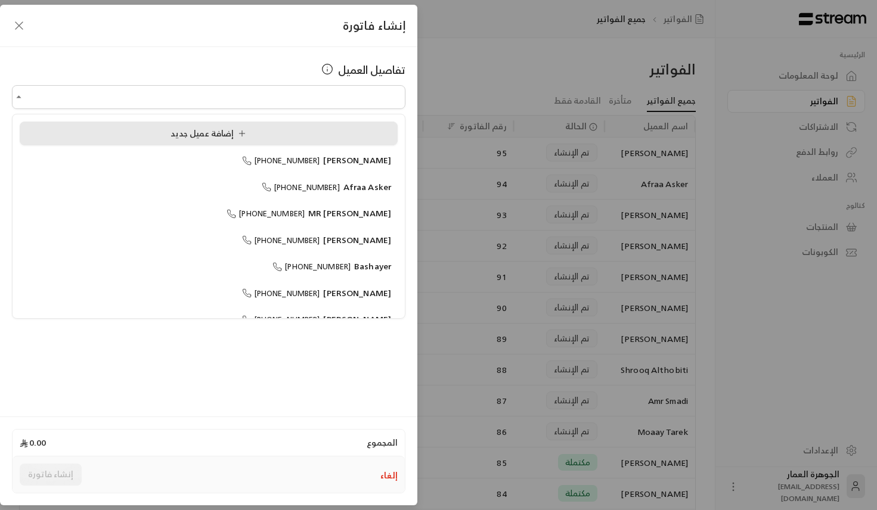
click at [189, 139] on span "إضافة عميل جديد" at bounding box center [210, 133] width 80 height 15
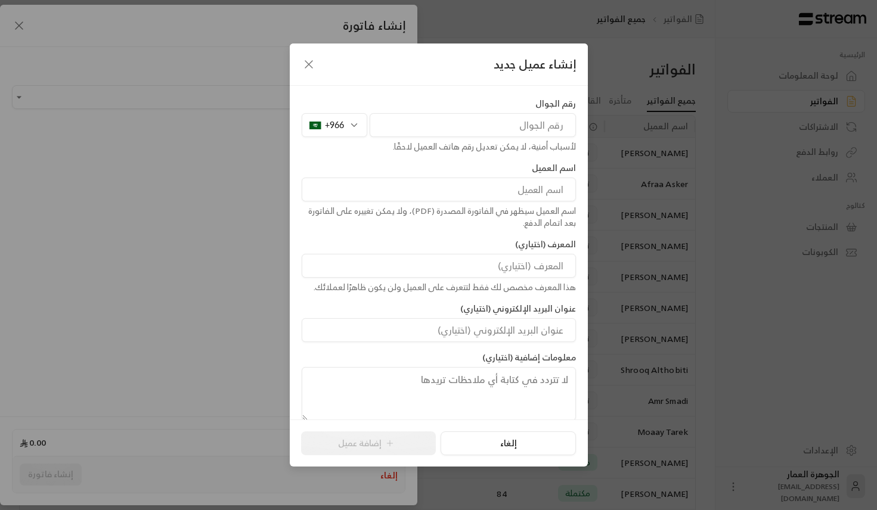
click at [481, 120] on input "tel" at bounding box center [473, 125] width 206 height 24
paste input "557557121"
type input "557557121"
click at [529, 188] on input at bounding box center [439, 190] width 274 height 24
type input "s"
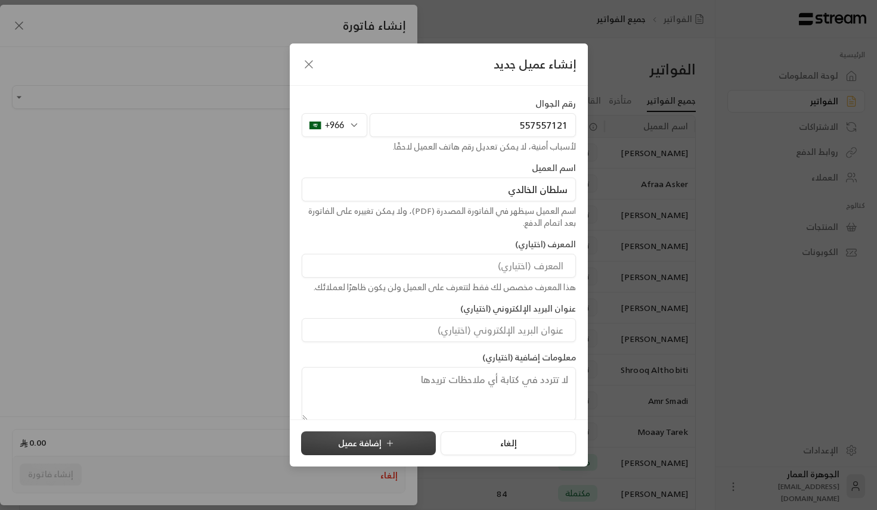
type input "سلطان الخالدي"
click at [399, 443] on button "إضافة عميل" at bounding box center [368, 444] width 135 height 24
type input "**********"
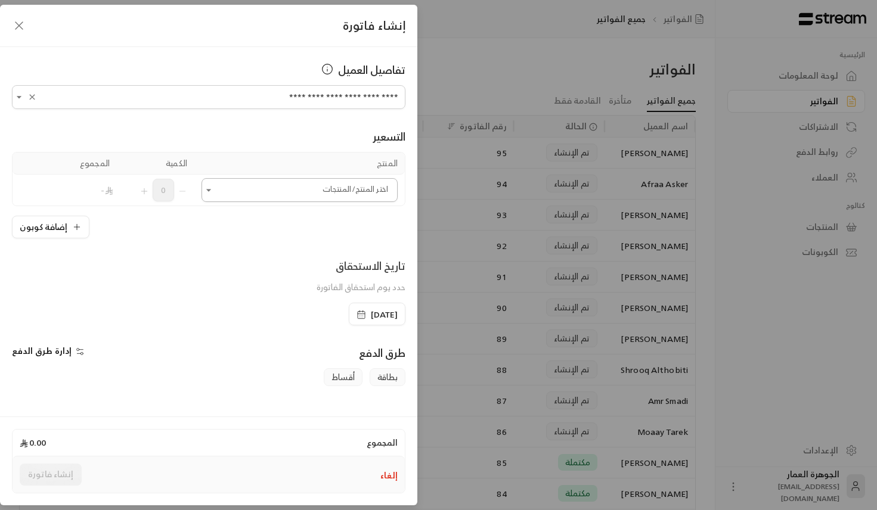
click at [340, 192] on input "اختر العميل" at bounding box center [299, 190] width 196 height 21
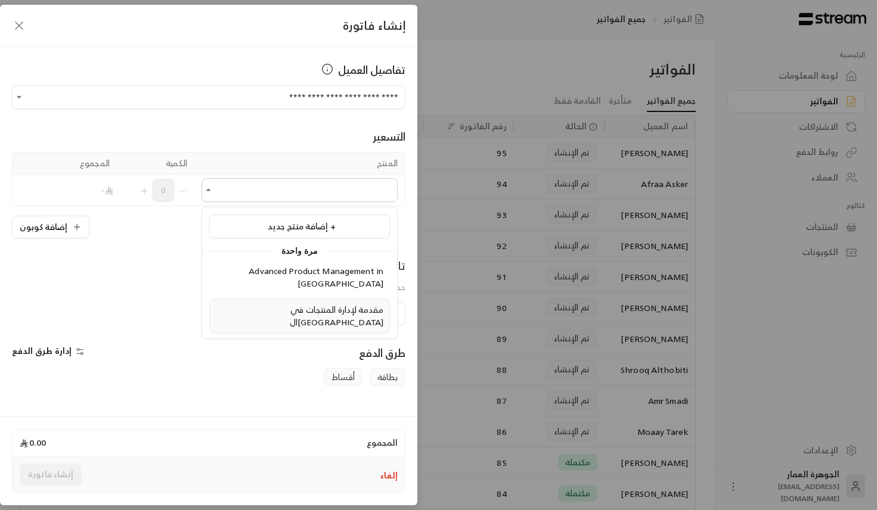
click at [291, 302] on span "مقدمة لإدارة المنتجات في ال[GEOGRAPHIC_DATA]" at bounding box center [337, 315] width 94 height 27
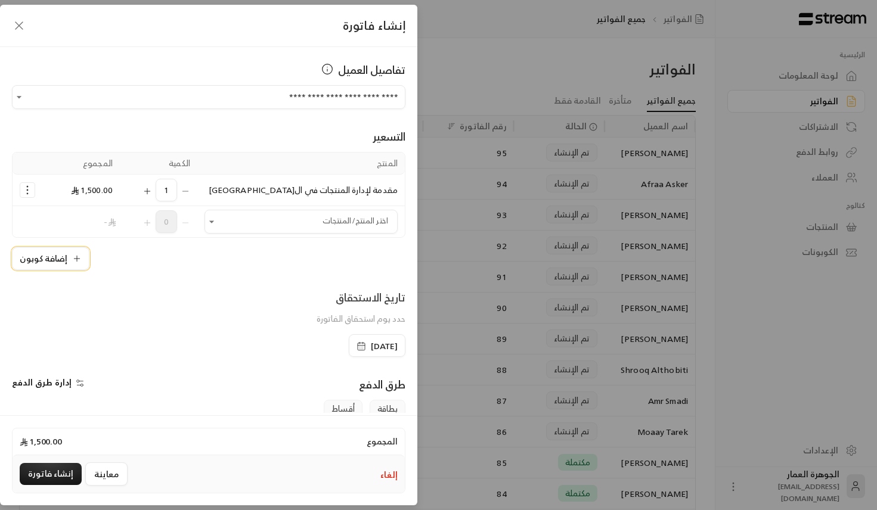
click at [54, 254] on button "إضافة كوبون" at bounding box center [50, 258] width 77 height 23
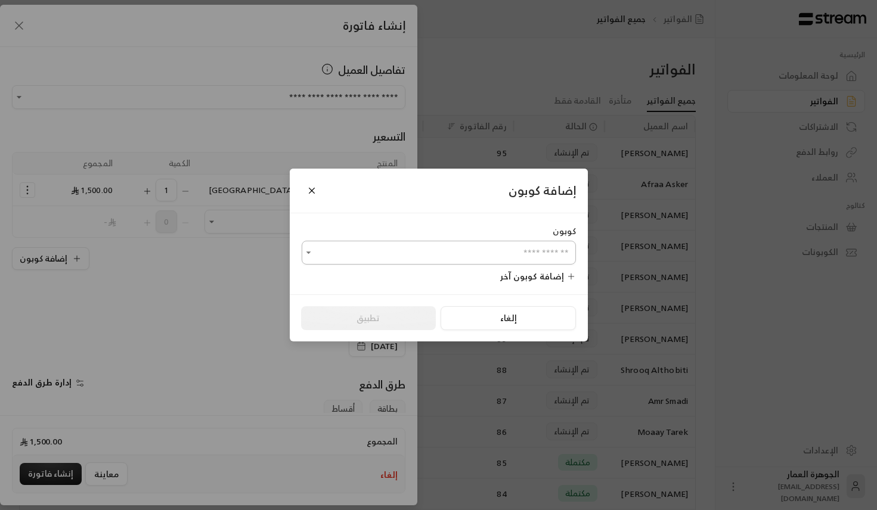
click at [374, 256] on input "اختر العميل" at bounding box center [439, 253] width 274 height 21
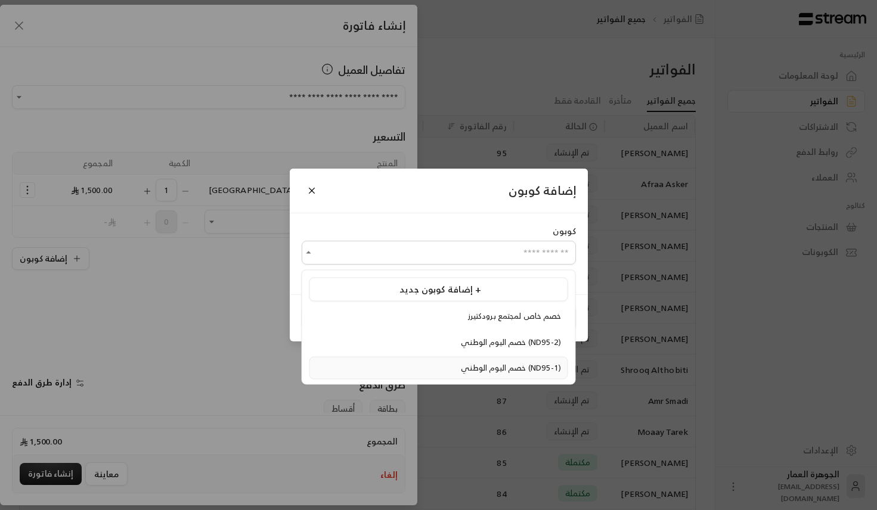
click at [461, 367] on span "خصم اليوم الوطني (ND95-1)" at bounding box center [511, 368] width 100 height 14
type input "**********"
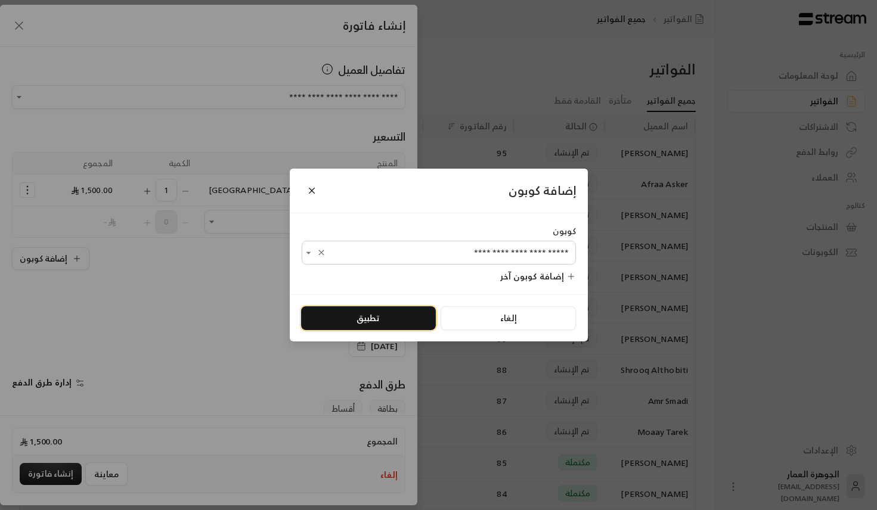
click at [354, 312] on button "تطبيق" at bounding box center [368, 318] width 135 height 24
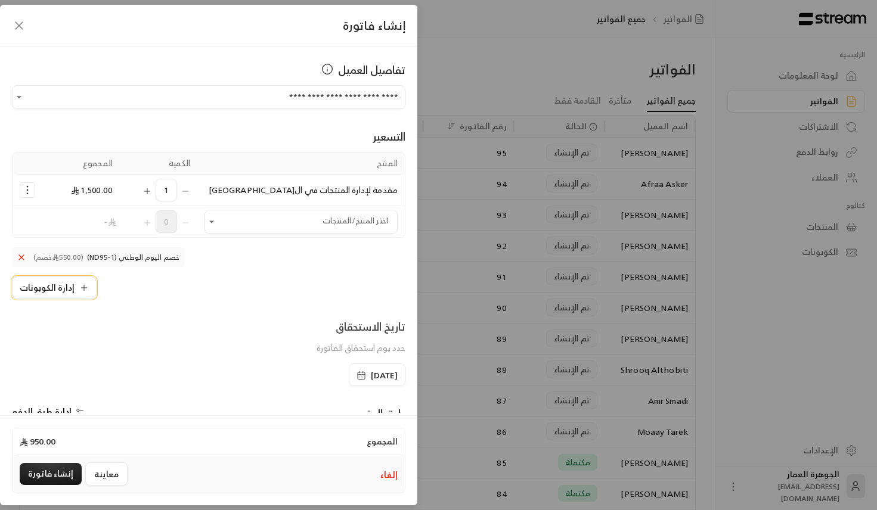
scroll to position [150, 0]
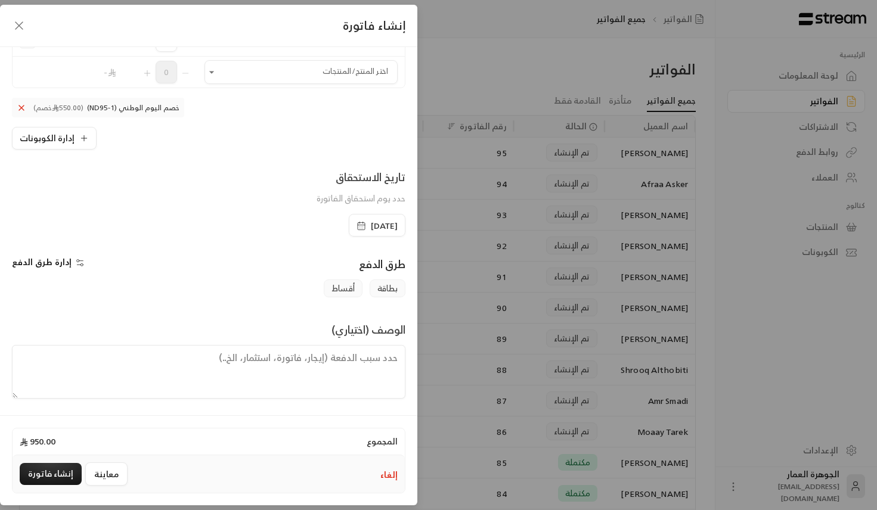
click at [371, 229] on span "[DATE]" at bounding box center [384, 226] width 27 height 12
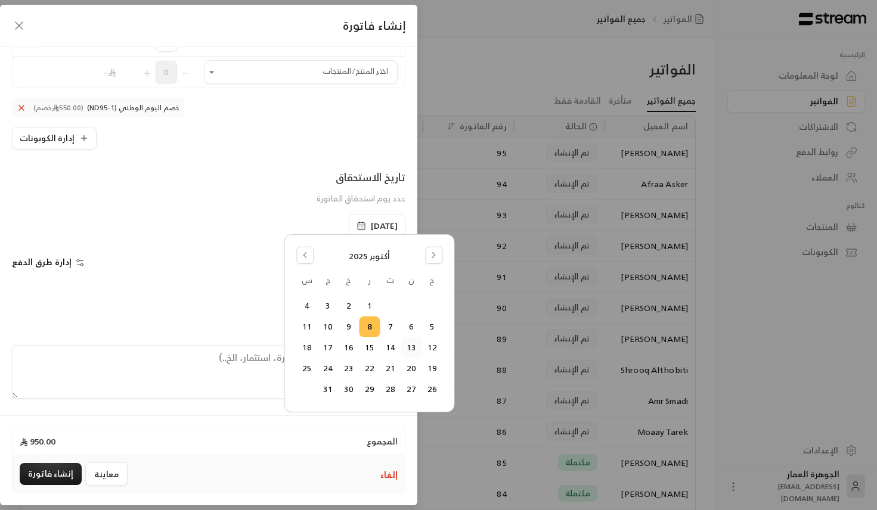
click at [411, 350] on button "13" at bounding box center [411, 348] width 20 height 20
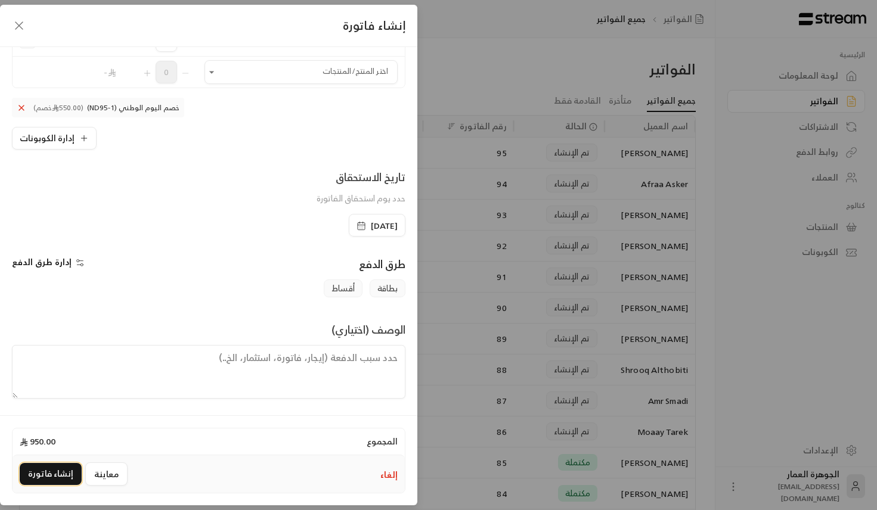
click at [48, 470] on button "إنشاء فاتورة" at bounding box center [51, 474] width 62 height 22
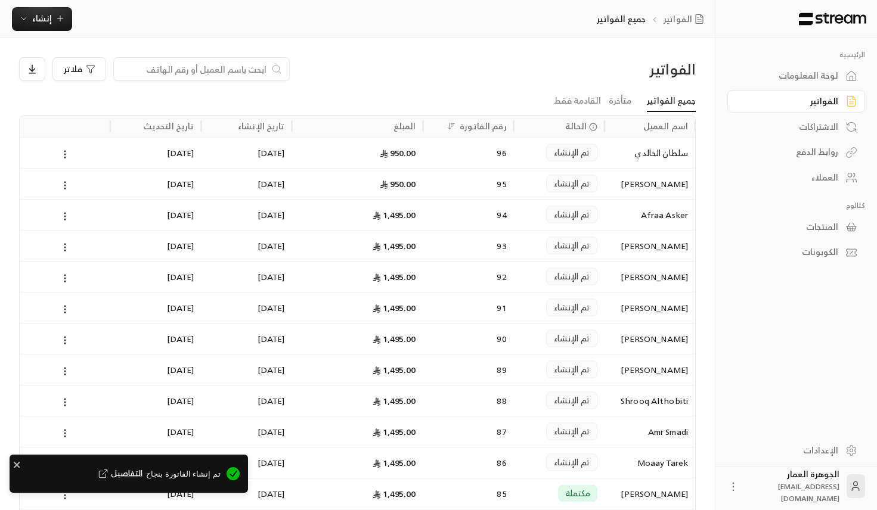
click at [142, 472] on span "التفاصيل" at bounding box center [119, 474] width 46 height 12
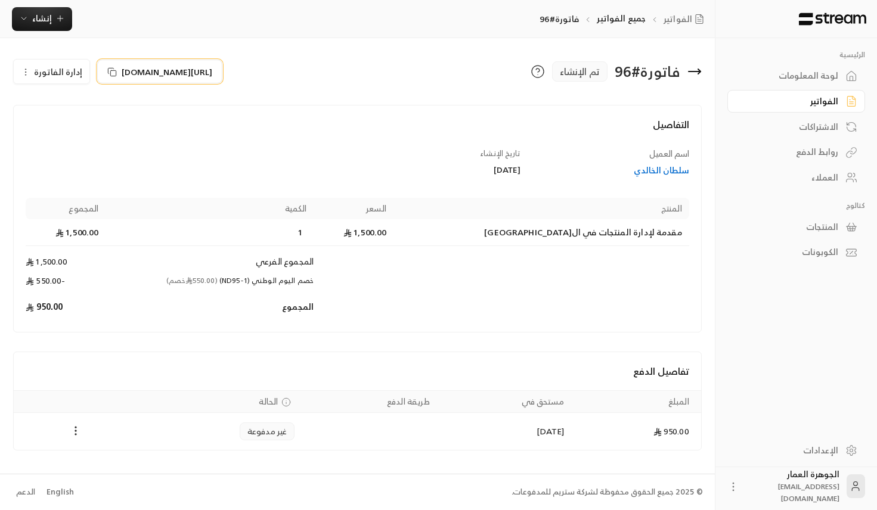
click at [203, 77] on span "[URL][DOMAIN_NAME]" at bounding box center [167, 72] width 91 height 13
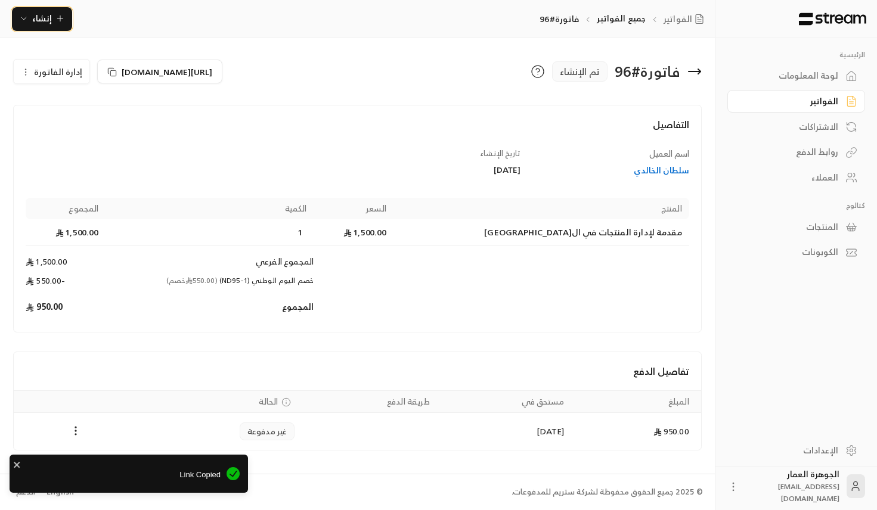
click at [44, 17] on span "إنشاء" at bounding box center [42, 18] width 20 height 15
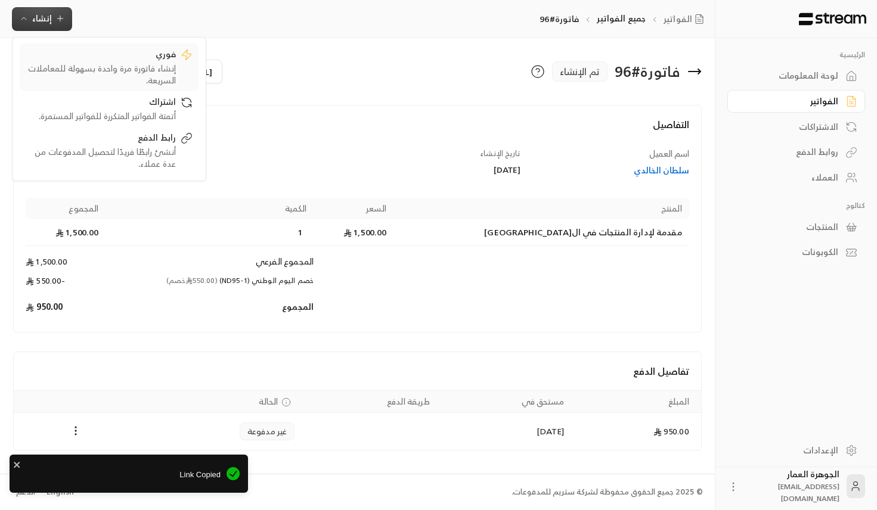
click at [181, 59] on icon at bounding box center [187, 55] width 12 height 12
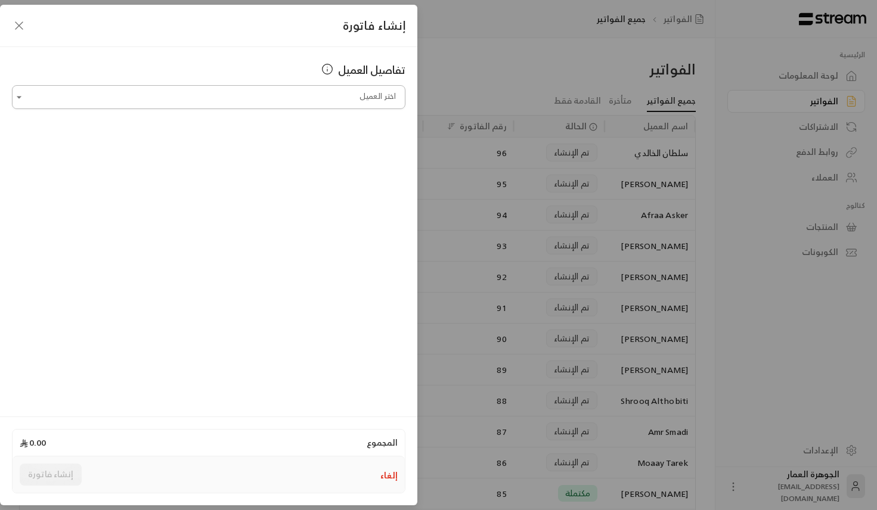
click at [275, 99] on input "اختر العميل" at bounding box center [208, 97] width 393 height 21
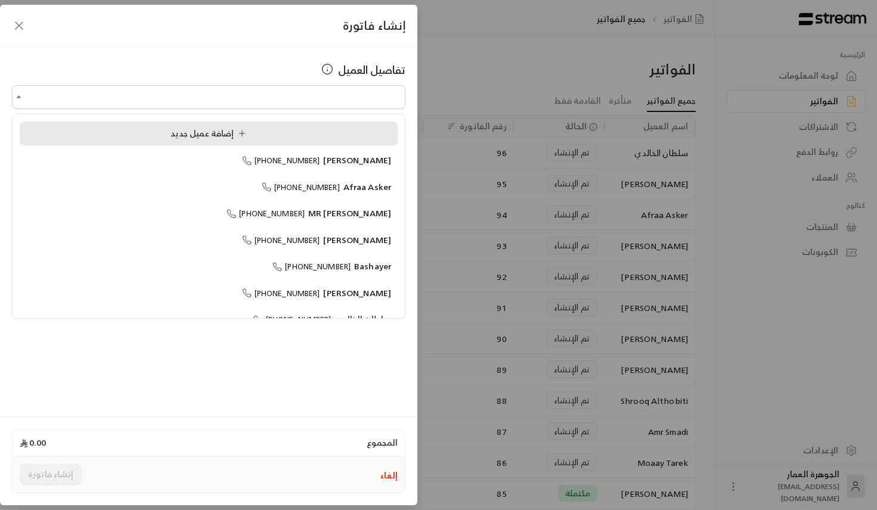
click at [176, 132] on span "إضافة عميل جديد" at bounding box center [210, 133] width 80 height 15
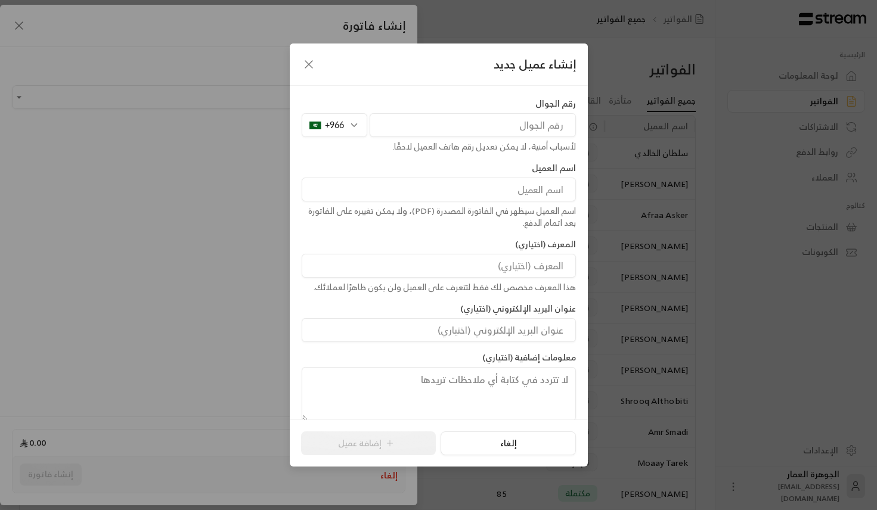
click at [400, 122] on input "tel" at bounding box center [473, 125] width 206 height 24
paste input "543609636"
type input "543609636"
click at [511, 187] on input at bounding box center [439, 190] width 274 height 24
paste input "muneera"
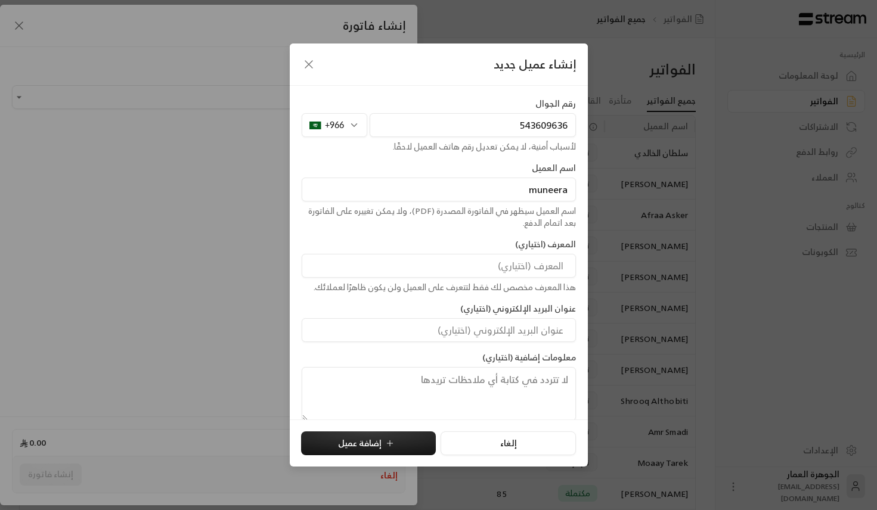
paste input "alomar"
type input "muneera alomar"
click at [402, 440] on button "إضافة عميل" at bounding box center [368, 444] width 135 height 24
type input "**********"
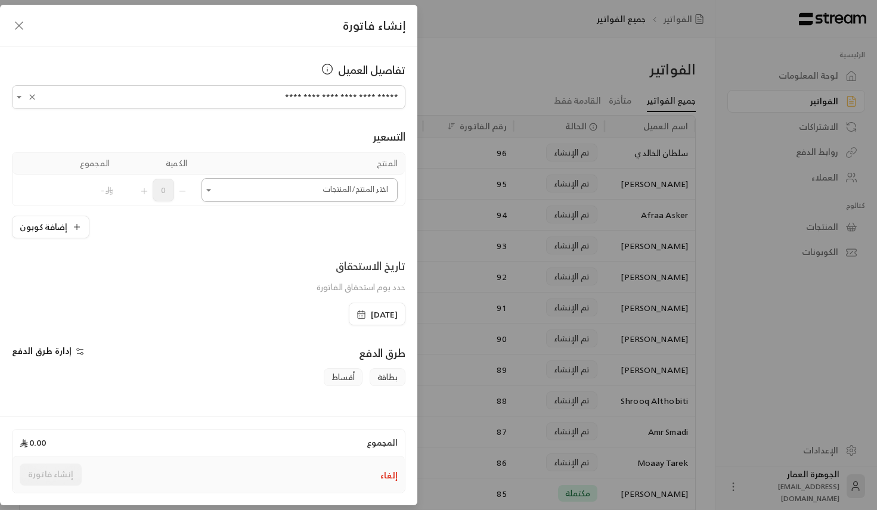
click at [354, 187] on input "اختر العميل" at bounding box center [299, 190] width 196 height 21
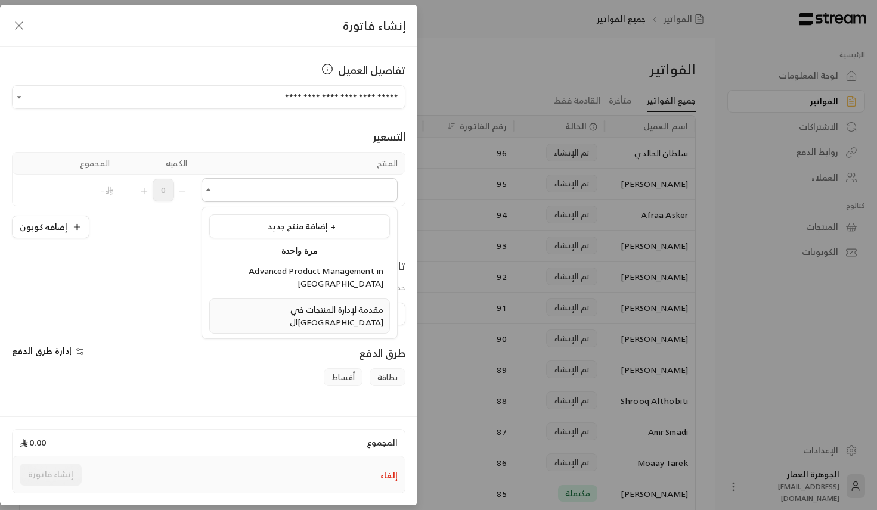
click at [306, 302] on span "مقدمة لإدارة المنتجات في ال[GEOGRAPHIC_DATA]" at bounding box center [337, 315] width 94 height 27
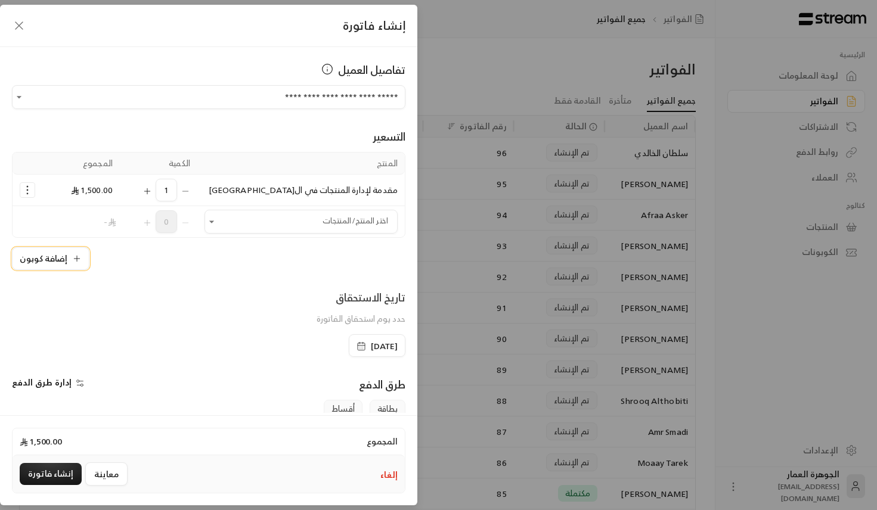
click at [75, 256] on icon "button" at bounding box center [77, 259] width 10 height 10
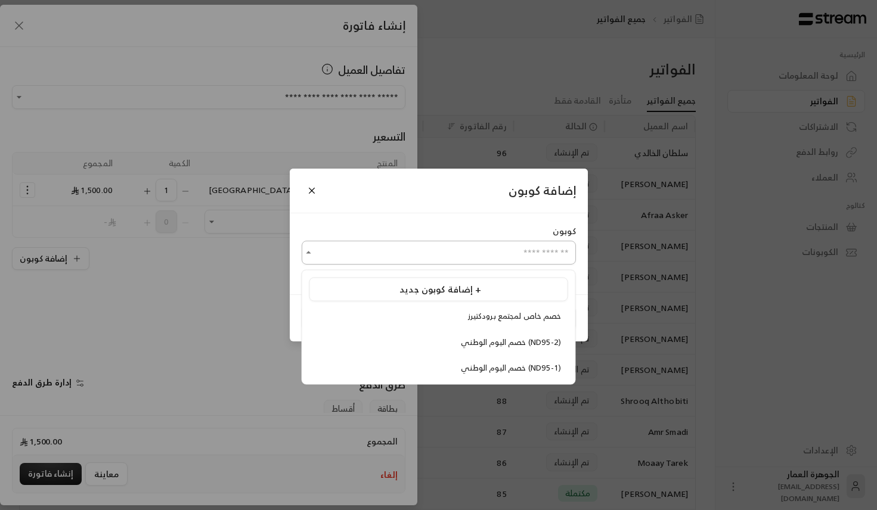
click at [413, 252] on input "اختر العميل" at bounding box center [439, 253] width 274 height 21
click at [461, 365] on span "خصم اليوم الوطني (ND95-1)" at bounding box center [511, 368] width 100 height 14
type input "**********"
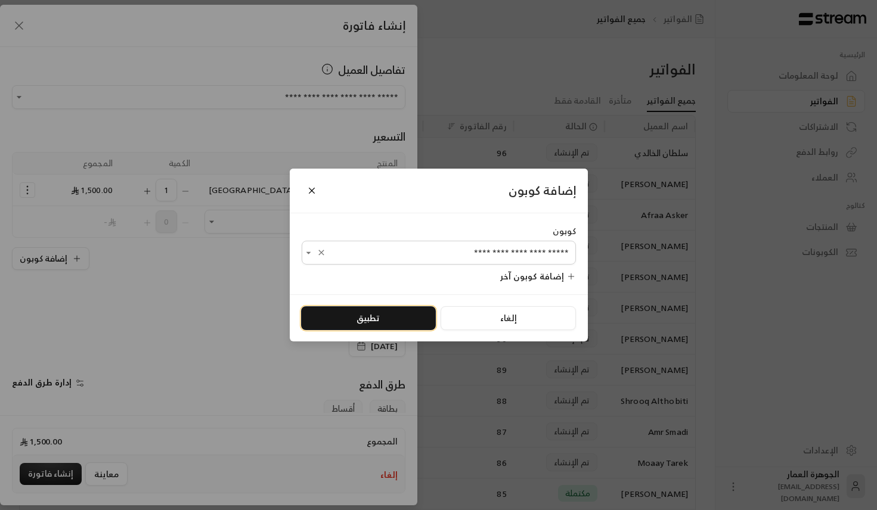
click at [362, 316] on button "تطبيق" at bounding box center [368, 318] width 135 height 24
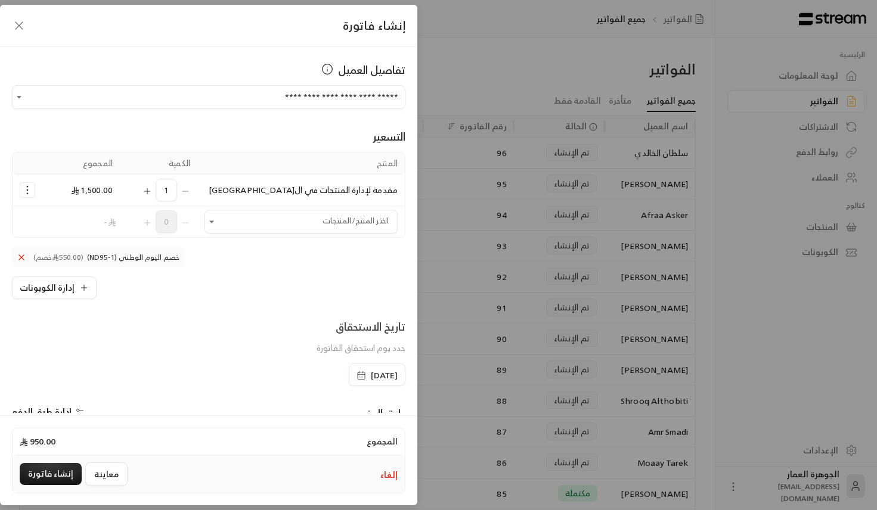
click at [371, 374] on span "[DATE]" at bounding box center [384, 376] width 27 height 12
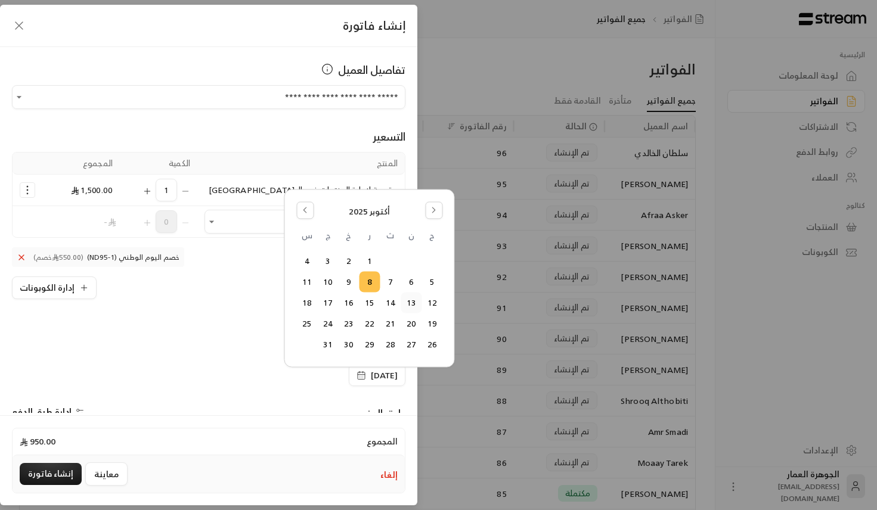
click at [409, 302] on button "13" at bounding box center [411, 303] width 20 height 20
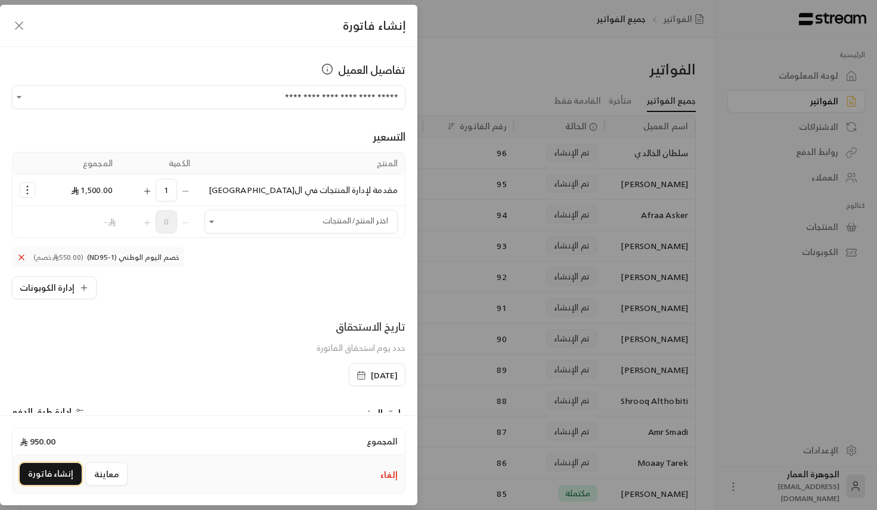
click at [49, 475] on button "إنشاء فاتورة" at bounding box center [51, 474] width 62 height 22
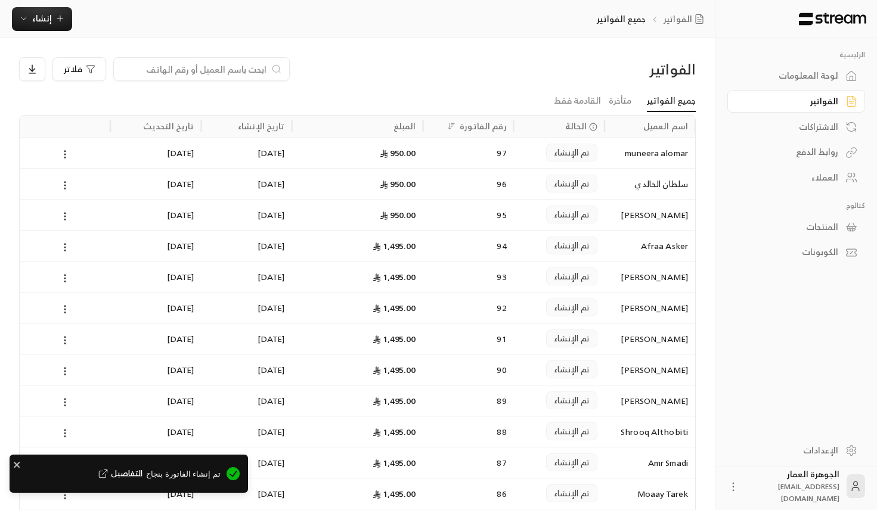
click at [142, 476] on span "التفاصيل" at bounding box center [119, 474] width 46 height 12
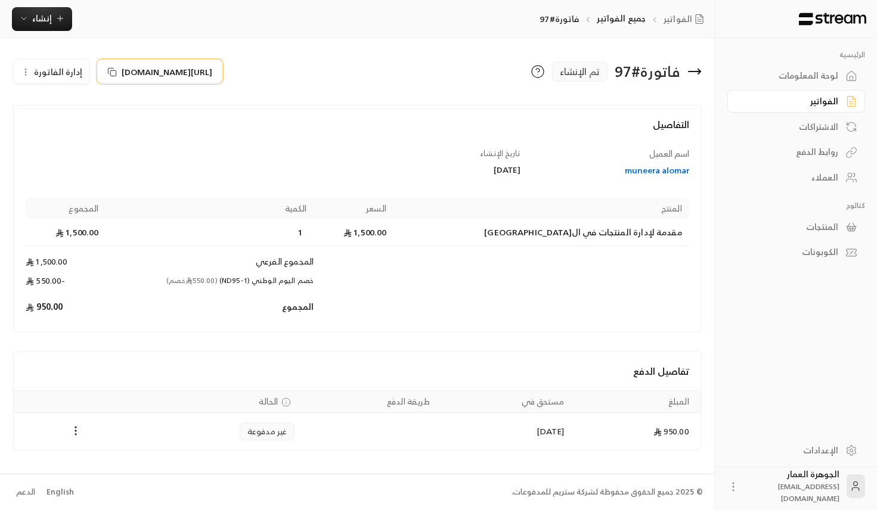
click at [212, 77] on span "[URL][DOMAIN_NAME]" at bounding box center [167, 72] width 91 height 13
click at [62, 20] on icon "button" at bounding box center [60, 19] width 10 height 10
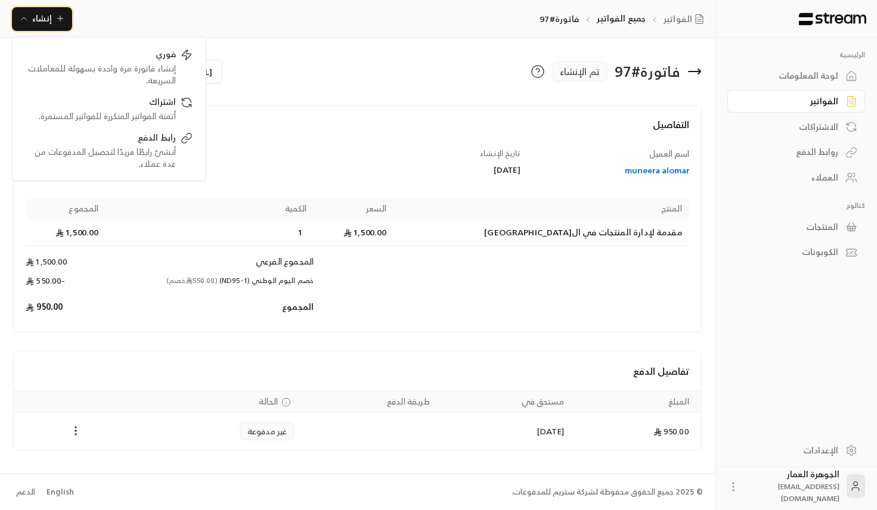
click at [62, 20] on icon "button" at bounding box center [60, 19] width 10 height 10
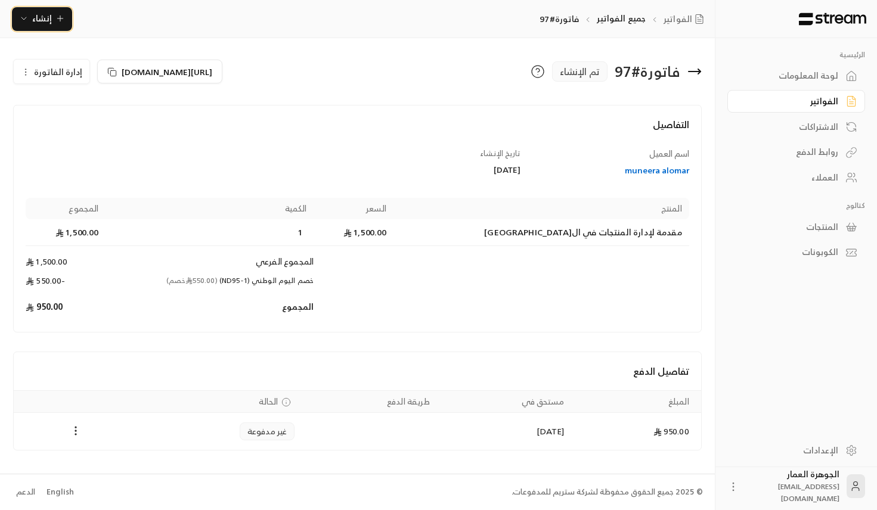
click at [53, 15] on span "إنشاء" at bounding box center [42, 18] width 46 height 15
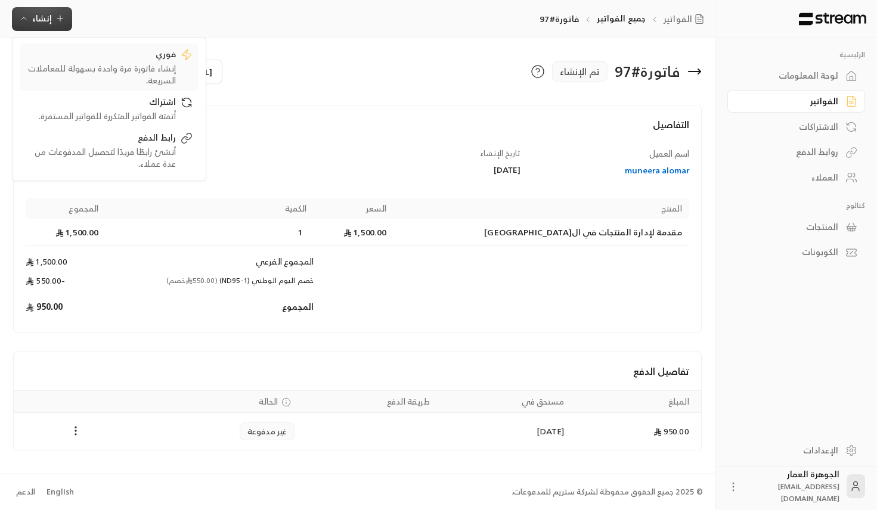
click at [158, 68] on div "إنشاء فاتورة مرة واحدة بسهولة للمعاملات السريعة." at bounding box center [101, 75] width 150 height 24
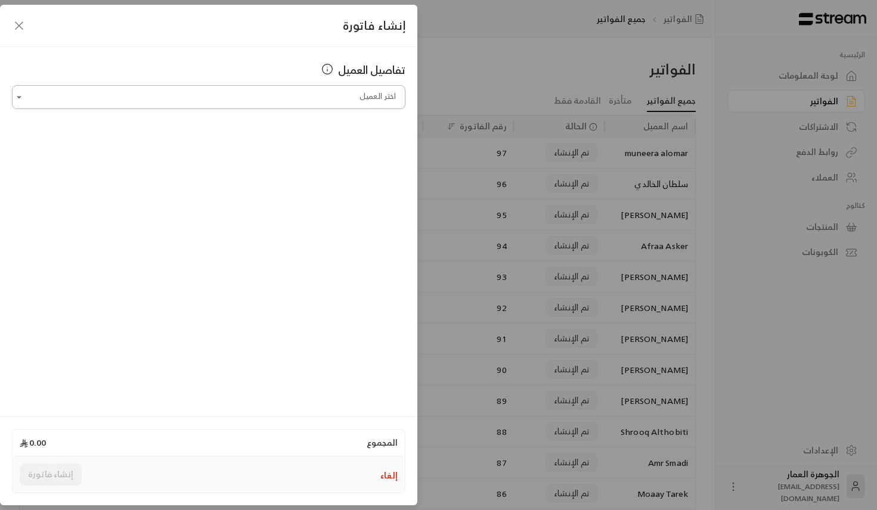
click at [249, 97] on input "اختر العميل" at bounding box center [208, 97] width 393 height 21
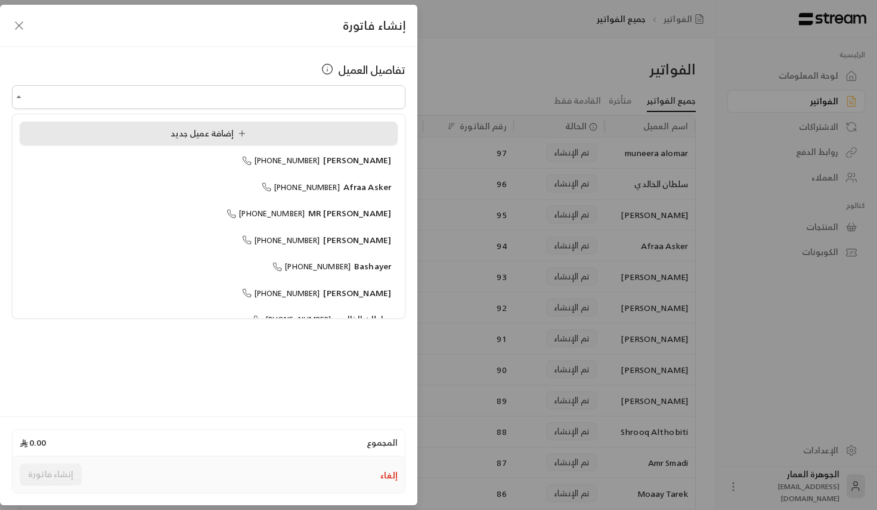
click at [190, 135] on span "إضافة عميل جديد" at bounding box center [210, 133] width 80 height 15
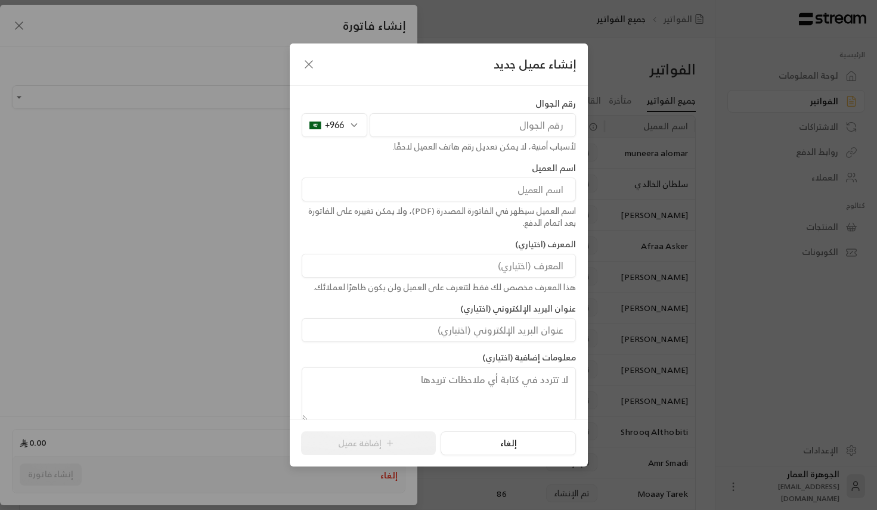
click at [436, 117] on input "tel" at bounding box center [473, 125] width 206 height 24
paste input "557745060"
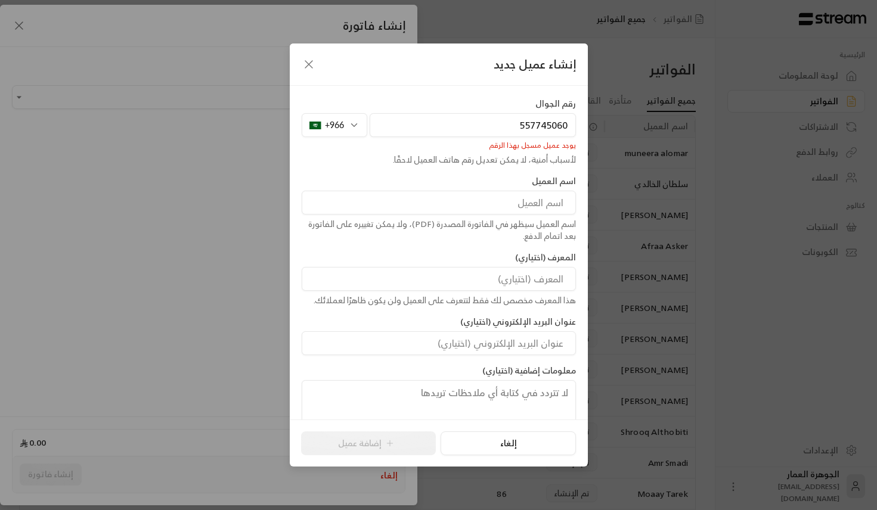
type input "557745060"
click at [307, 60] on icon "button" at bounding box center [309, 64] width 14 height 14
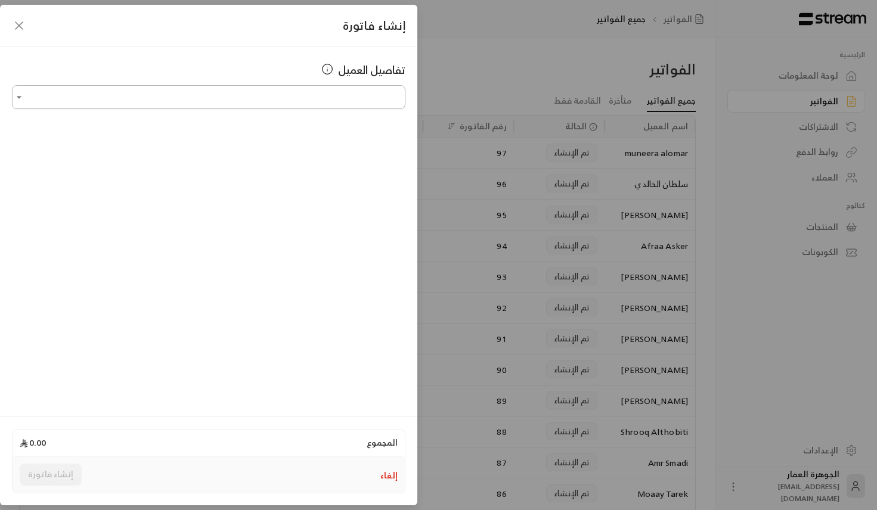
click at [362, 99] on input "اختر العميل" at bounding box center [208, 97] width 393 height 21
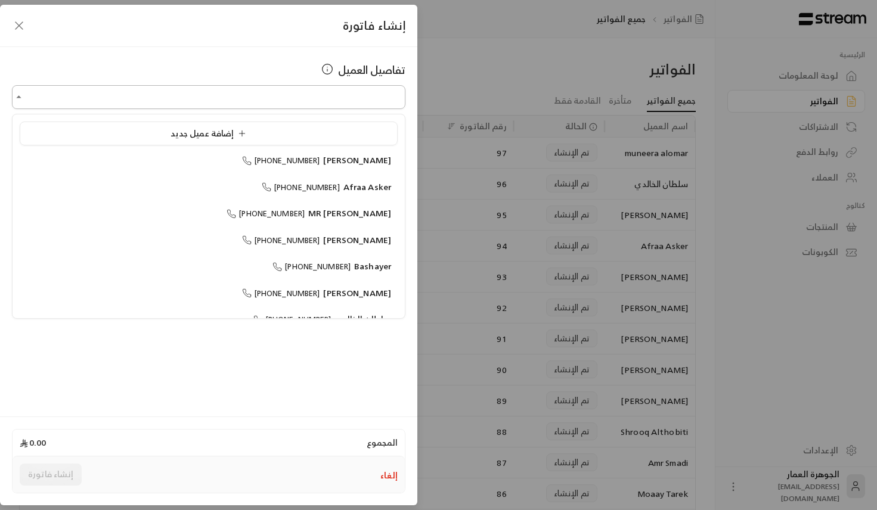
paste input "*********"
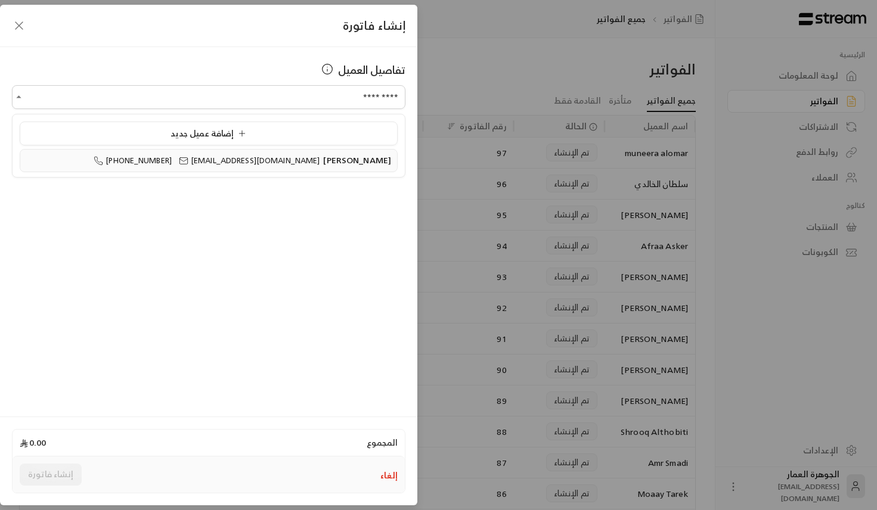
click at [342, 166] on span "[PERSON_NAME]" at bounding box center [357, 160] width 68 height 15
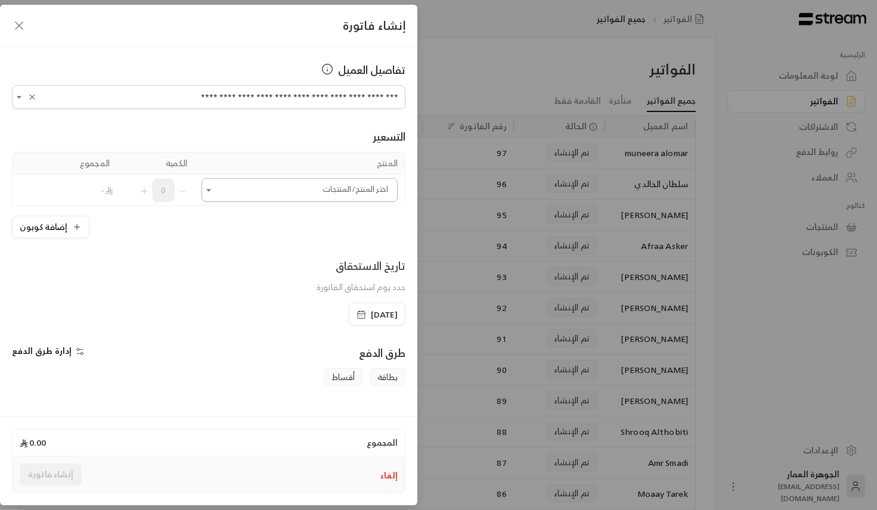
type input "**********"
click at [330, 195] on input "اختر العميل" at bounding box center [299, 190] width 196 height 21
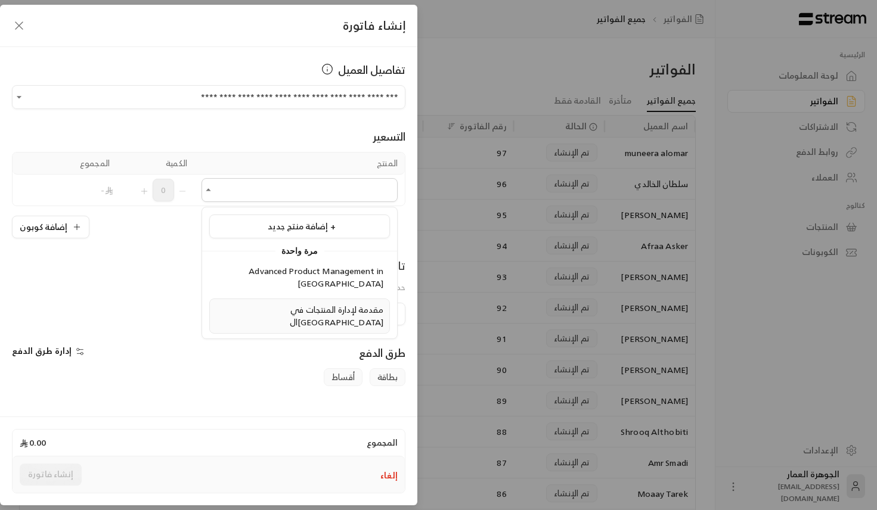
click at [304, 302] on span "مقدمة لإدارة المنتجات في ال[GEOGRAPHIC_DATA]" at bounding box center [337, 315] width 94 height 27
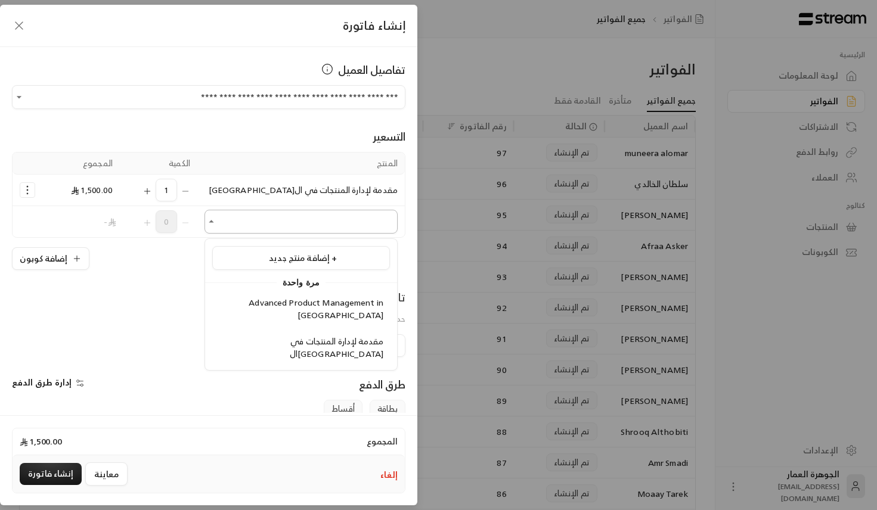
click at [254, 227] on input "اختر العميل" at bounding box center [300, 222] width 193 height 21
click at [294, 334] on span "مقدمة لإدارة المنتجات في ال[GEOGRAPHIC_DATA]" at bounding box center [337, 347] width 94 height 27
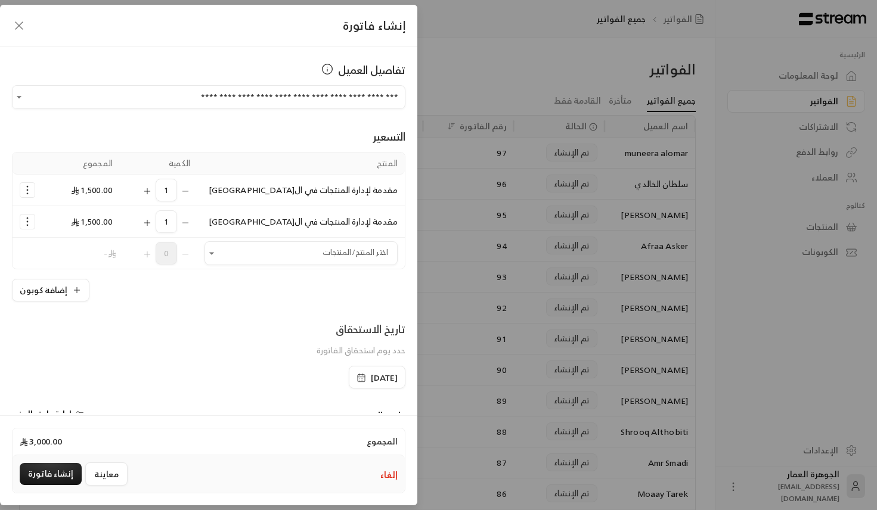
click at [395, 477] on button "إلغاء" at bounding box center [388, 475] width 17 height 12
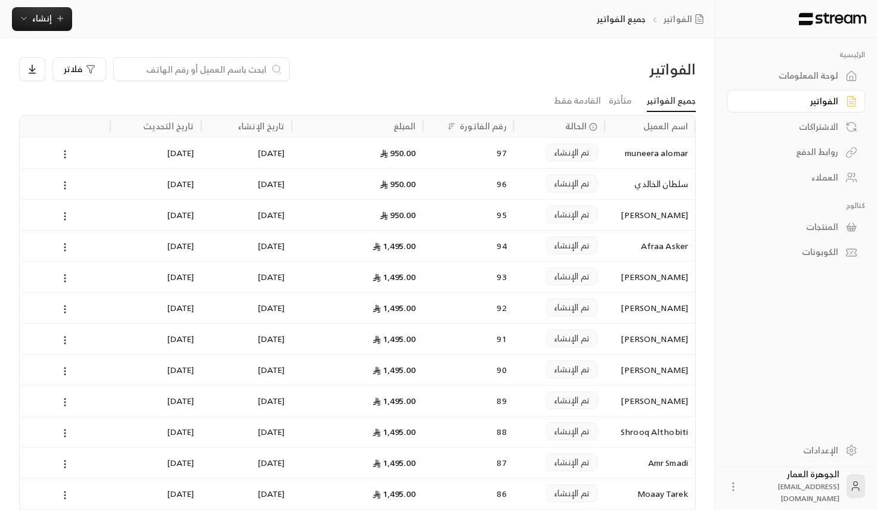
click at [222, 62] on div at bounding box center [201, 69] width 176 height 24
click at [222, 64] on input at bounding box center [193, 69] width 145 height 13
paste input "557745060"
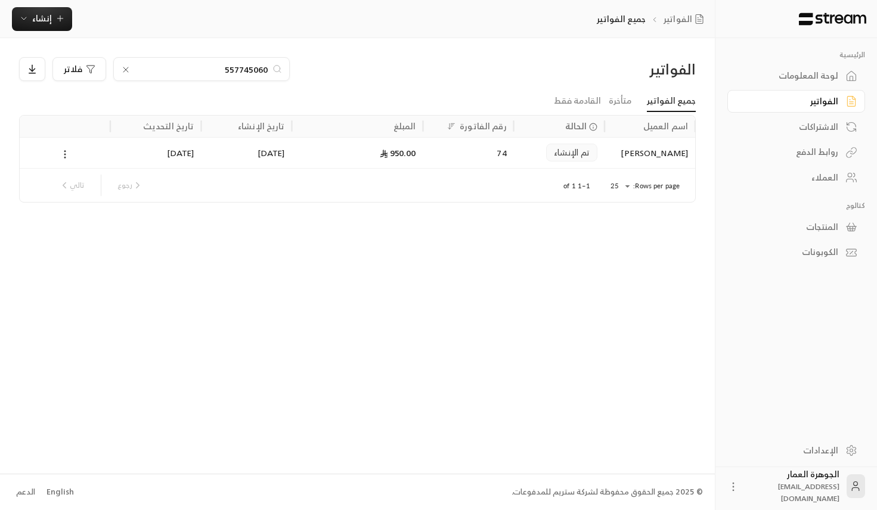
type input "557745060"
click at [66, 152] on icon at bounding box center [65, 154] width 11 height 11
click at [66, 187] on li "عرض" at bounding box center [78, 185] width 30 height 21
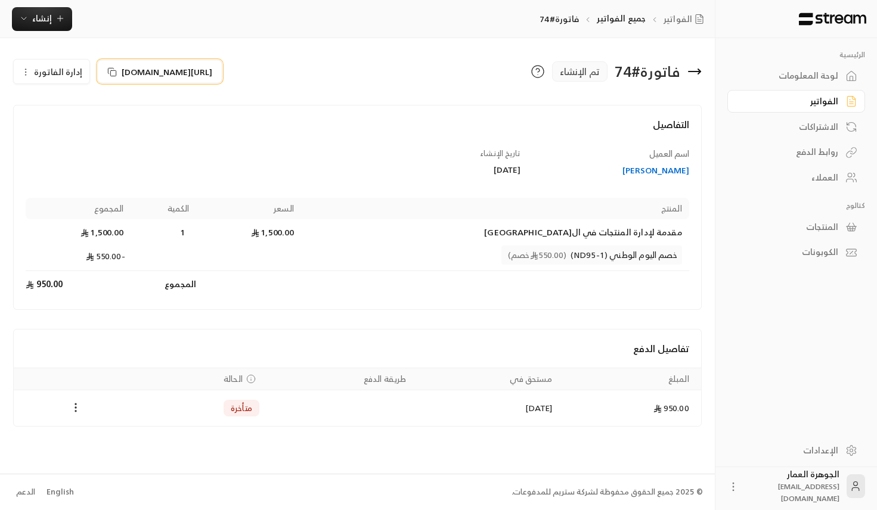
click at [203, 68] on span "[URL][DOMAIN_NAME]" at bounding box center [167, 72] width 91 height 13
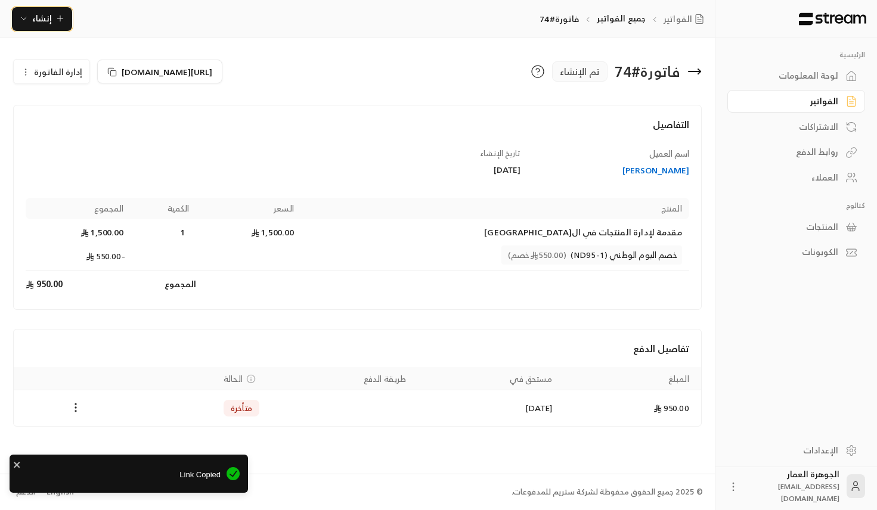
click at [55, 18] on icon "button" at bounding box center [60, 19] width 10 height 10
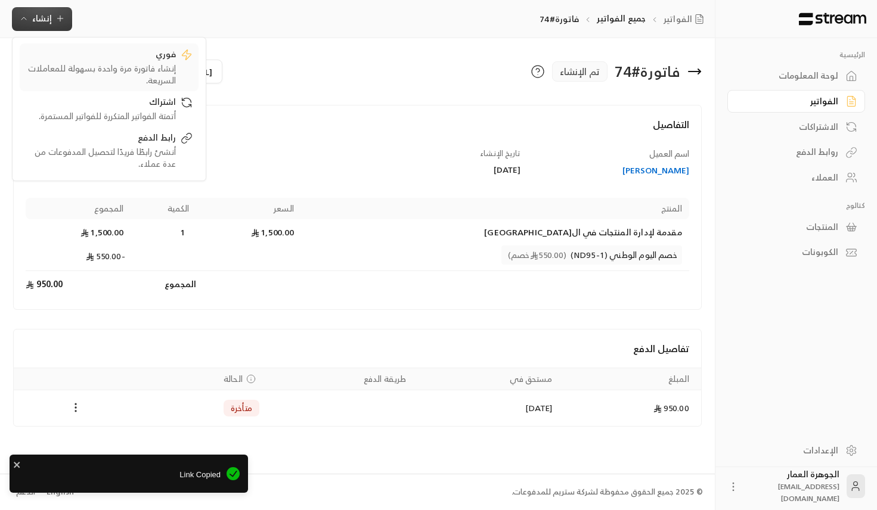
click at [131, 63] on div "إنشاء فاتورة مرة واحدة بسهولة للمعاملات السريعة." at bounding box center [101, 75] width 150 height 24
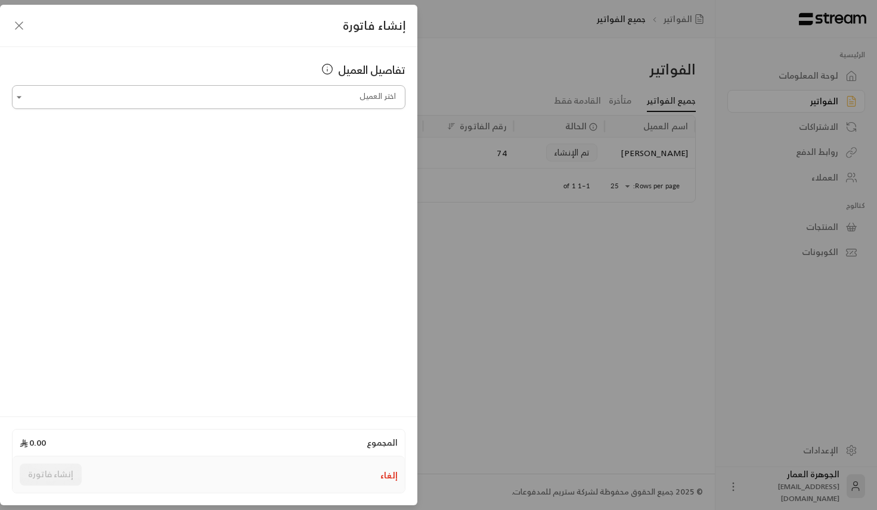
click at [276, 99] on input "اختر العميل" at bounding box center [208, 97] width 393 height 21
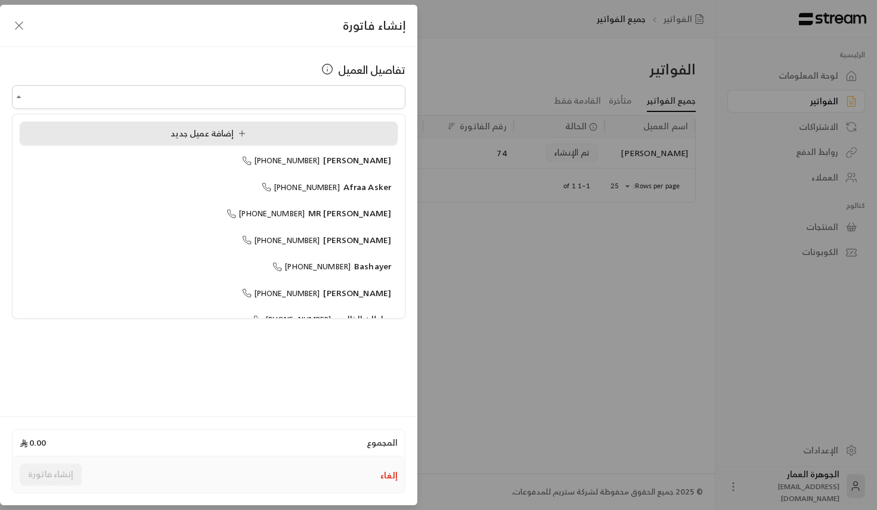
click at [160, 128] on div "إضافة عميل جديد" at bounding box center [208, 134] width 365 height 13
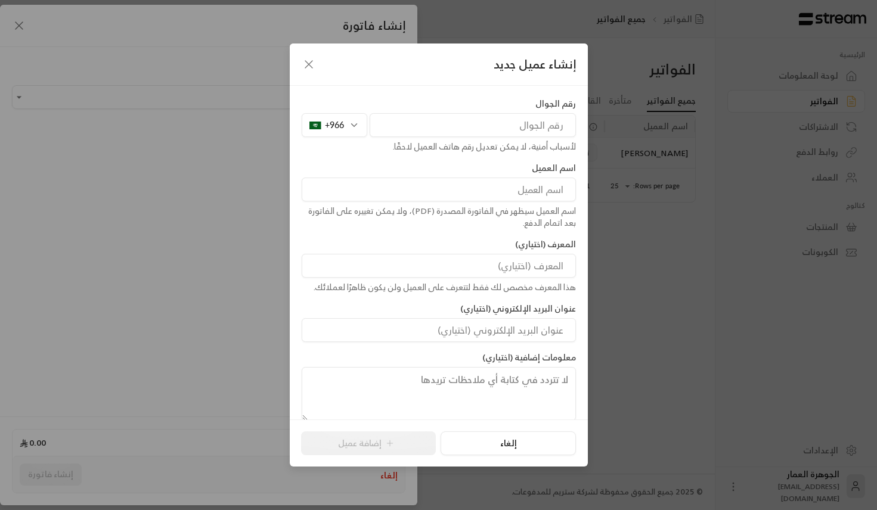
click at [402, 117] on input "tel" at bounding box center [473, 125] width 206 height 24
paste input "559503081"
type input "559503081"
click at [467, 190] on input at bounding box center [439, 190] width 274 height 24
type input "s"
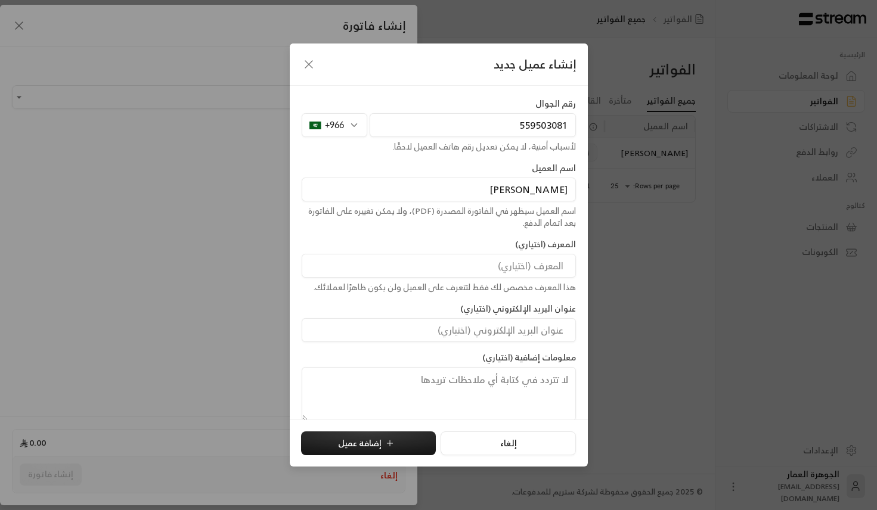
type input "[PERSON_NAME]"
click at [342, 445] on button "إضافة عميل" at bounding box center [368, 444] width 135 height 24
type input "**********"
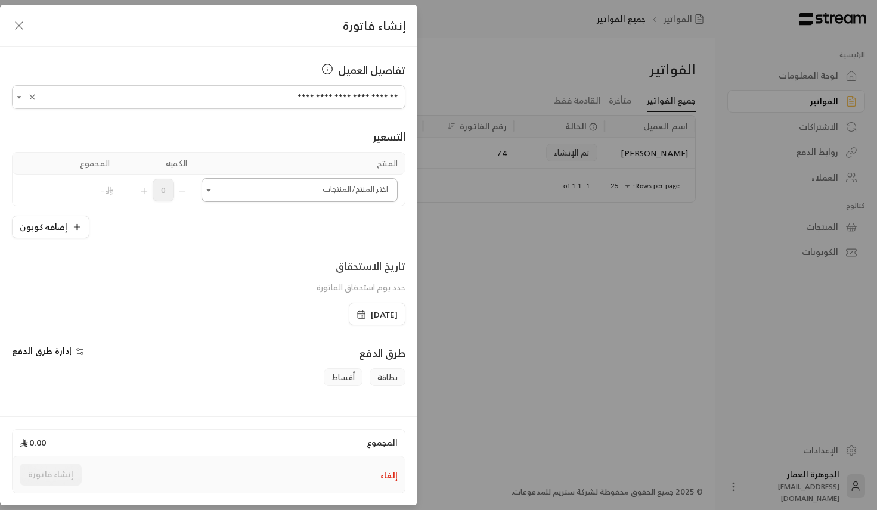
click at [284, 186] on input "اختر العميل" at bounding box center [299, 190] width 196 height 21
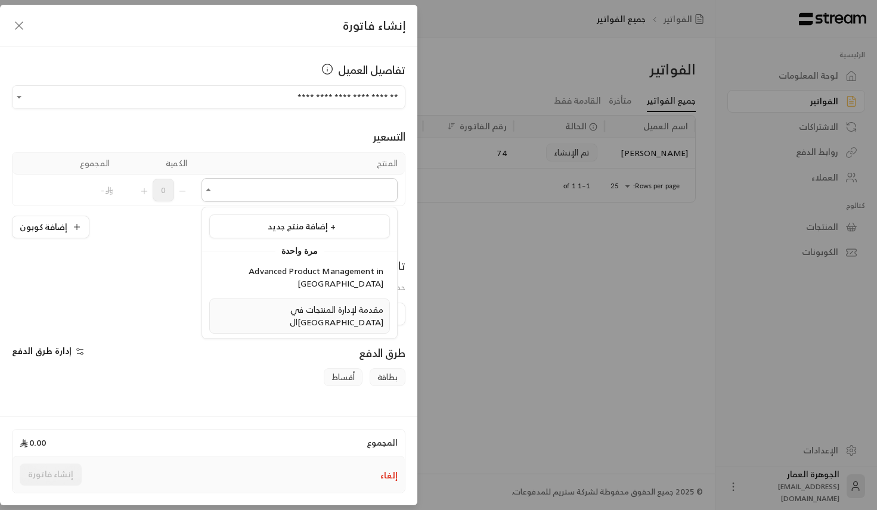
click at [290, 302] on span "مقدمة لإدارة المنتجات في ال[GEOGRAPHIC_DATA]" at bounding box center [337, 315] width 94 height 27
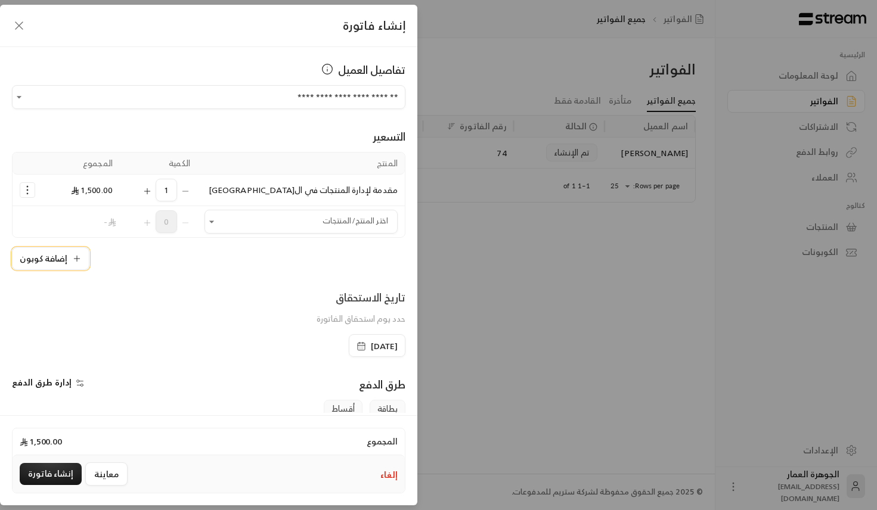
click at [77, 260] on icon "button" at bounding box center [77, 259] width 10 height 10
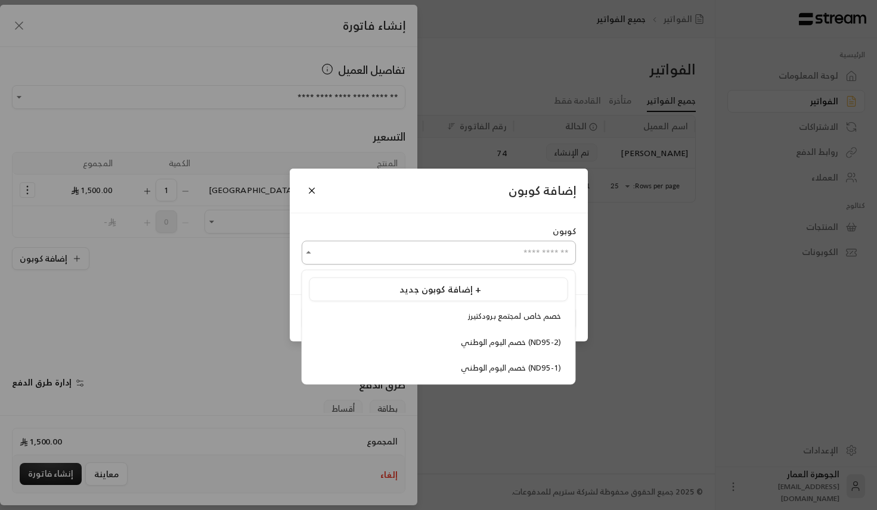
click at [496, 247] on input "اختر العميل" at bounding box center [439, 253] width 274 height 21
click at [418, 362] on div "خصم اليوم الوطني (ND95-1)" at bounding box center [439, 368] width 246 height 12
type input "**********"
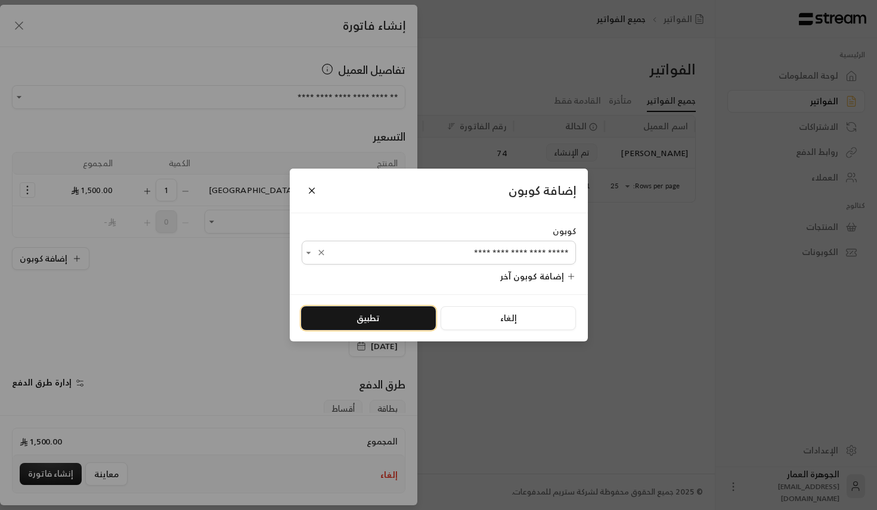
click at [344, 325] on button "تطبيق" at bounding box center [368, 318] width 135 height 24
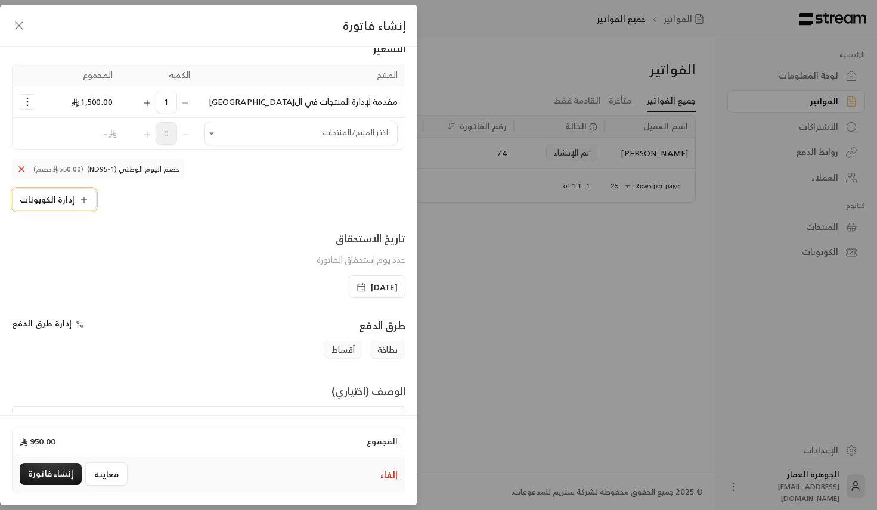
scroll to position [150, 0]
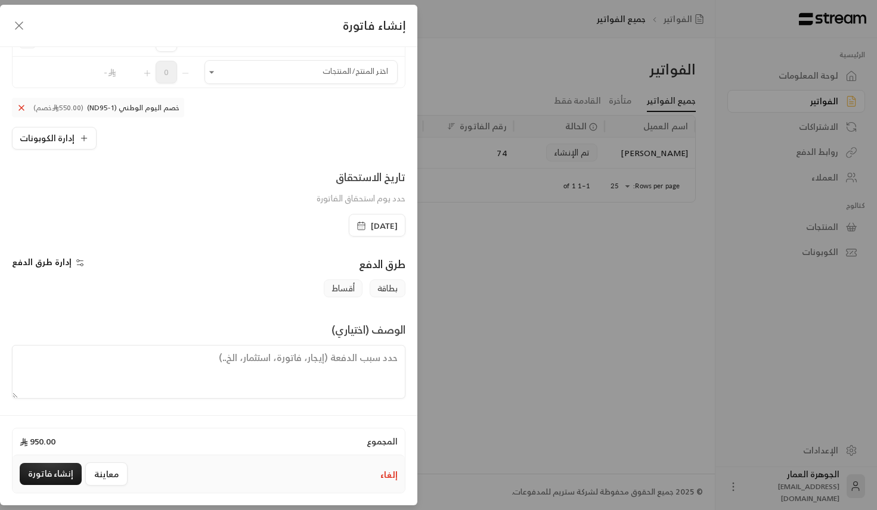
click at [371, 228] on span "[DATE]" at bounding box center [384, 226] width 27 height 12
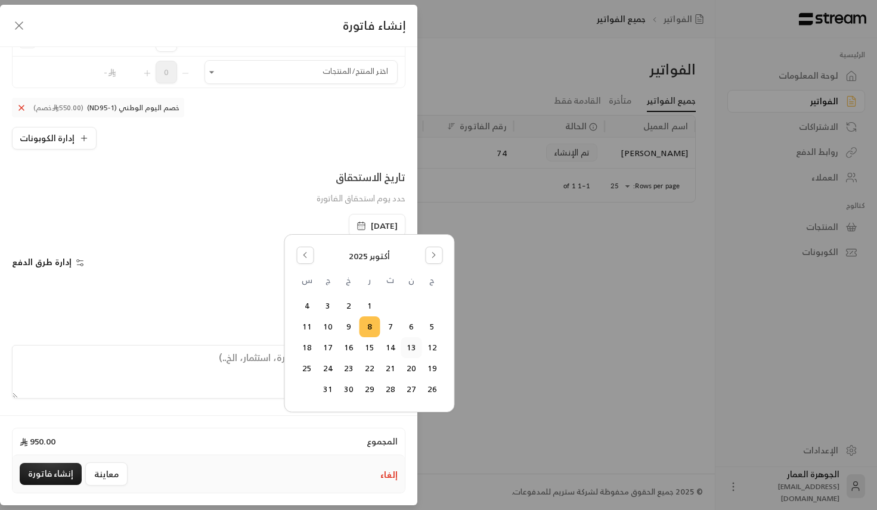
click at [411, 349] on button "13" at bounding box center [411, 348] width 20 height 20
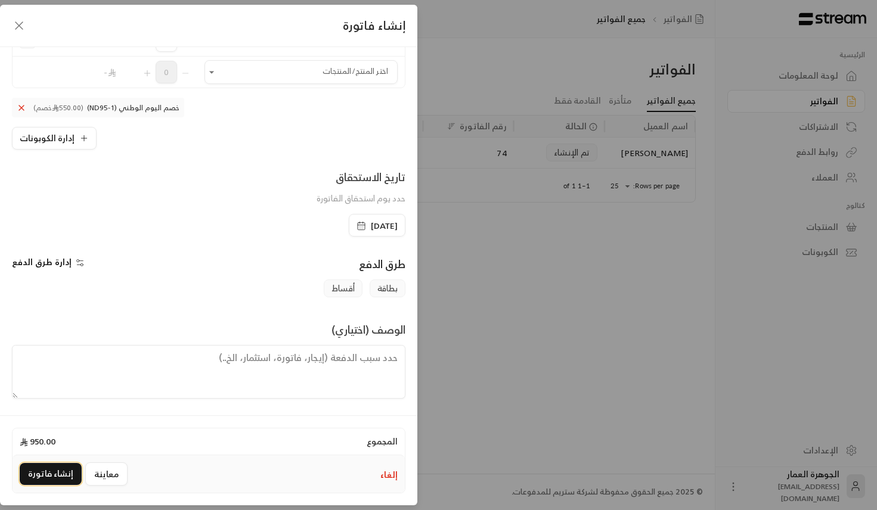
click at [46, 479] on button "إنشاء فاتورة" at bounding box center [51, 474] width 62 height 22
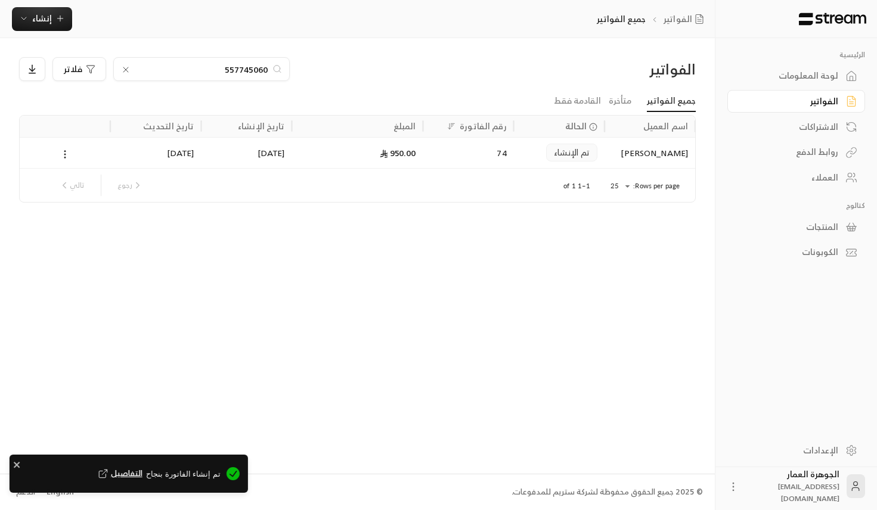
click at [142, 472] on span "التفاصيل" at bounding box center [119, 474] width 46 height 12
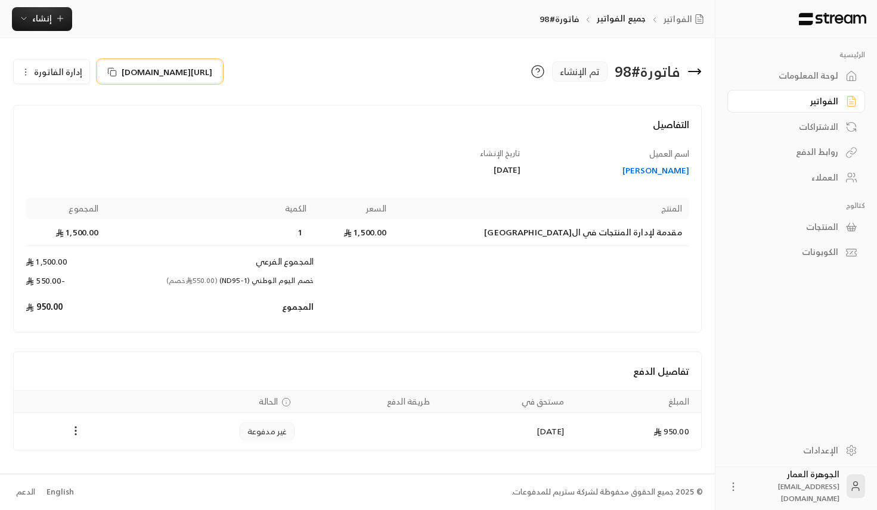
click at [161, 66] on span "[URL][DOMAIN_NAME]" at bounding box center [167, 72] width 91 height 13
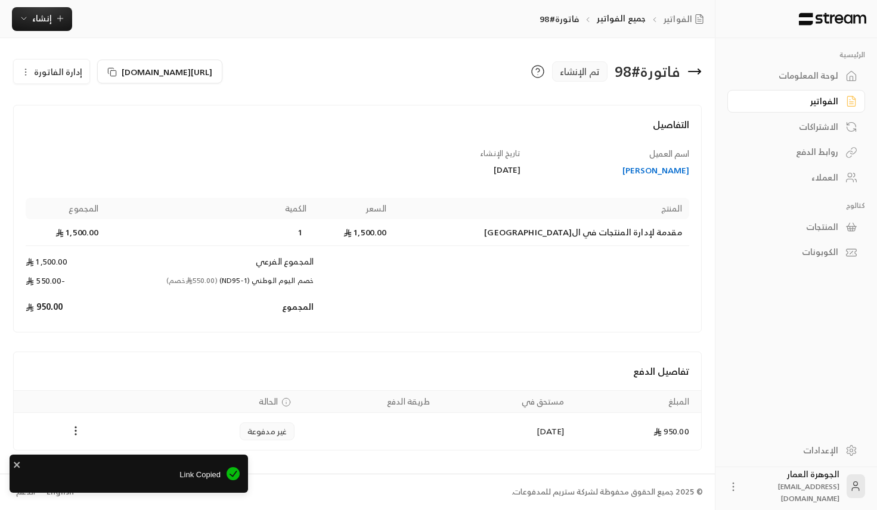
click at [56, 4] on div "الفواتير جميع الفواتير فاتورة#98 إنشاء فوري إنشاء فاتورة مرة واحدة بسهولة للمعا…" at bounding box center [357, 19] width 715 height 38
click at [54, 19] on span "إنشاء" at bounding box center [42, 18] width 46 height 15
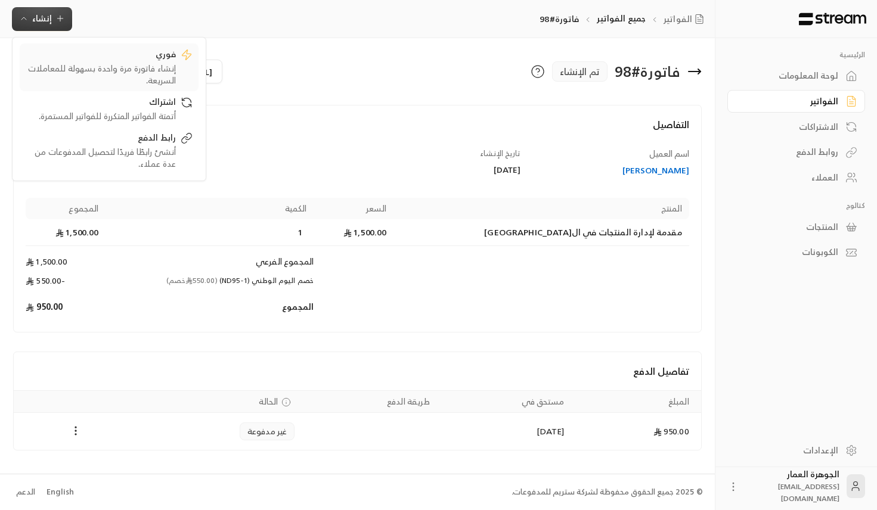
click at [183, 61] on div "فوري إنشاء فاتورة مرة واحدة بسهولة للمعاملات السريعة." at bounding box center [109, 67] width 167 height 38
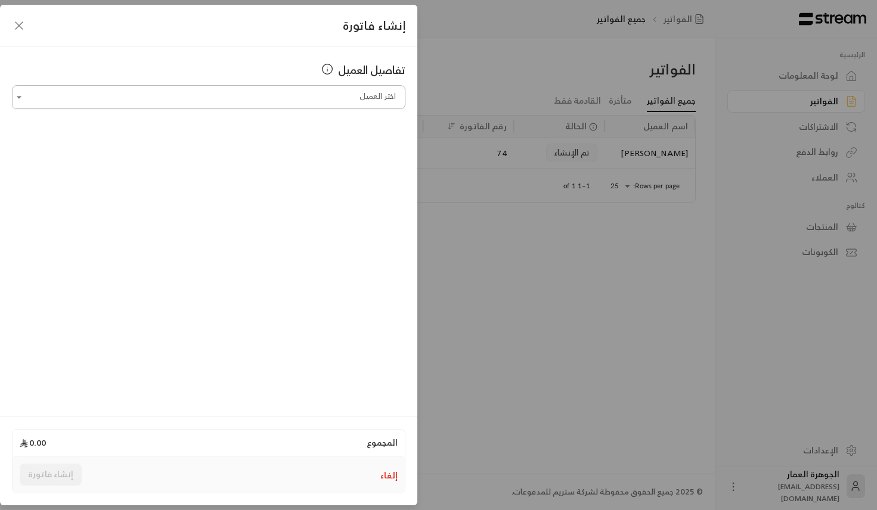
click at [291, 100] on input "اختر العميل" at bounding box center [208, 97] width 393 height 21
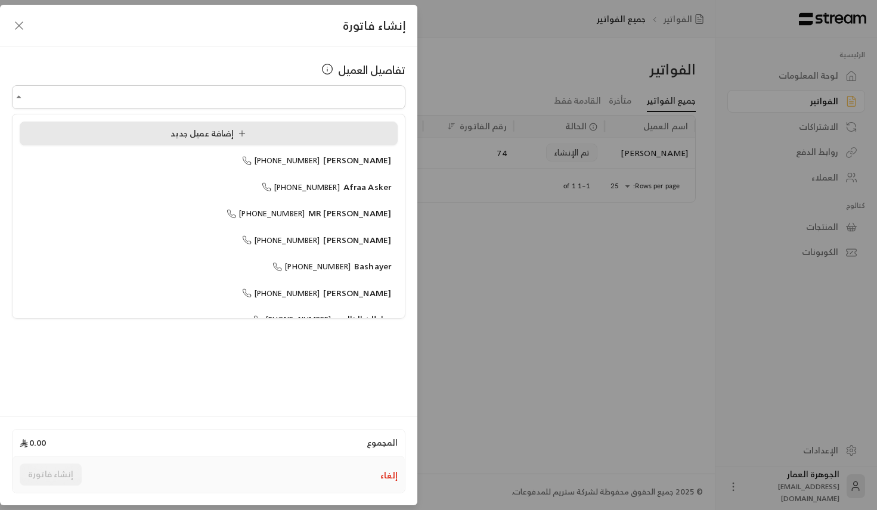
click at [174, 128] on span "إضافة عميل جديد" at bounding box center [210, 133] width 80 height 15
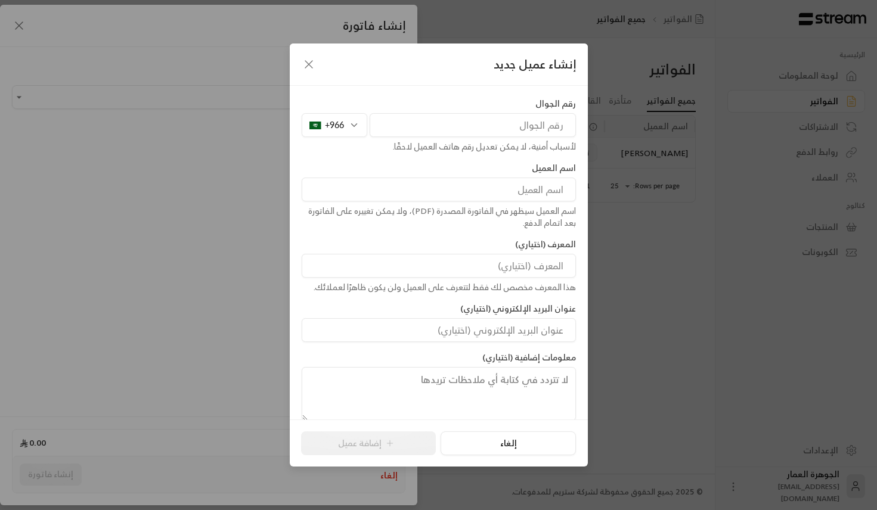
click at [388, 128] on input "tel" at bounding box center [473, 125] width 206 height 24
paste input "553384488"
type input "553384488"
click at [546, 185] on input at bounding box center [439, 190] width 274 height 24
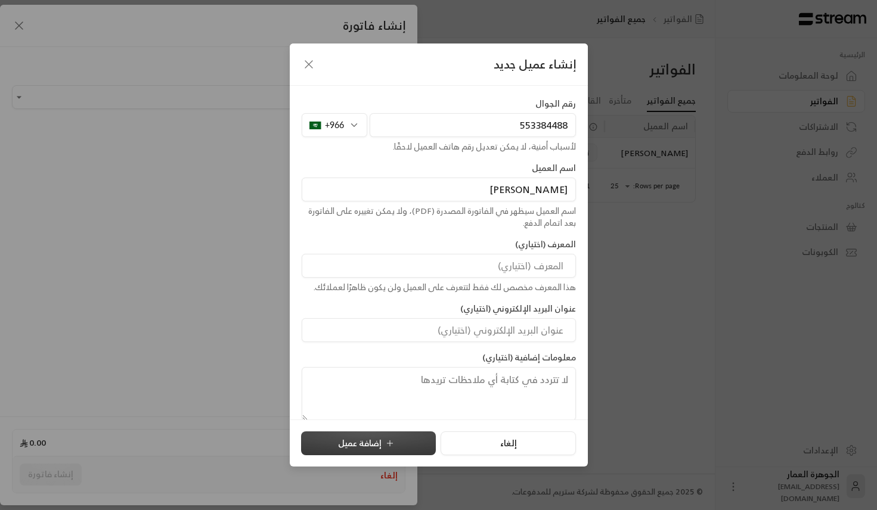
type input "[PERSON_NAME]"
click at [382, 434] on button "إضافة عميل" at bounding box center [368, 444] width 135 height 24
type input "**********"
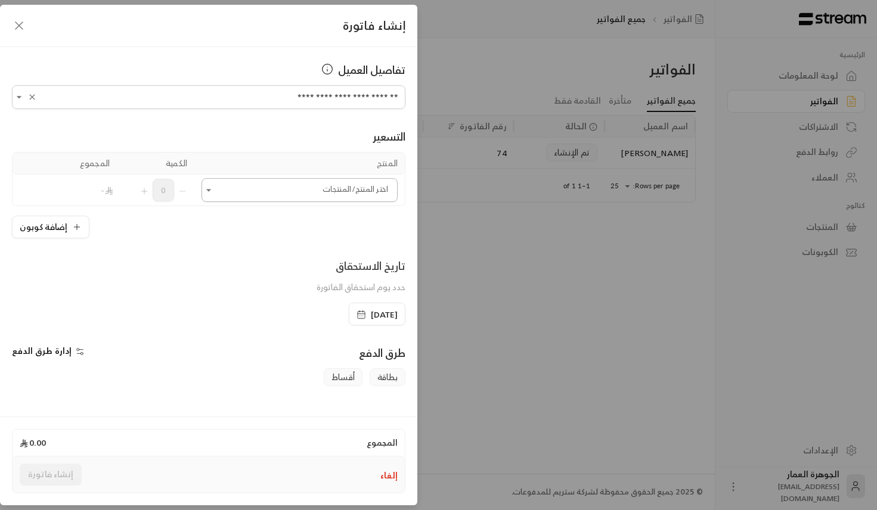
click at [342, 195] on input "اختر العميل" at bounding box center [299, 190] width 196 height 21
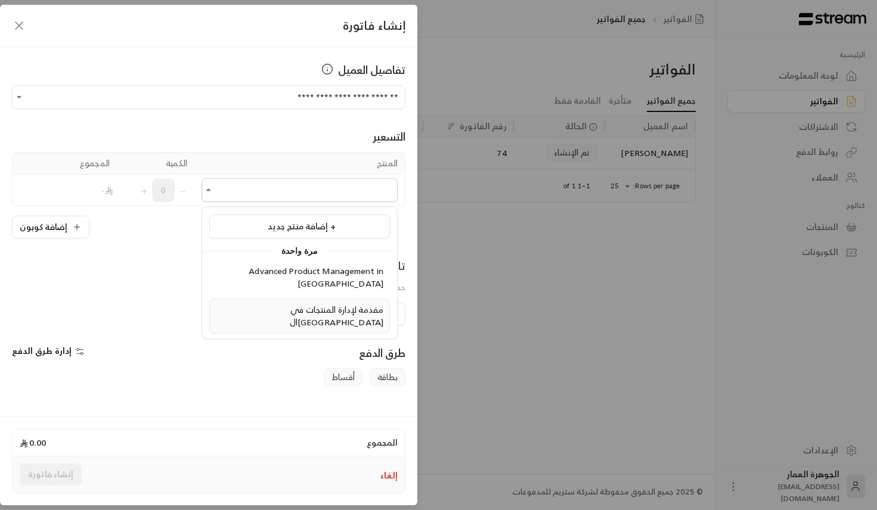
click at [296, 302] on span "مقدمة لإدارة المنتجات في ال[GEOGRAPHIC_DATA]" at bounding box center [337, 315] width 94 height 27
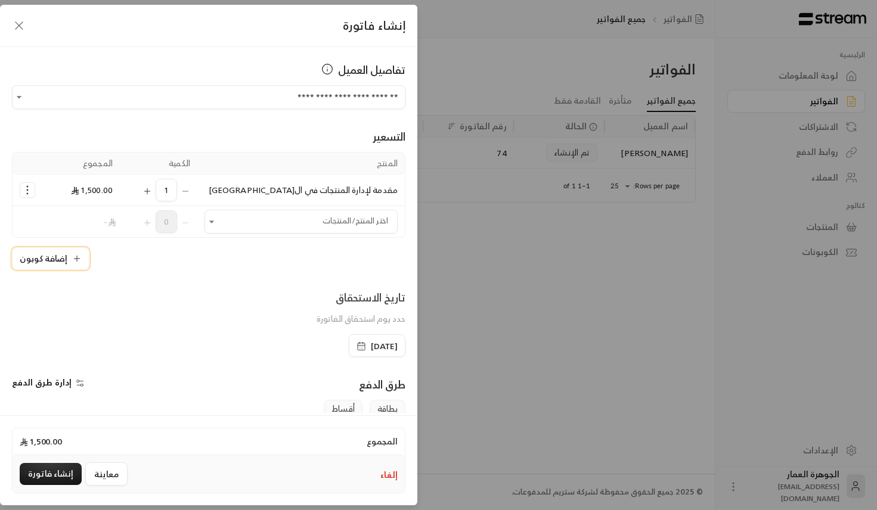
click at [73, 263] on icon "button" at bounding box center [77, 259] width 10 height 10
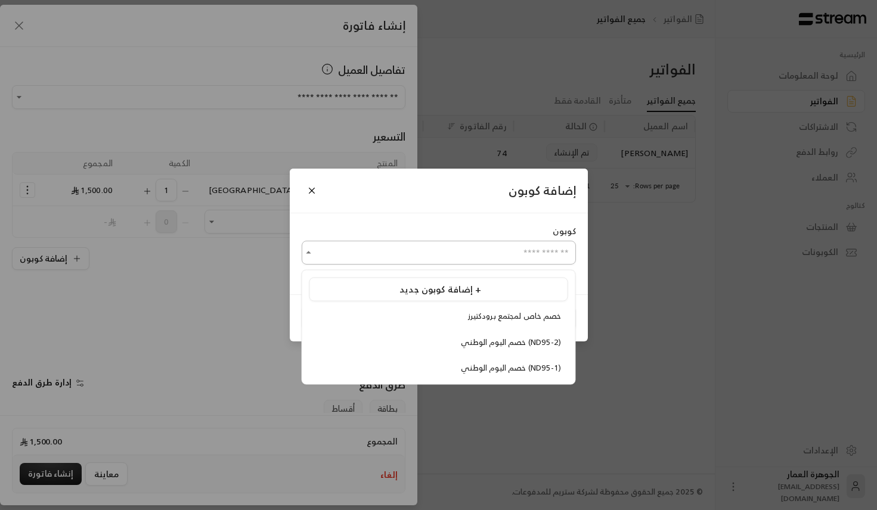
click at [519, 251] on input "اختر العميل" at bounding box center [439, 253] width 274 height 21
click at [461, 364] on span "خصم اليوم الوطني (ND95-1)" at bounding box center [511, 368] width 100 height 14
type input "**********"
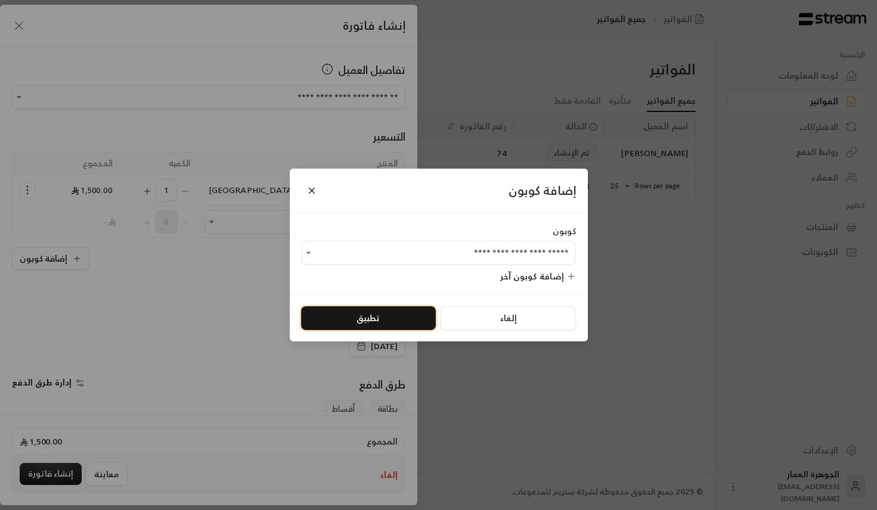
click at [328, 324] on button "تطبيق" at bounding box center [368, 318] width 135 height 24
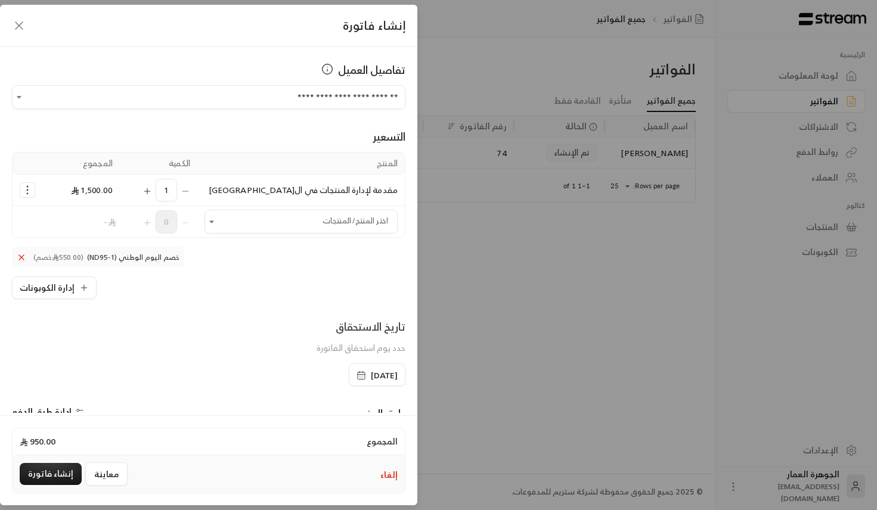
click at [373, 365] on div "[DATE]" at bounding box center [377, 375] width 57 height 23
click at [373, 375] on span "[DATE]" at bounding box center [384, 376] width 27 height 12
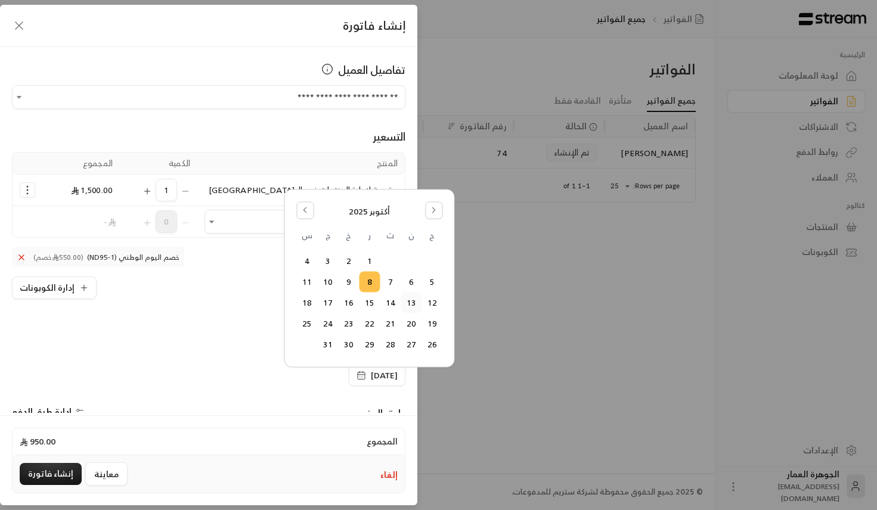
click at [413, 303] on button "13" at bounding box center [411, 303] width 20 height 20
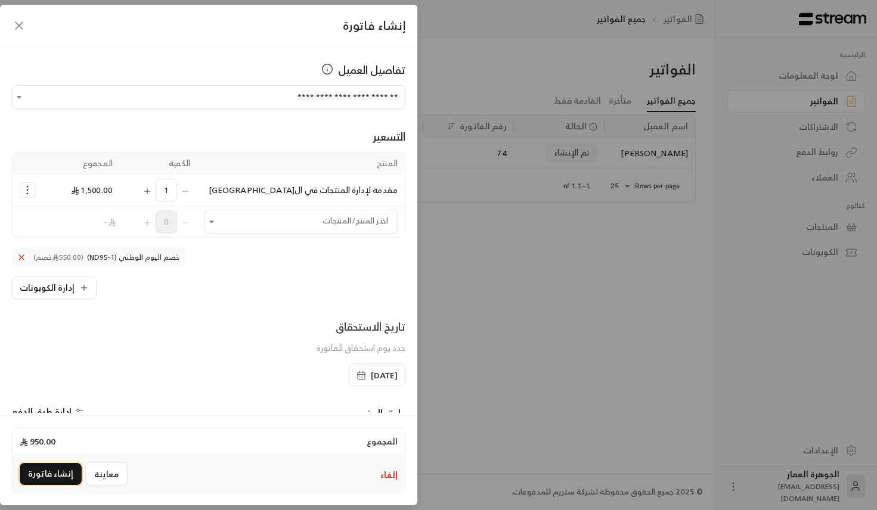
click at [61, 476] on button "إنشاء فاتورة" at bounding box center [51, 474] width 62 height 22
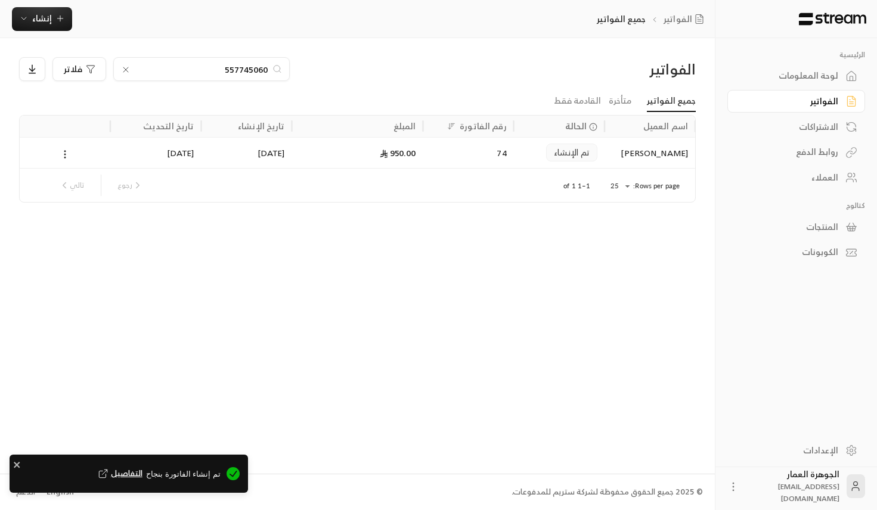
click at [138, 469] on span "التفاصيل" at bounding box center [119, 474] width 46 height 12
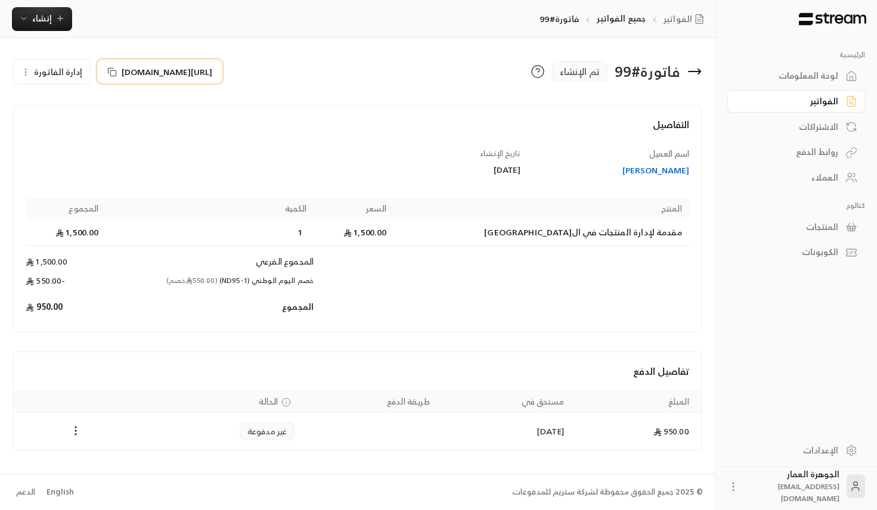
click at [173, 76] on span "[URL][DOMAIN_NAME]" at bounding box center [167, 72] width 91 height 13
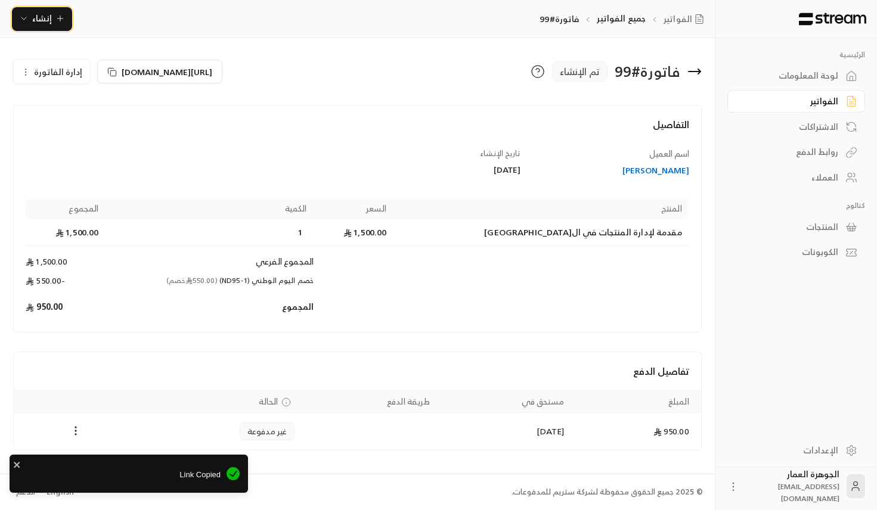
click at [49, 14] on span "إنشاء" at bounding box center [42, 18] width 20 height 15
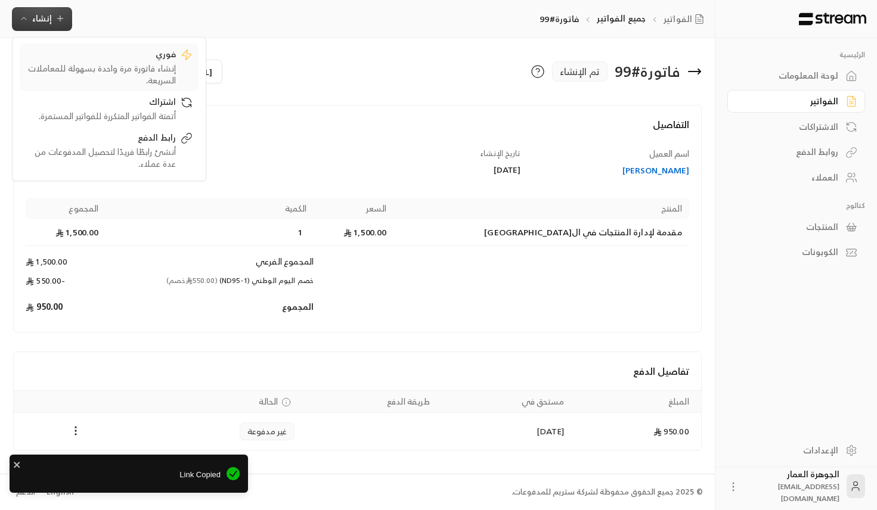
click at [157, 61] on div "فوري" at bounding box center [101, 55] width 150 height 14
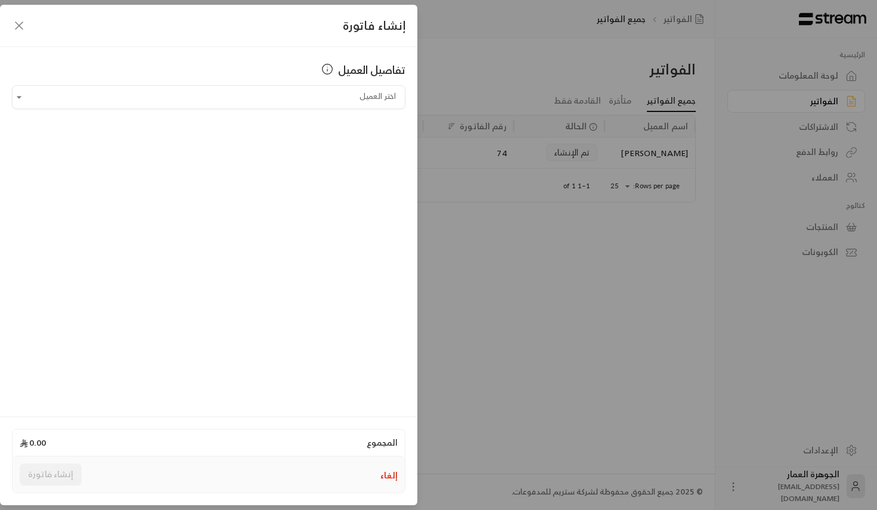
click at [301, 114] on div "تفاصيل العميل اختر العميل اختر العميل" at bounding box center [208, 230] width 417 height 366
click at [301, 97] on input "اختر العميل" at bounding box center [208, 97] width 393 height 21
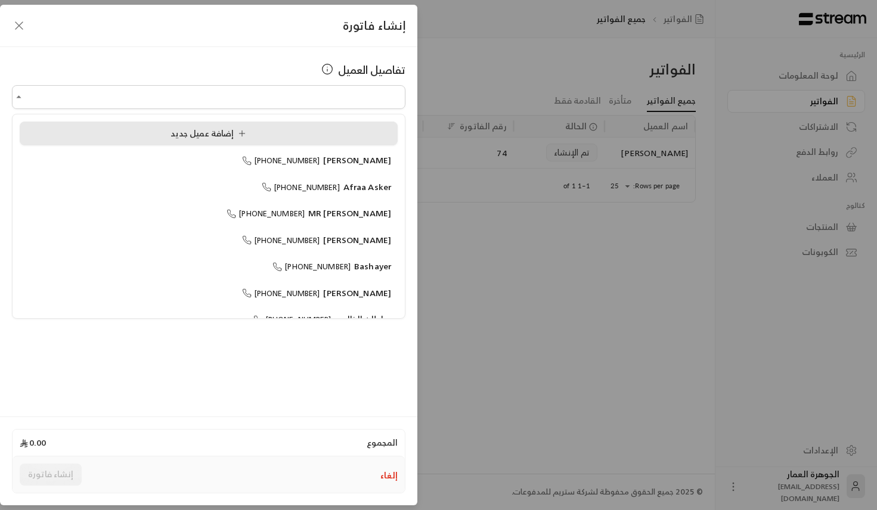
click at [184, 139] on span "إضافة عميل جديد" at bounding box center [210, 133] width 80 height 15
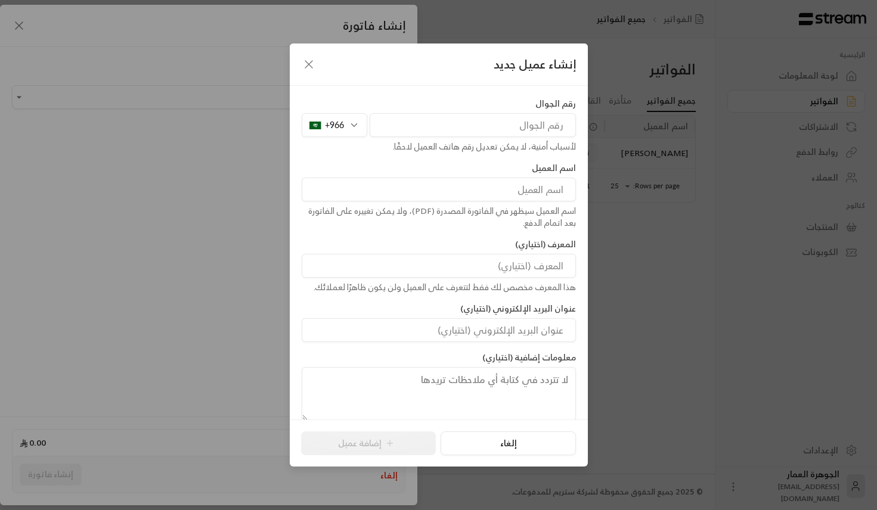
click at [345, 116] on div "+966" at bounding box center [335, 125] width 66 height 24
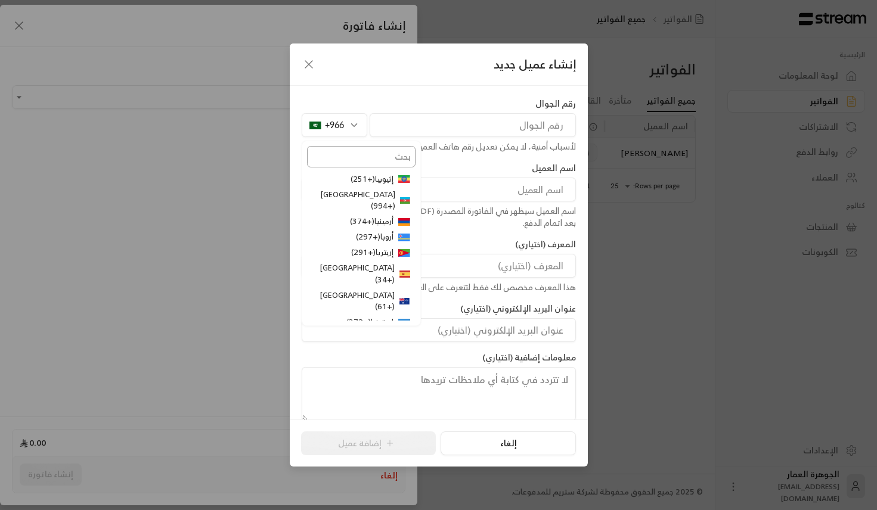
click at [355, 153] on input "text" at bounding box center [361, 156] width 108 height 21
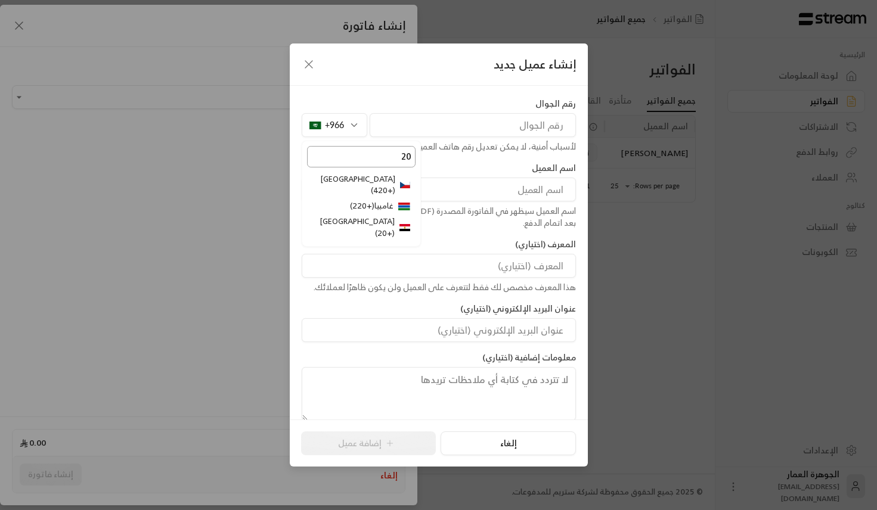
type input "20"
click at [383, 214] on li "مصر ( +20 )" at bounding box center [361, 227] width 108 height 27
click at [491, 129] on input "tel" at bounding box center [473, 125] width 206 height 24
paste input "1061994348"
type input "1061994348"
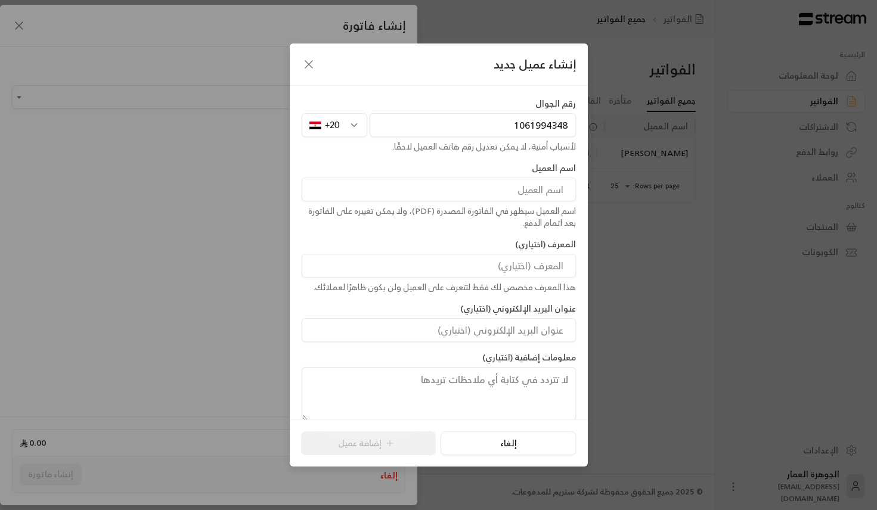
click at [541, 184] on input at bounding box center [439, 190] width 274 height 24
click at [539, 194] on input at bounding box center [439, 190] width 274 height 24
type input "[PERSON_NAME]"
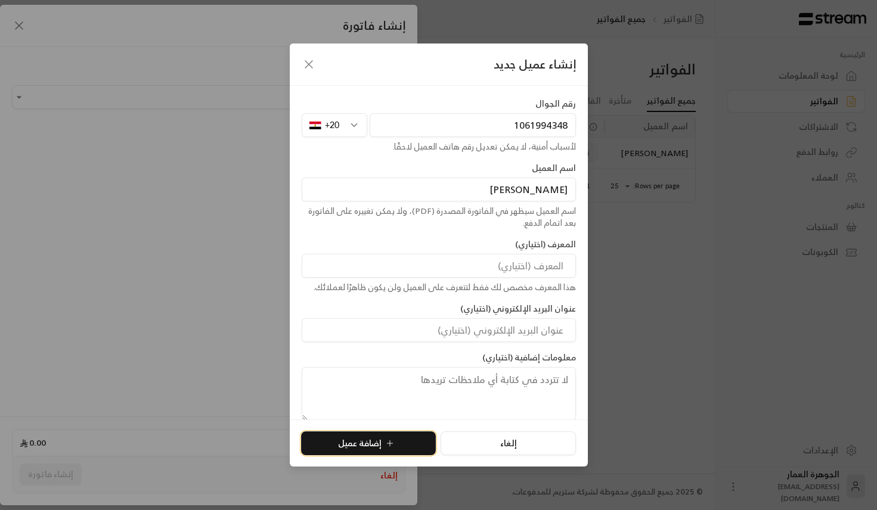
click at [396, 443] on button "إضافة عميل" at bounding box center [368, 444] width 135 height 24
type input "**********"
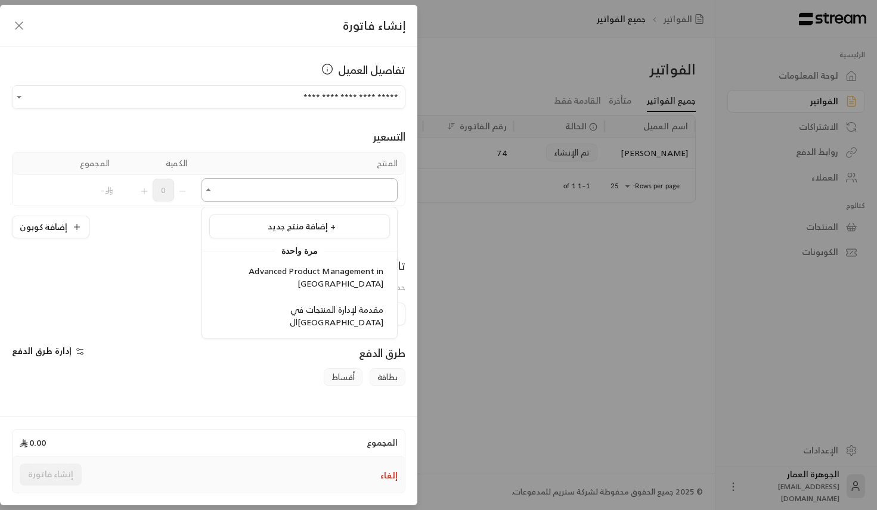
click at [367, 200] on input "اختر العميل" at bounding box center [299, 190] width 196 height 21
click at [321, 302] on span "مقدمة لإدارة المنتجات في ال[GEOGRAPHIC_DATA]" at bounding box center [337, 315] width 94 height 27
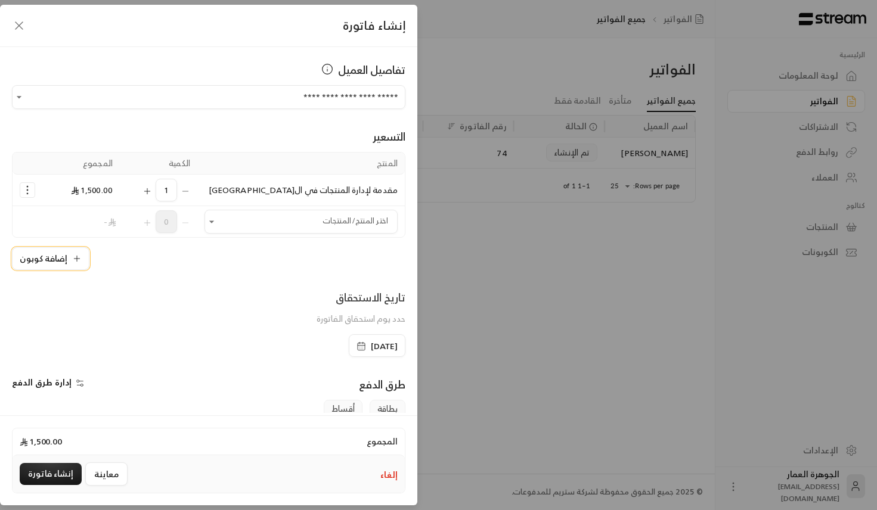
click at [73, 258] on icon "button" at bounding box center [77, 259] width 10 height 10
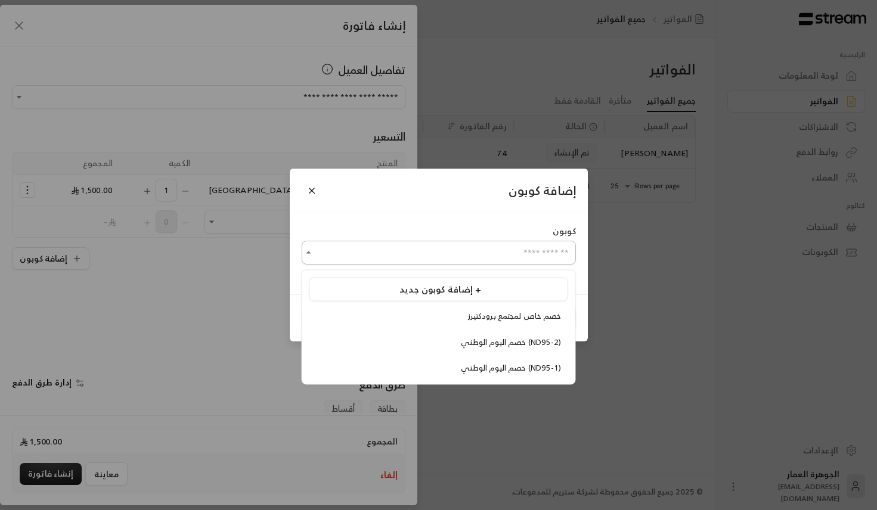
click at [390, 257] on input "اختر العميل" at bounding box center [439, 253] width 274 height 21
click at [461, 367] on span "خصم اليوم الوطني (ND95-1)" at bounding box center [511, 368] width 100 height 14
type input "**********"
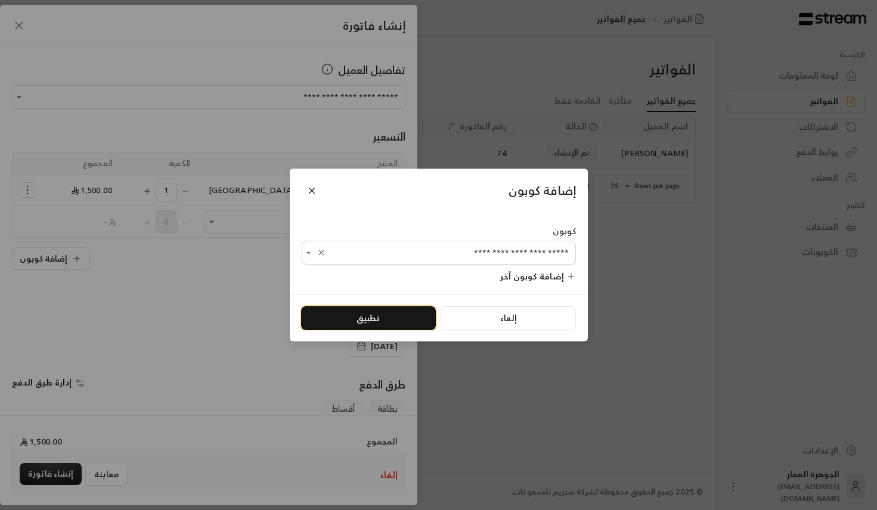
click at [366, 313] on button "تطبيق" at bounding box center [368, 318] width 135 height 24
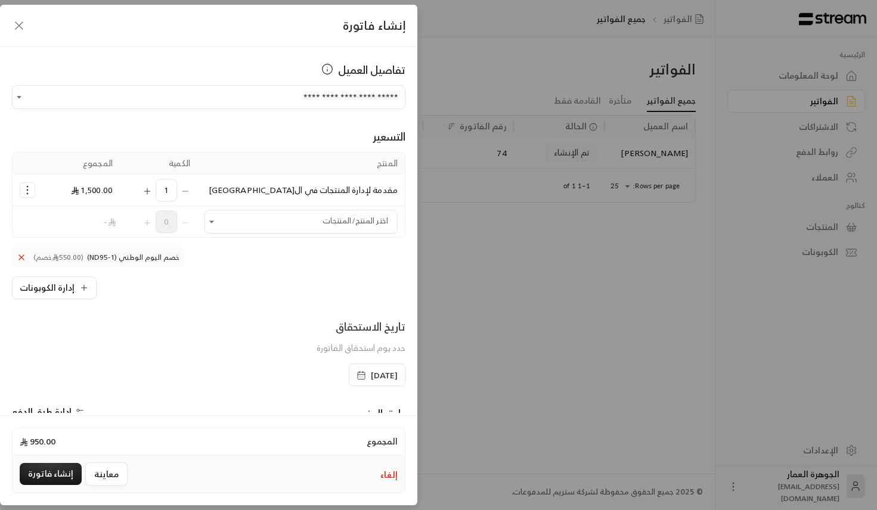
click at [371, 380] on span "[DATE]" at bounding box center [384, 376] width 27 height 12
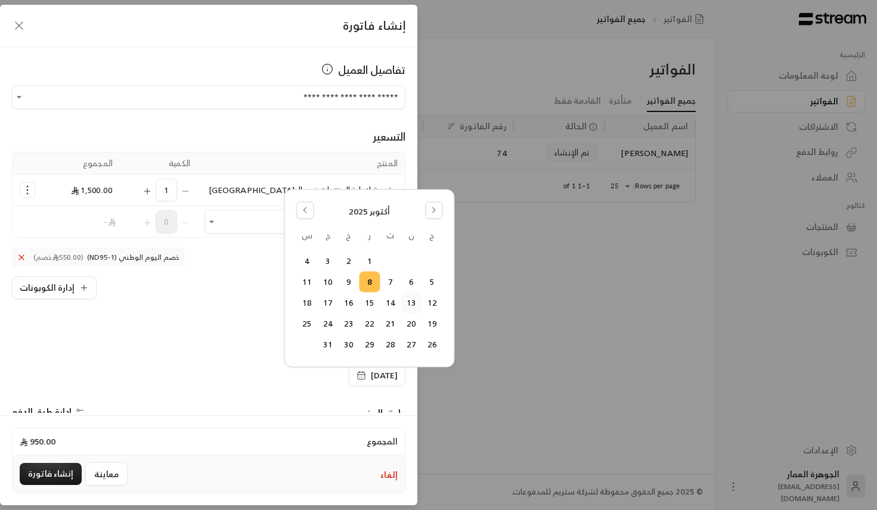
click at [408, 301] on button "13" at bounding box center [411, 303] width 20 height 20
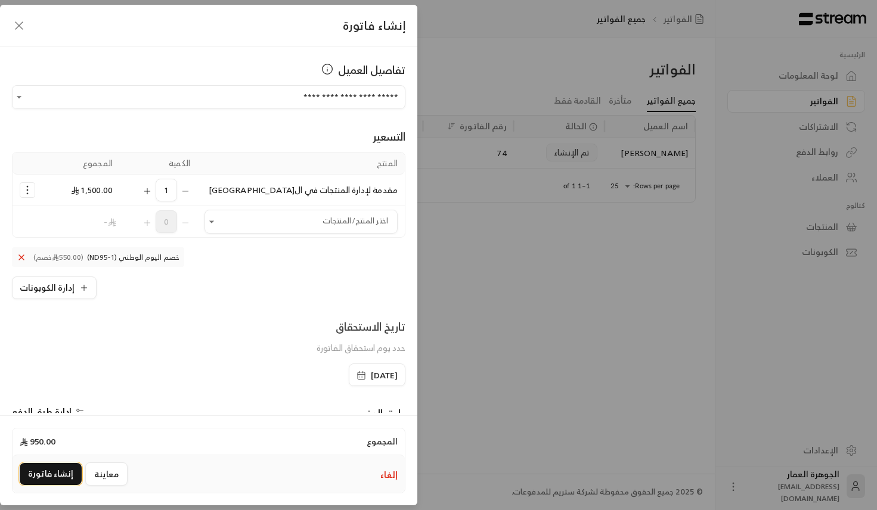
click at [51, 468] on button "إنشاء فاتورة" at bounding box center [51, 474] width 62 height 22
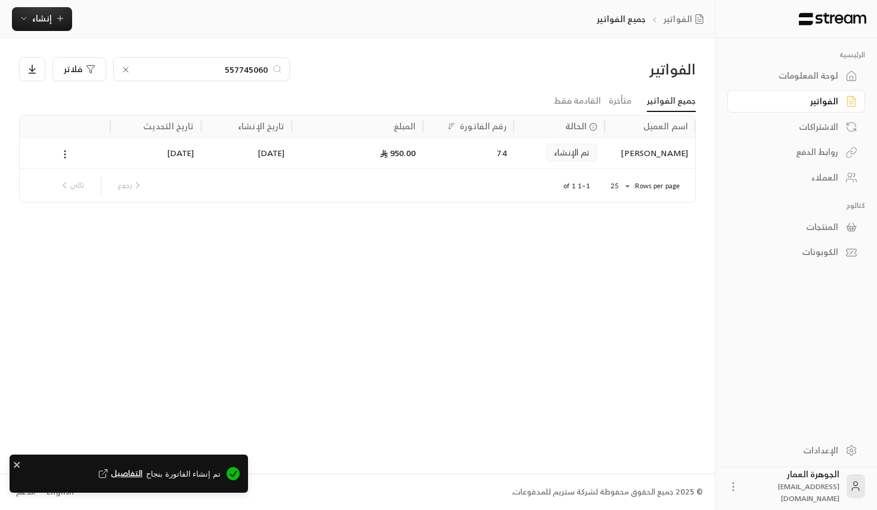
click at [142, 473] on span "التفاصيل" at bounding box center [119, 474] width 46 height 12
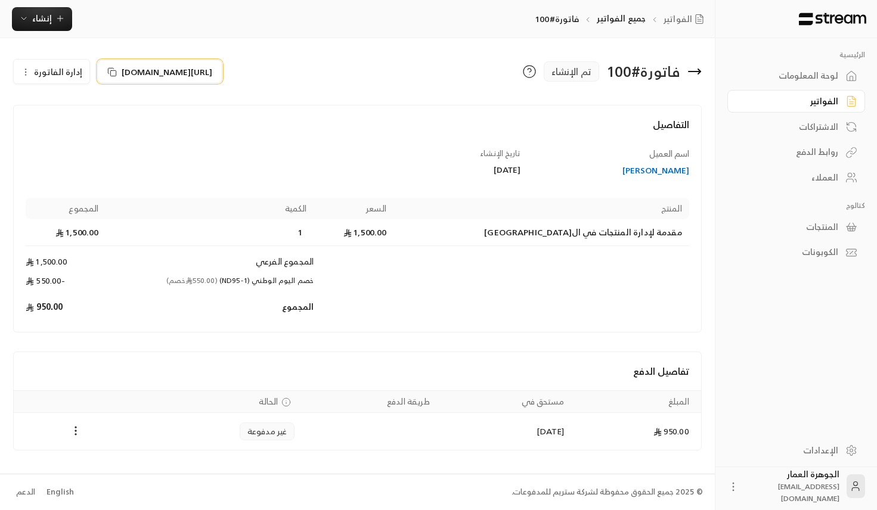
click at [190, 68] on span "[URL][DOMAIN_NAME]" at bounding box center [167, 72] width 91 height 13
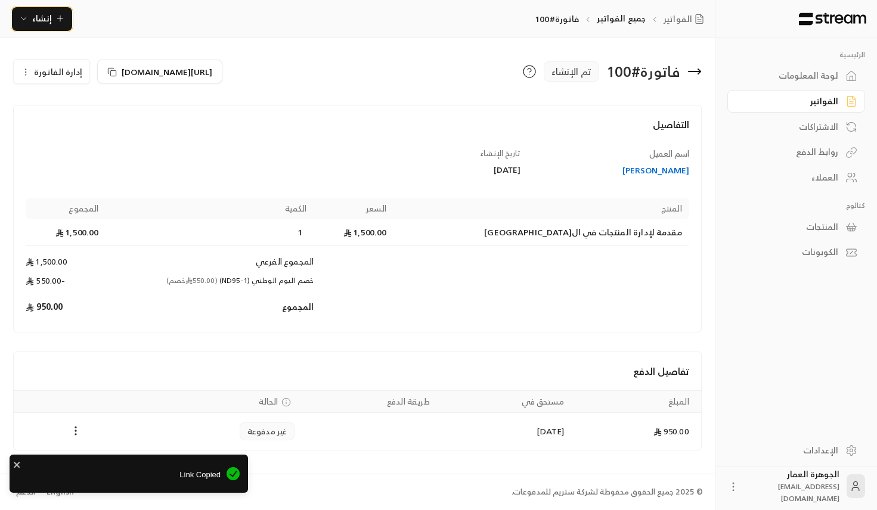
click at [55, 18] on icon "button" at bounding box center [60, 19] width 10 height 10
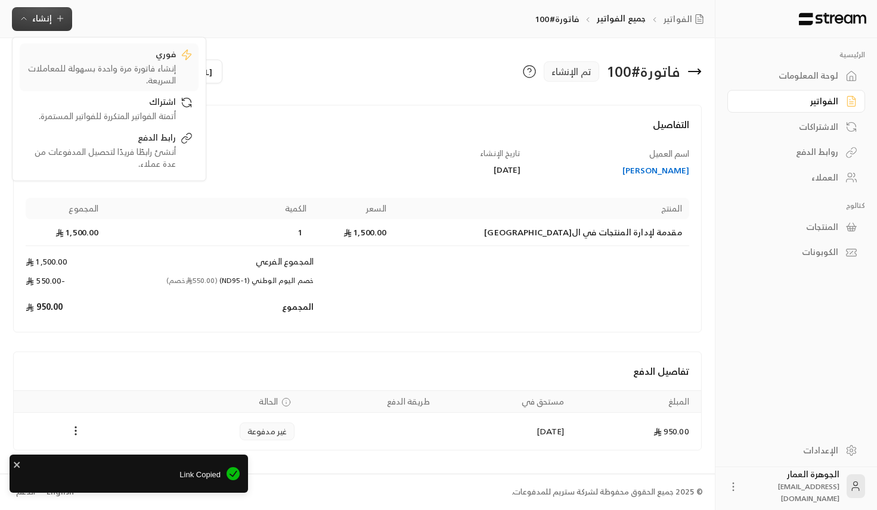
click at [162, 63] on div "إنشاء فاتورة مرة واحدة بسهولة للمعاملات السريعة." at bounding box center [101, 75] width 150 height 24
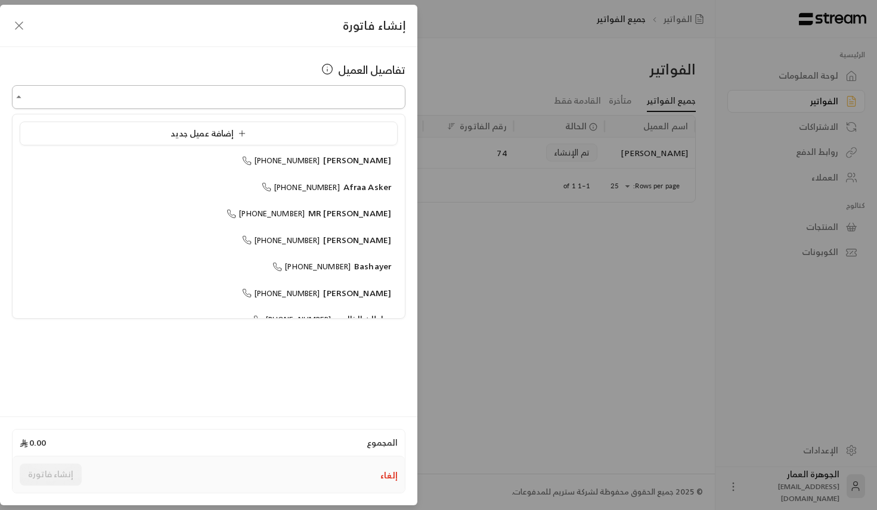
click at [259, 101] on input "اختر العميل" at bounding box center [208, 97] width 393 height 21
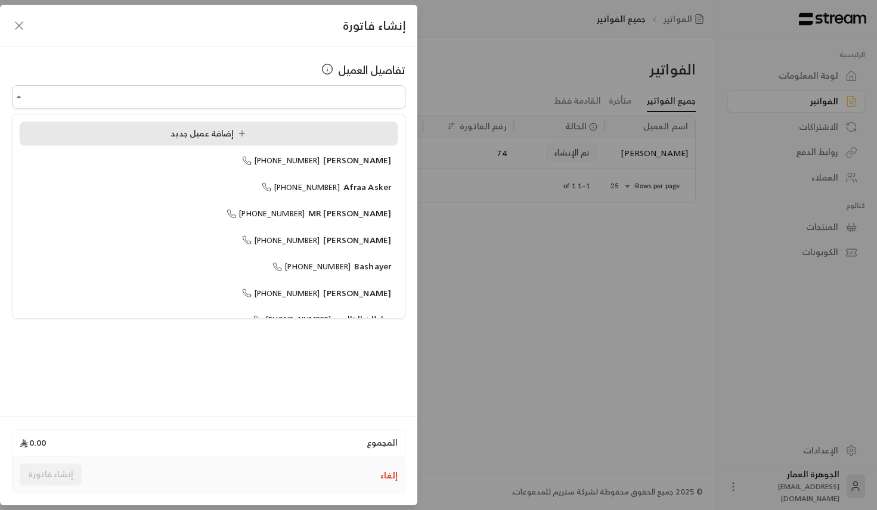
click at [182, 138] on span "إضافة عميل جديد" at bounding box center [210, 133] width 80 height 15
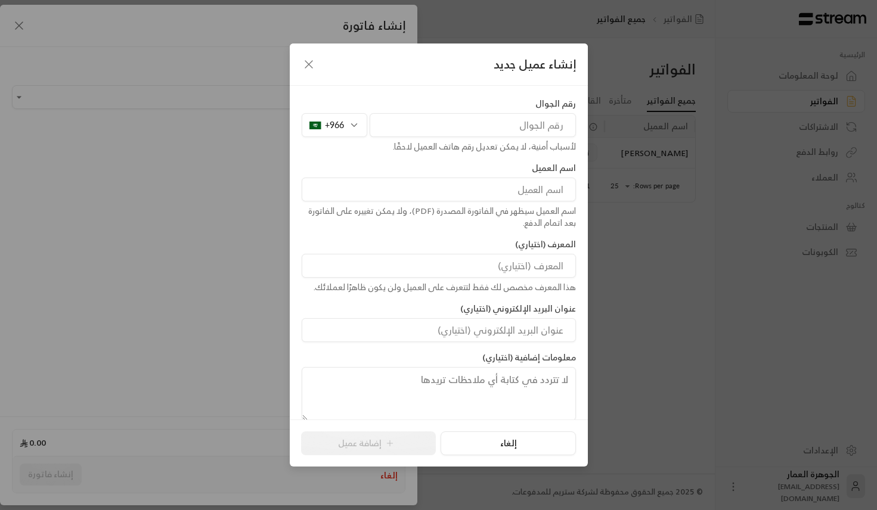
click at [429, 123] on input "tel" at bounding box center [473, 125] width 206 height 24
paste input "507609228"
type input "507609228"
click at [489, 185] on input at bounding box center [439, 190] width 274 height 24
type input "عريب السلطان"
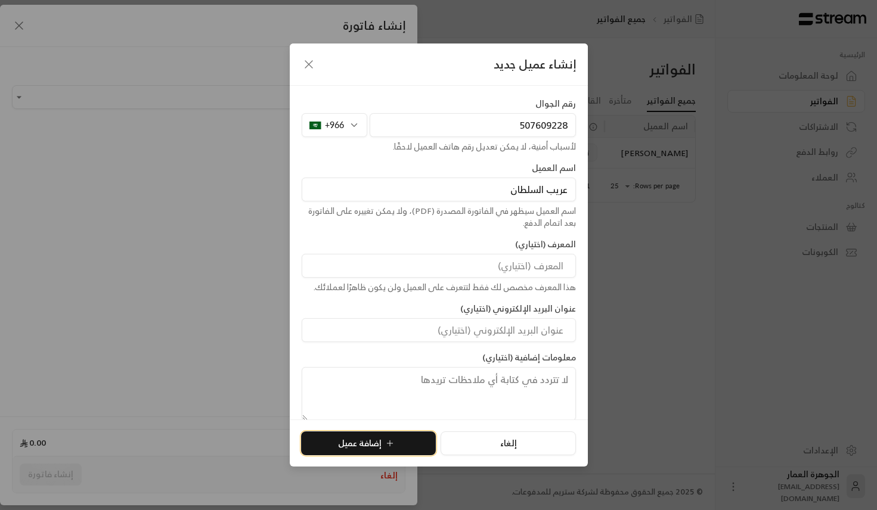
click at [372, 443] on button "إضافة عميل" at bounding box center [368, 444] width 135 height 24
type input "**********"
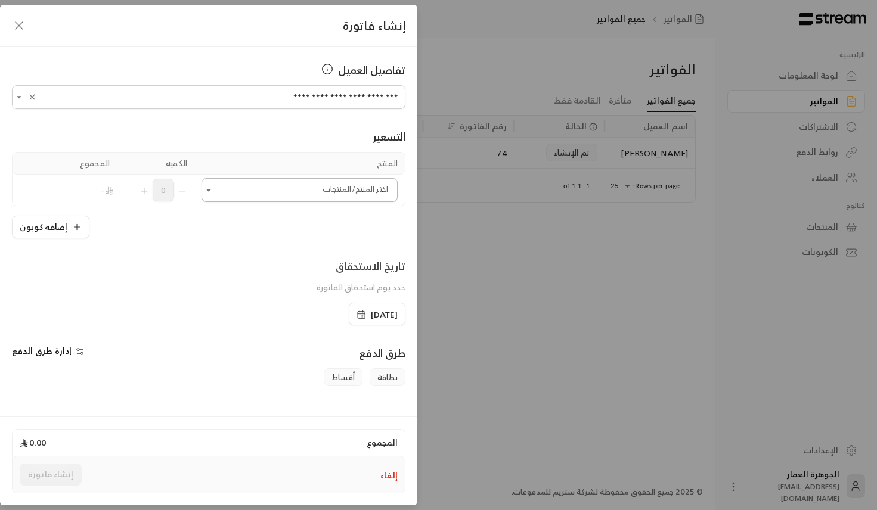
click at [341, 190] on input "اختر العميل" at bounding box center [299, 190] width 196 height 21
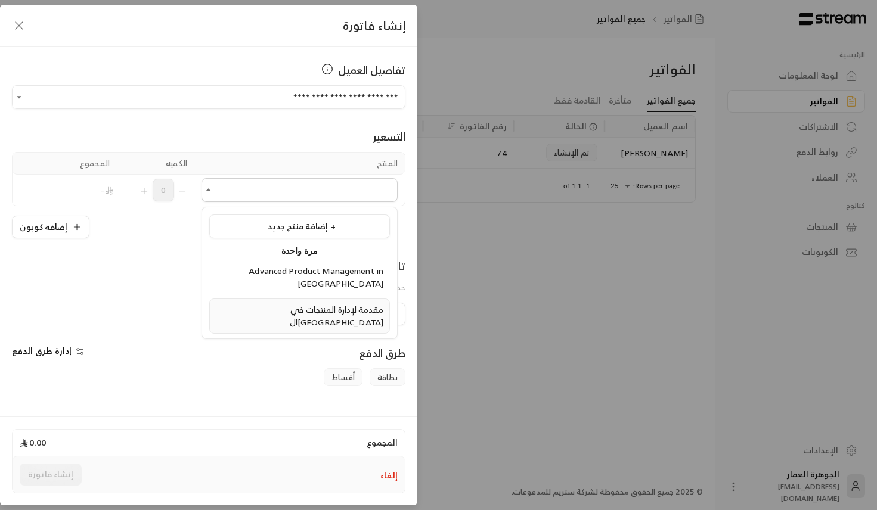
click at [312, 302] on span "مقدمة لإدارة المنتجات في ال[GEOGRAPHIC_DATA]" at bounding box center [337, 315] width 94 height 27
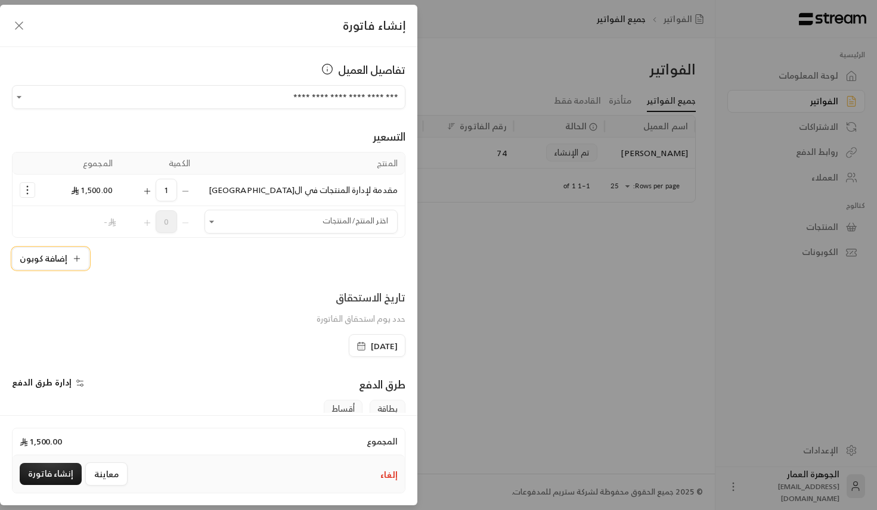
click at [70, 259] on button "إضافة كوبون" at bounding box center [50, 258] width 77 height 23
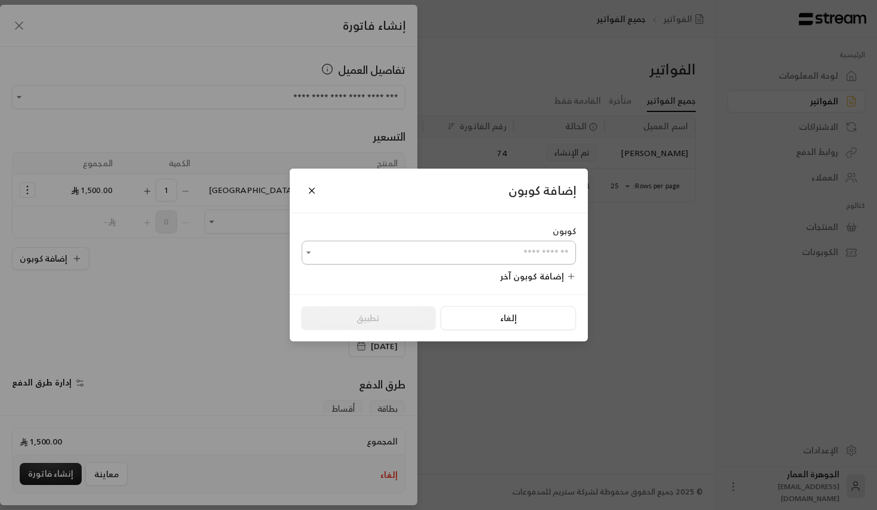
click at [482, 251] on input "اختر العميل" at bounding box center [439, 253] width 274 height 21
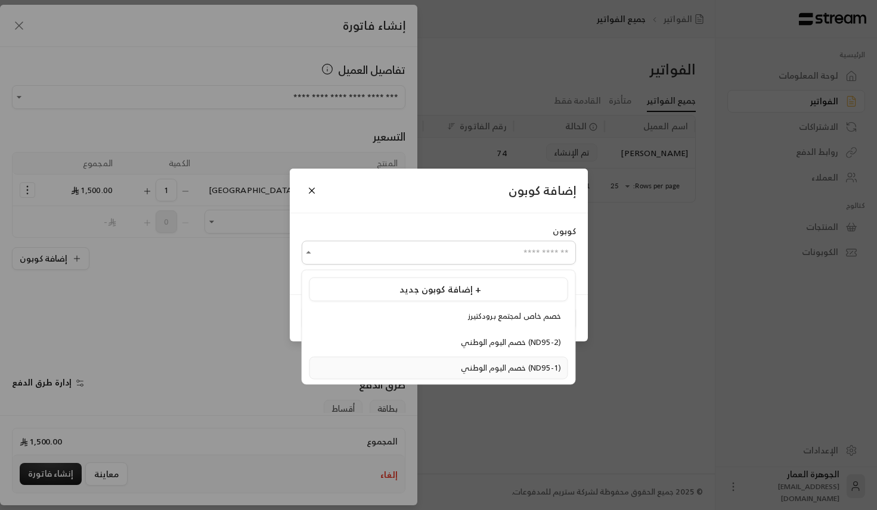
click at [461, 371] on span "خصم اليوم الوطني (ND95-1)" at bounding box center [511, 368] width 100 height 14
type input "**********"
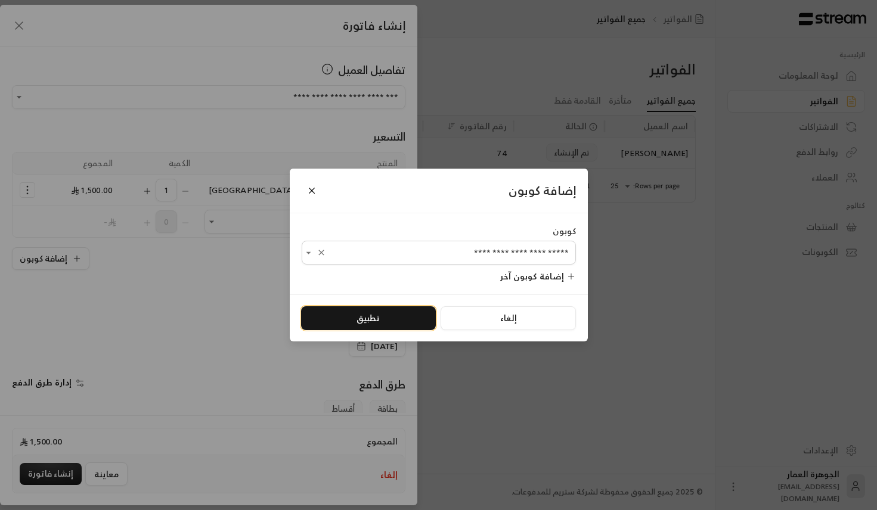
click at [375, 315] on button "تطبيق" at bounding box center [368, 318] width 135 height 24
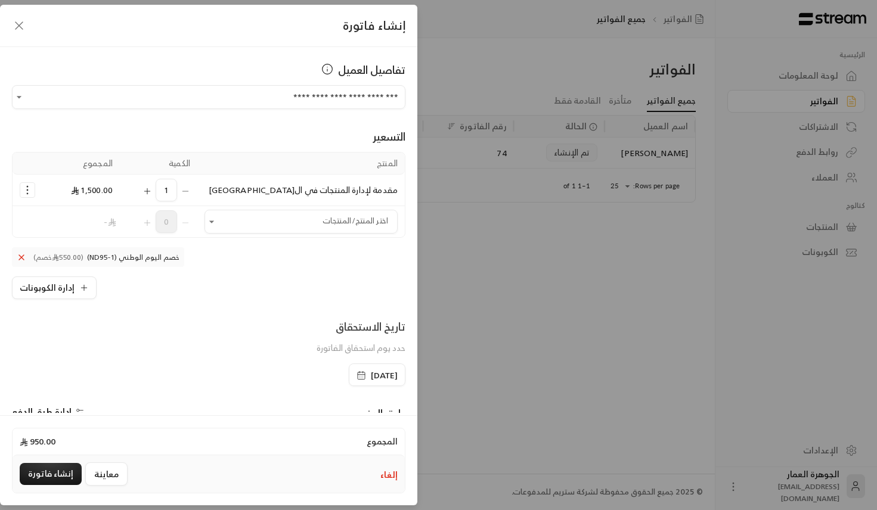
click at [349, 368] on div "[DATE]" at bounding box center [377, 375] width 57 height 23
click at [356, 377] on icon "button" at bounding box center [361, 376] width 10 height 10
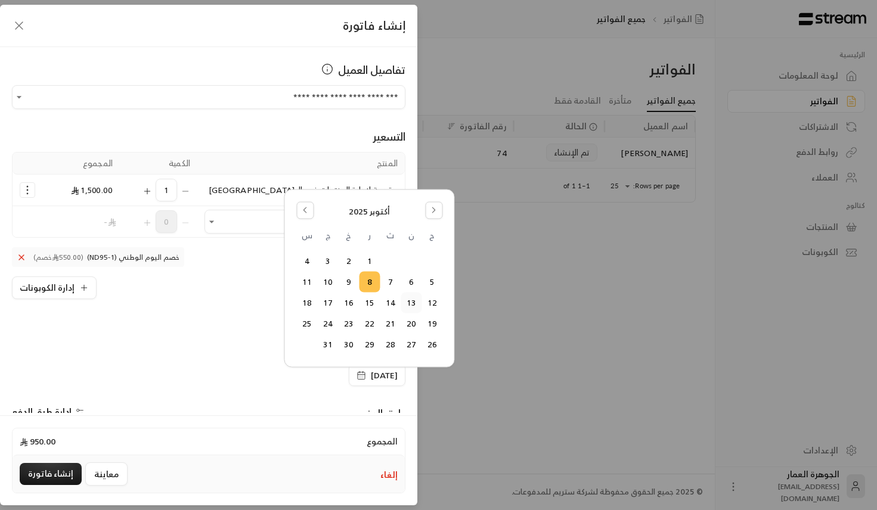
click at [409, 306] on button "13" at bounding box center [411, 303] width 20 height 20
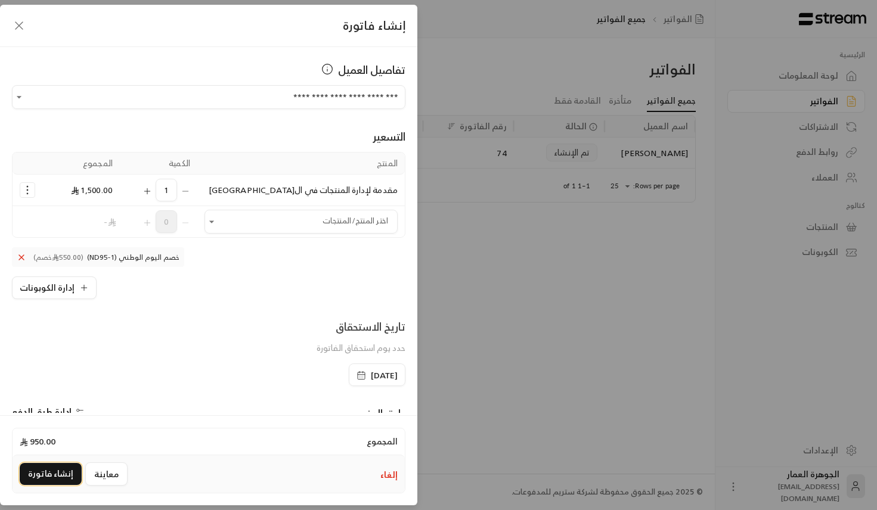
click at [53, 471] on button "إنشاء فاتورة" at bounding box center [51, 474] width 62 height 22
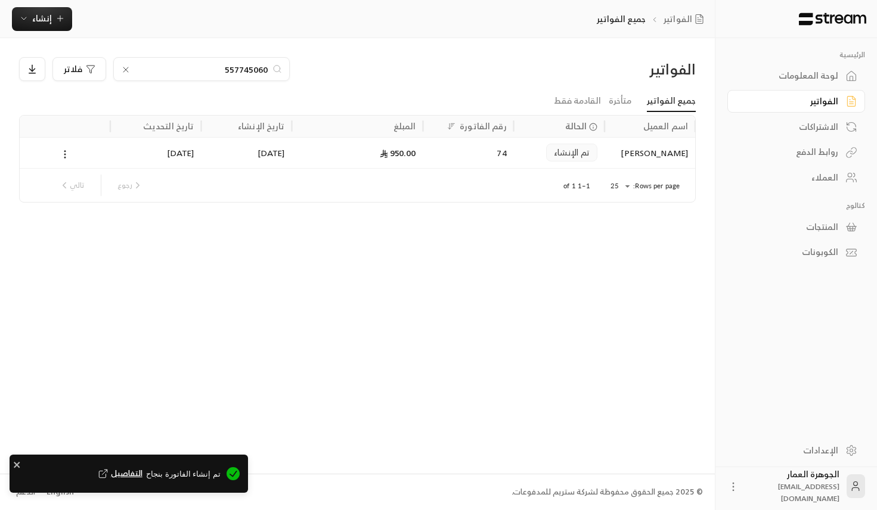
click at [142, 476] on span "التفاصيل" at bounding box center [119, 474] width 46 height 12
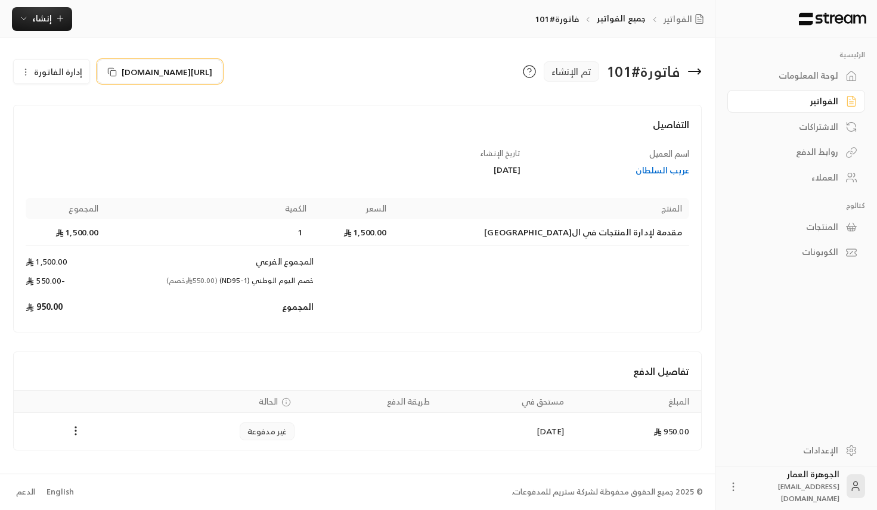
click at [212, 75] on span "[URL][DOMAIN_NAME]" at bounding box center [167, 72] width 91 height 13
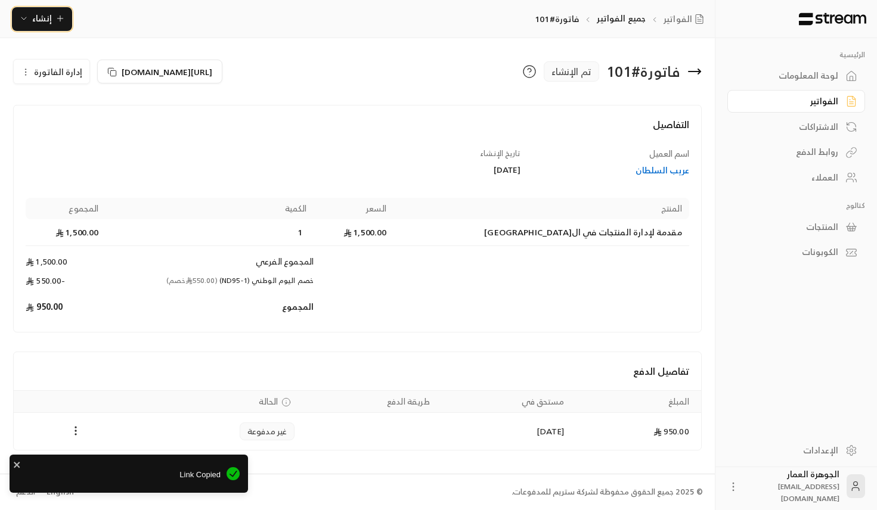
click at [58, 16] on icon "button" at bounding box center [60, 19] width 10 height 10
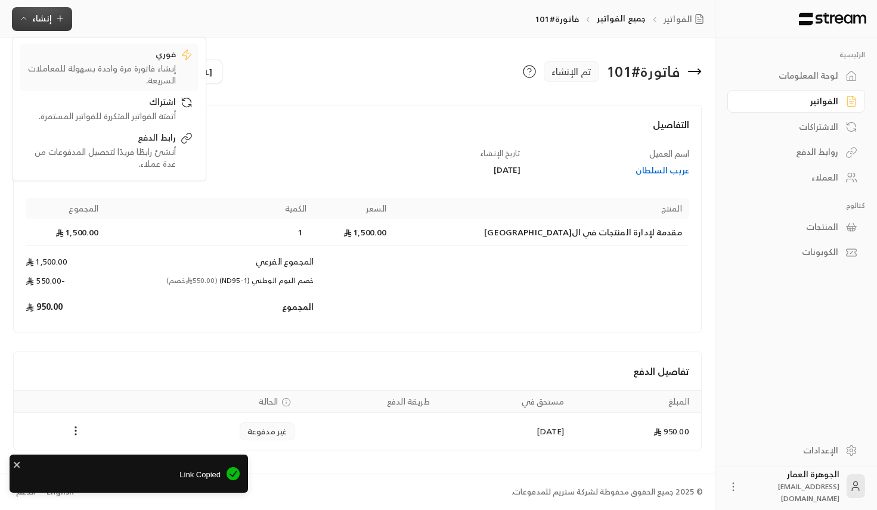
click at [141, 60] on div "فوري" at bounding box center [101, 55] width 150 height 14
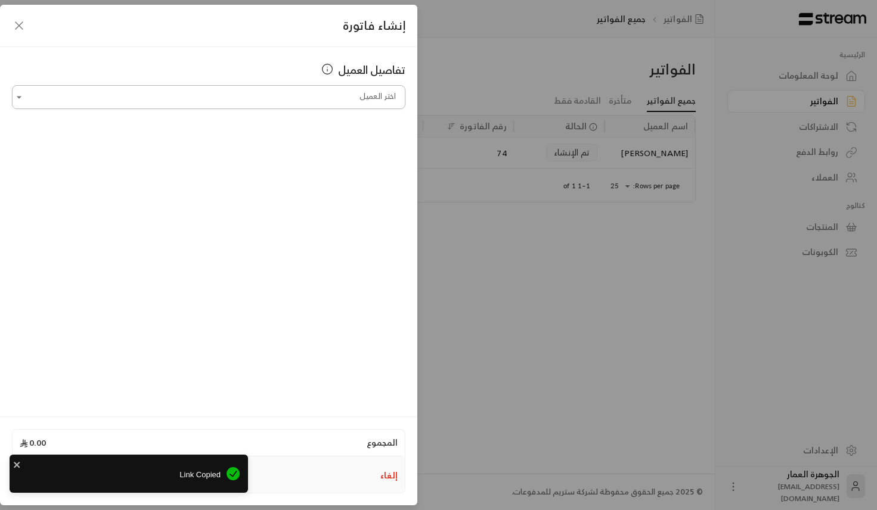
click at [266, 107] on div "اختر العميل" at bounding box center [208, 97] width 393 height 24
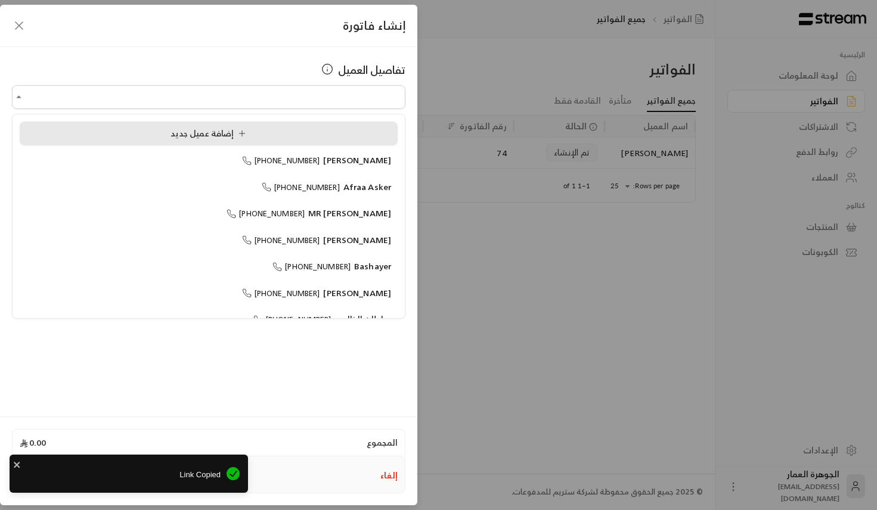
click at [242, 131] on icon at bounding box center [242, 133] width 0 height 5
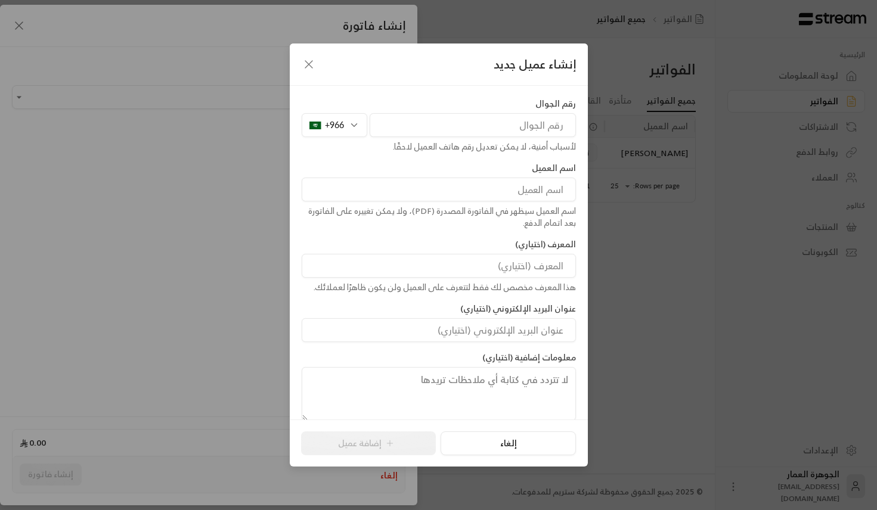
click at [432, 116] on input "tel" at bounding box center [473, 125] width 206 height 24
paste input "500455990"
type input "500455990"
click at [477, 187] on input at bounding box center [439, 190] width 274 height 24
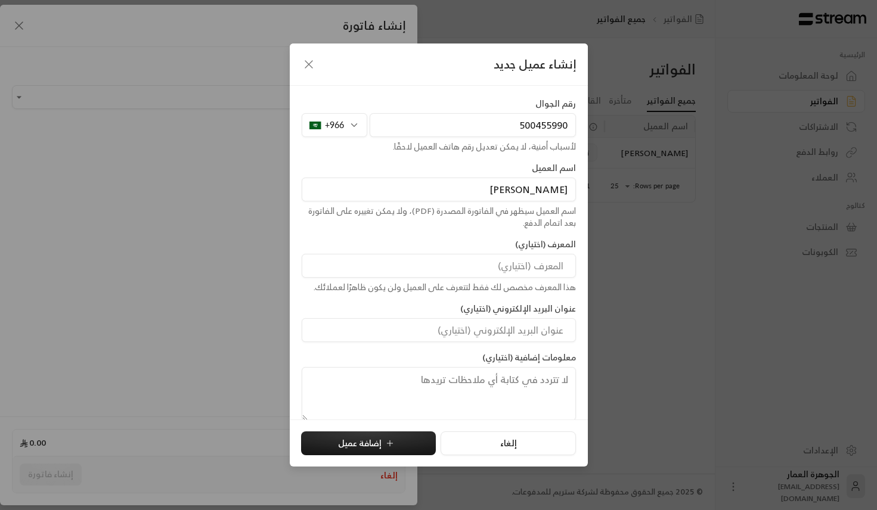
type input "[PERSON_NAME]"
click at [371, 460] on div "إلغاء إضافة عميل" at bounding box center [439, 444] width 298 height 48
click at [365, 438] on button "إضافة عميل" at bounding box center [368, 444] width 135 height 24
type input "**********"
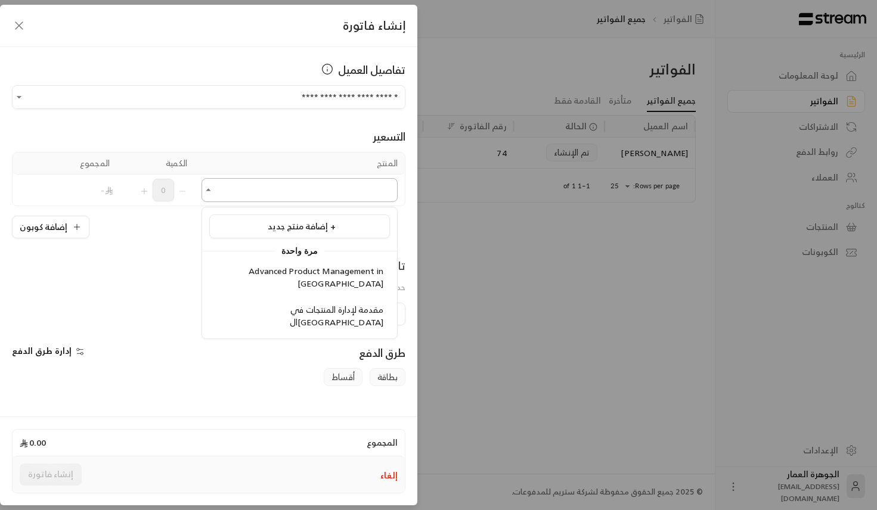
click at [375, 185] on input "اختر العميل" at bounding box center [299, 190] width 196 height 21
click at [317, 302] on span "مقدمة لإدارة المنتجات في ال[GEOGRAPHIC_DATA]" at bounding box center [337, 315] width 94 height 27
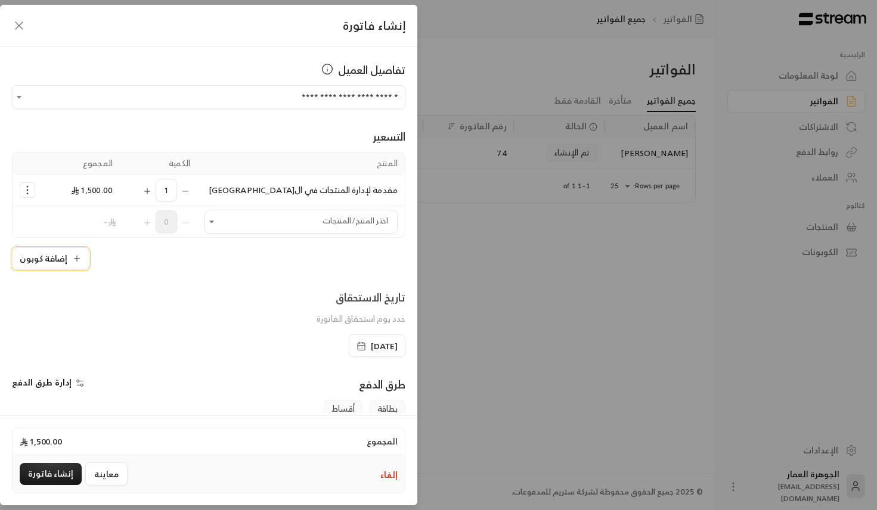
click at [51, 263] on button "إضافة كوبون" at bounding box center [50, 258] width 77 height 23
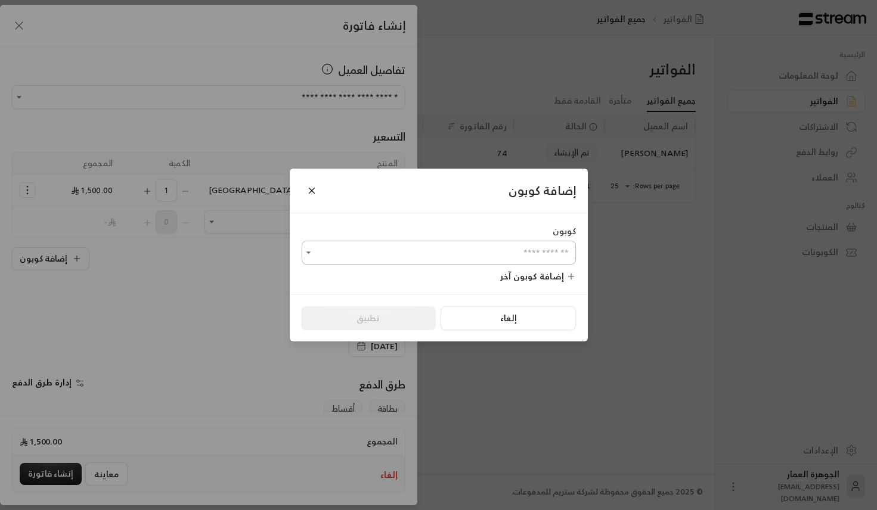
click at [429, 247] on input "اختر العميل" at bounding box center [439, 253] width 274 height 21
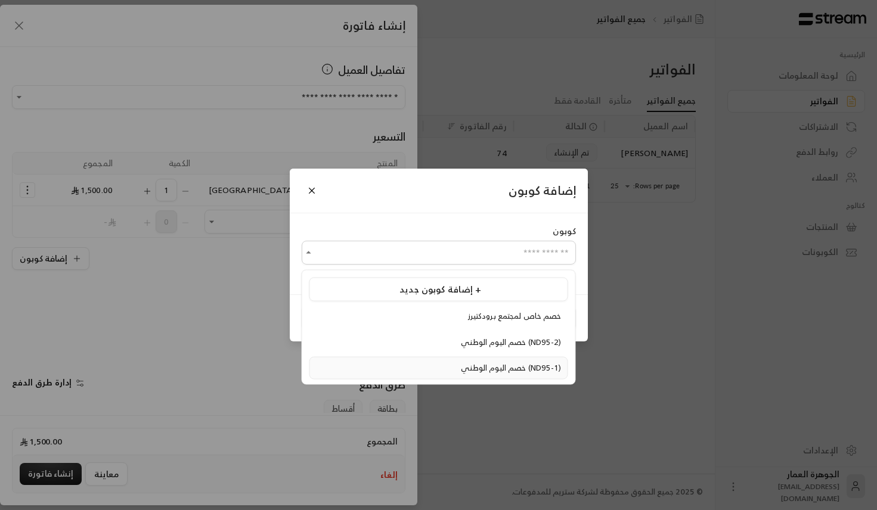
click at [386, 359] on li "خصم اليوم الوطني (ND95-1)" at bounding box center [438, 368] width 259 height 23
type input "**********"
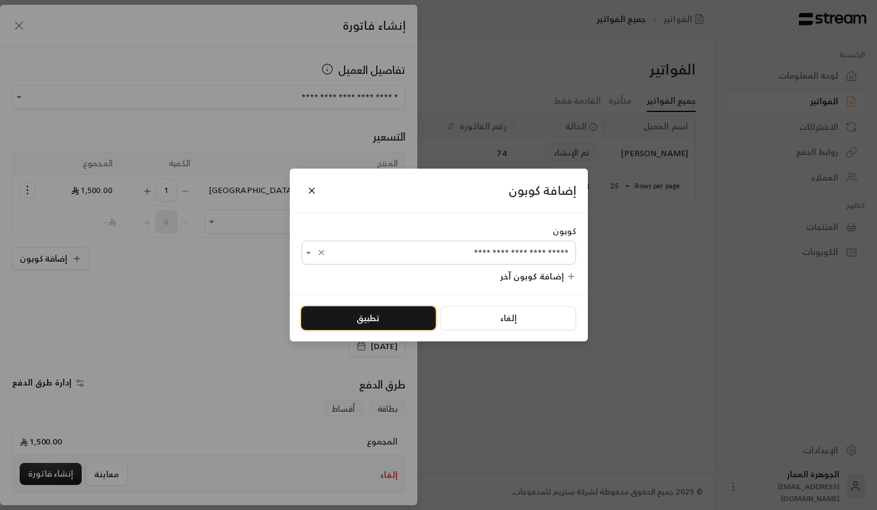
click at [361, 319] on button "تطبيق" at bounding box center [368, 318] width 135 height 24
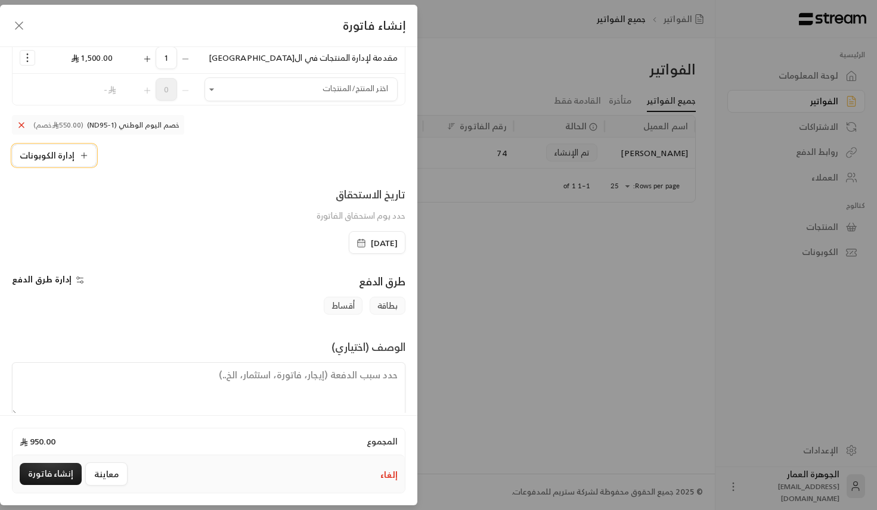
scroll to position [150, 0]
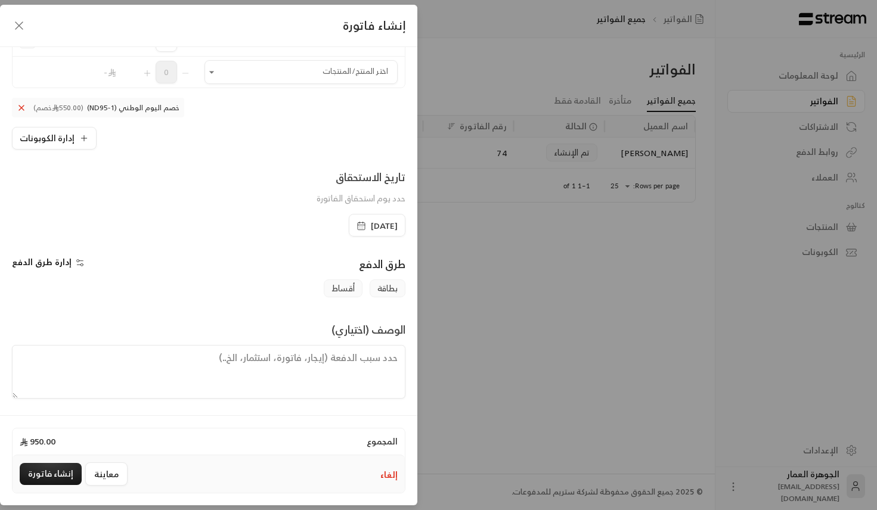
click at [373, 228] on span "[DATE]" at bounding box center [384, 226] width 27 height 12
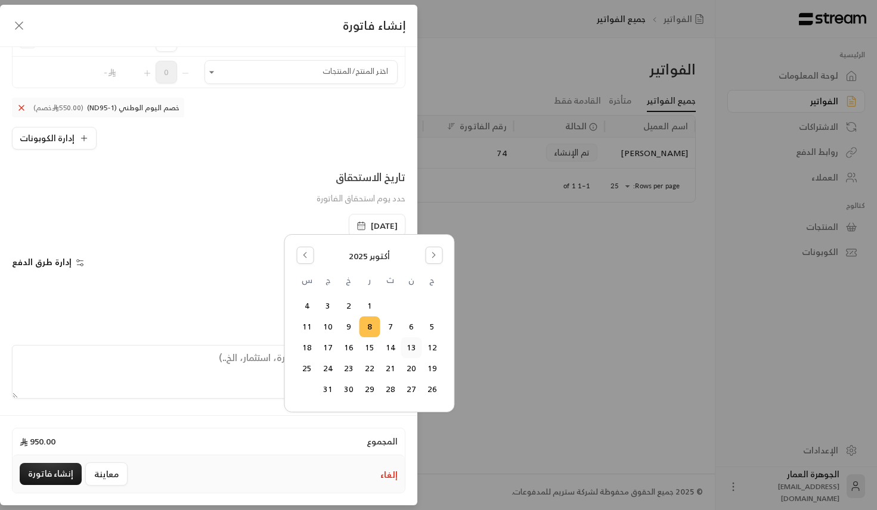
click at [412, 349] on button "13" at bounding box center [411, 348] width 20 height 20
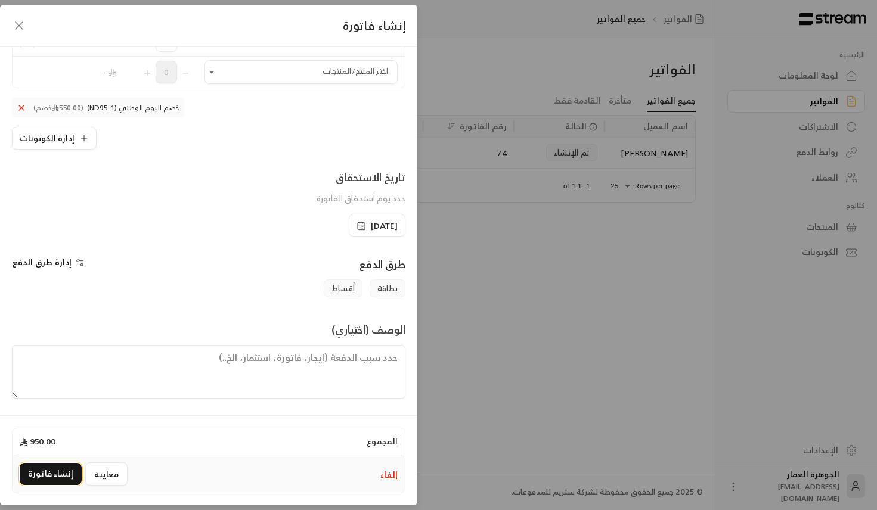
click at [57, 474] on button "إنشاء فاتورة" at bounding box center [51, 474] width 62 height 22
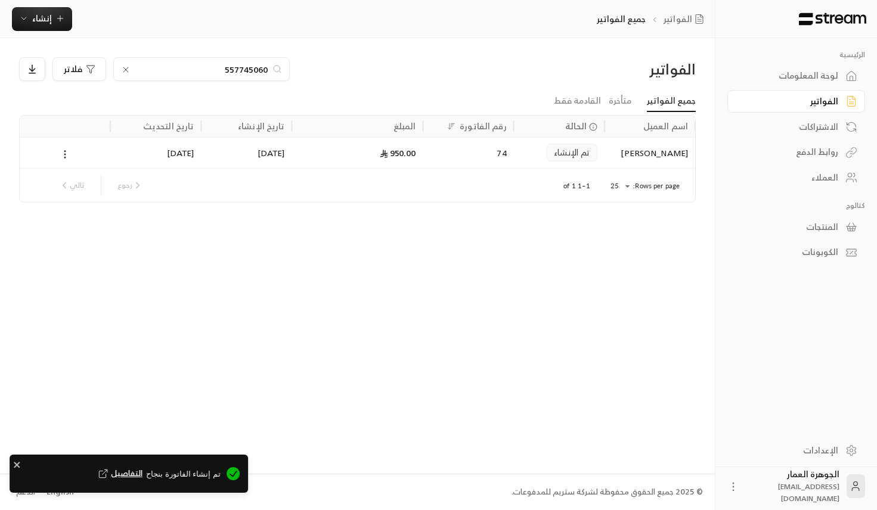
click at [134, 469] on span "التفاصيل" at bounding box center [119, 474] width 46 height 12
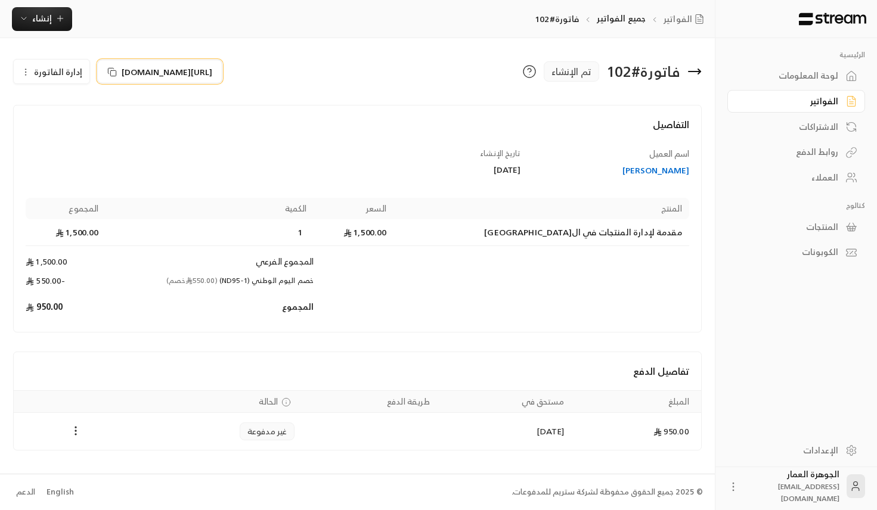
click at [111, 72] on icon at bounding box center [112, 72] width 10 height 10
click at [58, 17] on icon "button" at bounding box center [60, 19] width 10 height 10
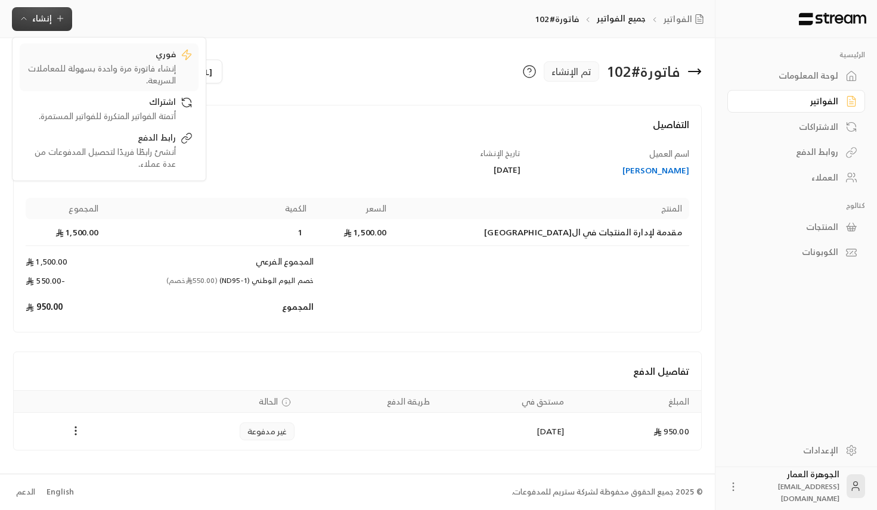
click at [139, 52] on div "فوري" at bounding box center [101, 55] width 150 height 14
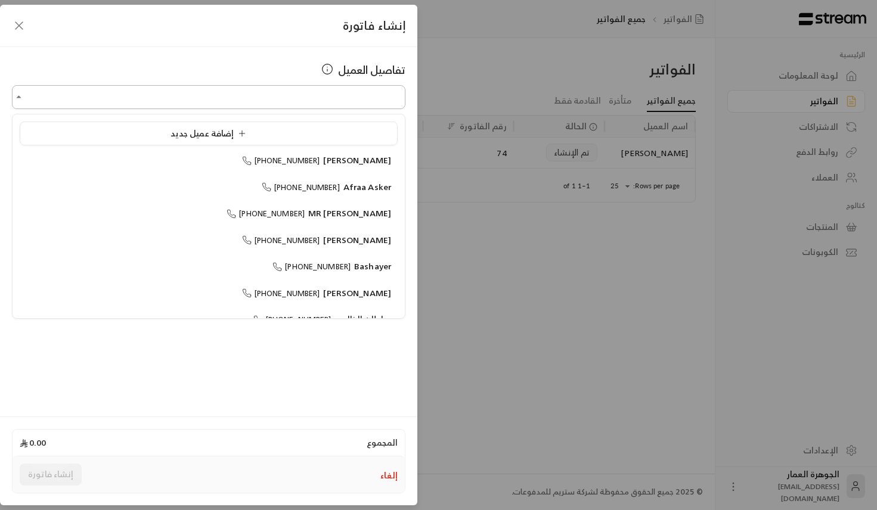
click at [259, 98] on input "اختر العميل" at bounding box center [208, 97] width 393 height 21
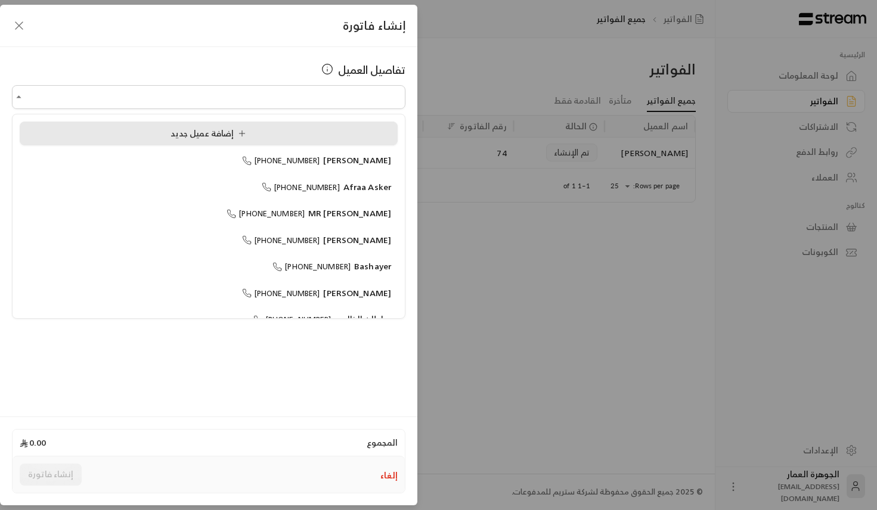
click at [175, 136] on span "إضافة عميل جديد" at bounding box center [210, 133] width 80 height 15
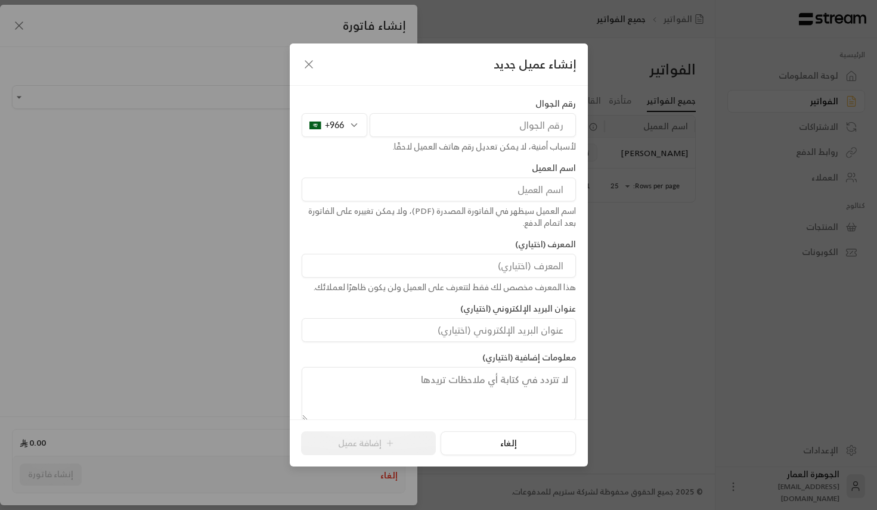
click at [399, 134] on input "tel" at bounding box center [473, 125] width 206 height 24
paste input "508603586"
type input "508603586"
click at [527, 183] on input at bounding box center [439, 190] width 274 height 24
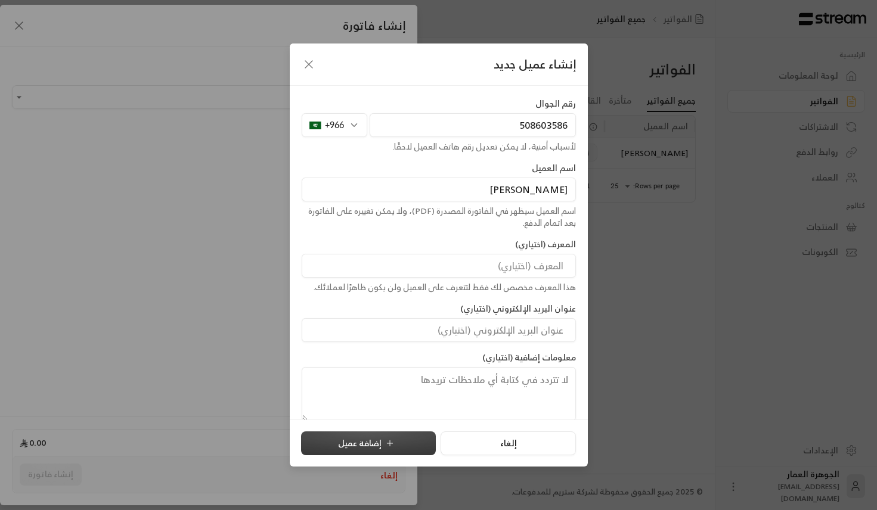
type input "[PERSON_NAME]"
click at [374, 444] on button "إضافة عميل" at bounding box center [368, 444] width 135 height 24
type input "**********"
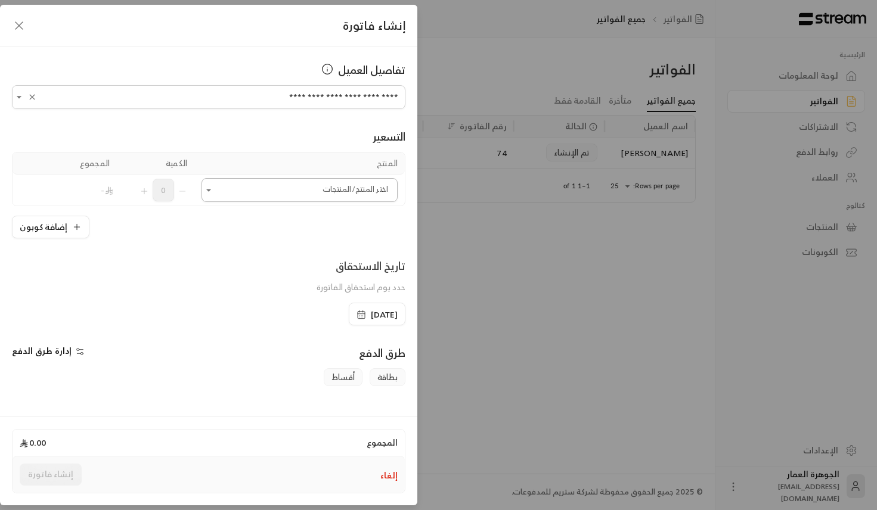
click at [246, 189] on input "اختر العميل" at bounding box center [299, 190] width 196 height 21
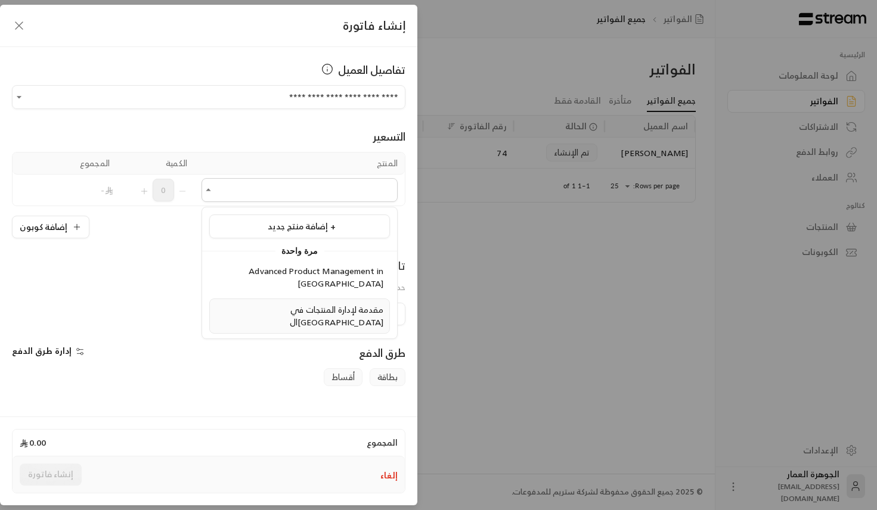
click at [290, 302] on span "مقدمة لإدارة المنتجات في ال[GEOGRAPHIC_DATA]" at bounding box center [337, 315] width 94 height 27
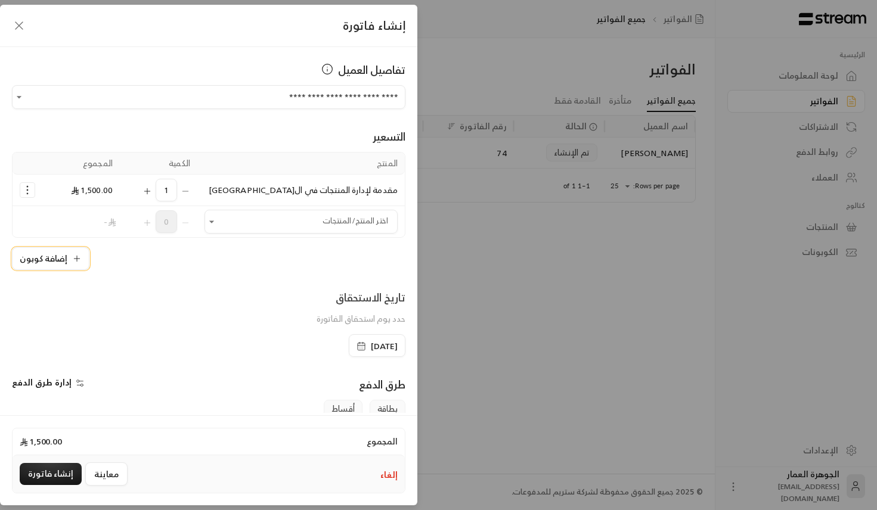
click at [73, 262] on icon "button" at bounding box center [77, 259] width 10 height 10
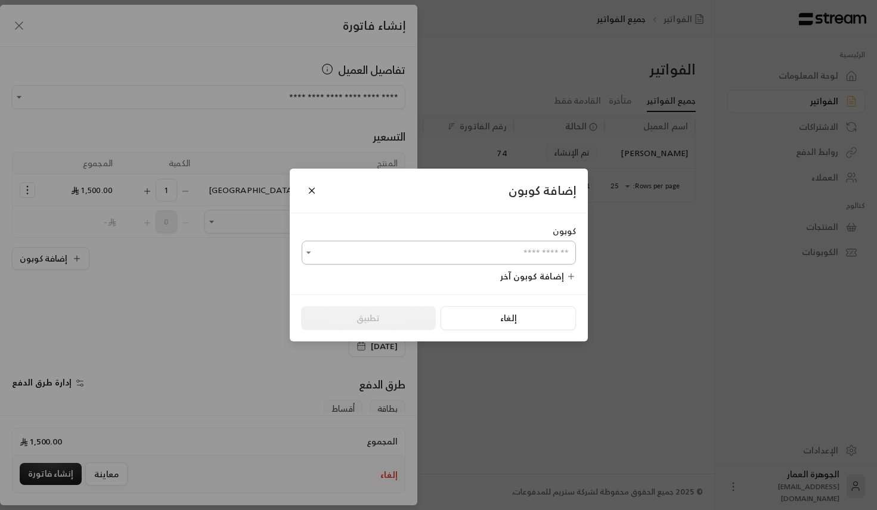
click at [393, 247] on input "اختر العميل" at bounding box center [439, 253] width 274 height 21
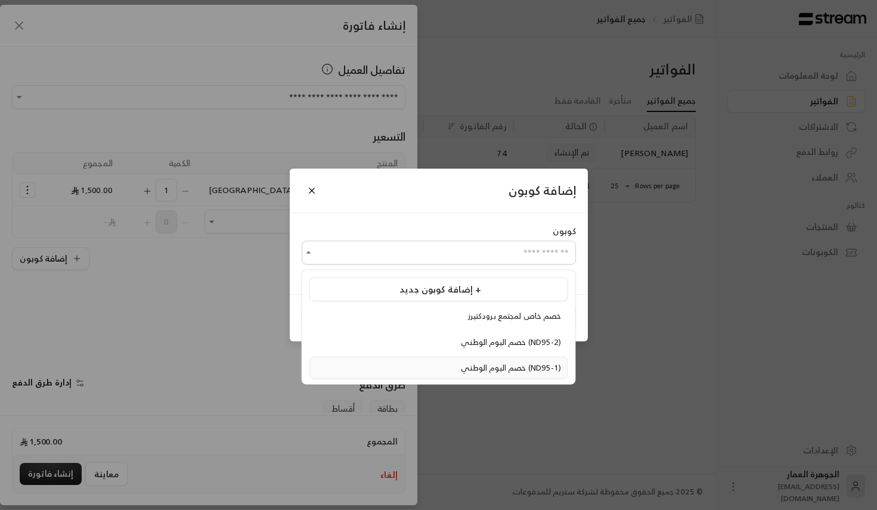
click at [461, 361] on span "خصم اليوم الوطني (ND95-1)" at bounding box center [511, 368] width 100 height 14
type input "**********"
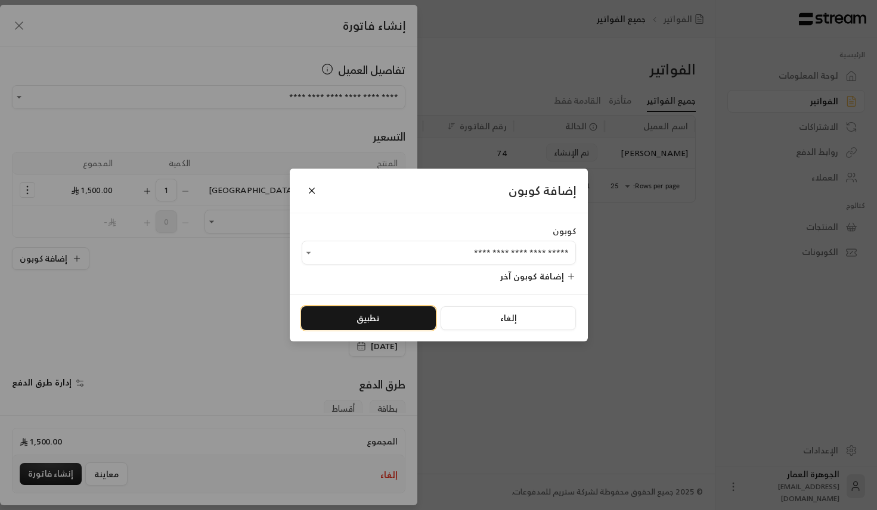
click at [378, 325] on button "تطبيق" at bounding box center [368, 318] width 135 height 24
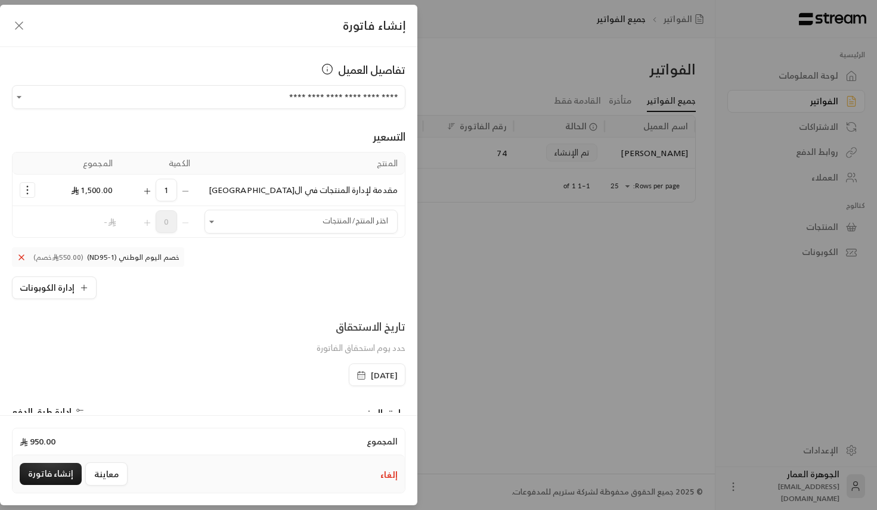
click at [371, 381] on span "[DATE]" at bounding box center [384, 376] width 27 height 12
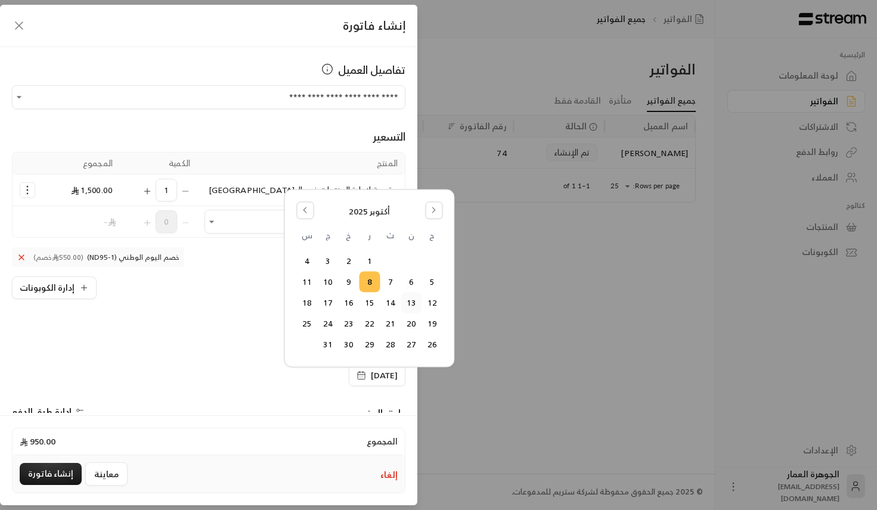
click at [406, 303] on button "13" at bounding box center [411, 303] width 20 height 20
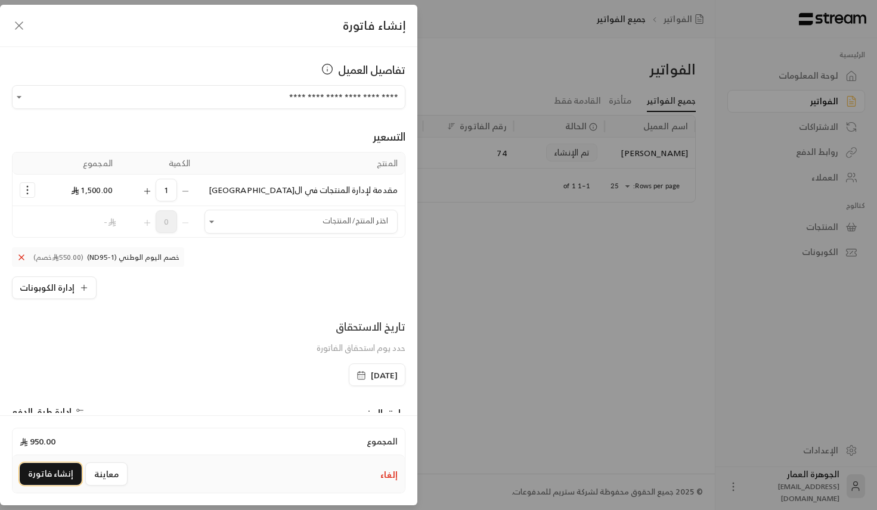
click at [55, 471] on button "إنشاء فاتورة" at bounding box center [51, 474] width 62 height 22
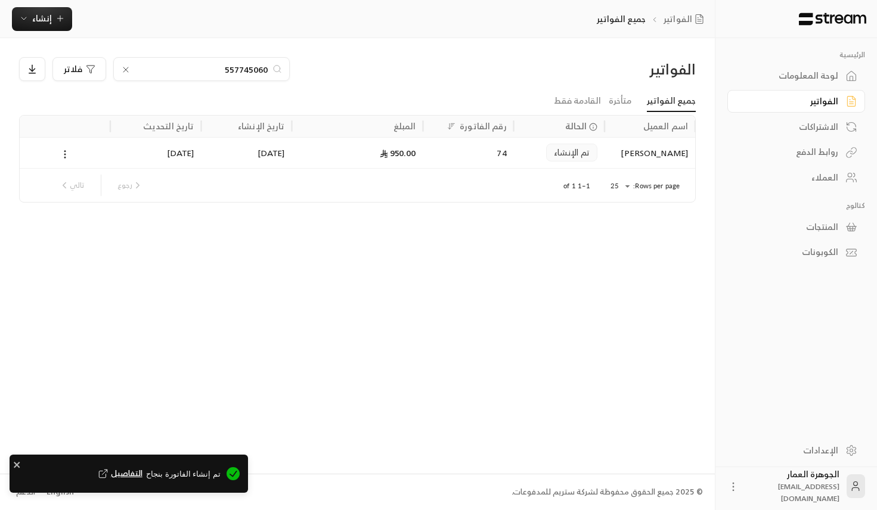
click at [142, 472] on span "التفاصيل" at bounding box center [119, 474] width 46 height 12
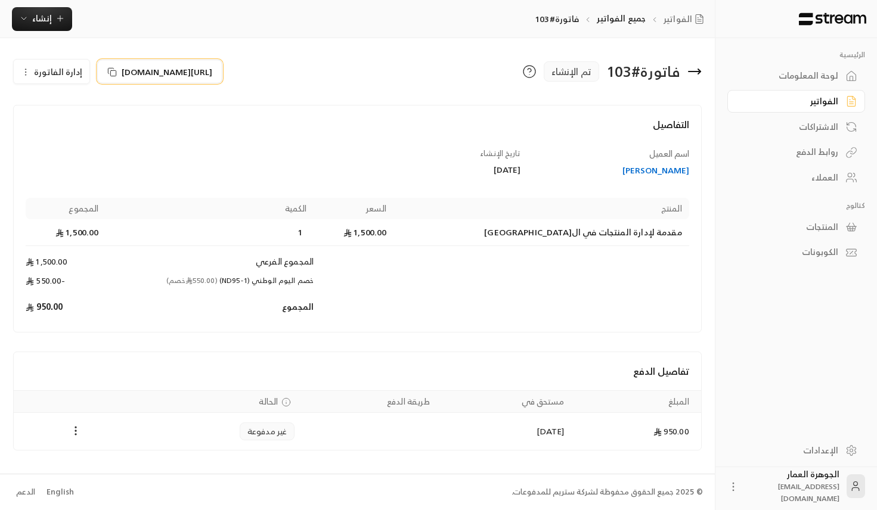
click at [179, 68] on span "[URL][DOMAIN_NAME]" at bounding box center [167, 72] width 91 height 13
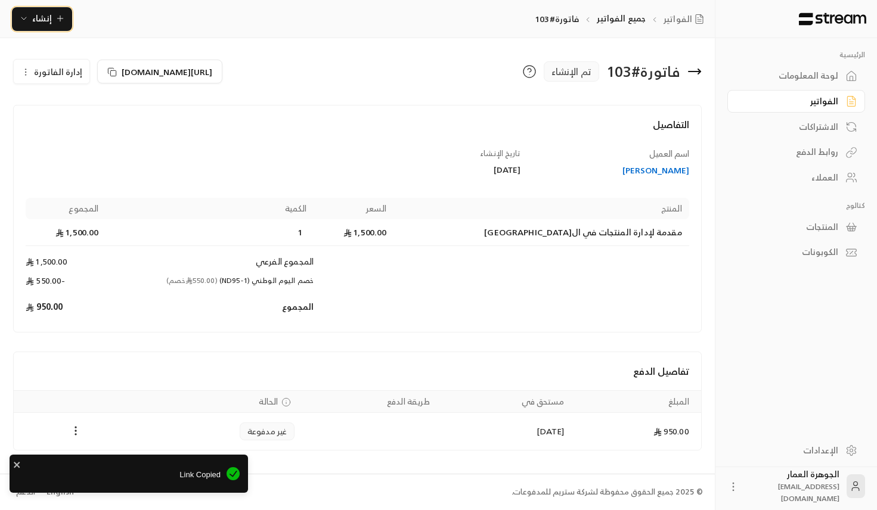
click at [65, 27] on button "إنشاء" at bounding box center [42, 19] width 60 height 24
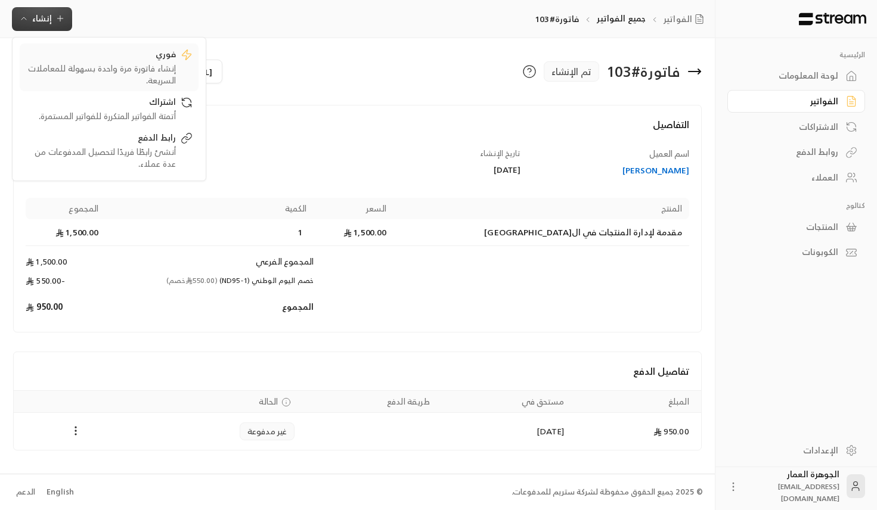
click at [144, 58] on div "فوري" at bounding box center [101, 55] width 150 height 14
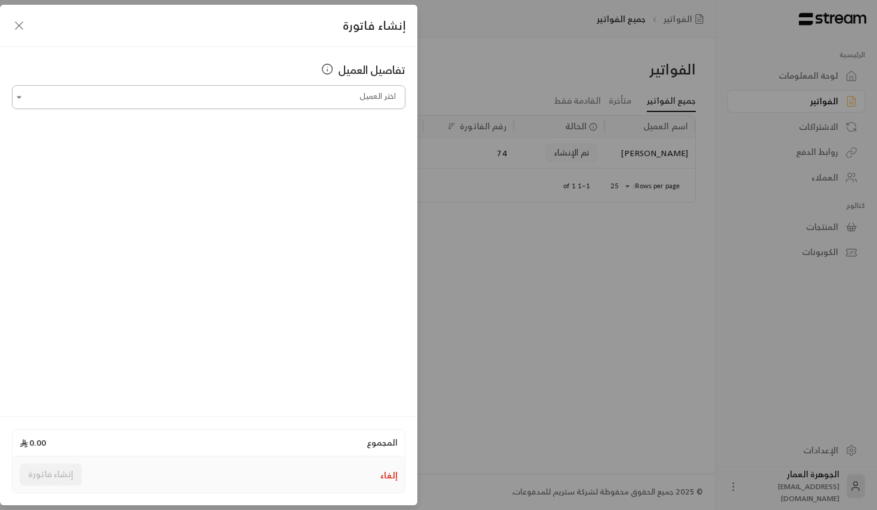
click at [303, 96] on input "اختر العميل" at bounding box center [208, 97] width 393 height 21
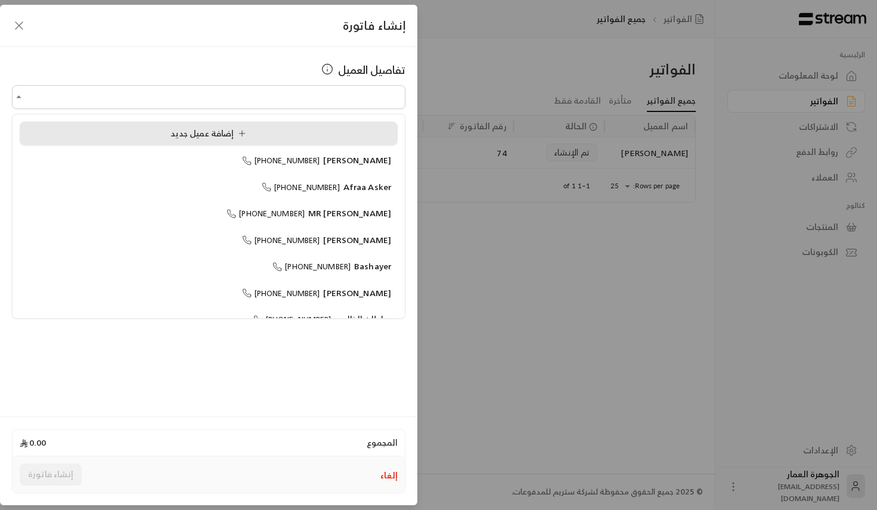
click at [181, 128] on span "إضافة عميل جديد" at bounding box center [210, 133] width 80 height 15
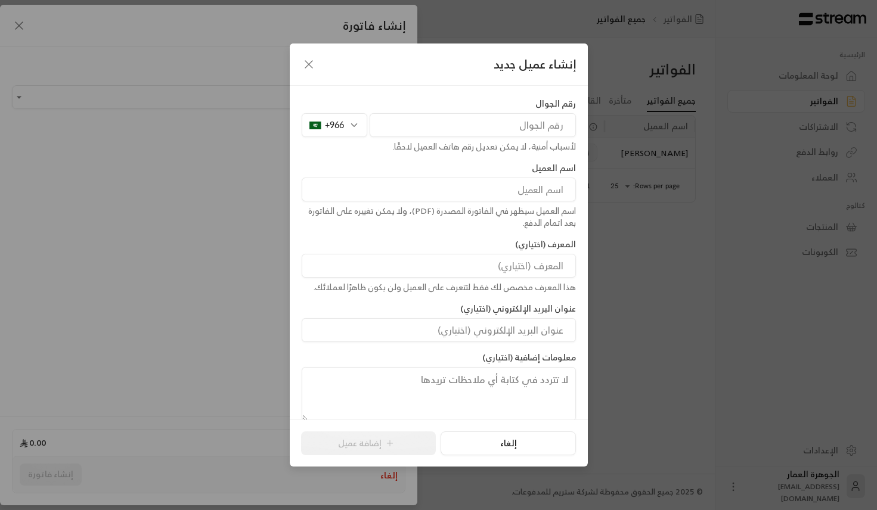
click at [441, 134] on input "tel" at bounding box center [473, 125] width 206 height 24
paste input "562136671"
type input "562136671"
click at [516, 195] on input at bounding box center [439, 190] width 274 height 24
type input "m"
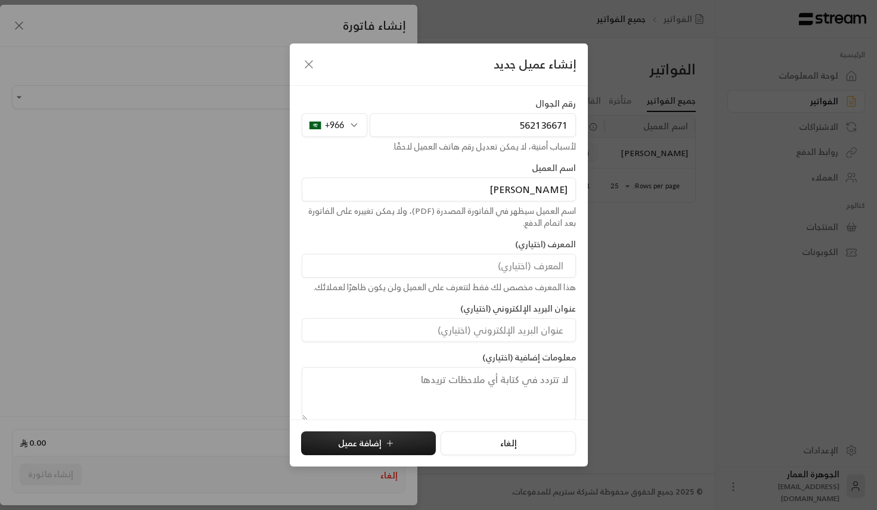
type input "[PERSON_NAME]"
click at [322, 442] on button "إضافة عميل" at bounding box center [368, 444] width 135 height 24
type input "**********"
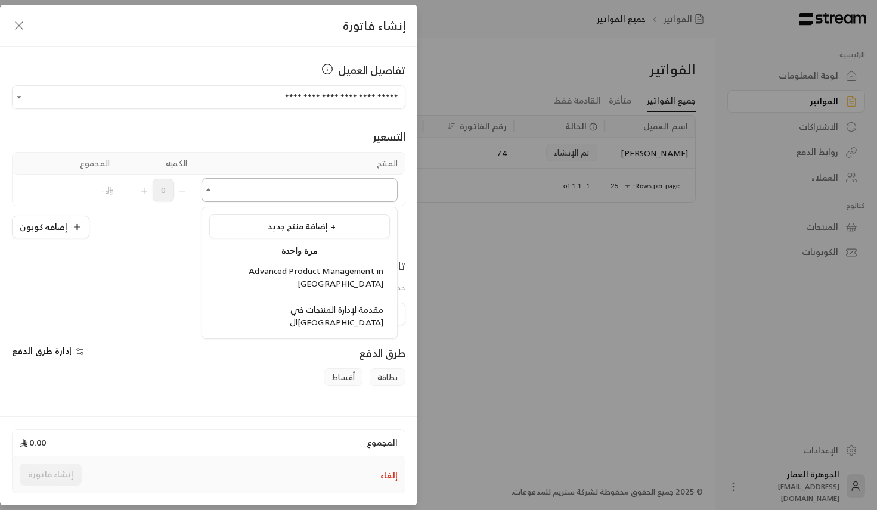
click at [246, 195] on input "اختر العميل" at bounding box center [299, 190] width 196 height 21
click at [293, 302] on span "مقدمة لإدارة المنتجات في ال[GEOGRAPHIC_DATA]" at bounding box center [337, 315] width 94 height 27
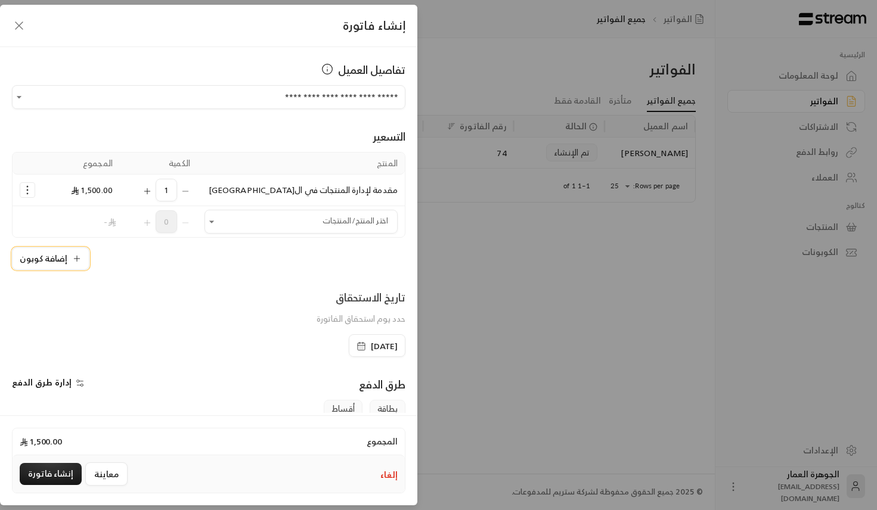
click at [45, 261] on button "إضافة كوبون" at bounding box center [50, 258] width 77 height 23
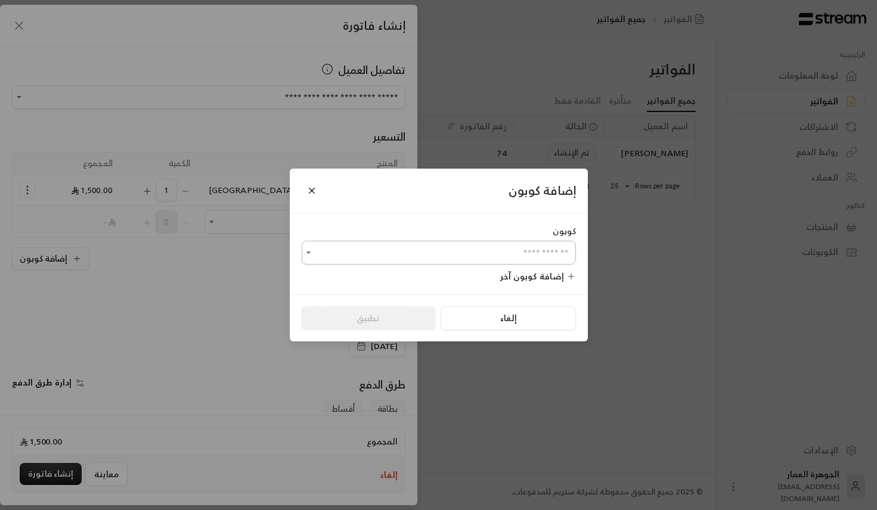
click at [437, 250] on input "اختر العميل" at bounding box center [439, 253] width 274 height 21
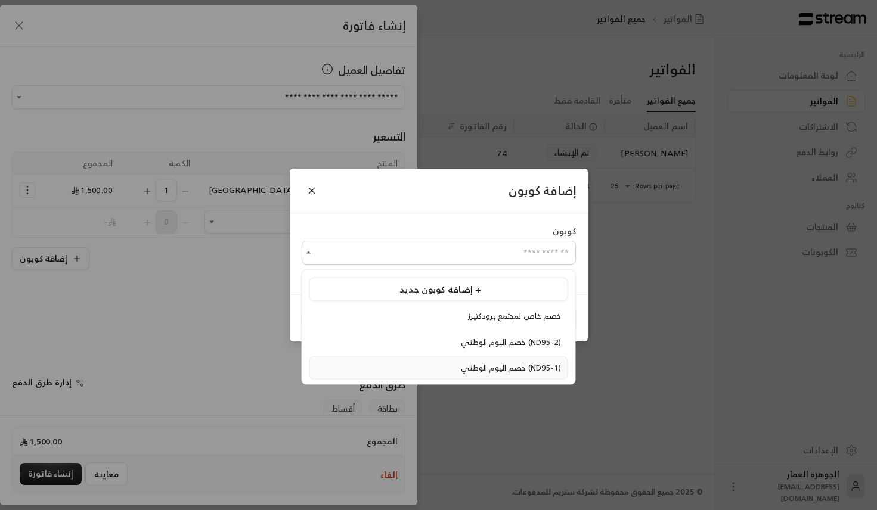
click at [461, 368] on span "خصم اليوم الوطني (ND95-1)" at bounding box center [511, 368] width 100 height 14
type input "**********"
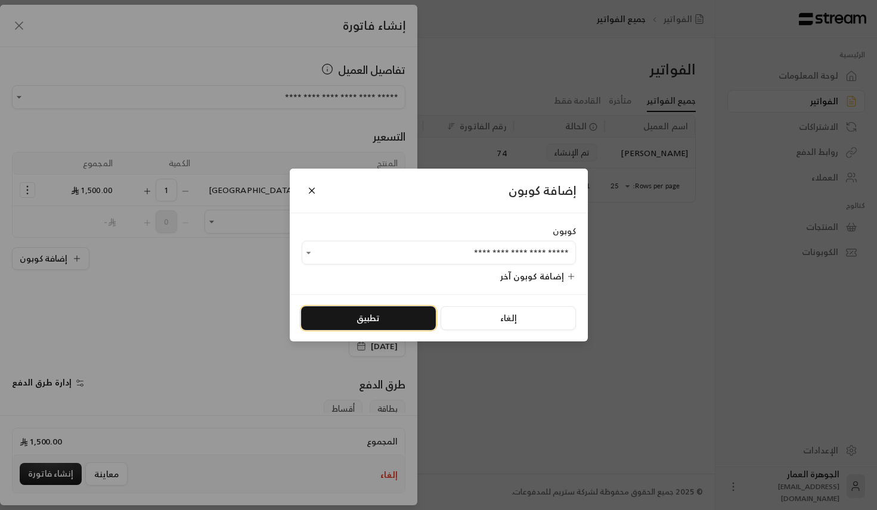
click at [338, 317] on button "تطبيق" at bounding box center [368, 318] width 135 height 24
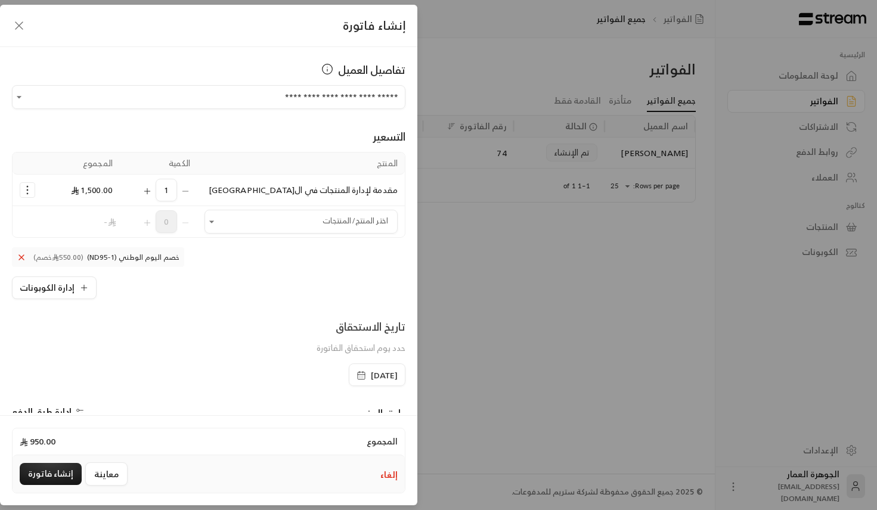
click at [371, 381] on span "[DATE]" at bounding box center [384, 376] width 27 height 12
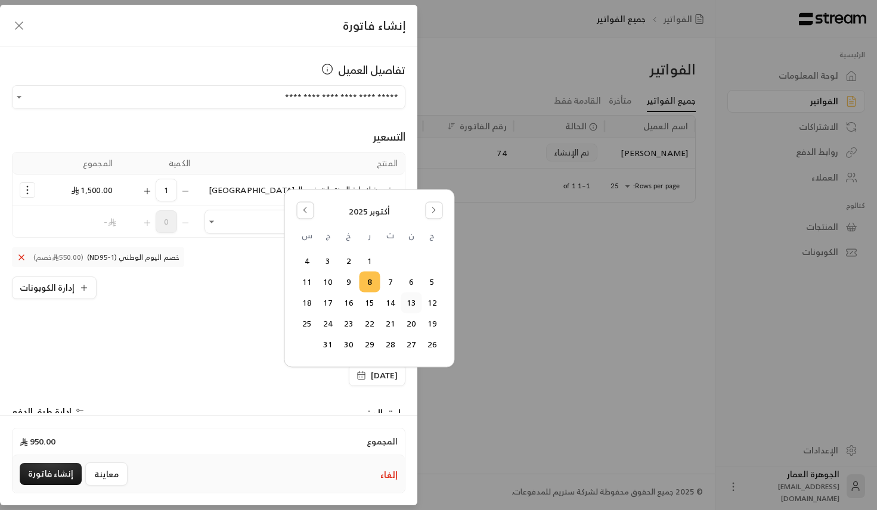
click at [411, 306] on button "13" at bounding box center [411, 303] width 20 height 20
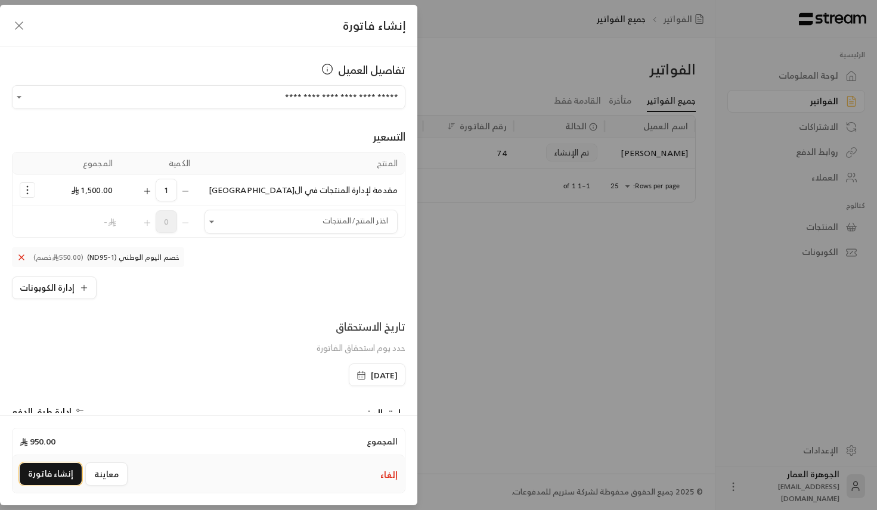
click at [58, 473] on button "إنشاء فاتورة" at bounding box center [51, 474] width 62 height 22
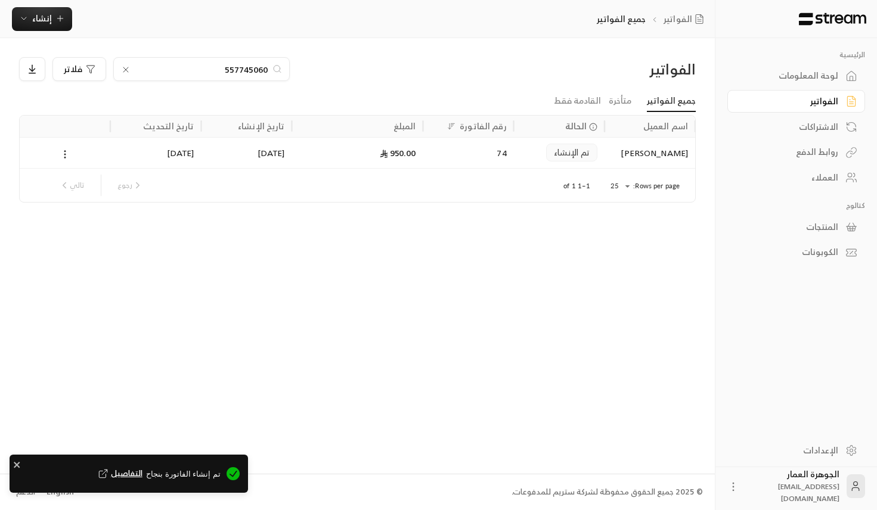
click at [142, 470] on span "التفاصيل" at bounding box center [119, 474] width 46 height 12
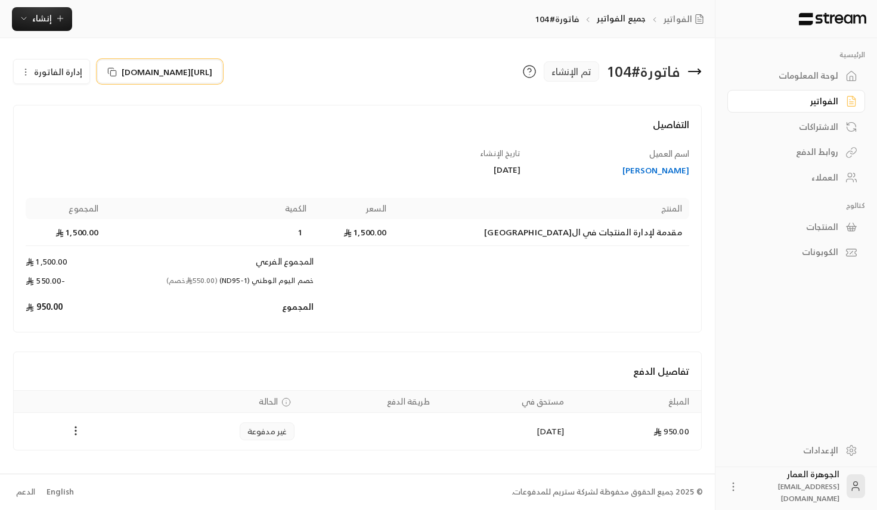
click at [122, 70] on span "[URL][DOMAIN_NAME]" at bounding box center [167, 72] width 91 height 13
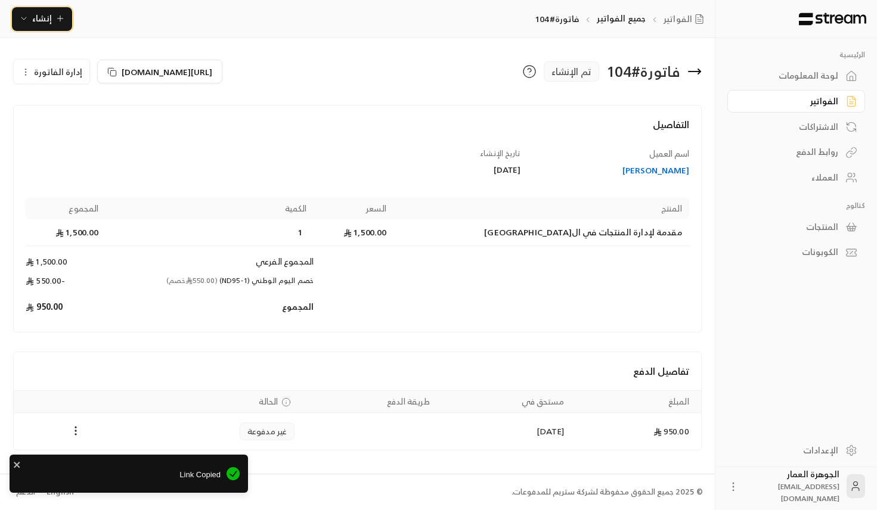
click at [37, 21] on span "إنشاء" at bounding box center [42, 18] width 20 height 15
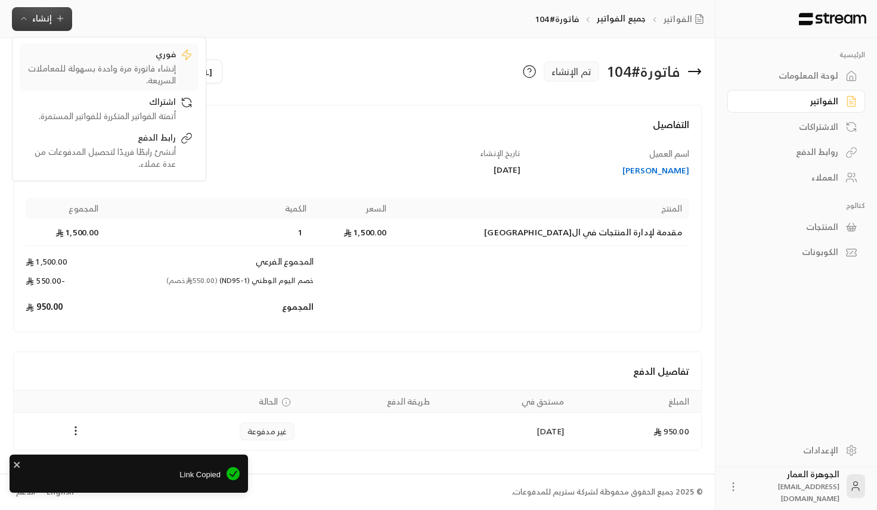
click at [155, 58] on div "فوري" at bounding box center [101, 55] width 150 height 14
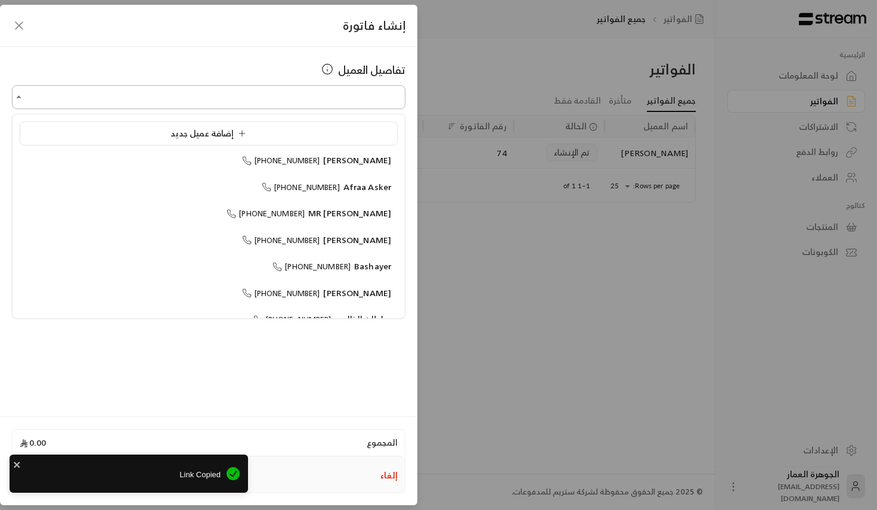
click at [265, 89] on input "اختر العميل" at bounding box center [208, 97] width 393 height 21
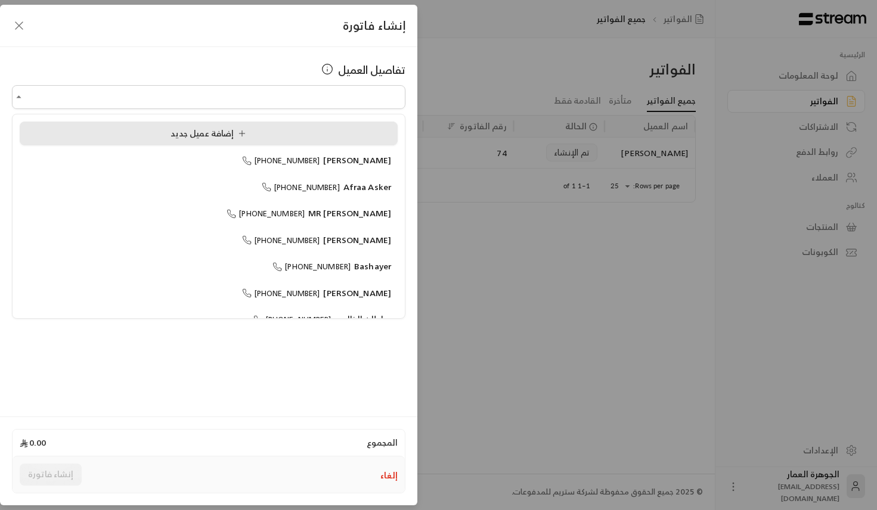
click at [166, 128] on div "إضافة عميل جديد" at bounding box center [208, 134] width 365 height 13
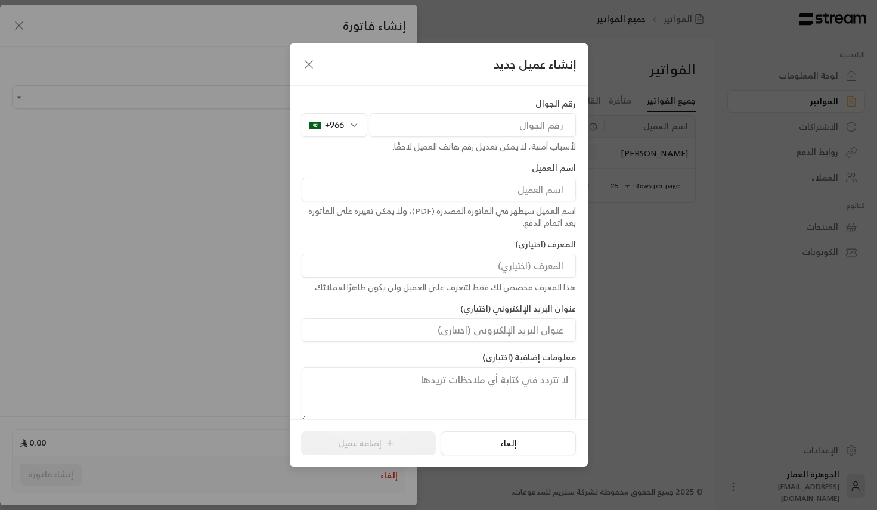
click at [438, 122] on input "tel" at bounding box center [473, 125] width 206 height 24
paste input "562229707"
type input "562229707"
click at [427, 185] on input at bounding box center [439, 190] width 274 height 24
paste input "[PERSON_NAME]"
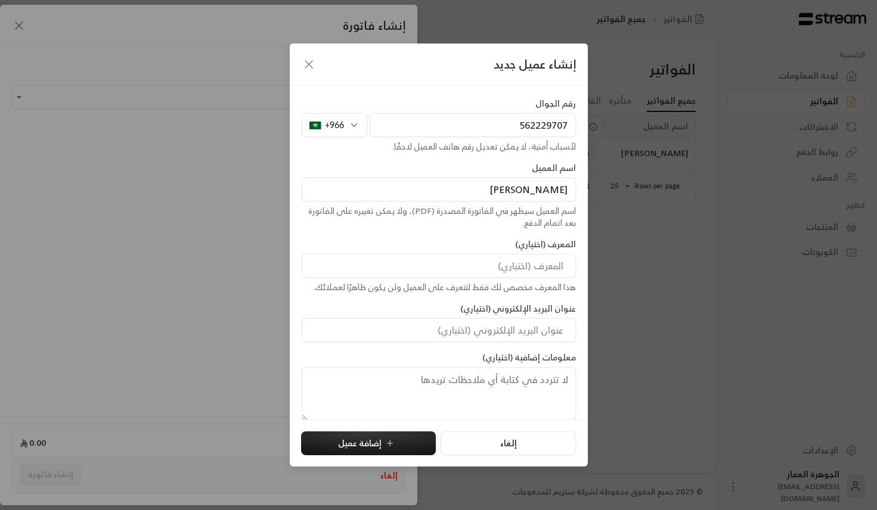
paste input "Alsabaan"
type input "[PERSON_NAME]"
click at [359, 438] on button "إضافة عميل" at bounding box center [368, 444] width 135 height 24
type input "**********"
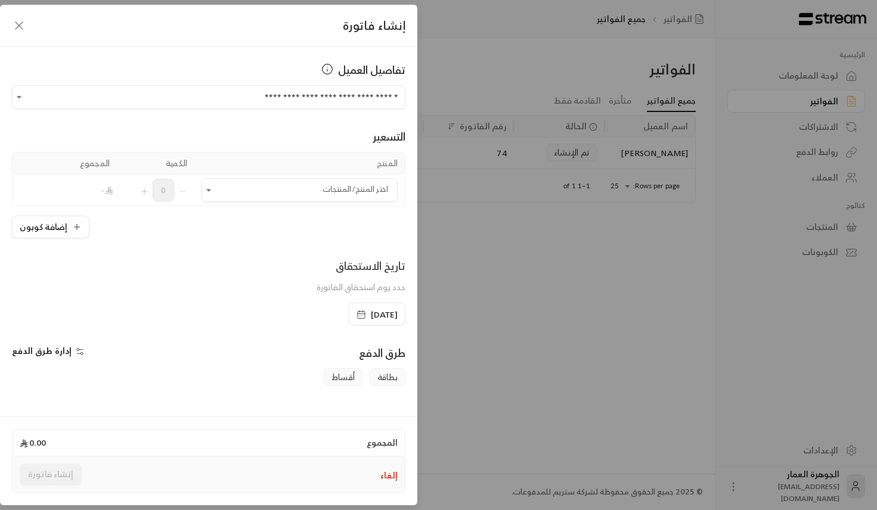
click at [345, 178] on td "اختر المنتج/المنتجات اختر المنتج/المنتجات" at bounding box center [299, 190] width 210 height 31
click at [345, 182] on input "اختر العميل" at bounding box center [299, 190] width 196 height 21
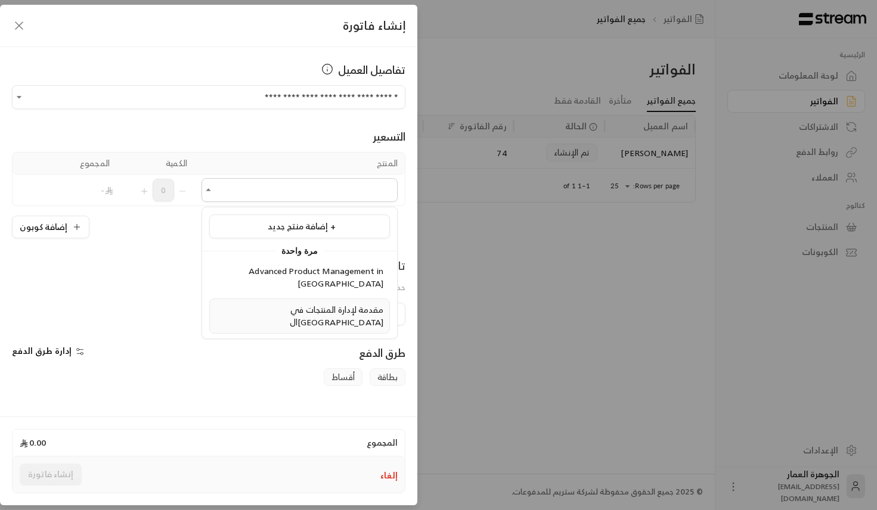
click at [323, 302] on span "مقدمة لإدارة المنتجات في ال[GEOGRAPHIC_DATA]" at bounding box center [337, 315] width 94 height 27
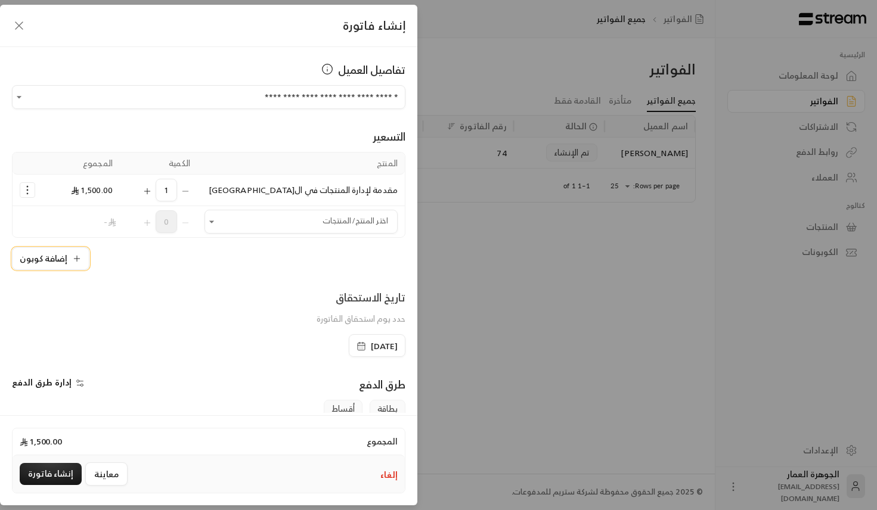
click at [53, 265] on button "إضافة كوبون" at bounding box center [50, 258] width 77 height 23
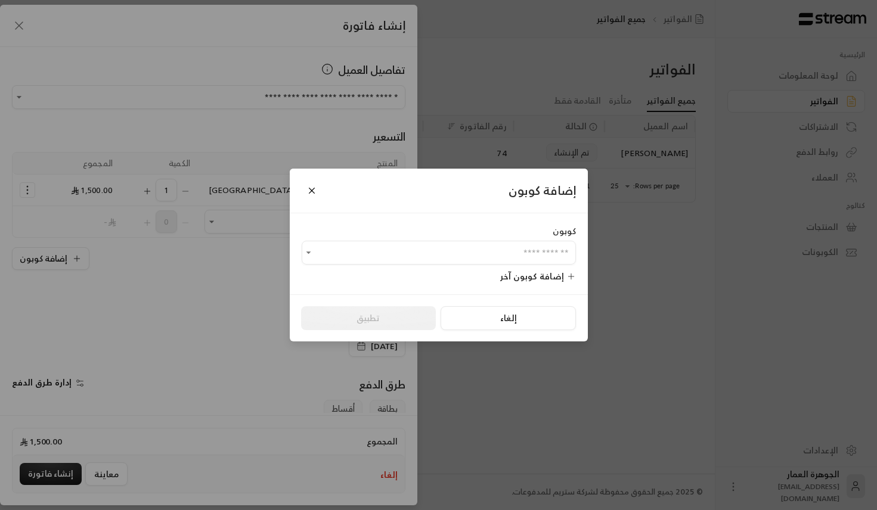
click at [375, 313] on div "إلغاء تطبيق" at bounding box center [438, 318] width 275 height 24
click at [375, 241] on div "كوبون ​" at bounding box center [439, 244] width 274 height 39
click at [375, 253] on input "اختر العميل" at bounding box center [439, 253] width 274 height 21
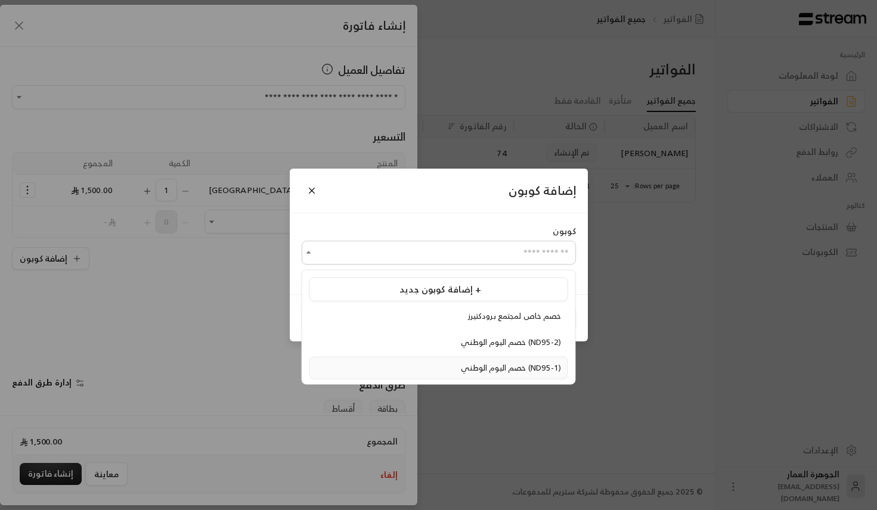
click at [375, 375] on li "خصم اليوم الوطني (ND95-1)" at bounding box center [438, 368] width 259 height 23
type input "**********"
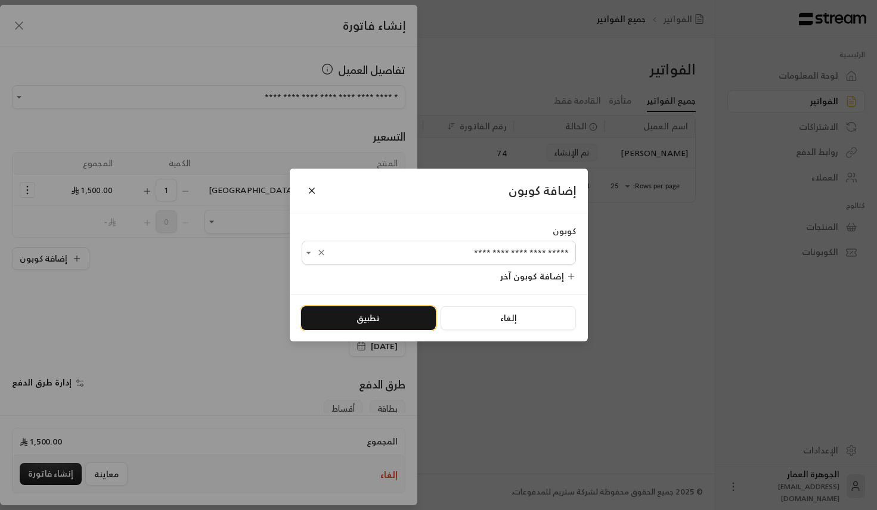
click at [341, 325] on button "تطبيق" at bounding box center [368, 318] width 135 height 24
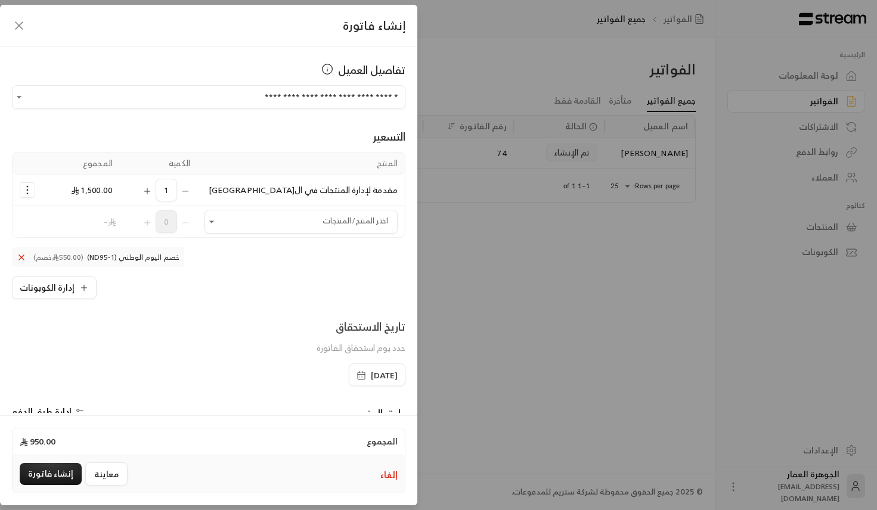
click at [356, 370] on span "[DATE]" at bounding box center [376, 376] width 41 height 12
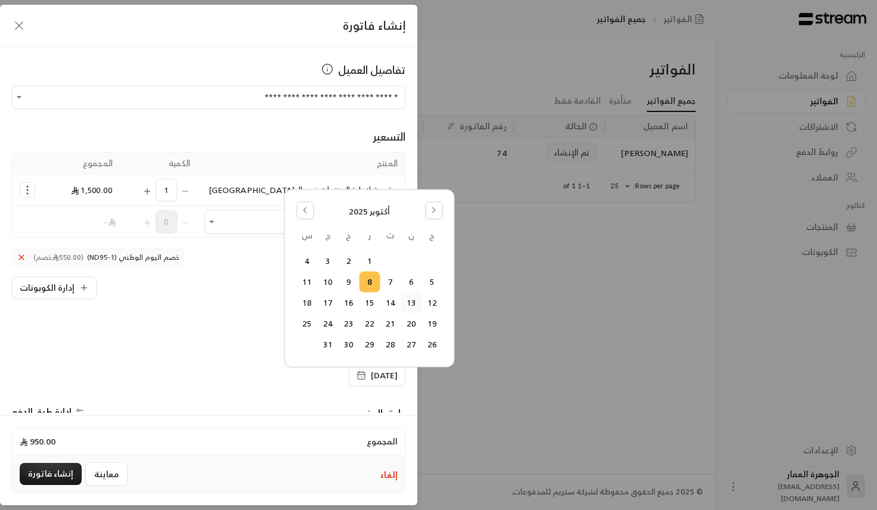
click at [411, 300] on button "13" at bounding box center [411, 303] width 20 height 20
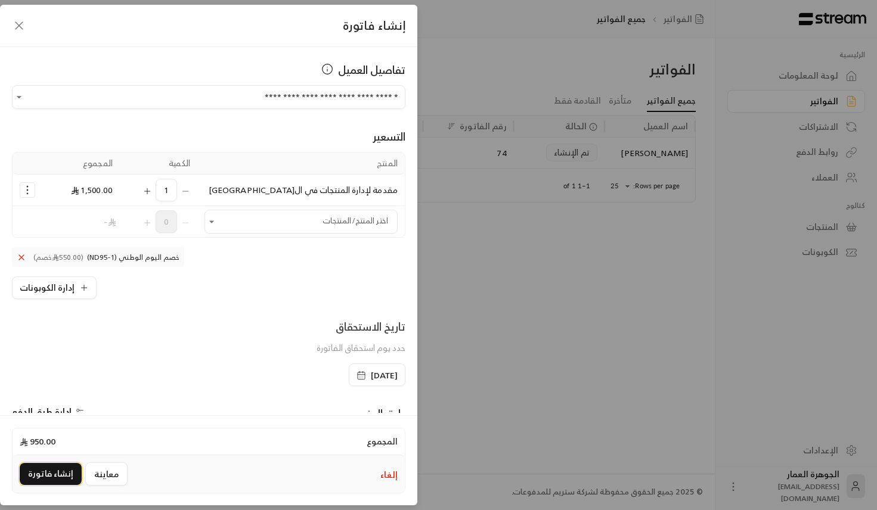
click at [51, 479] on button "إنشاء فاتورة" at bounding box center [51, 474] width 62 height 22
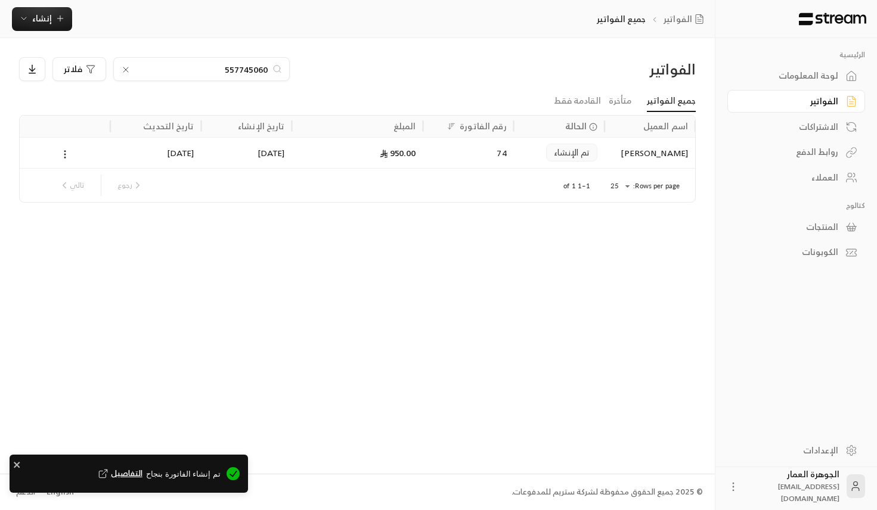
click at [142, 470] on span "التفاصيل" at bounding box center [119, 474] width 46 height 12
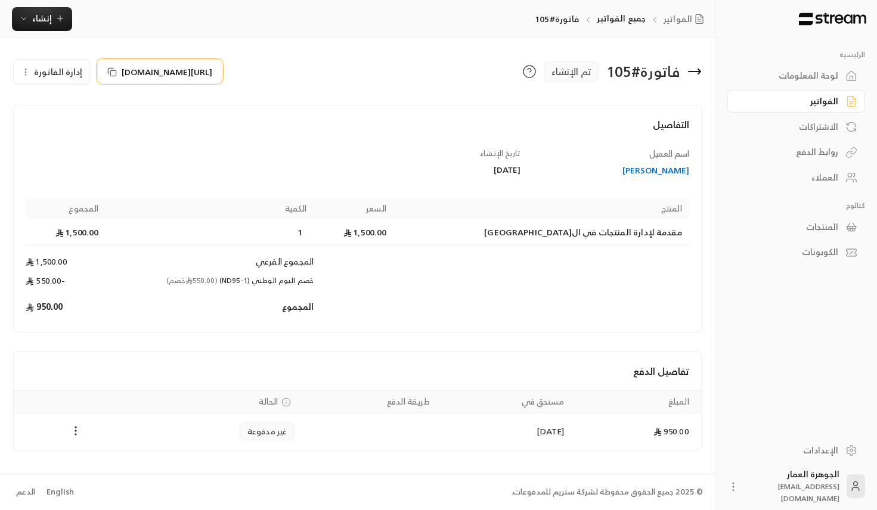
click at [187, 76] on span "[URL][DOMAIN_NAME]" at bounding box center [167, 72] width 91 height 13
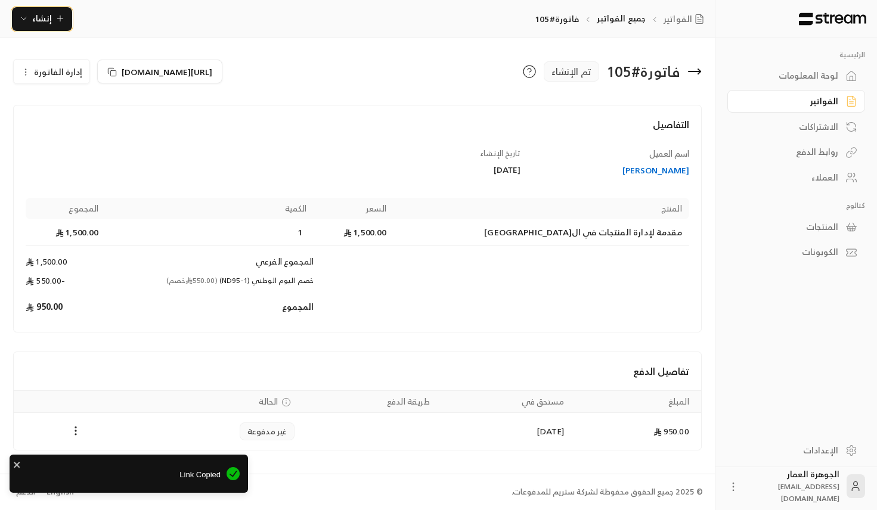
click at [49, 20] on span "إنشاء" at bounding box center [42, 18] width 20 height 15
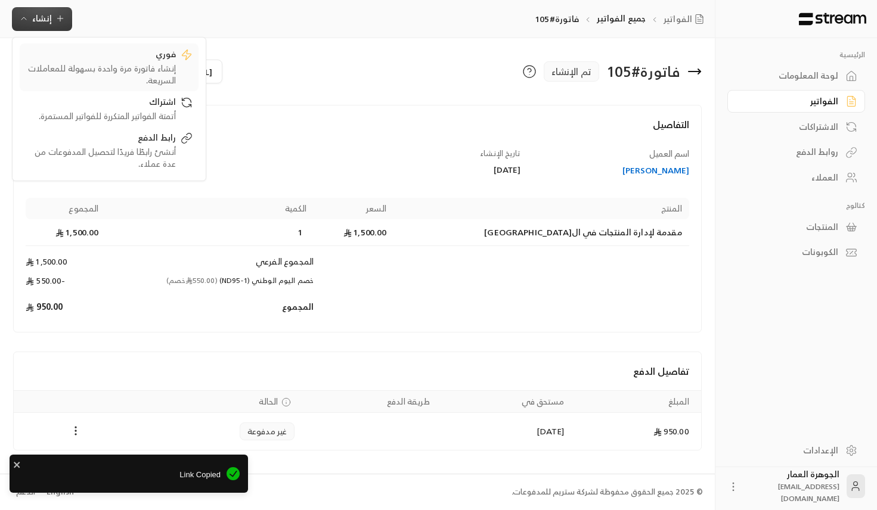
click at [172, 68] on div "إنشاء فاتورة مرة واحدة بسهولة للمعاملات السريعة." at bounding box center [101, 75] width 150 height 24
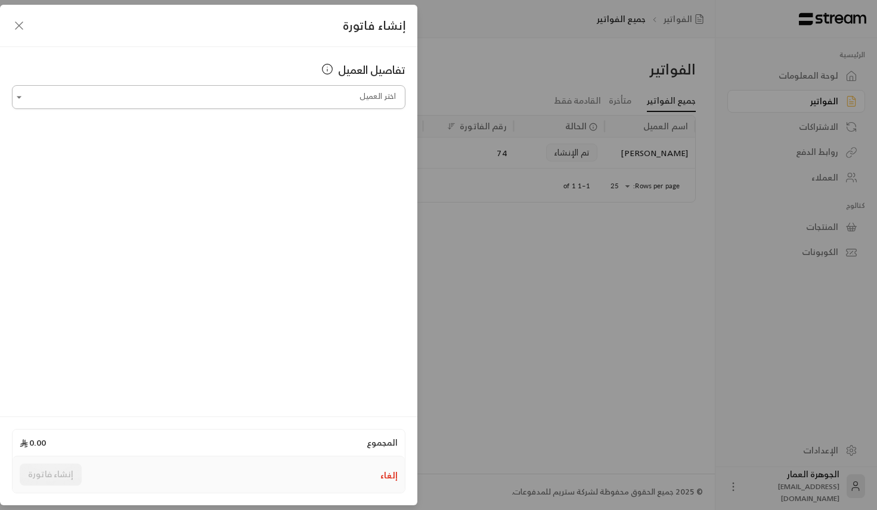
click at [258, 104] on input "اختر العميل" at bounding box center [208, 97] width 393 height 21
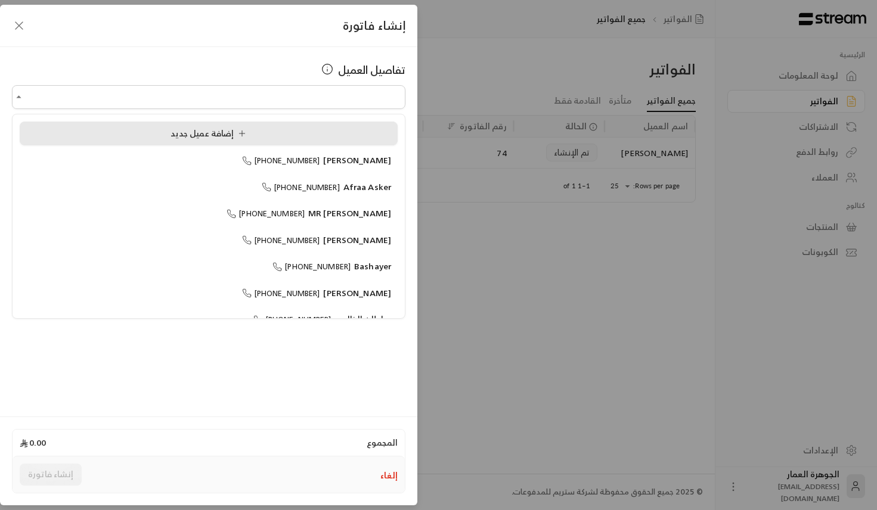
click at [164, 144] on li "إضافة عميل جديد" at bounding box center [209, 134] width 378 height 24
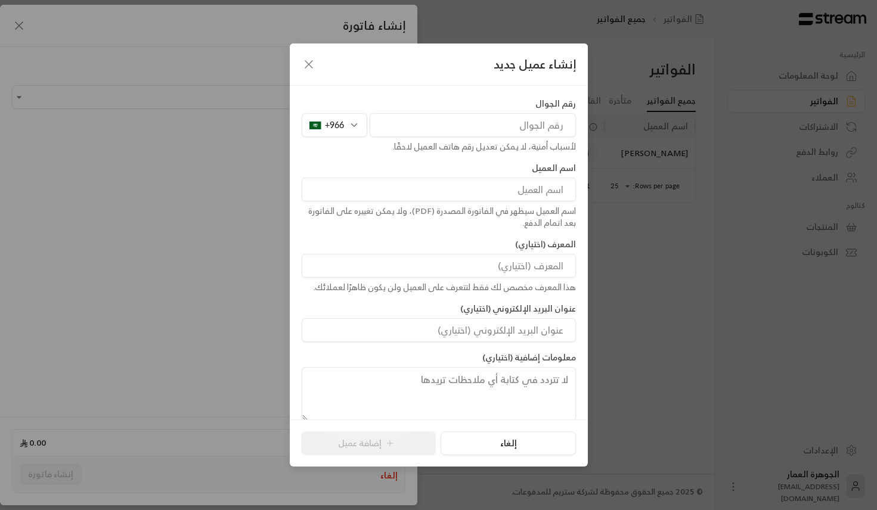
click at [356, 130] on div "+966" at bounding box center [335, 125] width 66 height 24
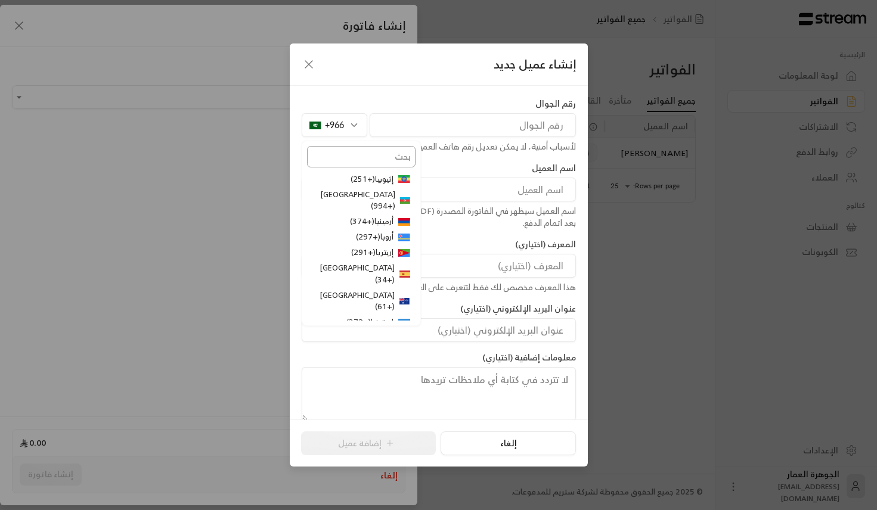
click at [378, 158] on input "text" at bounding box center [361, 156] width 108 height 21
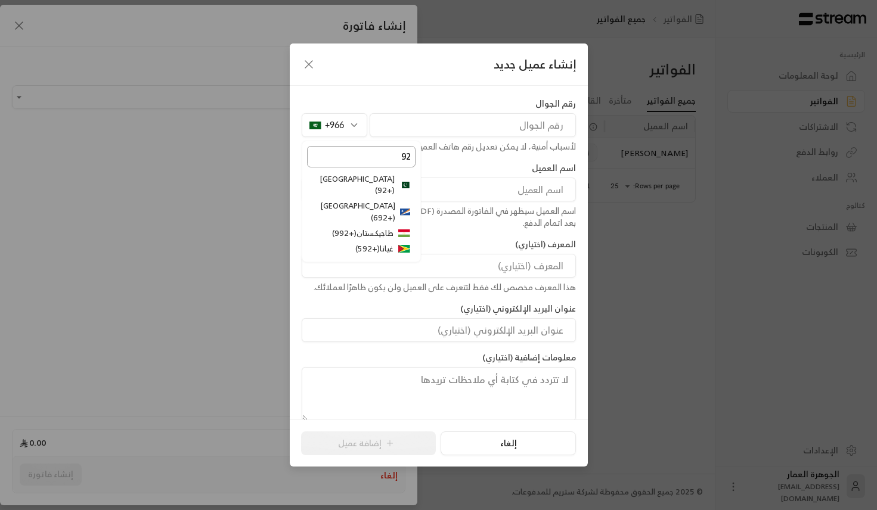
type input "92"
click at [392, 185] on li "باكستان ( +92 )" at bounding box center [361, 185] width 108 height 27
click at [431, 128] on input "tel" at bounding box center [473, 125] width 206 height 24
paste input "3008230321"
type input "3008230321"
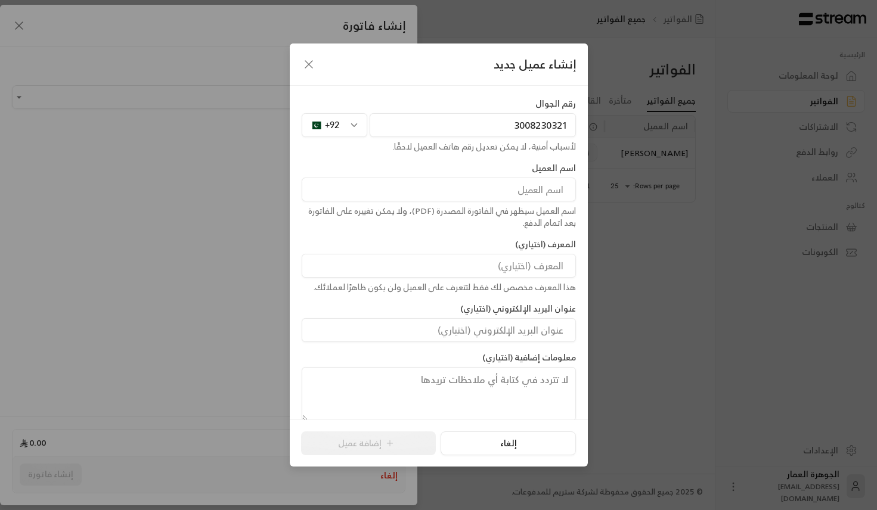
click at [507, 197] on input at bounding box center [439, 190] width 274 height 24
paste input "Taha"
paste input "Faruqi"
type input "[PERSON_NAME]"
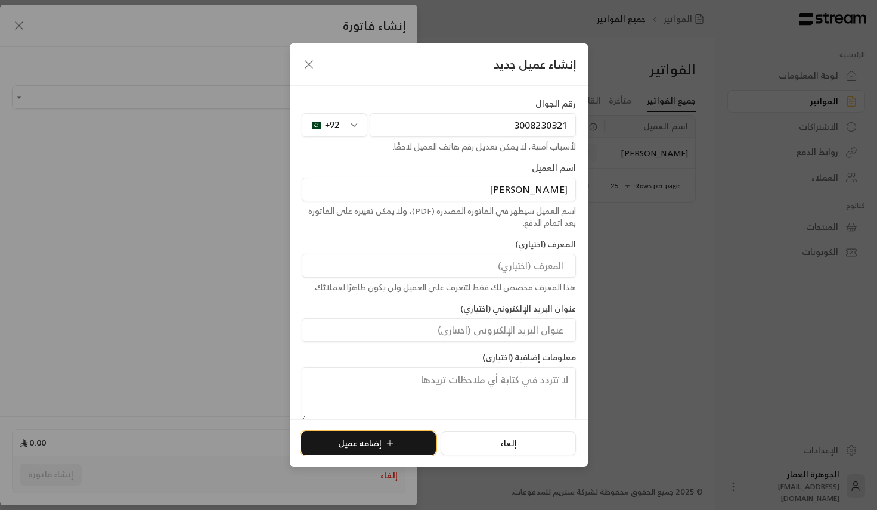
click at [395, 438] on button "إضافة عميل" at bounding box center [368, 444] width 135 height 24
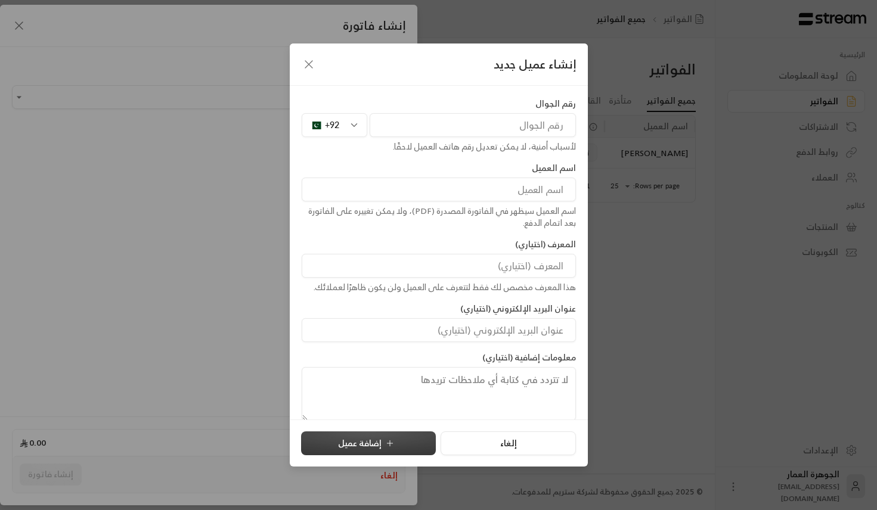
type input "**********"
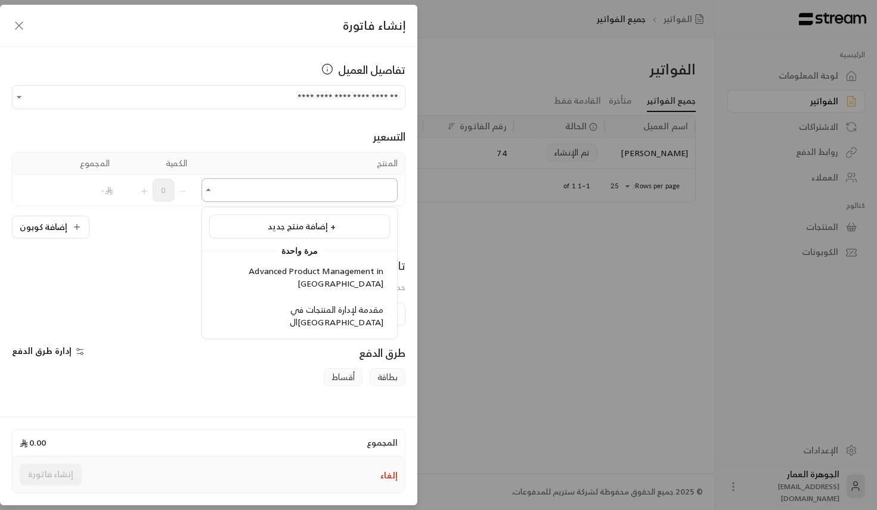
click at [339, 189] on input "اختر العميل" at bounding box center [299, 190] width 196 height 21
click at [313, 302] on span "مقدمة لإدارة المنتجات في ال[GEOGRAPHIC_DATA]" at bounding box center [337, 315] width 94 height 27
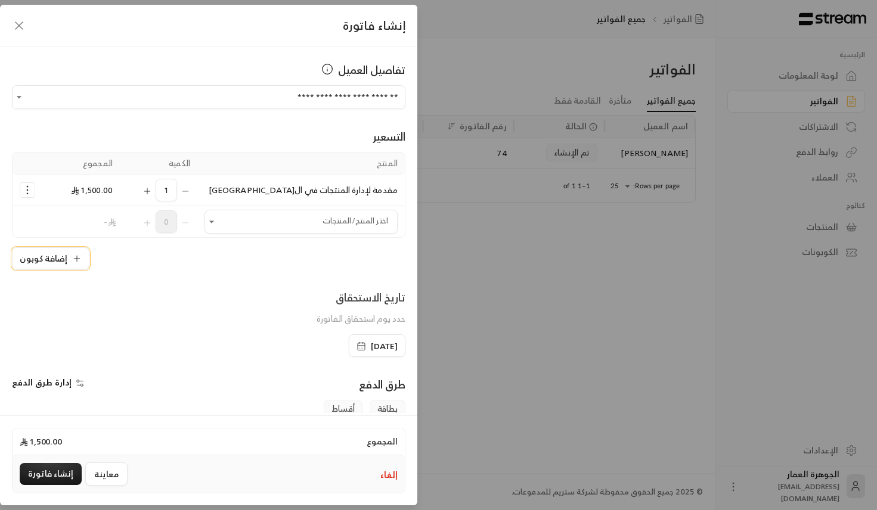
click at [63, 258] on button "إضافة كوبون" at bounding box center [50, 258] width 77 height 23
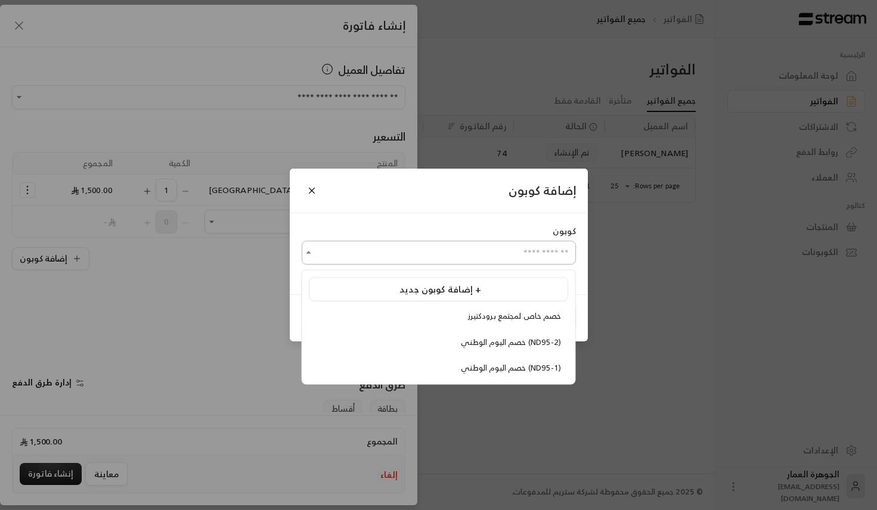
click at [428, 256] on input "اختر العميل" at bounding box center [439, 253] width 274 height 21
click at [383, 359] on li "خصم اليوم الوطني (ND95-1)" at bounding box center [438, 368] width 259 height 23
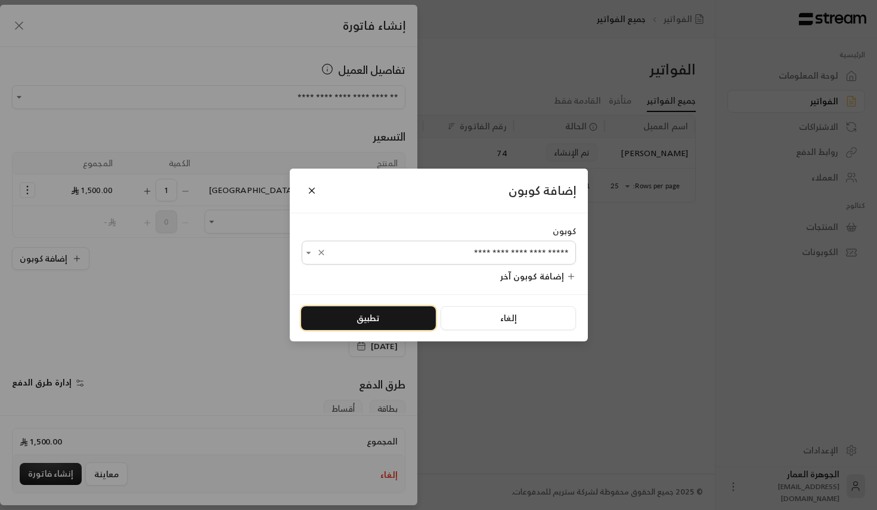
click at [396, 315] on button "تطبيق" at bounding box center [368, 318] width 135 height 24
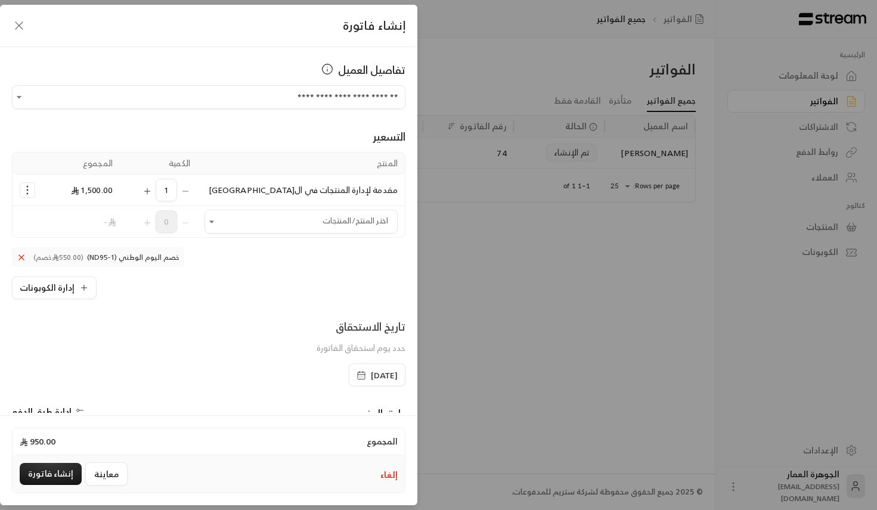
click at [371, 370] on span "[DATE]" at bounding box center [384, 376] width 27 height 12
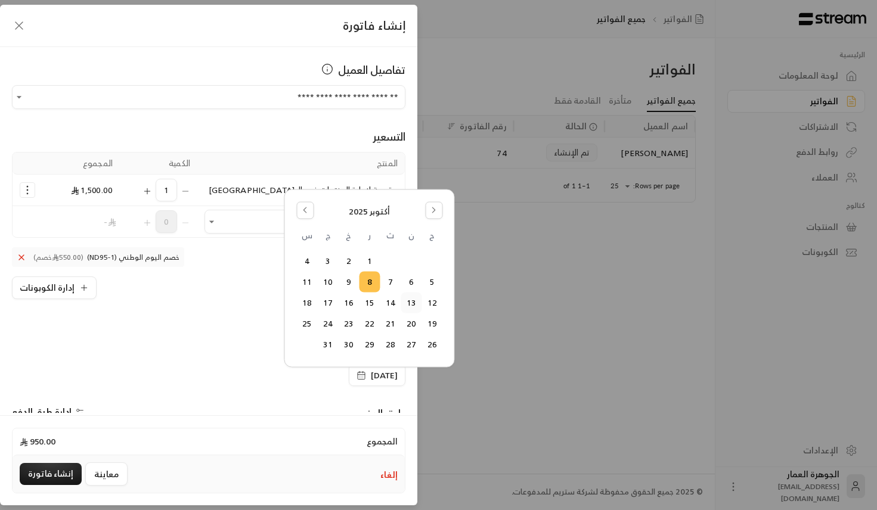
click at [403, 303] on button "13" at bounding box center [411, 303] width 20 height 20
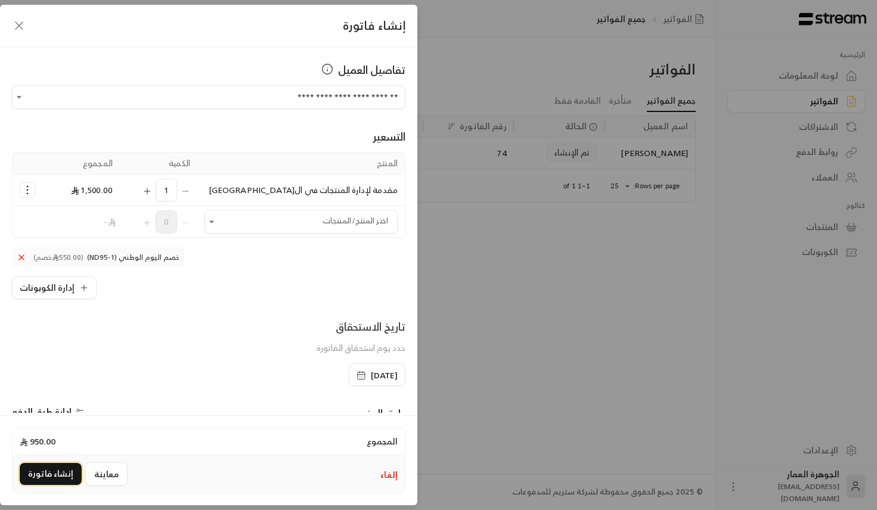
click at [57, 472] on button "إنشاء فاتورة" at bounding box center [51, 474] width 62 height 22
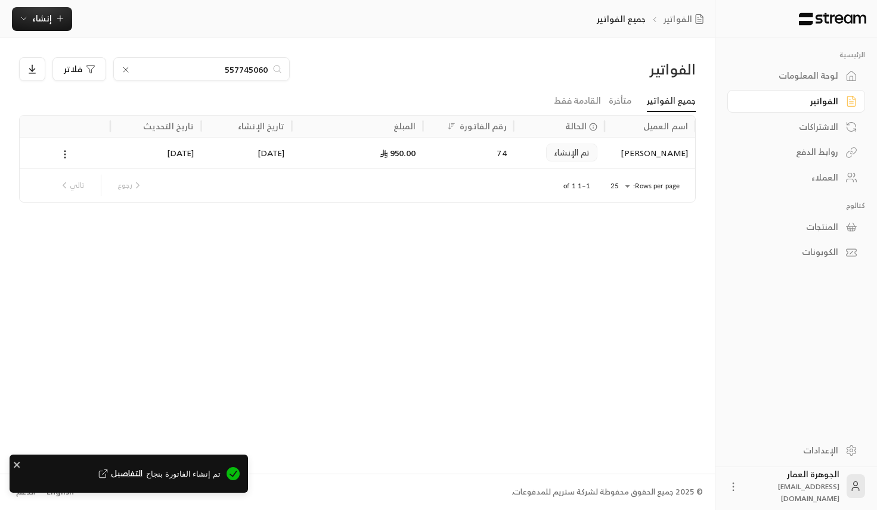
click at [136, 468] on span "التفاصيل" at bounding box center [119, 474] width 46 height 12
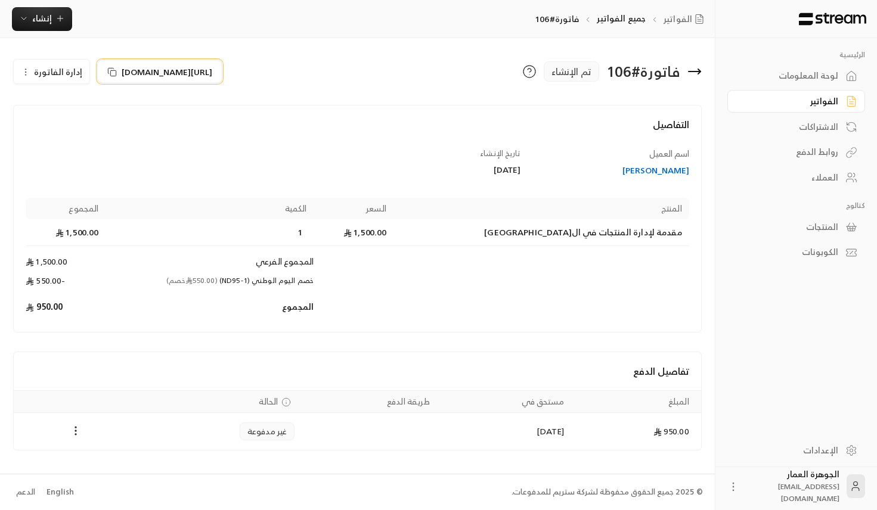
click at [184, 67] on span "[URL][DOMAIN_NAME]" at bounding box center [167, 72] width 91 height 13
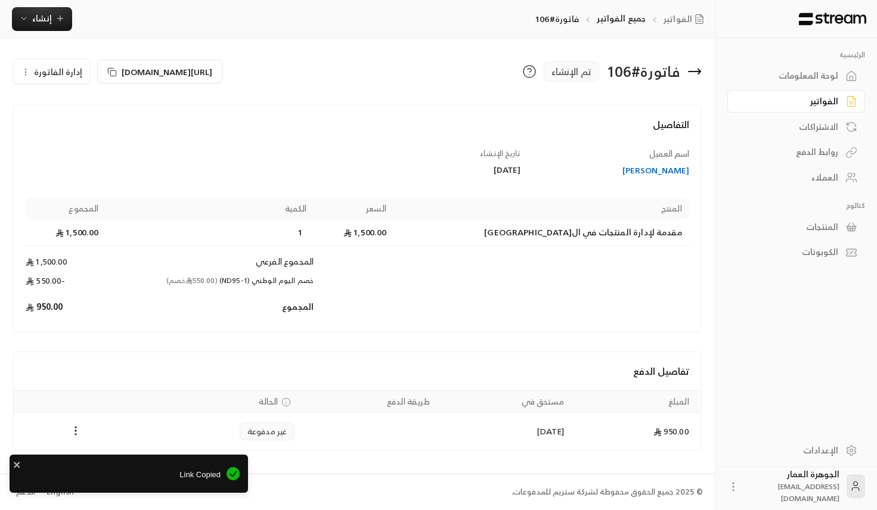
click at [812, 73] on div "لوحة المعلومات" at bounding box center [790, 76] width 96 height 12
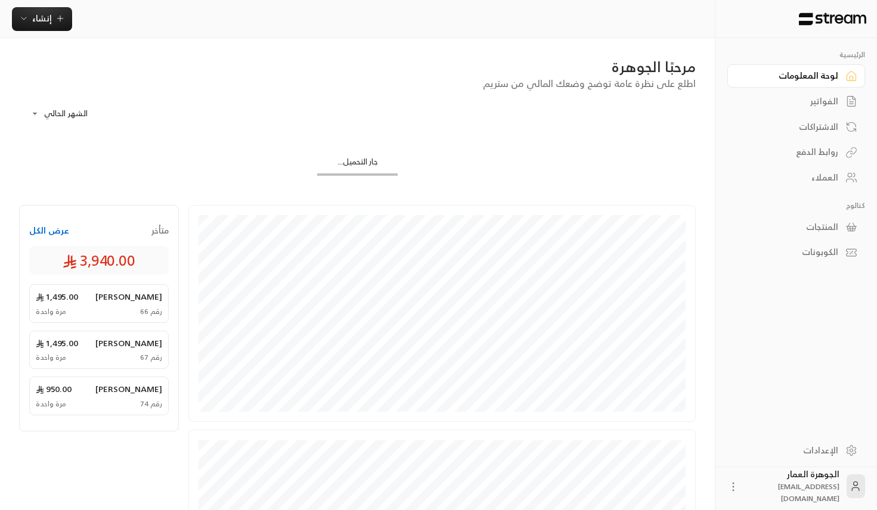
click at [820, 107] on div "الفواتير" at bounding box center [790, 101] width 96 height 12
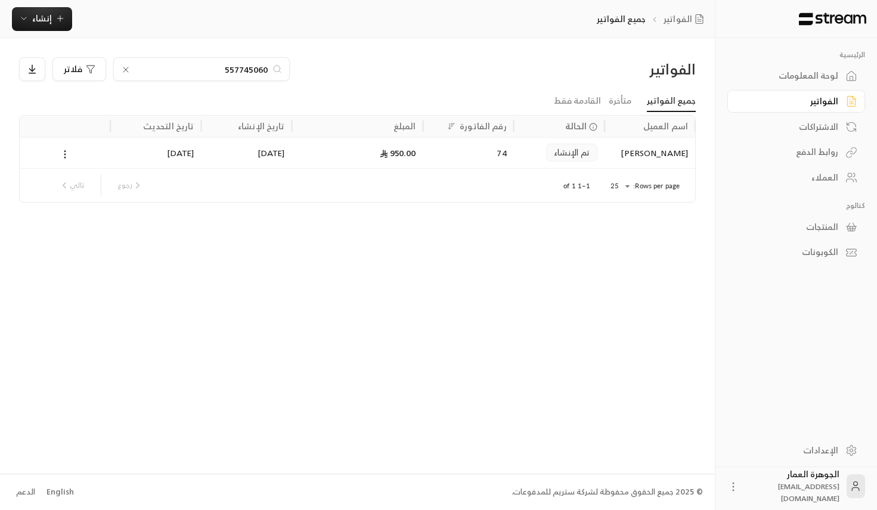
click at [808, 132] on div "الاشتراكات" at bounding box center [790, 127] width 96 height 12
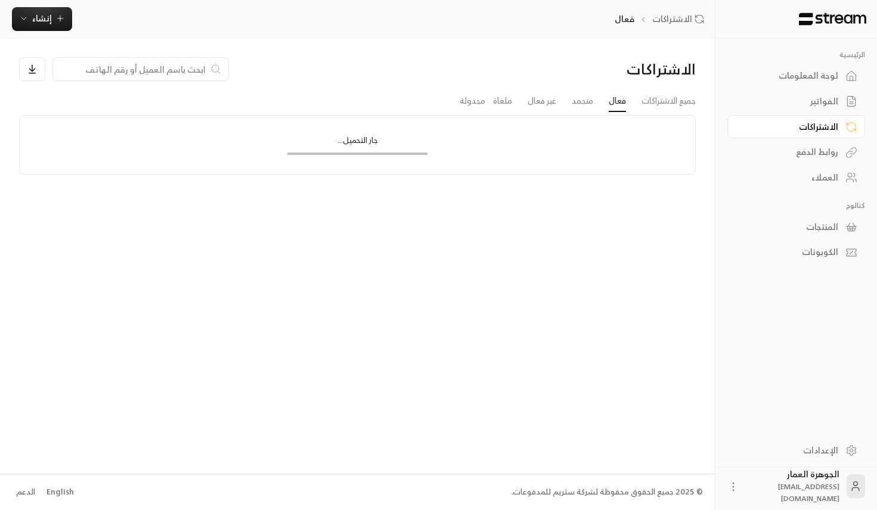
click at [808, 132] on div "الاشتراكات" at bounding box center [790, 127] width 96 height 12
click at [815, 105] on div "الفواتير" at bounding box center [790, 101] width 96 height 12
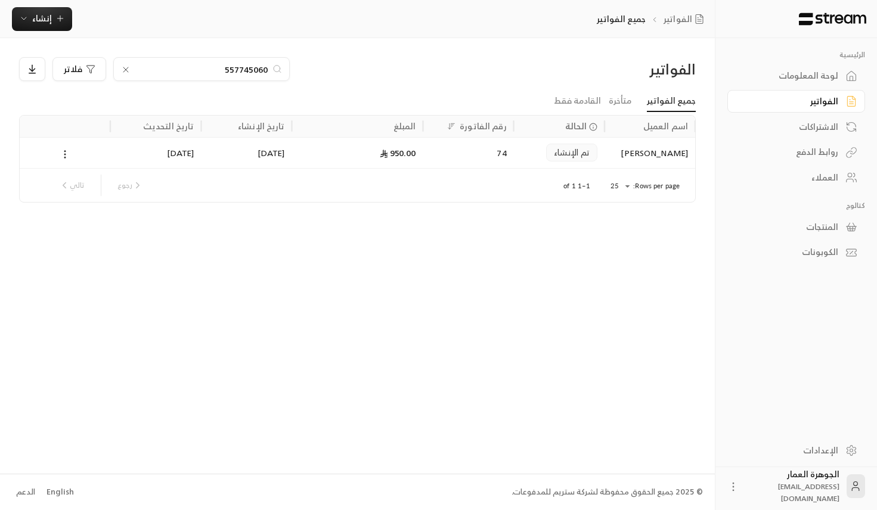
click at [815, 105] on div "الفواتير" at bounding box center [790, 101] width 96 height 12
click at [684, 103] on link "جميع الفواتير" at bounding box center [671, 101] width 49 height 21
click at [119, 72] on div "557745060" at bounding box center [201, 69] width 176 height 24
click at [127, 70] on icon at bounding box center [126, 70] width 10 height 10
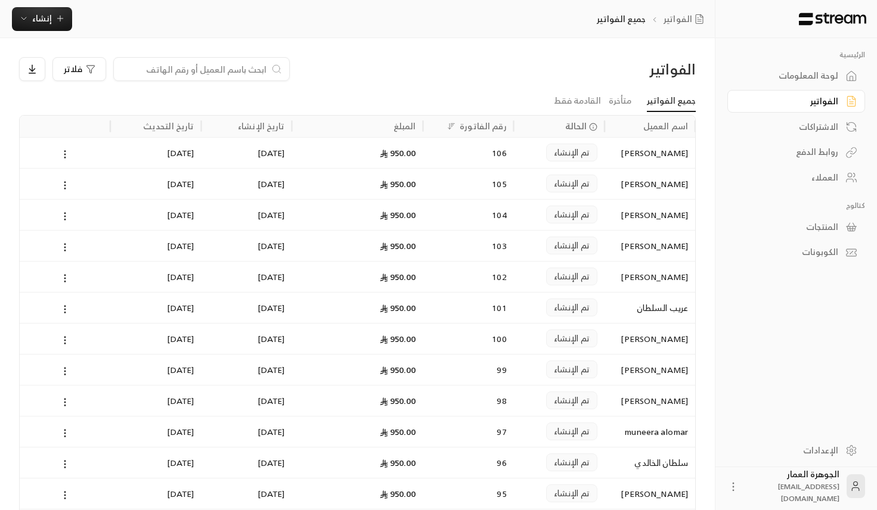
click at [585, 124] on span "الحالة" at bounding box center [576, 126] width 22 height 13
click at [83, 70] on div "فلاتر" at bounding box center [80, 69] width 32 height 10
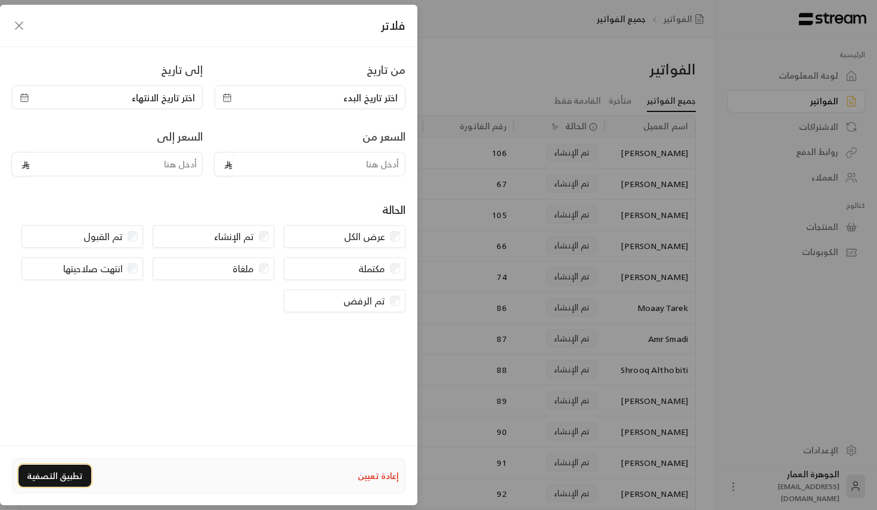
click at [66, 475] on button "تطبيق التصفية" at bounding box center [54, 476] width 73 height 22
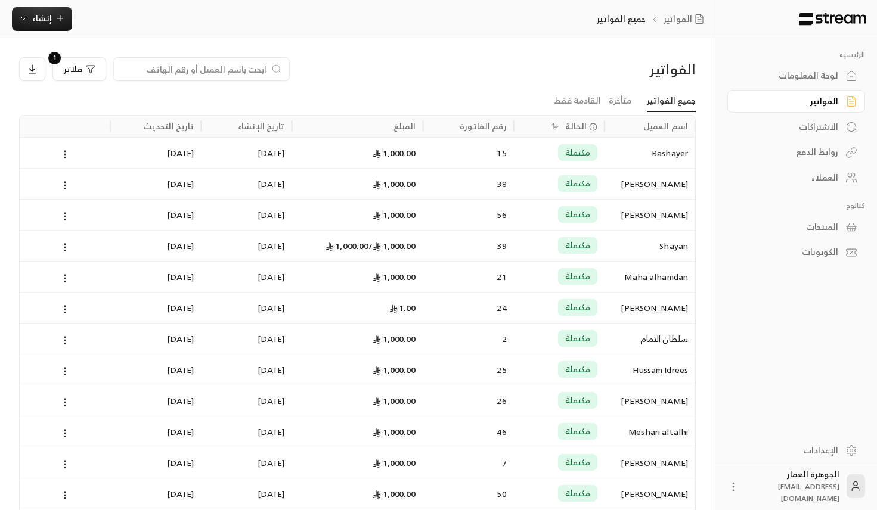
click at [408, 129] on div "المبلغ" at bounding box center [404, 126] width 23 height 15
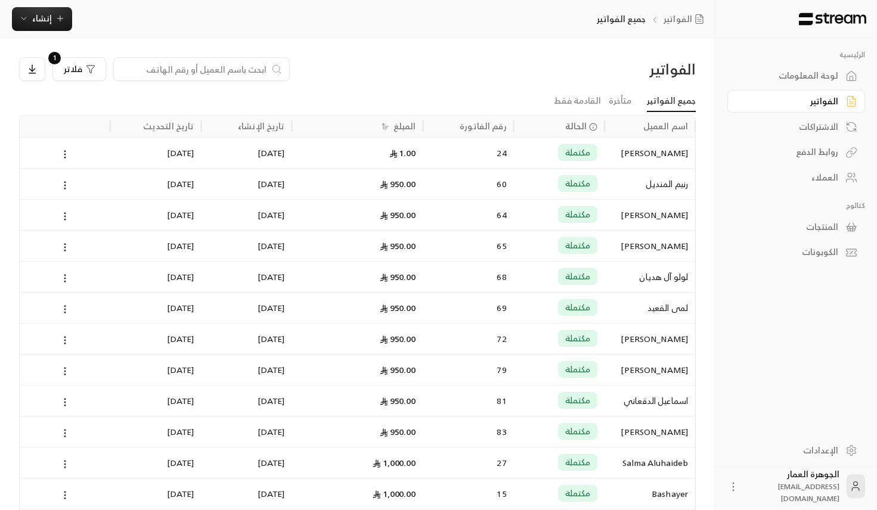
click at [408, 129] on div "المبلغ" at bounding box center [404, 126] width 23 height 15
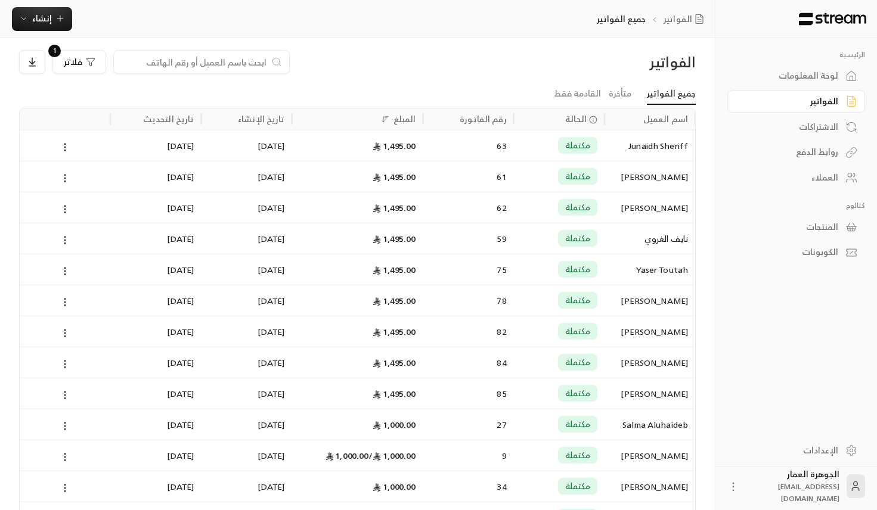
scroll to position [6, 0]
click at [259, 67] on input at bounding box center [193, 63] width 145 height 13
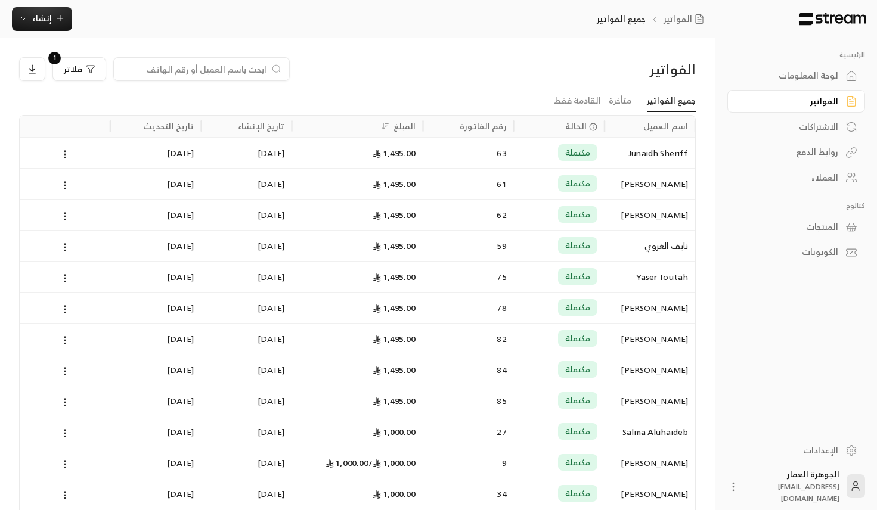
click at [581, 126] on span "الحالة" at bounding box center [576, 126] width 22 height 13
click at [86, 68] on icon "button" at bounding box center [91, 69] width 10 height 10
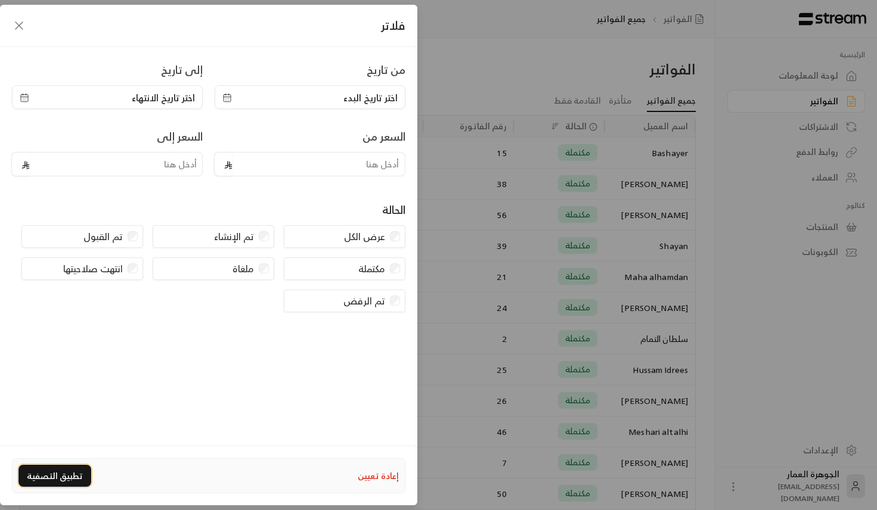
click at [45, 473] on button "تطبيق التصفية" at bounding box center [54, 476] width 73 height 22
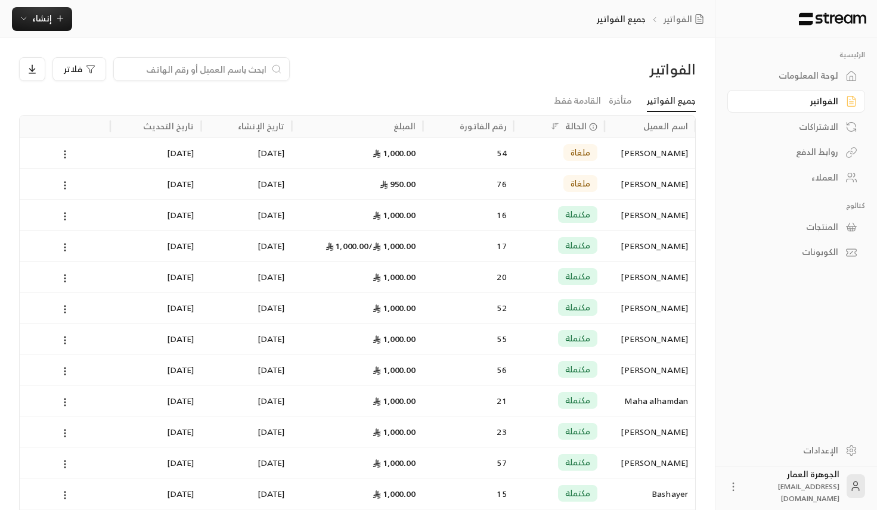
click at [399, 125] on div "المبلغ" at bounding box center [404, 126] width 23 height 15
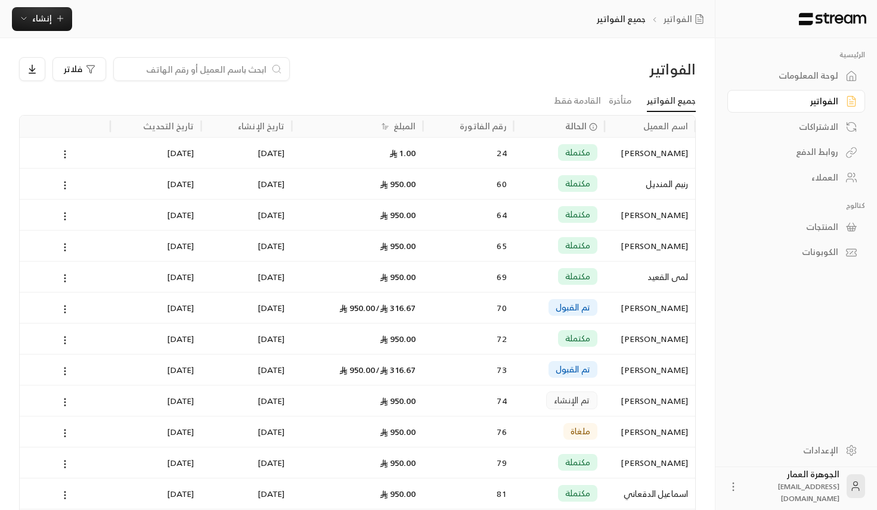
click at [508, 120] on div "رقم الفاتورة" at bounding box center [468, 126] width 91 height 21
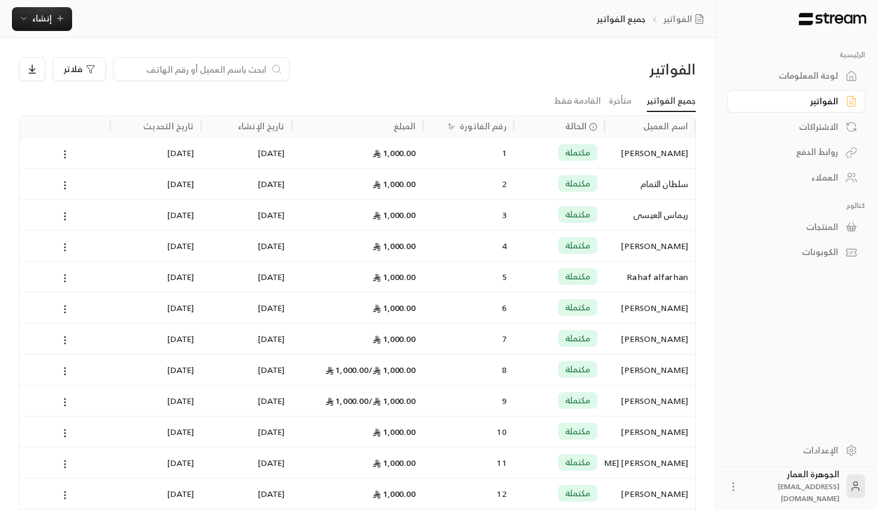
click at [505, 124] on div "رقم الفاتورة" at bounding box center [483, 126] width 46 height 15
